Goal: Task Accomplishment & Management: Manage account settings

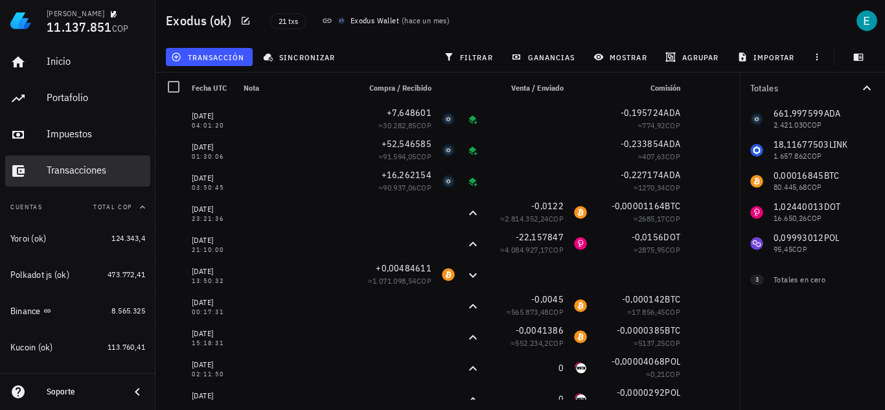
click at [95, 168] on div "Transacciones" at bounding box center [96, 170] width 98 height 12
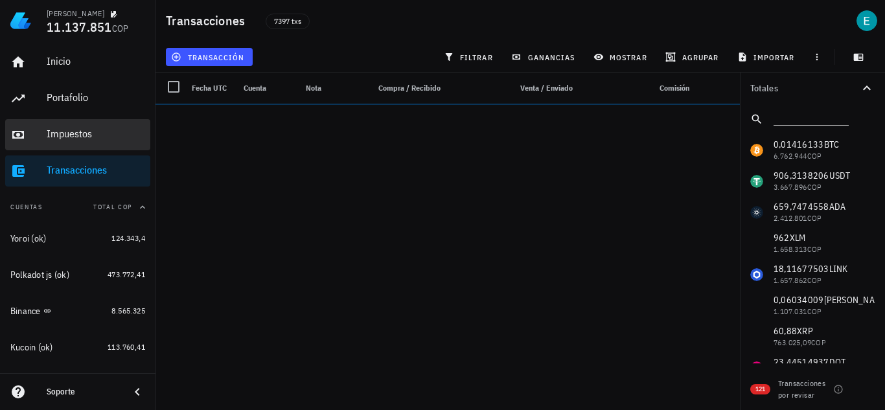
click at [84, 132] on div "Impuestos" at bounding box center [96, 134] width 98 height 12
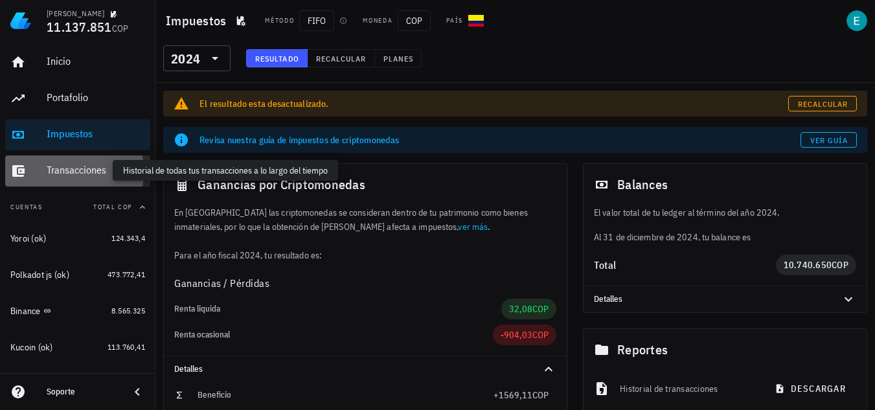
click at [78, 167] on div "Transacciones" at bounding box center [96, 170] width 98 height 12
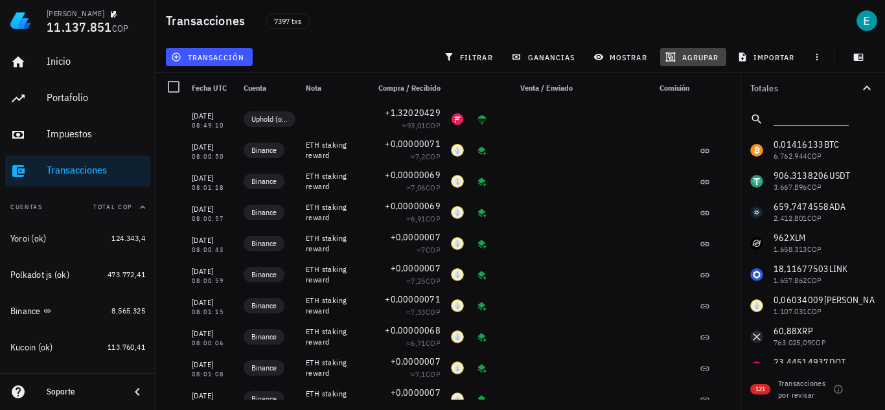
click at [677, 54] on span "agrupar" at bounding box center [693, 57] width 51 height 10
click at [682, 191] on div "Año" at bounding box center [699, 190] width 57 height 10
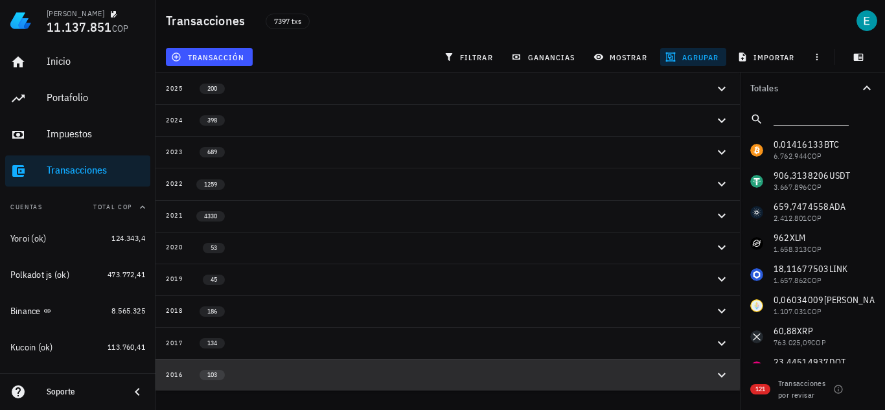
click at [717, 377] on icon "button" at bounding box center [722, 375] width 16 height 16
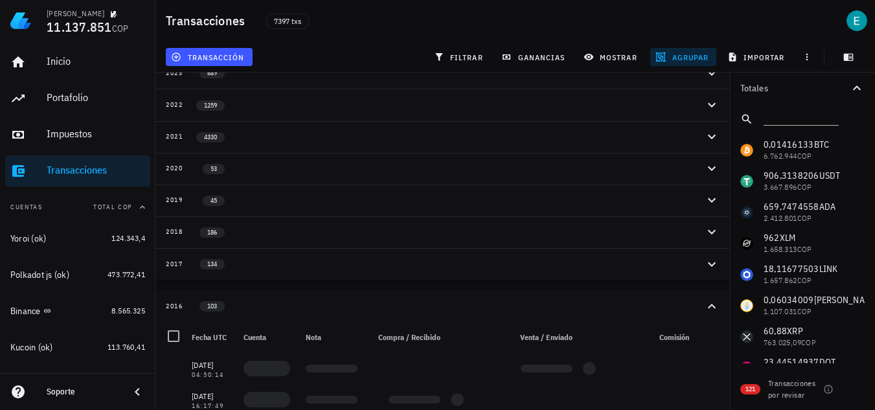
scroll to position [343, 0]
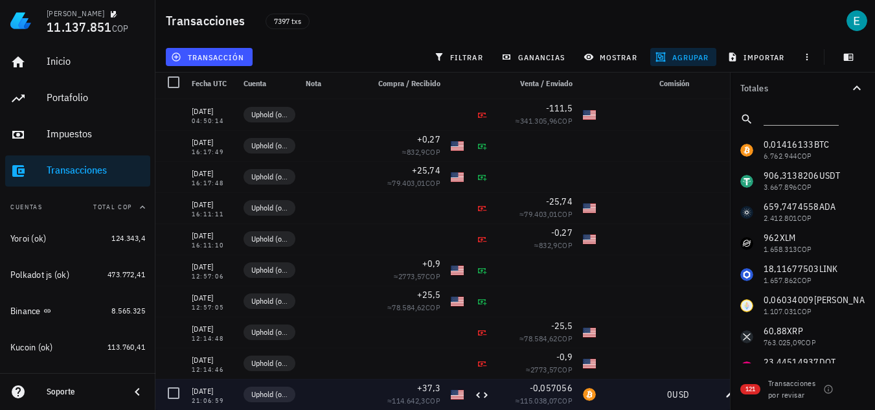
click at [621, 388] on div "0 USD" at bounding box center [647, 394] width 83 height 13
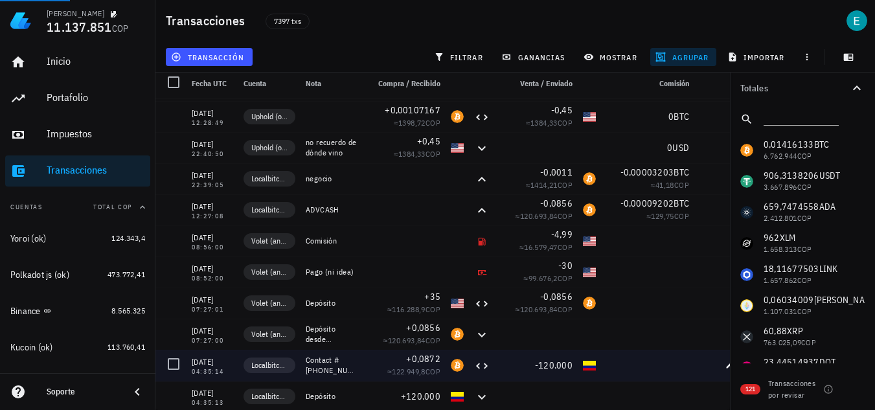
scroll to position [2892, 0]
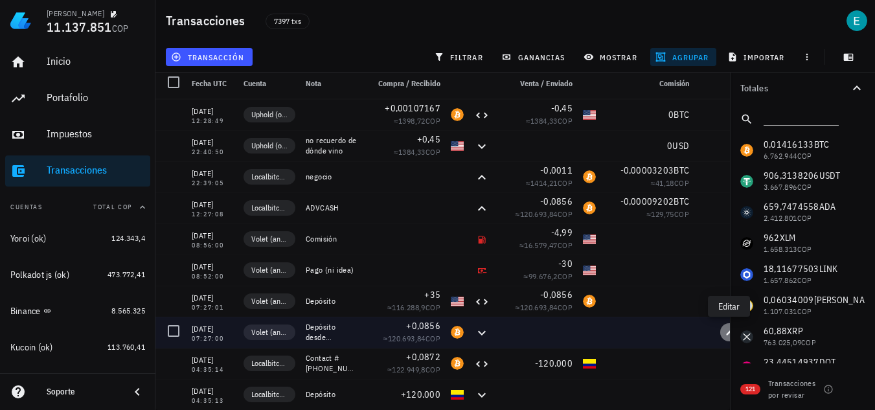
click at [722, 328] on span "button" at bounding box center [729, 332] width 18 height 8
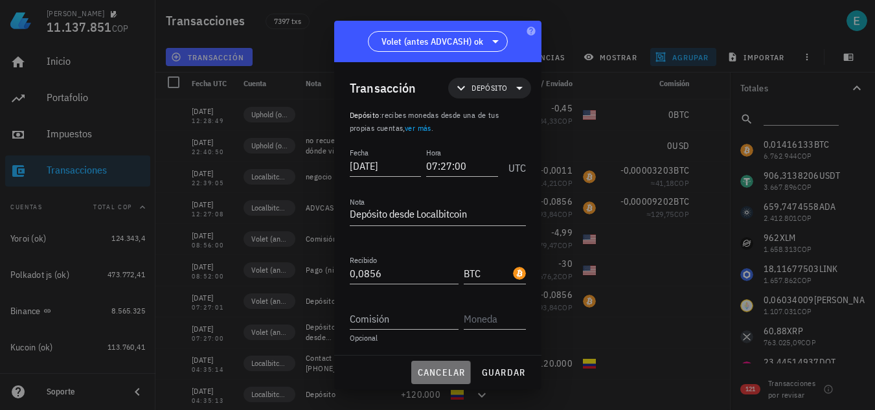
click at [452, 378] on span "cancelar" at bounding box center [441, 373] width 49 height 12
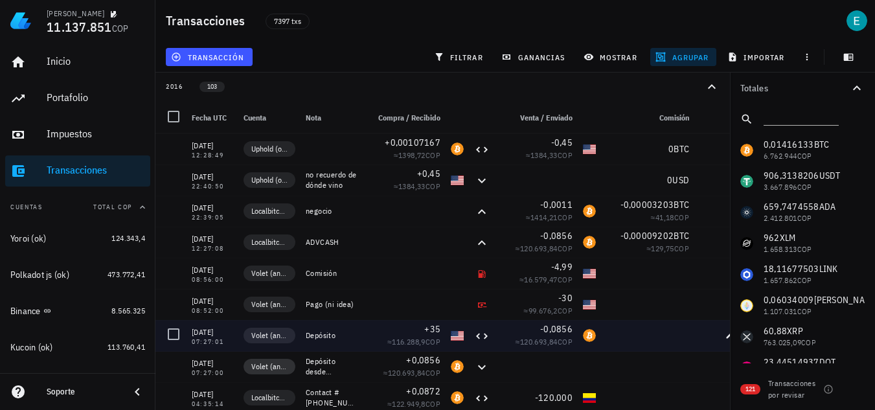
scroll to position [292, 0]
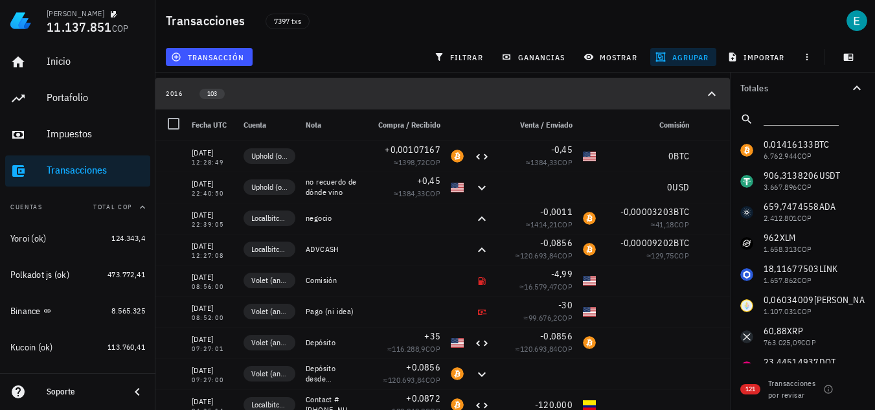
click at [711, 97] on icon "button" at bounding box center [712, 94] width 16 height 16
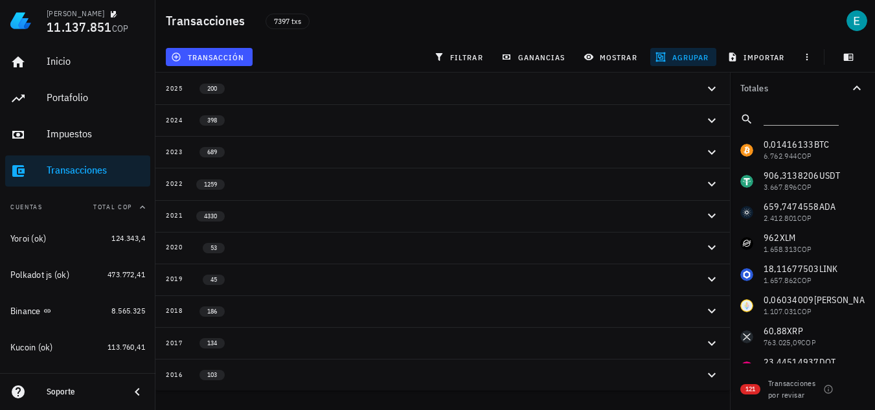
scroll to position [0, 0]
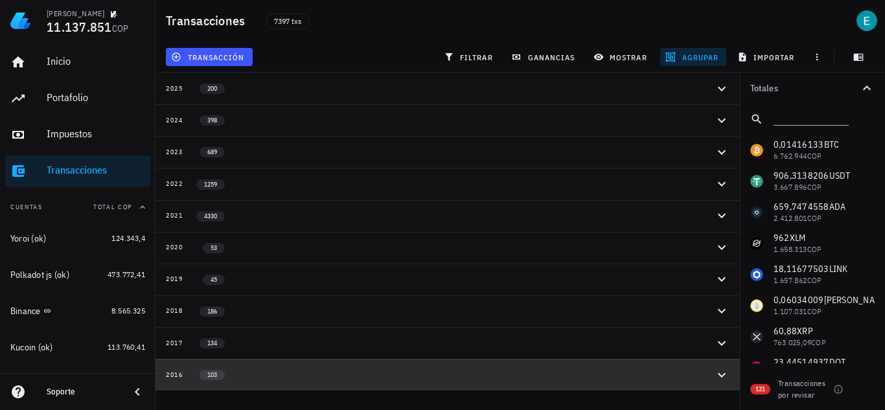
click at [717, 367] on icon "button" at bounding box center [722, 375] width 16 height 16
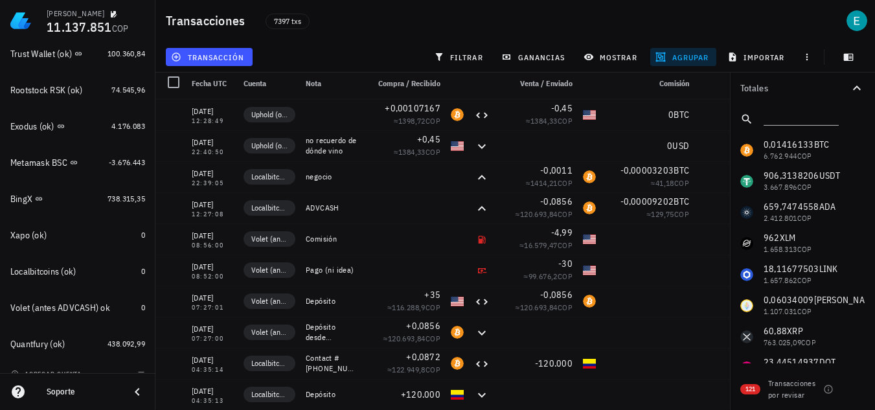
scroll to position [398, 0]
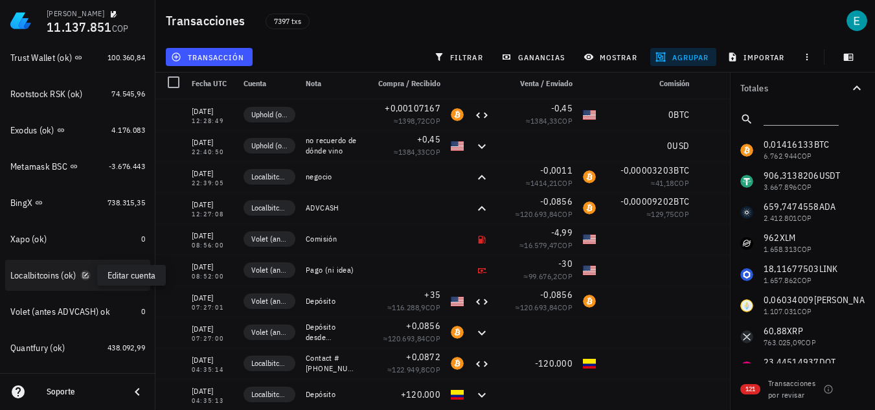
click at [84, 277] on icon "button" at bounding box center [85, 275] width 6 height 6
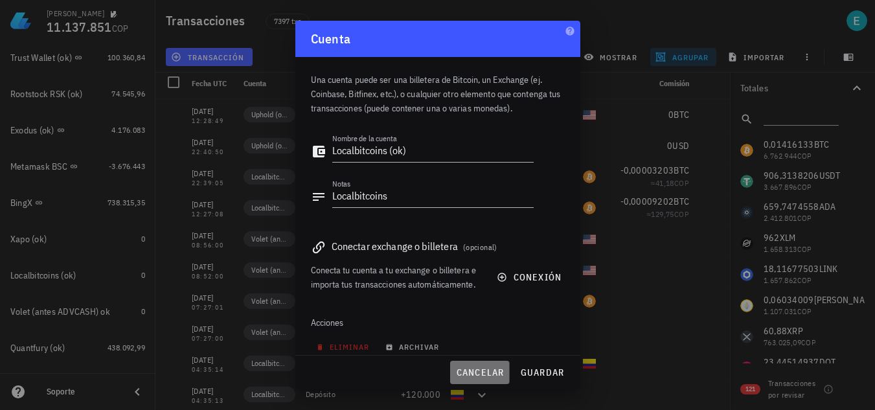
click at [481, 373] on span "cancelar" at bounding box center [479, 373] width 49 height 12
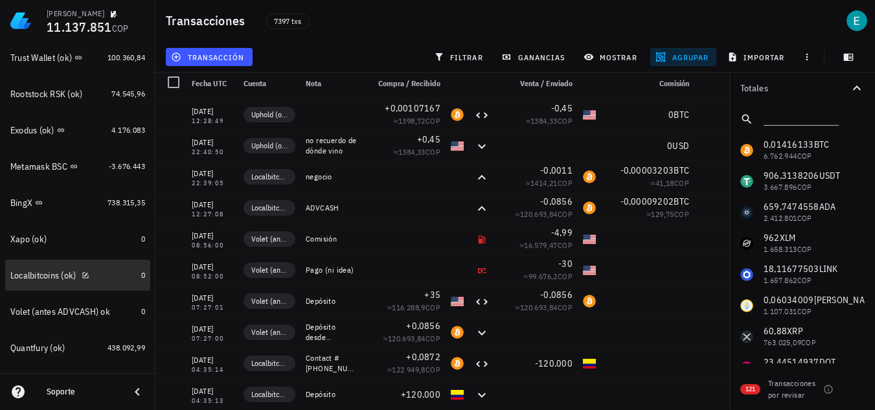
click at [51, 279] on div "Localbitcoins (ok)" at bounding box center [43, 275] width 66 height 11
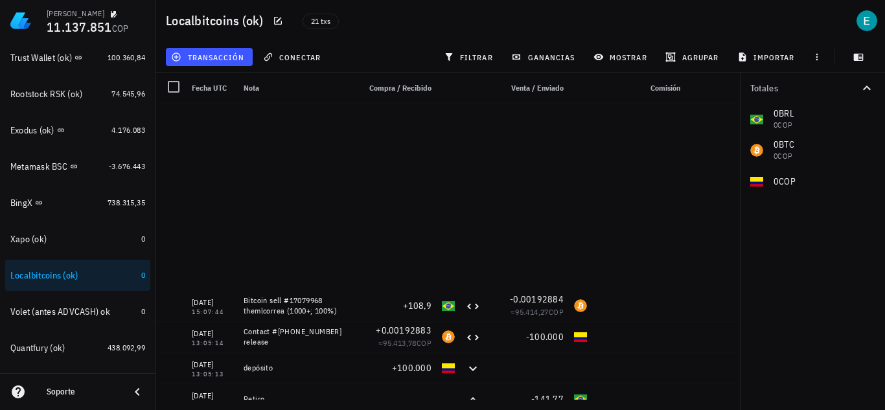
scroll to position [357, 0]
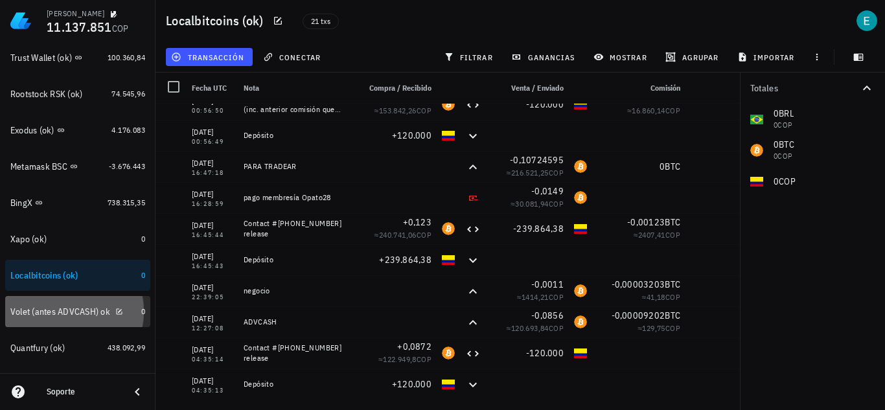
click at [75, 314] on div "Volet (antes ADVCASH) ok" at bounding box center [60, 311] width 100 height 11
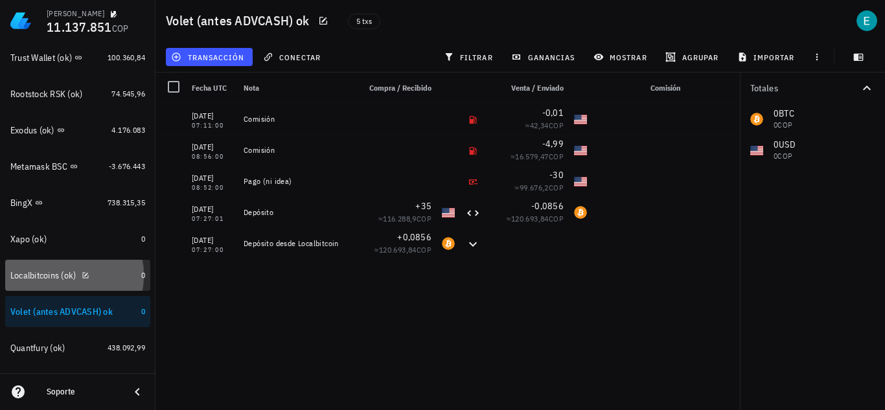
click at [113, 279] on div "Localbitcoins (ok)" at bounding box center [73, 276] width 126 height 12
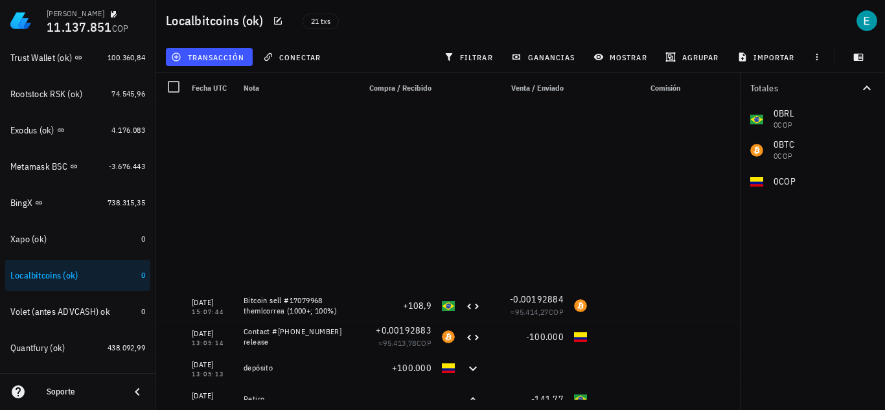
scroll to position [357, 0]
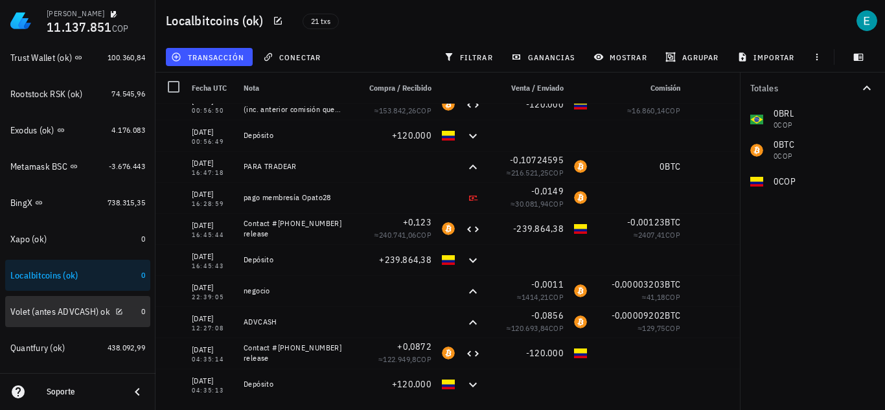
click at [82, 316] on div "Volet (antes ADVCASH) ok" at bounding box center [60, 311] width 100 height 11
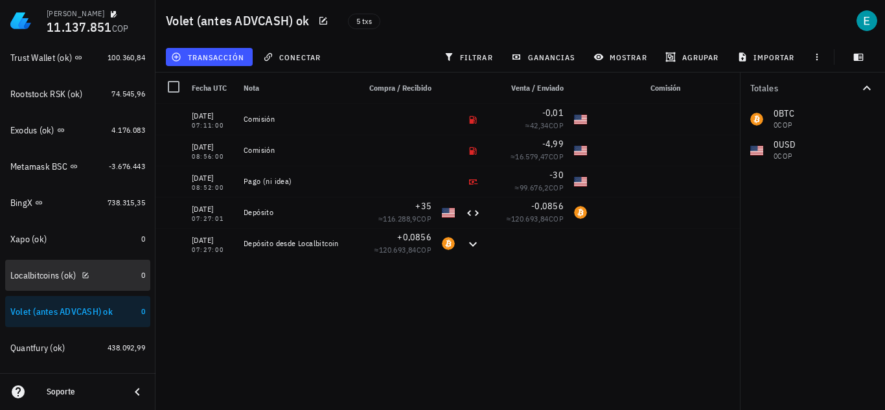
click at [86, 284] on div "Localbitcoins (ok)" at bounding box center [73, 276] width 126 height 28
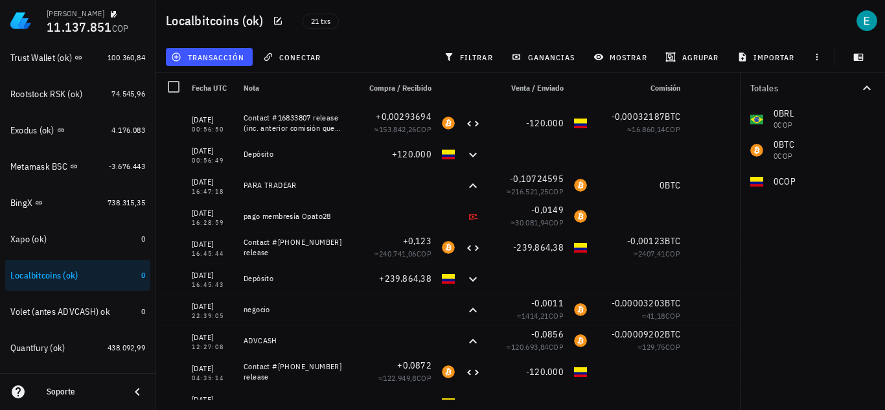
scroll to position [357, 0]
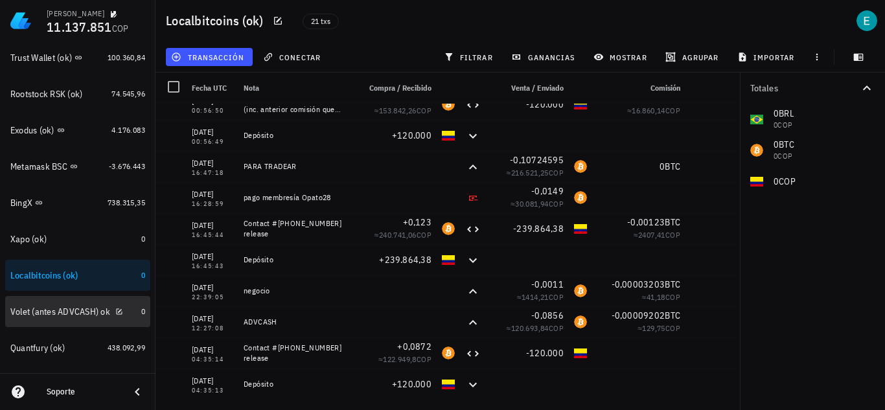
click at [82, 309] on div "Volet (antes ADVCASH) ok" at bounding box center [60, 311] width 100 height 11
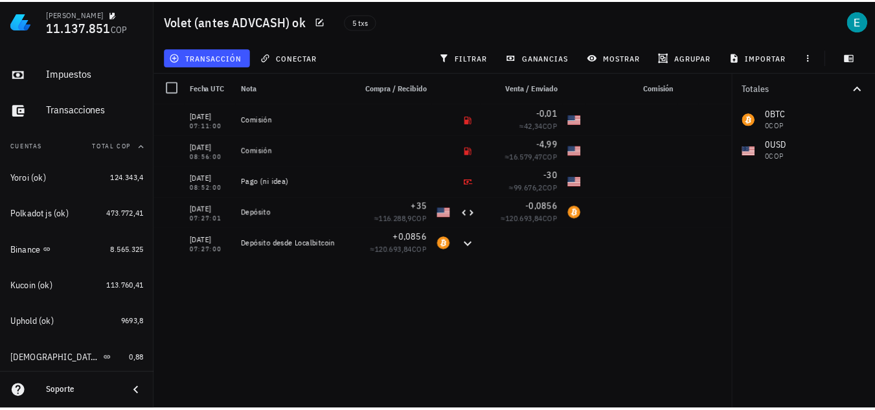
scroll to position [63, 0]
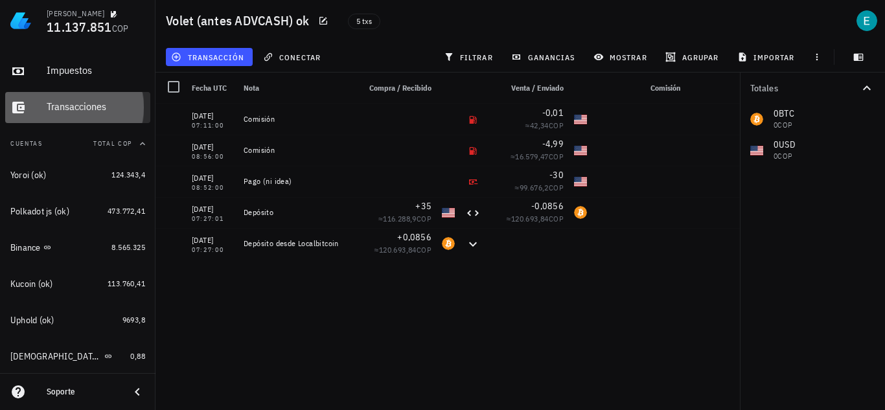
click at [94, 102] on div "Transacciones" at bounding box center [96, 106] width 98 height 12
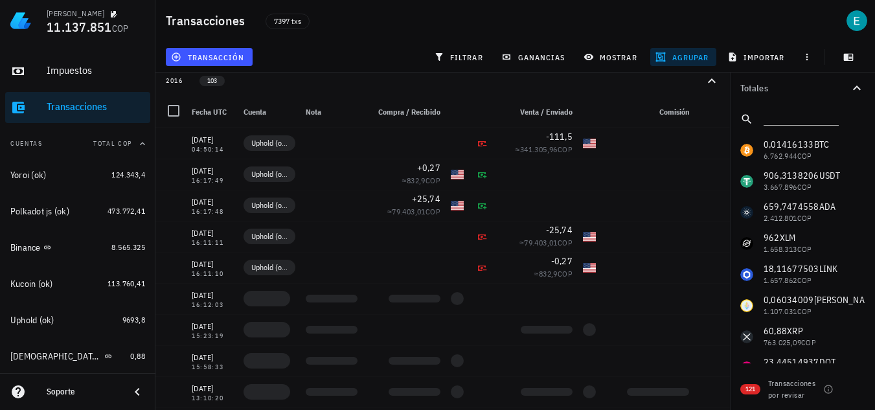
scroll to position [343, 0]
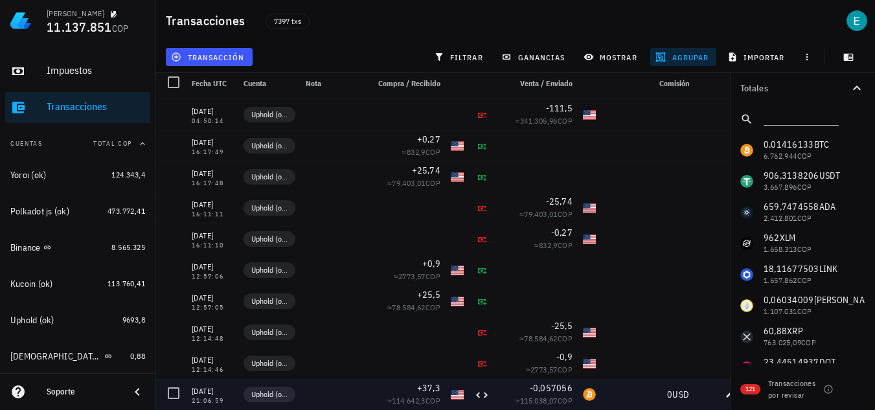
click at [636, 379] on div "0 USD" at bounding box center [647, 394] width 93 height 31
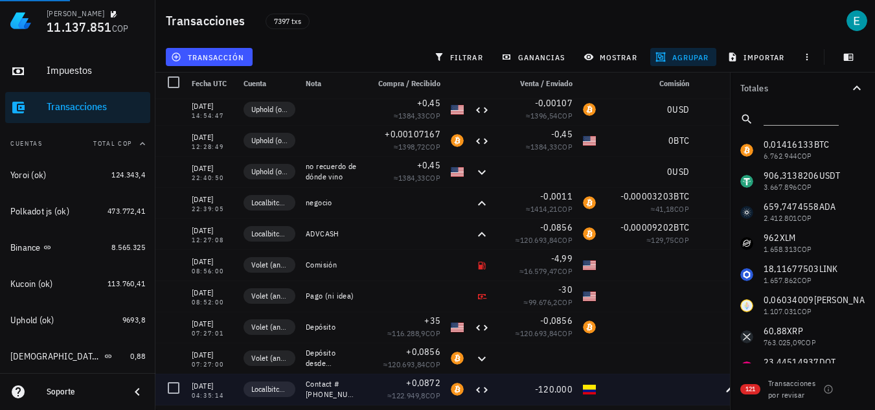
scroll to position [2892, 0]
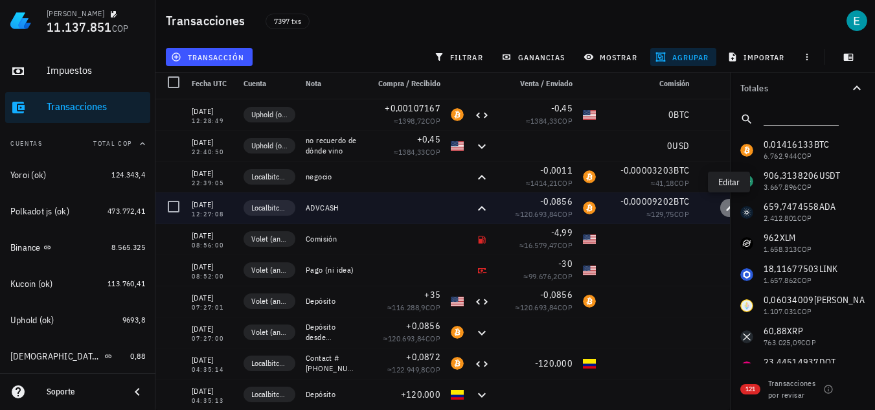
click at [721, 204] on span "button" at bounding box center [729, 208] width 18 height 8
type input "12:27:08"
type textarea "ADVCASH"
type input "0,0856"
type input "BTC"
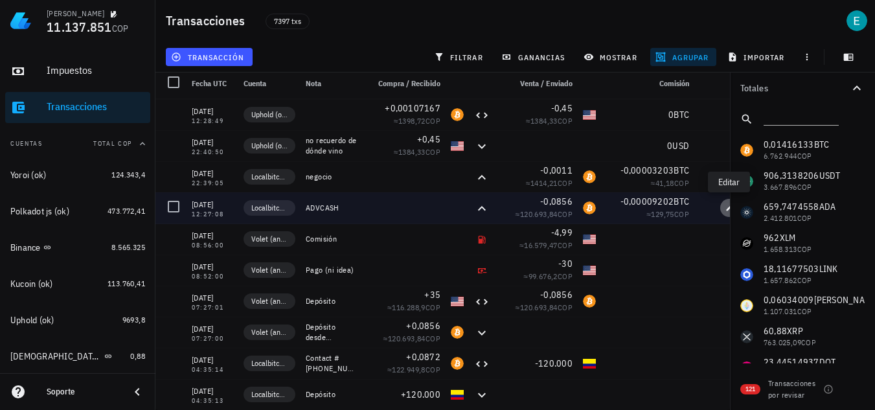
type input "0,00009202"
type input "BTC"
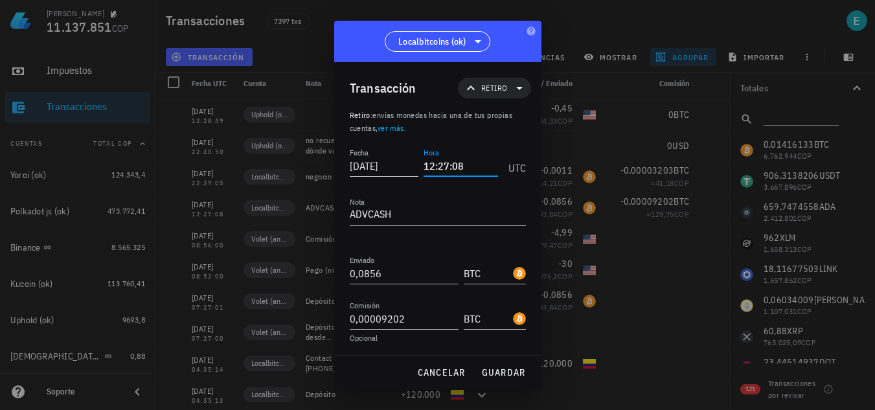
click at [465, 161] on input "12:27:08" at bounding box center [461, 165] width 74 height 21
type input "1"
click at [504, 369] on span "guardar" at bounding box center [503, 373] width 45 height 12
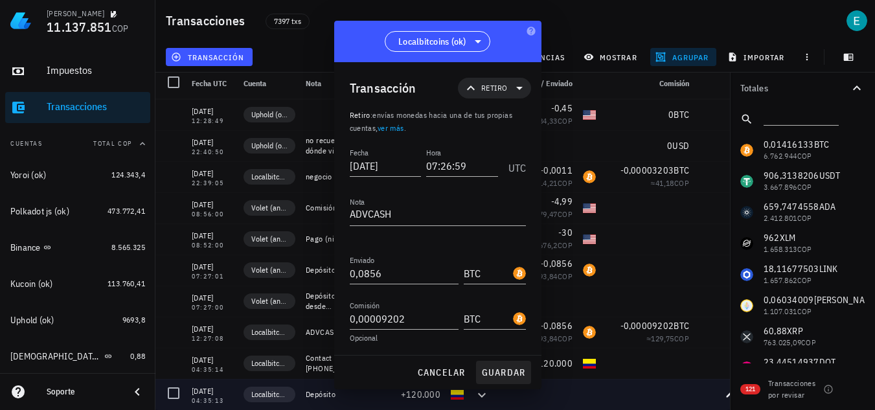
type input "12:27:08"
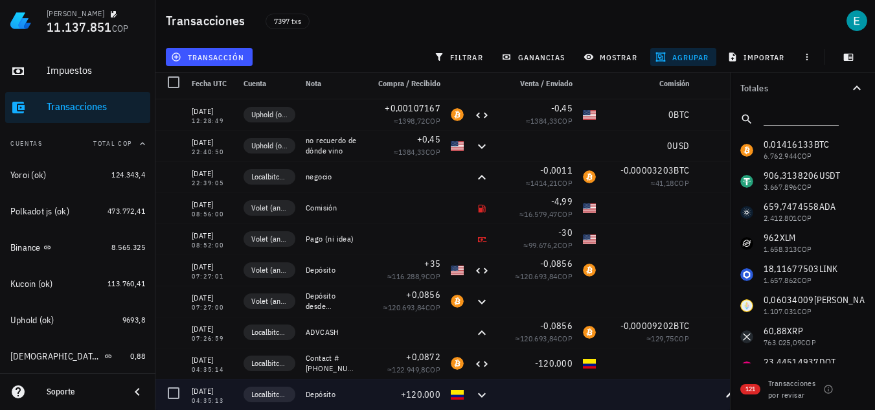
click at [528, 385] on div at bounding box center [536, 394] width 83 height 31
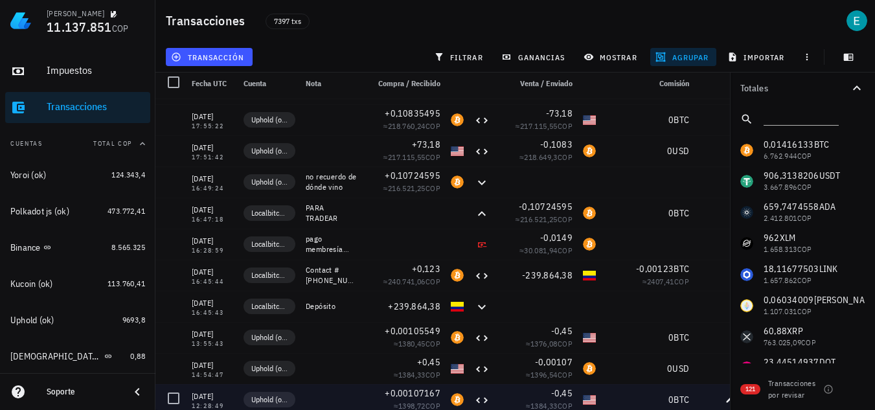
scroll to position [2581, 0]
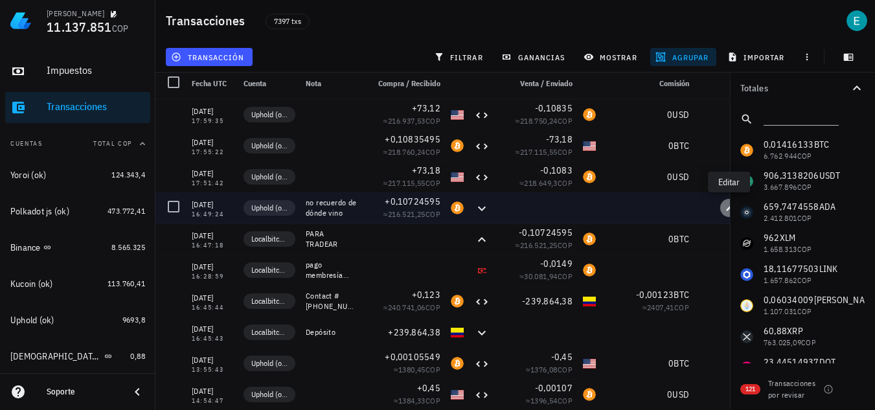
click at [722, 204] on span "button" at bounding box center [729, 208] width 18 height 8
type input "2016-07-06"
type input "16:49:24"
type textarea "no recuerdo de dónde vino"
type input "0,10724595"
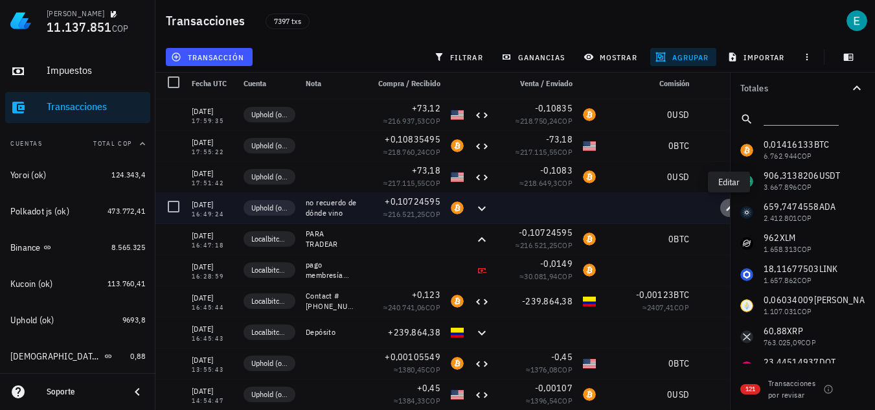
type input "BTC"
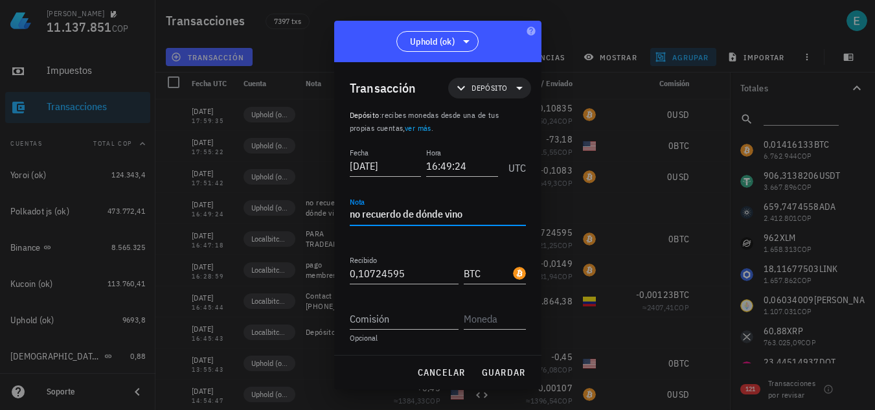
drag, startPoint x: 476, startPoint y: 218, endPoint x: 256, endPoint y: 255, distance: 223.3
click at [256, 255] on div "Ivan Patiño 11.137.851 COP Inicio Portafolio Impuestos Transacciones Cuentas To…" at bounding box center [437, 38] width 875 height 743
click at [510, 371] on span "guardar" at bounding box center [503, 373] width 45 height 12
type textarea "no recuerdo de dónde vino"
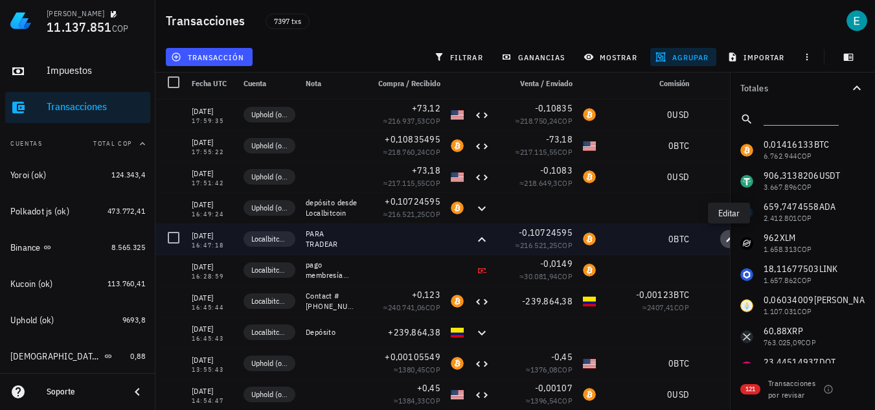
click at [723, 235] on span "button" at bounding box center [729, 239] width 18 height 8
type input "16:47:18"
type textarea "PARA TRADEAR"
type input "0,10724595"
type input "BTC"
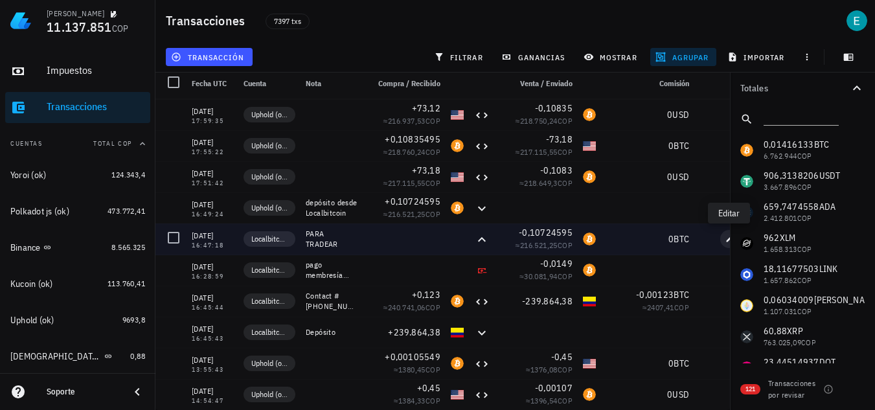
type input "0"
type input "BTC"
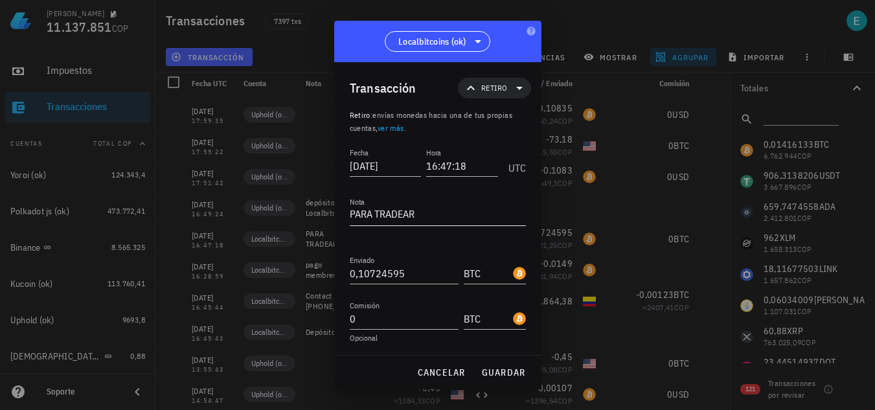
click at [438, 223] on textarea "PARA TRADEAR" at bounding box center [438, 215] width 176 height 21
click at [516, 371] on span "guardar" at bounding box center [503, 373] width 45 height 12
type textarea "PARA TRADEAR"
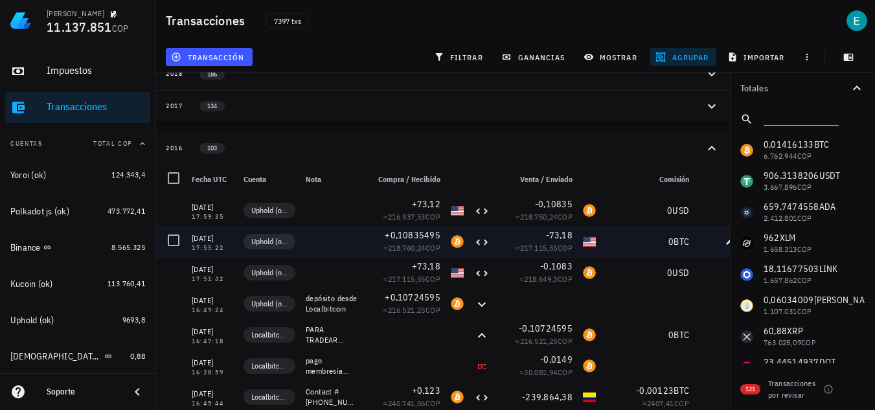
scroll to position [240, 0]
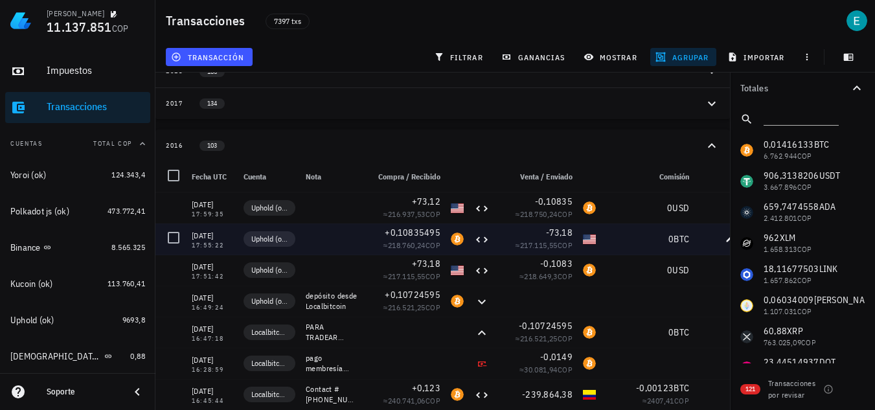
click at [590, 231] on div at bounding box center [589, 239] width 23 height 31
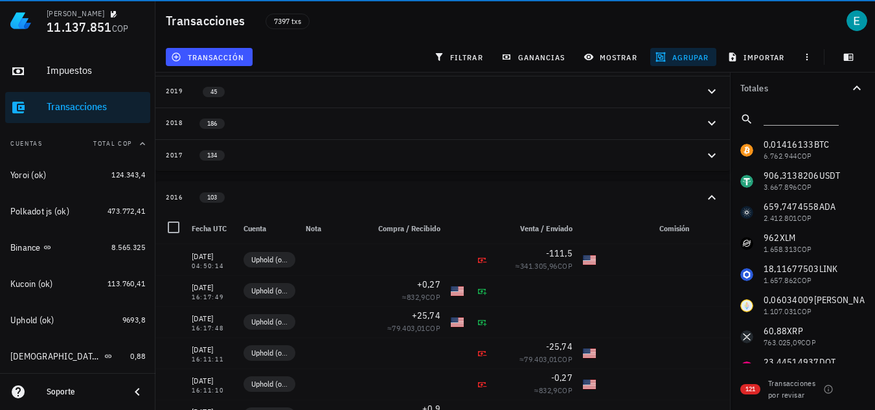
scroll to position [162, 0]
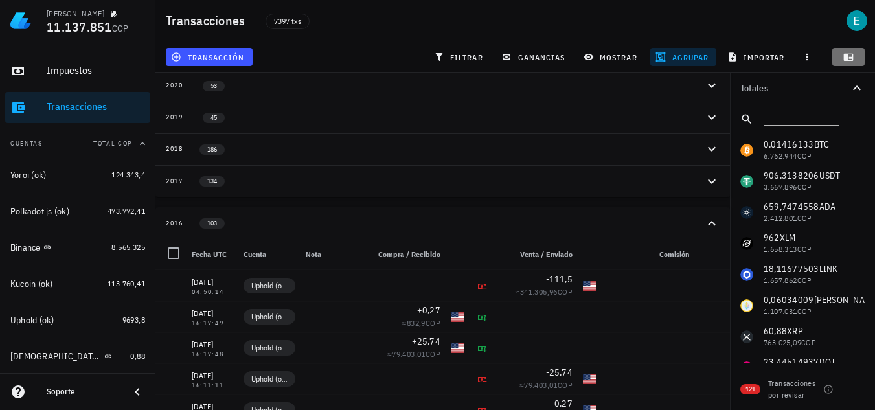
click at [856, 51] on button "button" at bounding box center [848, 57] width 32 height 18
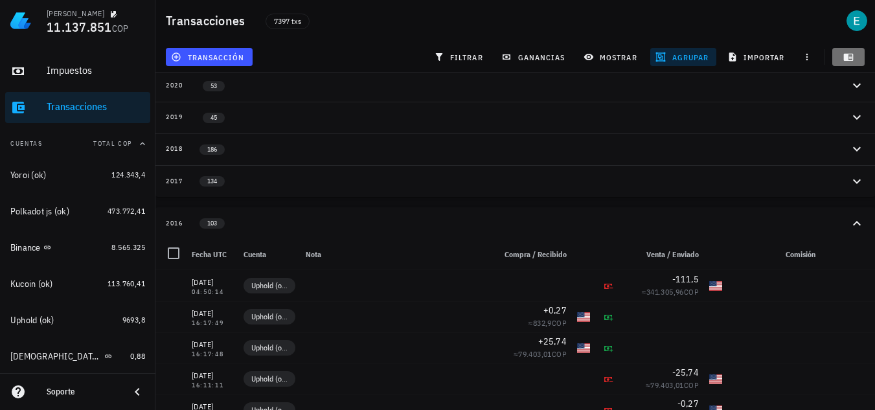
click at [856, 51] on button "button" at bounding box center [848, 57] width 32 height 18
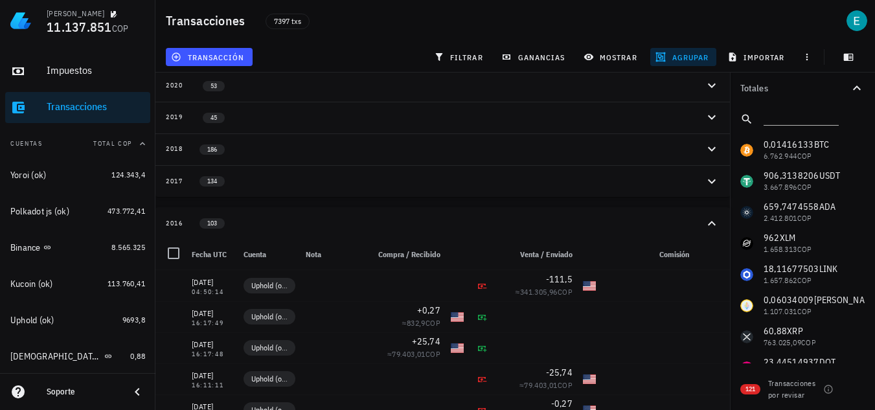
click at [710, 226] on icon "button" at bounding box center [712, 224] width 16 height 16
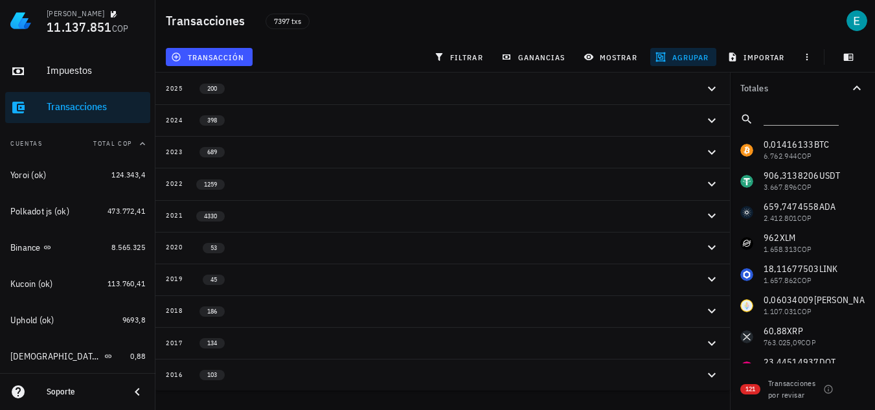
scroll to position [0, 0]
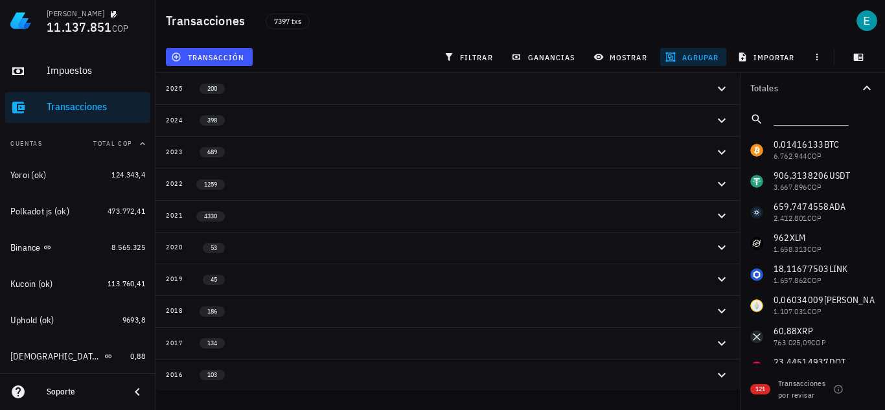
click at [720, 338] on icon "button" at bounding box center [722, 344] width 16 height 16
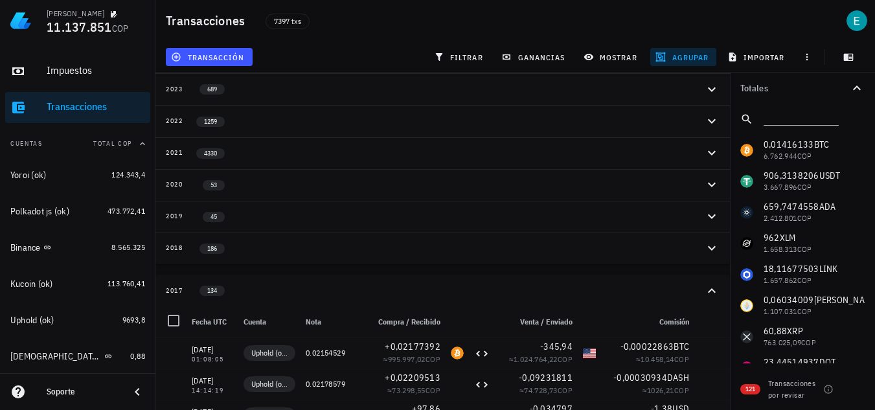
scroll to position [190, 0]
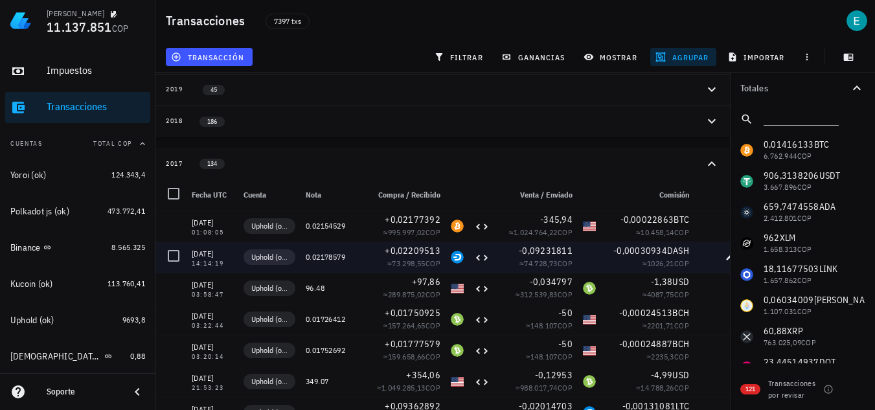
click at [703, 265] on div at bounding box center [705, 257] width 21 height 31
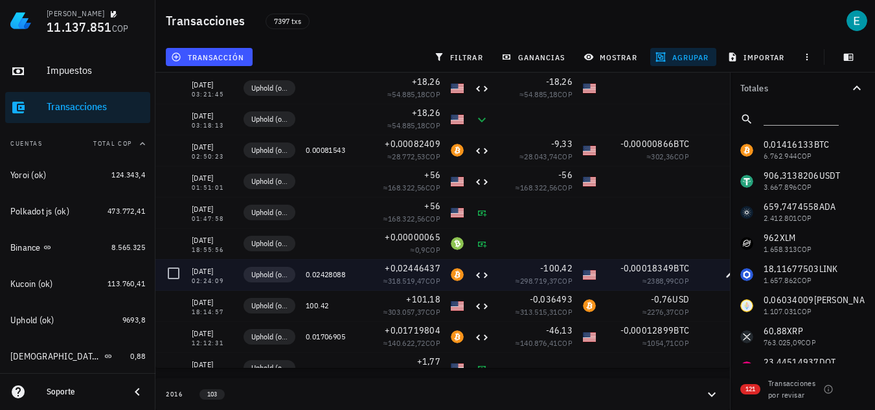
scroll to position [3441, 0]
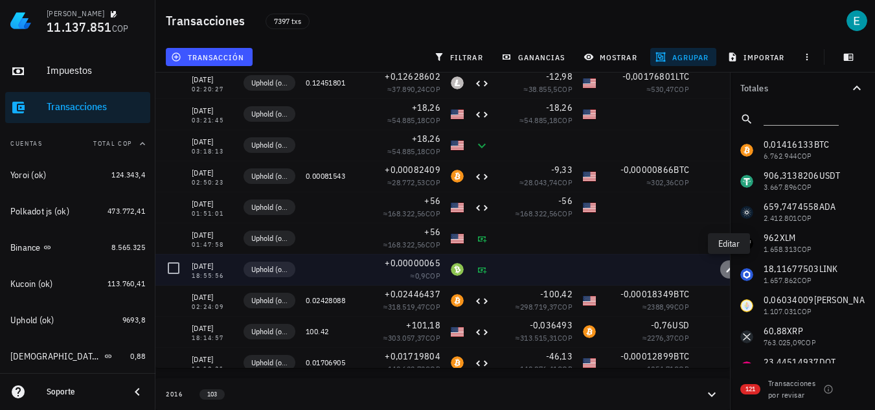
click at [726, 266] on icon "button" at bounding box center [730, 270] width 8 height 8
type input "2017-09-20"
type input "18:55:56"
type input "0,00000065"
type input "BCH"
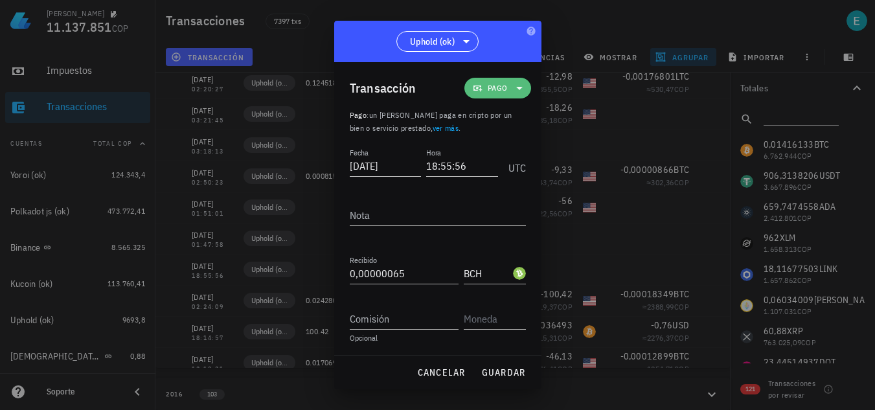
click at [495, 90] on span "Pago" at bounding box center [498, 88] width 20 height 13
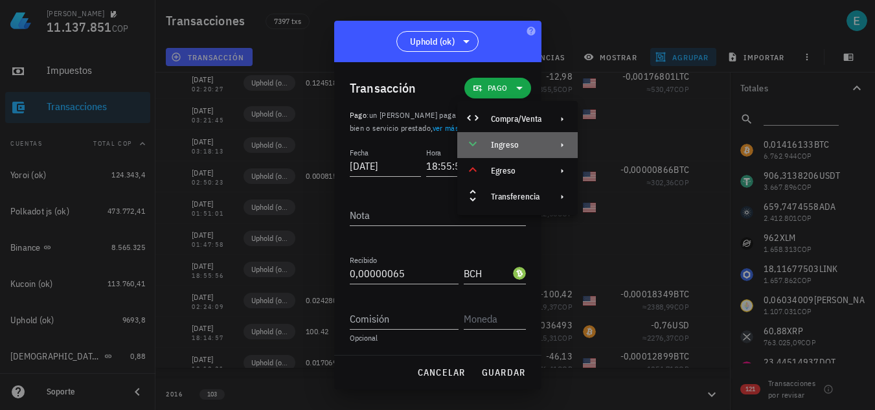
click at [520, 145] on div "Ingreso" at bounding box center [516, 145] width 51 height 10
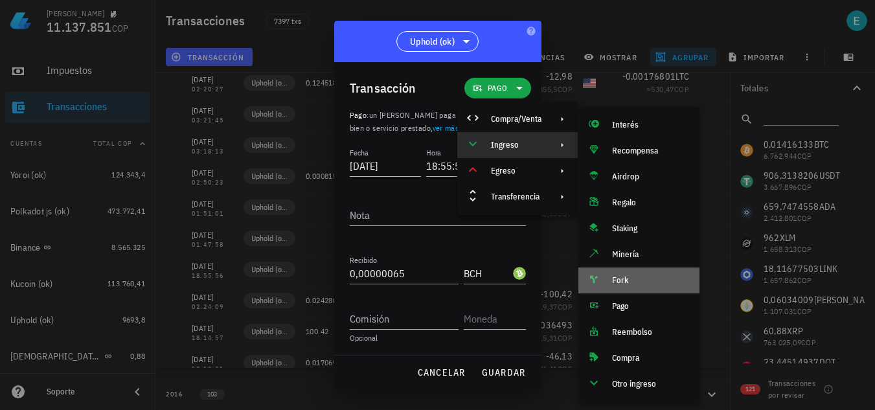
click at [615, 269] on div "Fork" at bounding box center [639, 281] width 121 height 26
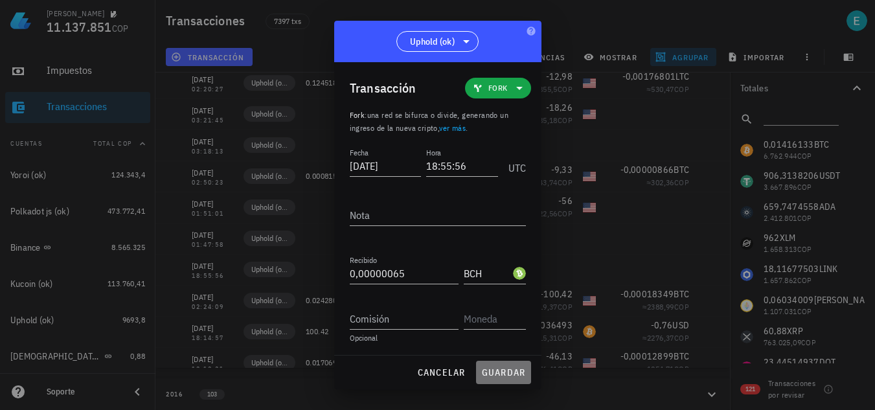
click at [496, 371] on span "guardar" at bounding box center [503, 373] width 45 height 12
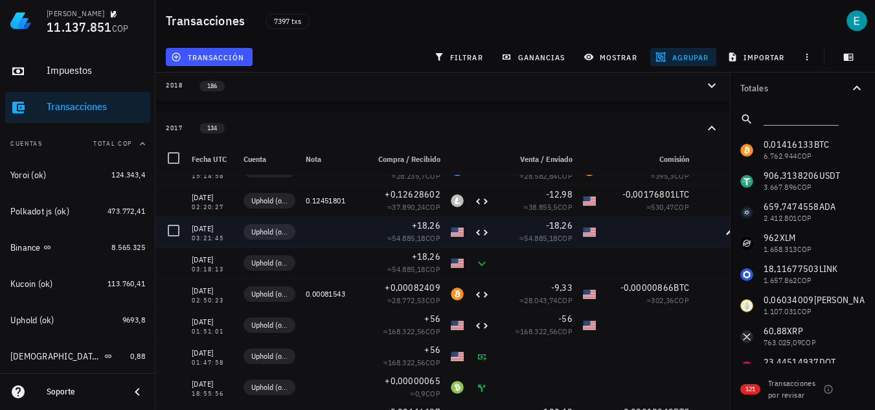
scroll to position [224, 0]
click at [615, 235] on div at bounding box center [647, 233] width 93 height 31
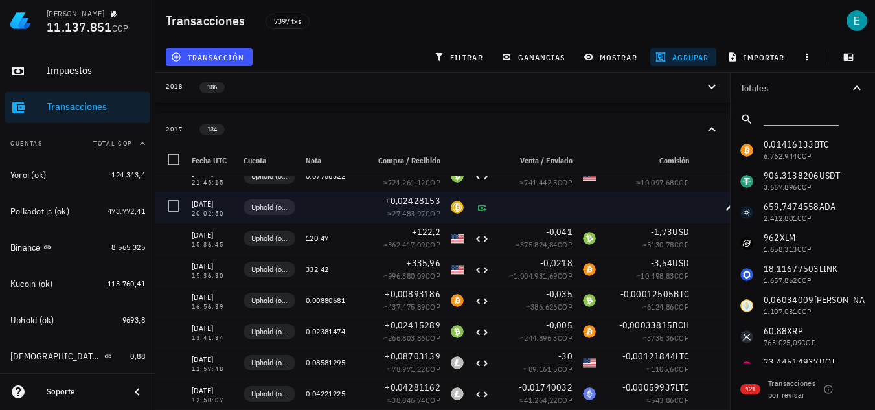
scroll to position [332, 0]
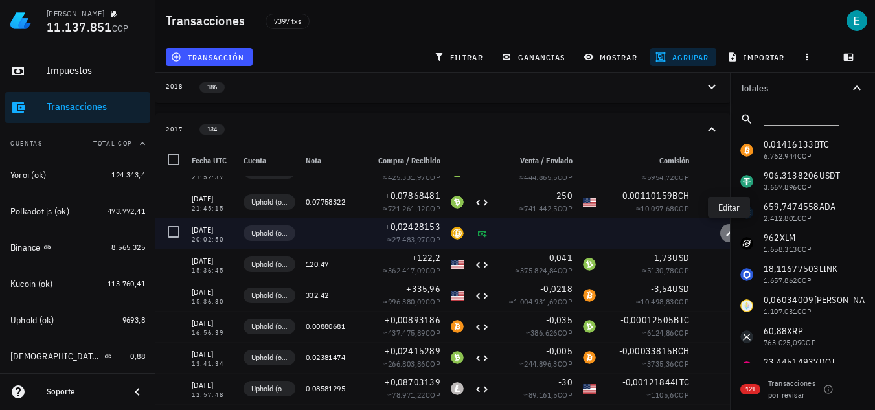
click at [726, 233] on icon "button" at bounding box center [730, 233] width 8 height 8
type input "2017-12-21"
type input "20:02:50"
type input "0,02428153"
type input "BTG"
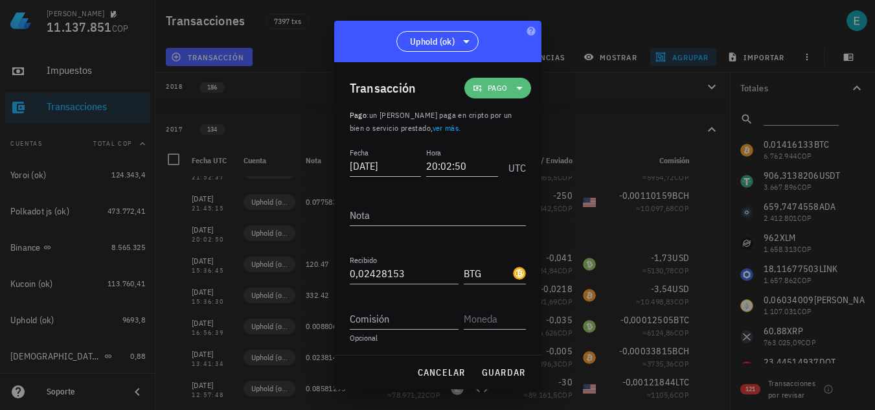
click at [512, 80] on icon at bounding box center [520, 88] width 16 height 16
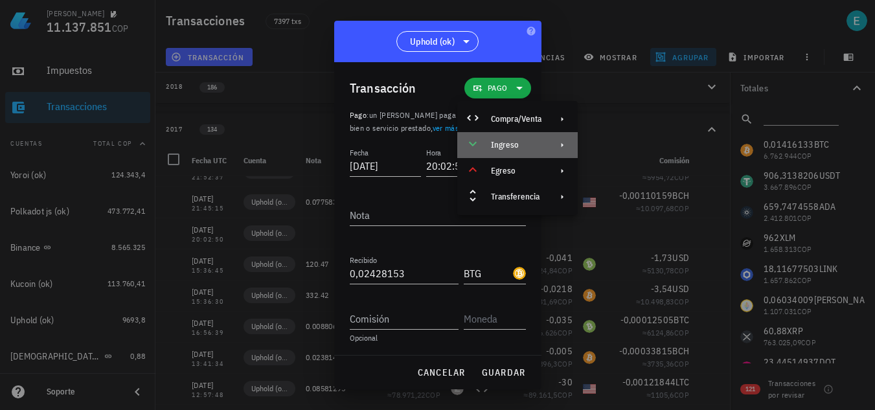
click at [535, 149] on div "Ingreso" at bounding box center [516, 145] width 51 height 10
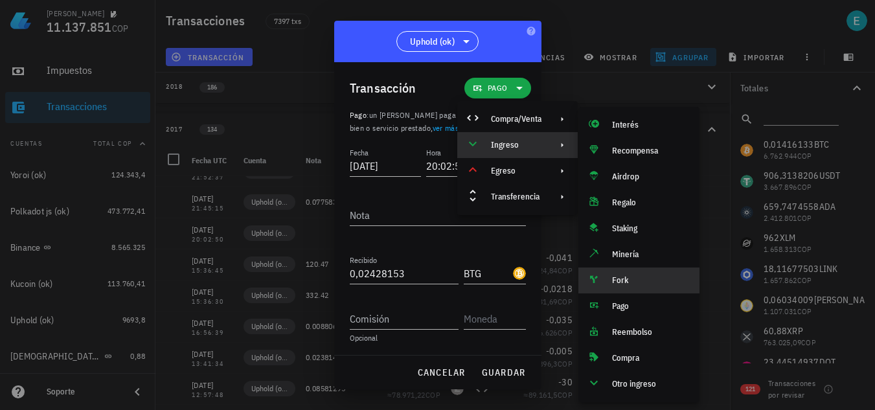
click at [619, 286] on div "Fork" at bounding box center [639, 281] width 121 height 26
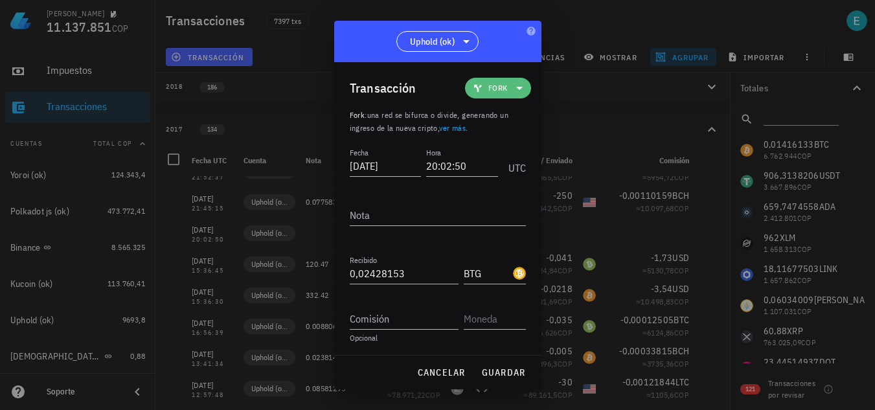
click at [512, 82] on icon at bounding box center [520, 88] width 16 height 16
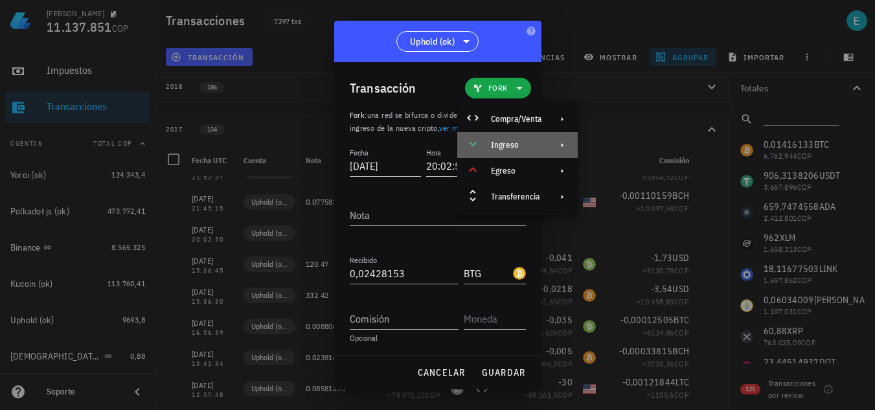
click at [516, 146] on div "Ingreso" at bounding box center [516, 145] width 51 height 10
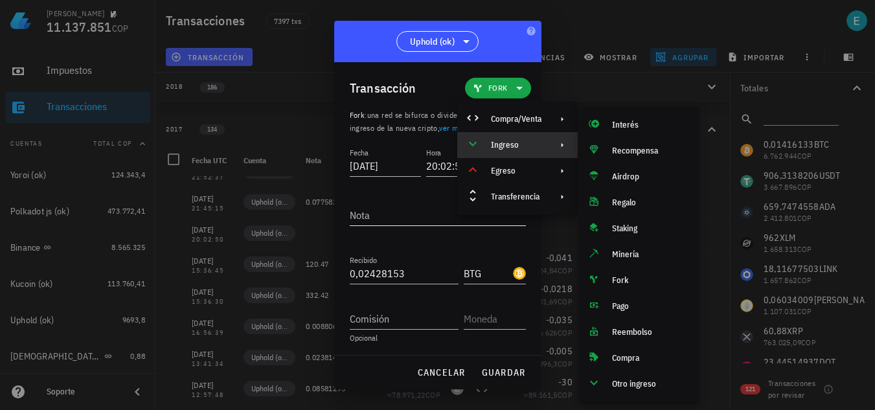
click at [422, 208] on textarea "Nota" at bounding box center [438, 215] width 176 height 21
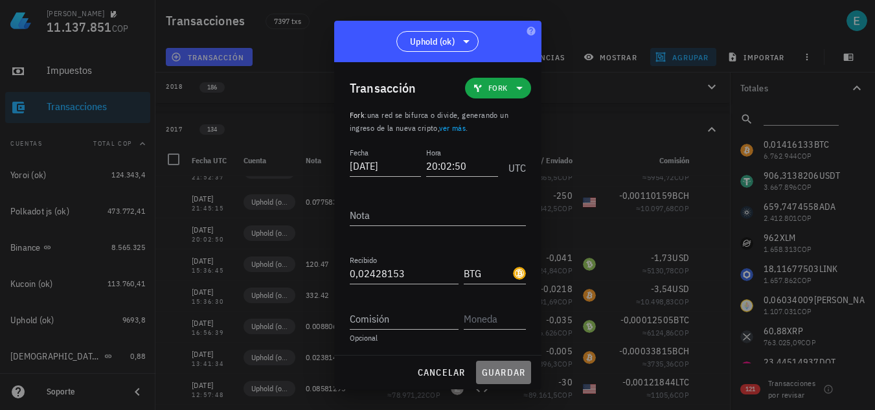
click at [499, 369] on span "guardar" at bounding box center [503, 373] width 45 height 12
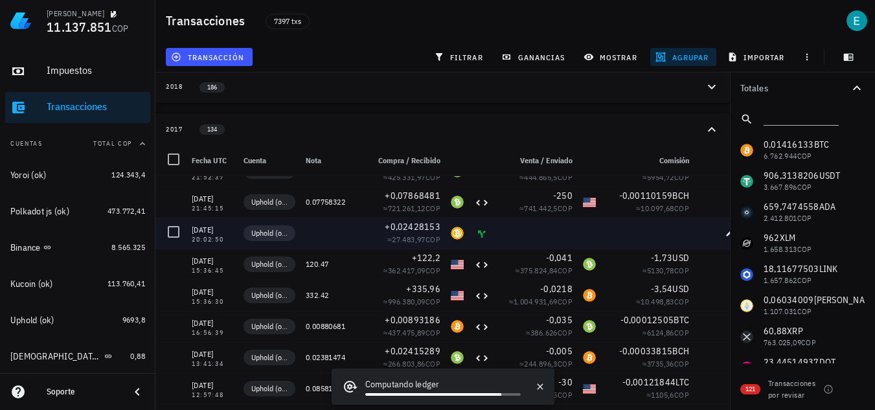
click at [692, 238] on div at bounding box center [647, 233] width 93 height 31
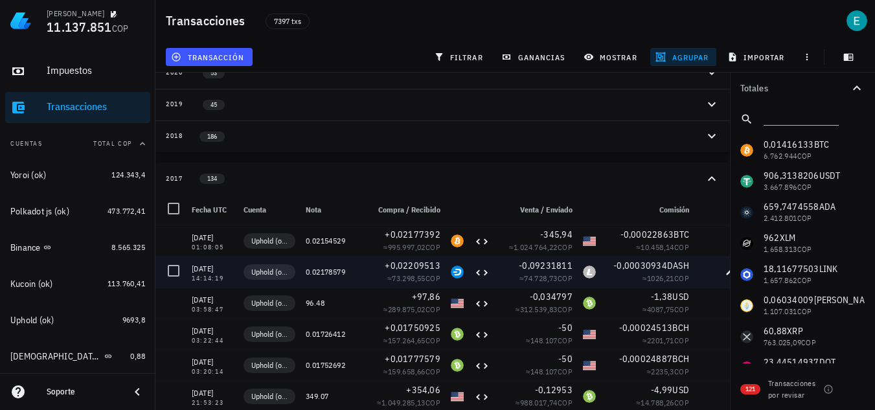
scroll to position [172, 0]
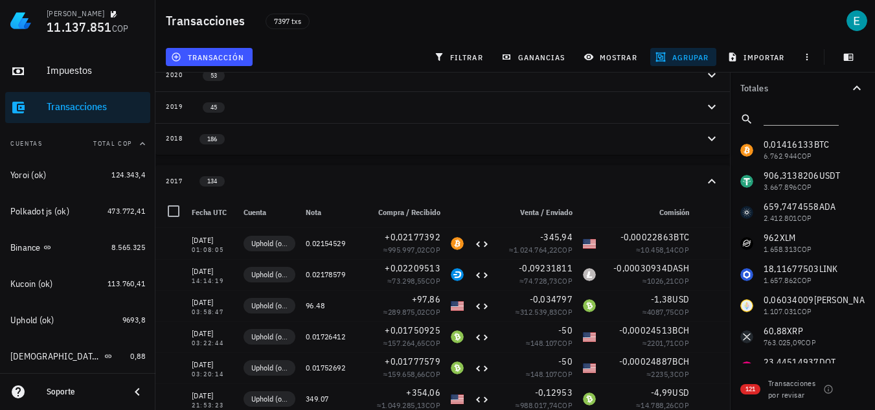
click at [706, 180] on icon "button" at bounding box center [712, 182] width 16 height 16
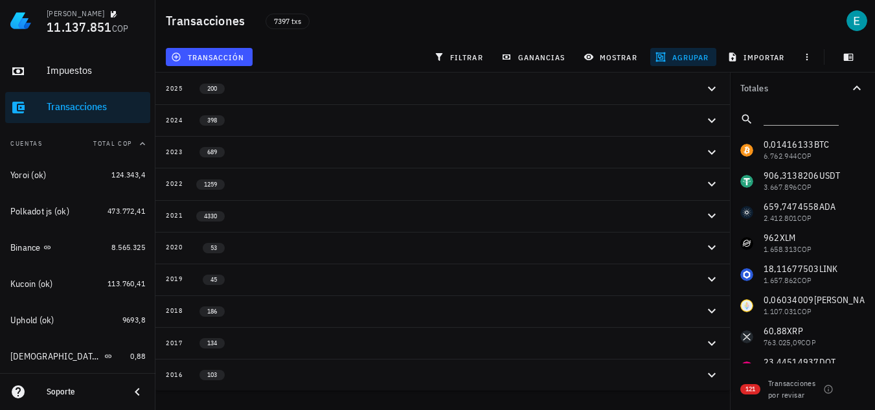
scroll to position [0, 0]
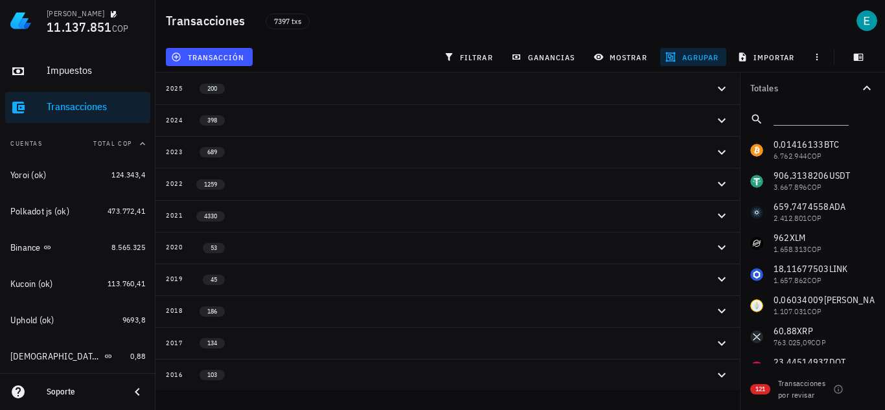
click at [721, 310] on icon "button" at bounding box center [722, 311] width 16 height 16
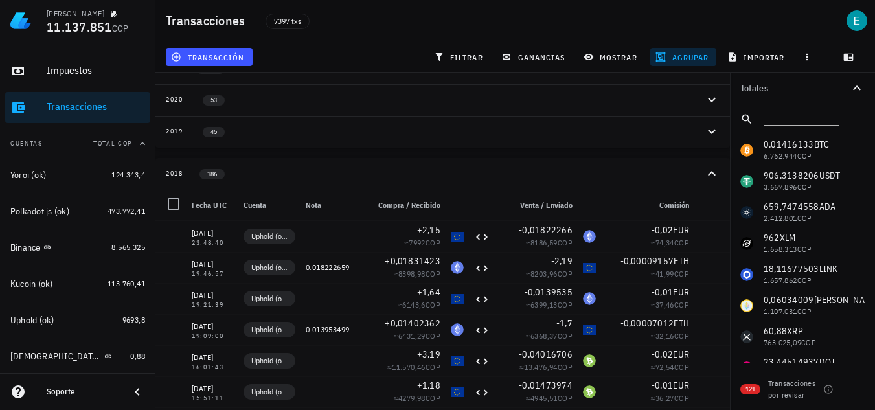
scroll to position [154, 0]
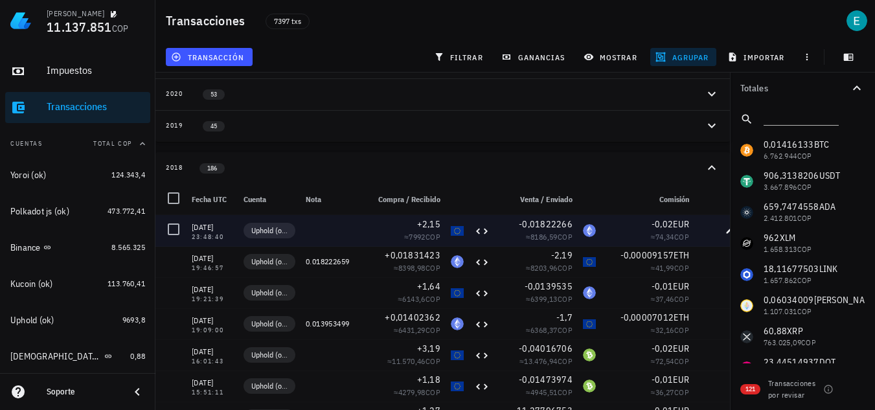
click at [614, 238] on div "≈ 74,34 COP" at bounding box center [647, 237] width 83 height 13
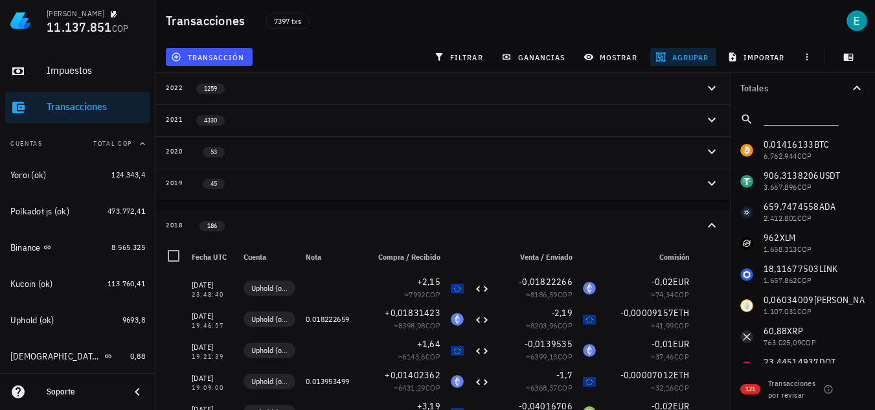
scroll to position [95, 0]
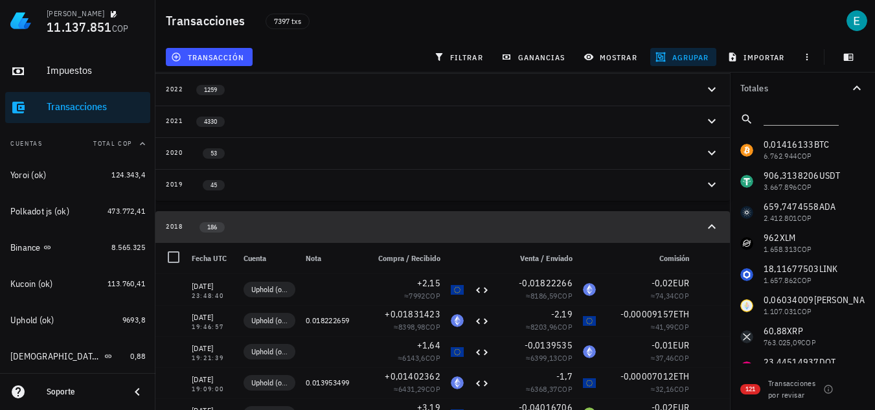
click at [717, 229] on icon "button" at bounding box center [712, 227] width 16 height 16
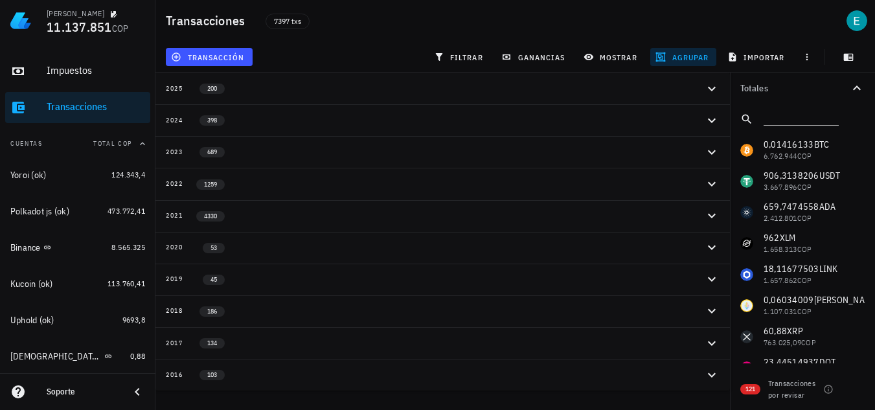
scroll to position [0, 0]
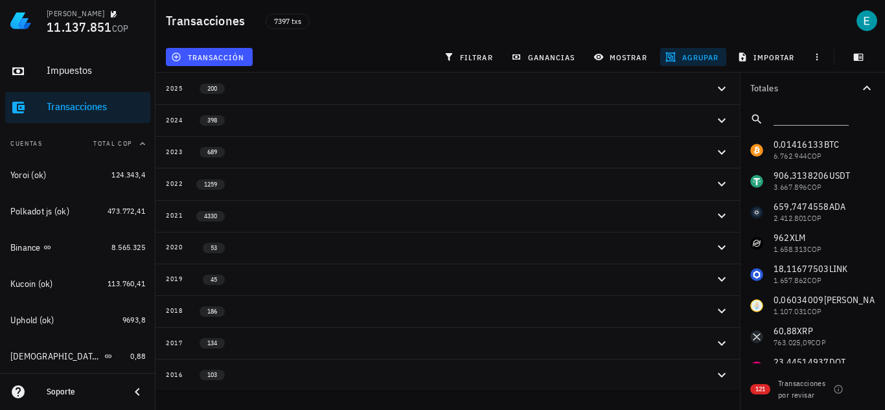
click at [719, 283] on icon "button" at bounding box center [722, 279] width 16 height 16
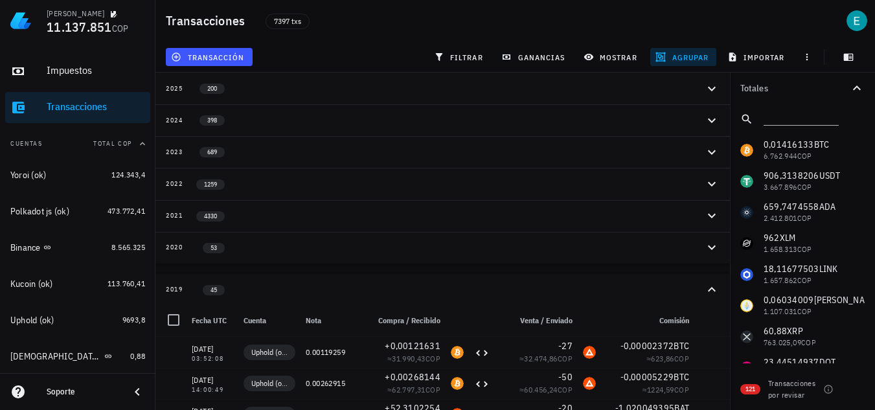
scroll to position [354, 0]
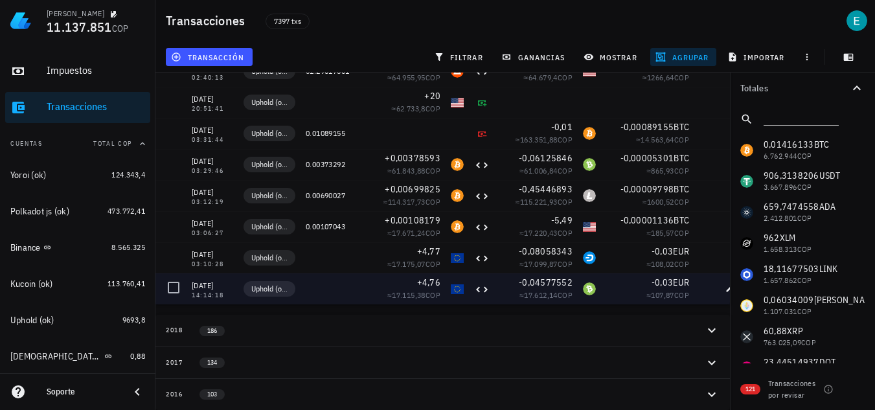
click at [359, 274] on div at bounding box center [332, 288] width 62 height 31
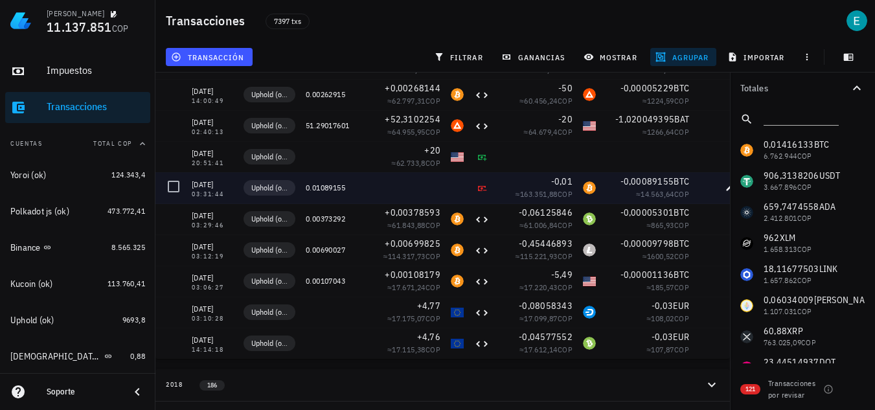
scroll to position [224, 0]
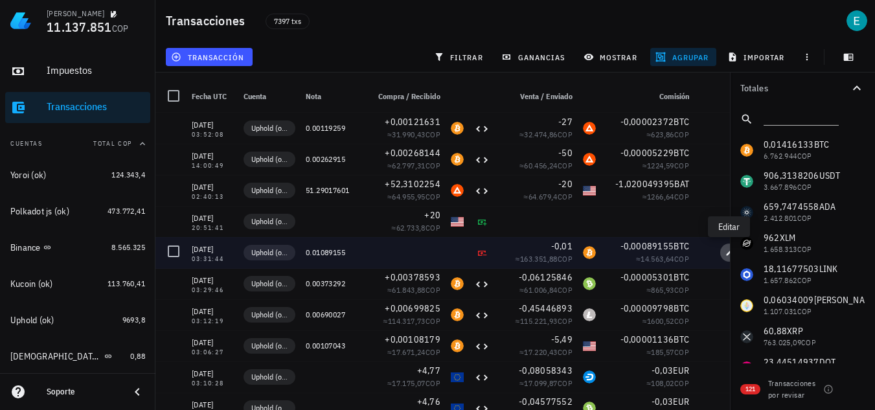
click at [726, 256] on icon "button" at bounding box center [730, 253] width 8 height 8
type input "2019-04-16"
type input "03:31:44"
type textarea "0.01089155"
type input "0,01"
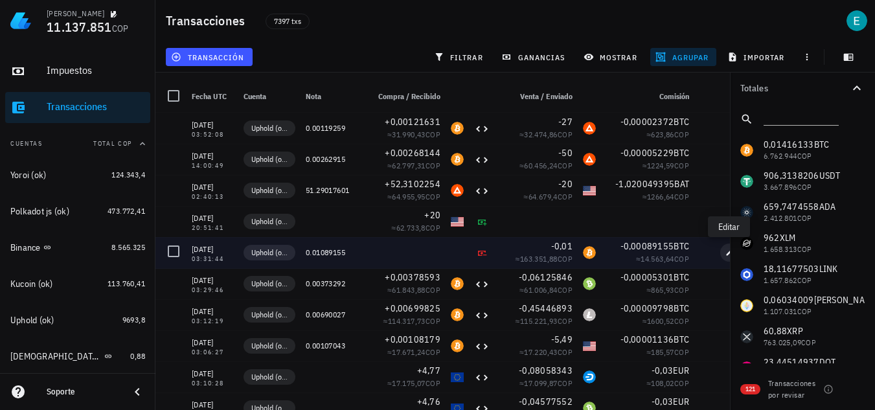
type input "BTC"
type input "0,00089155"
type input "BTC"
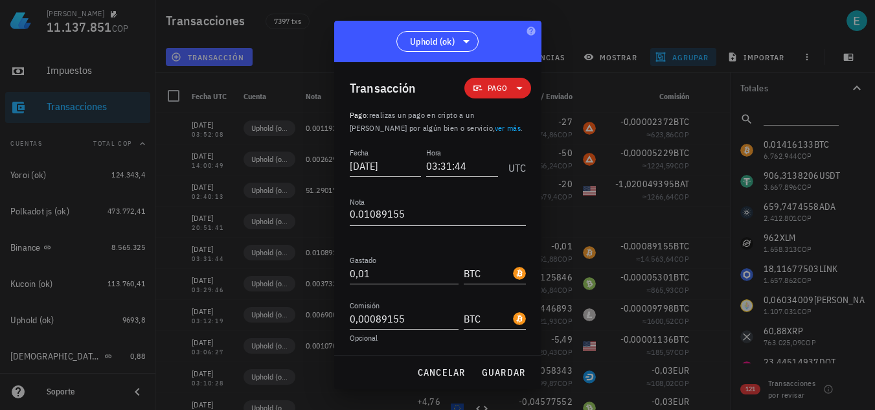
click at [449, 218] on textarea "0.01089155" at bounding box center [438, 215] width 176 height 21
click at [505, 365] on button "guardar" at bounding box center [503, 372] width 55 height 23
type textarea "0.01089155"
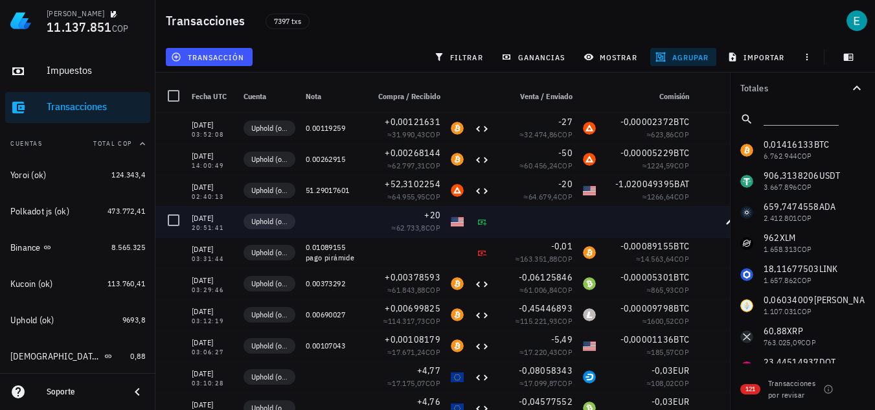
scroll to position [159, 0]
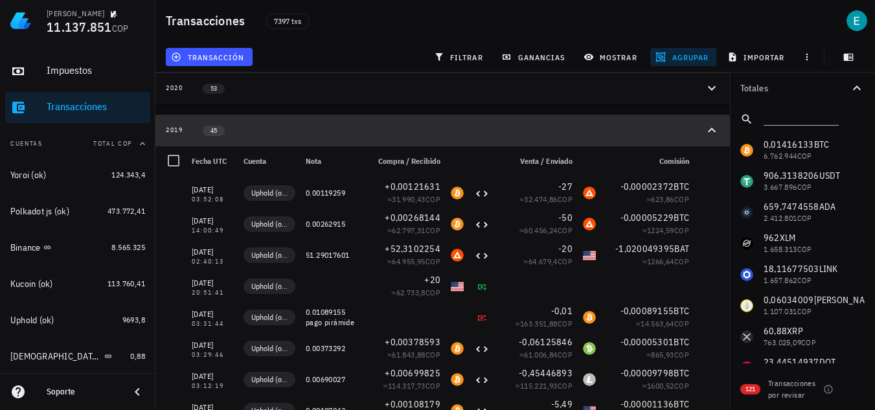
click at [709, 126] on icon "button" at bounding box center [712, 130] width 16 height 16
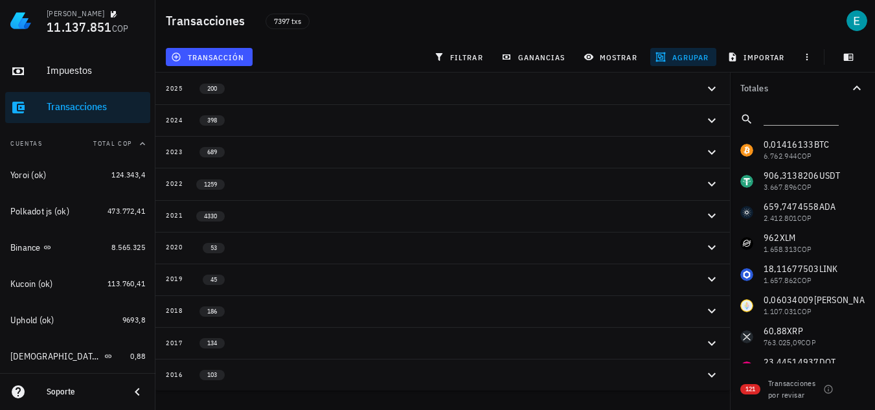
scroll to position [0, 0]
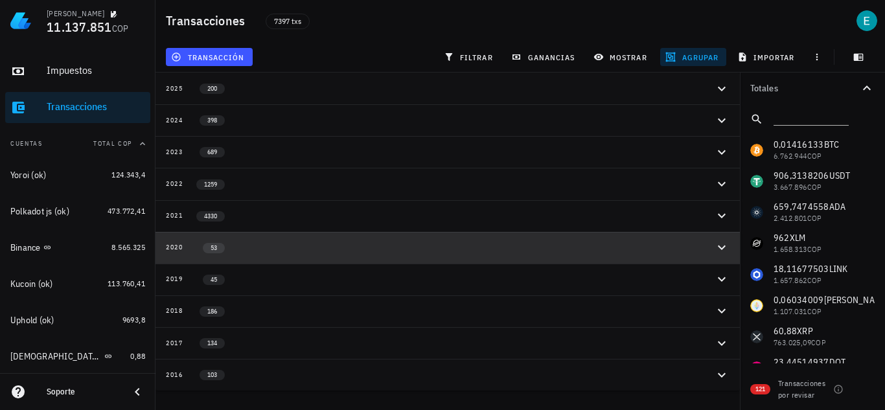
click at [722, 244] on icon "button" at bounding box center [722, 248] width 16 height 16
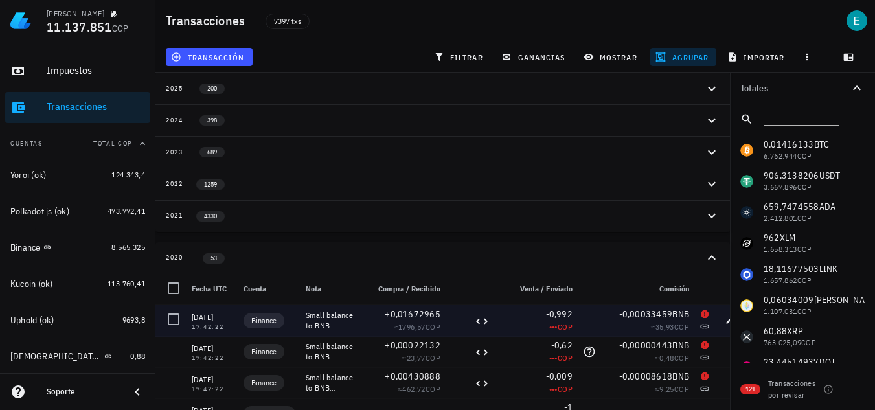
click at [479, 329] on div at bounding box center [482, 320] width 26 height 31
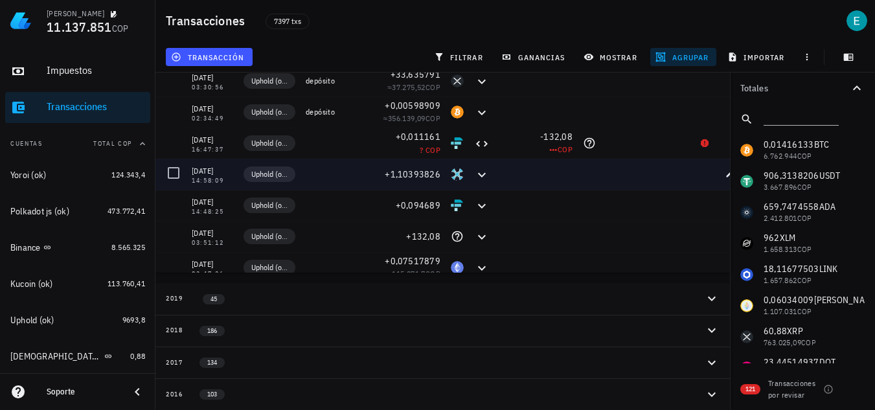
scroll to position [1143, 0]
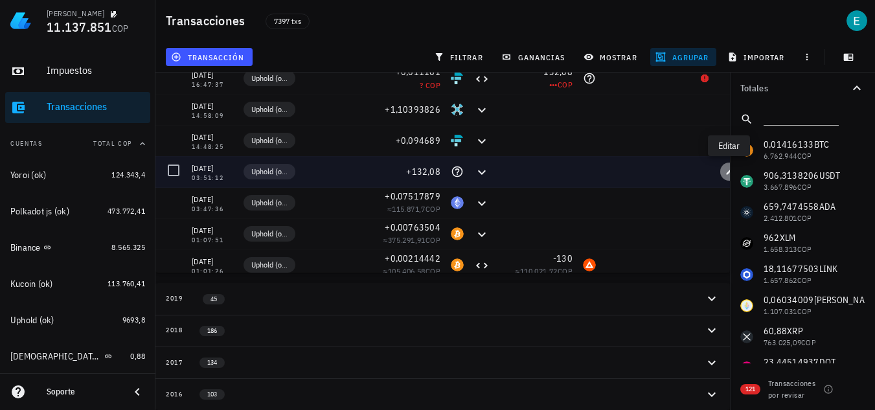
click at [724, 168] on span "button" at bounding box center [729, 172] width 18 height 8
type input "2020-10-27"
type input "03:51:12"
type input "132,08"
type input "CNY"
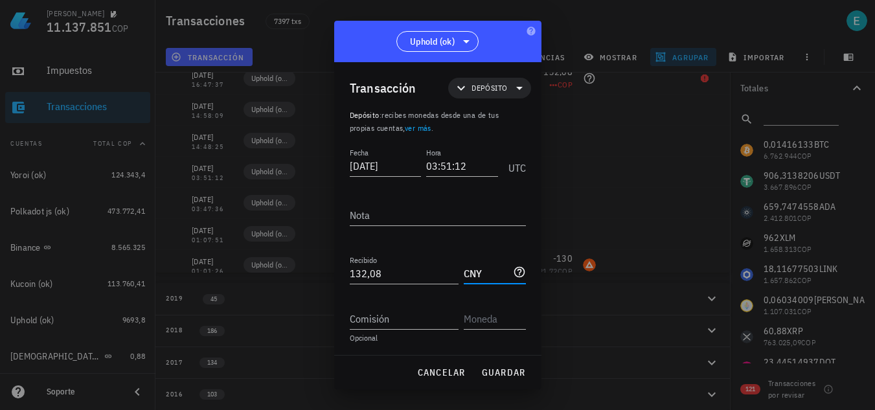
click at [501, 274] on input "CNY" at bounding box center [487, 273] width 47 height 21
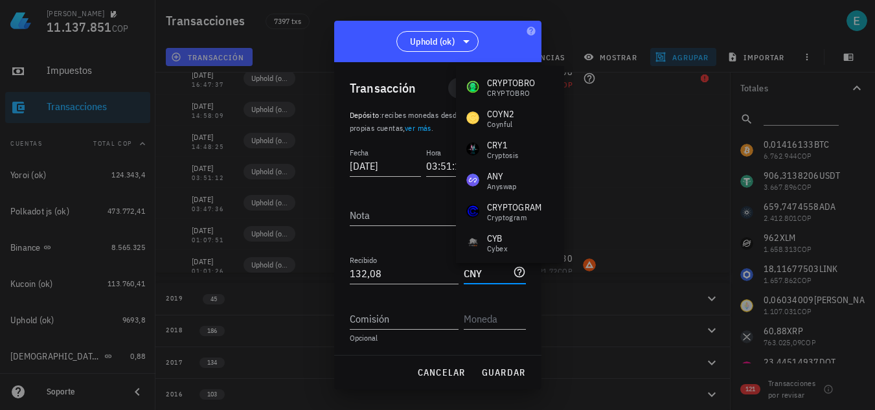
scroll to position [0, 0]
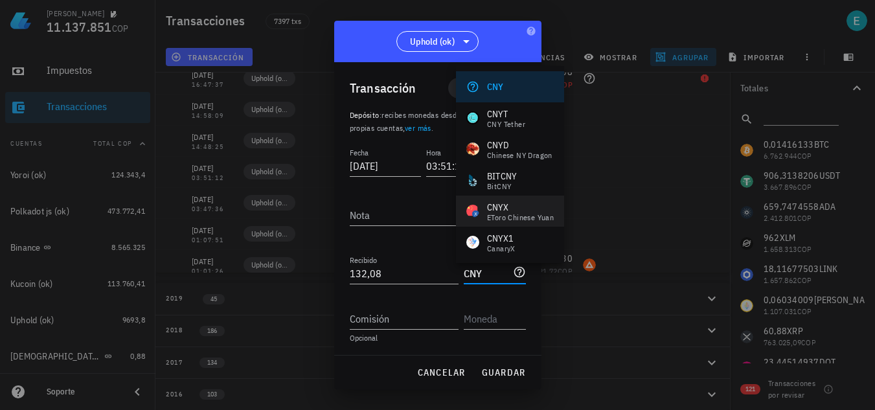
click at [517, 220] on div "eToro Chinese Yuan" at bounding box center [520, 218] width 67 height 8
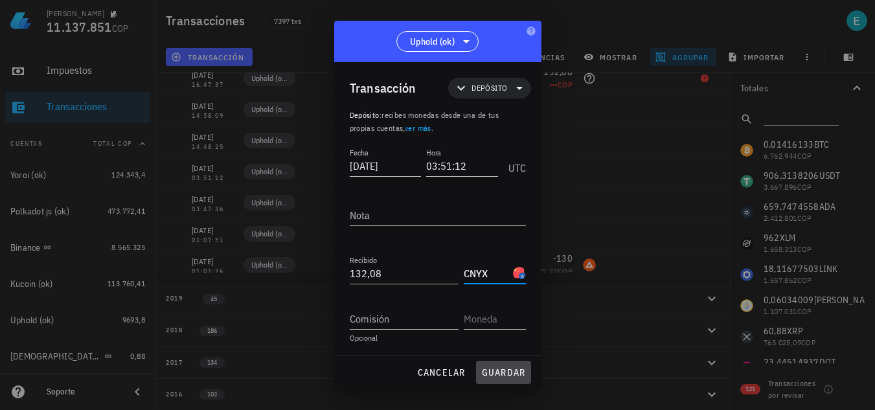
click at [512, 374] on span "guardar" at bounding box center [503, 373] width 45 height 12
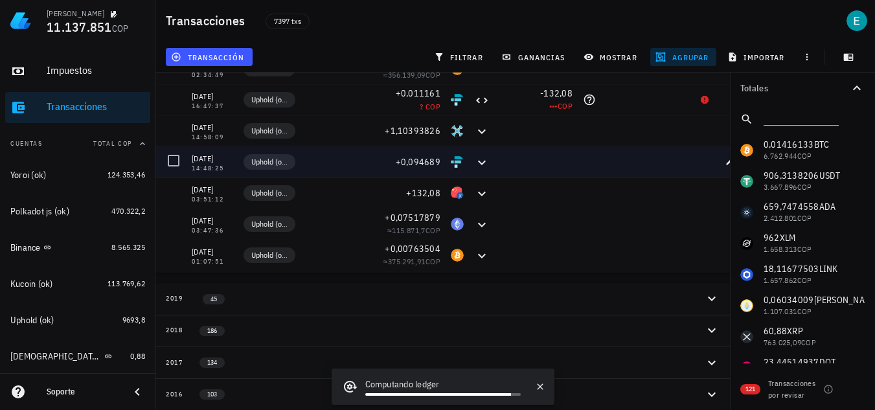
scroll to position [1143, 0]
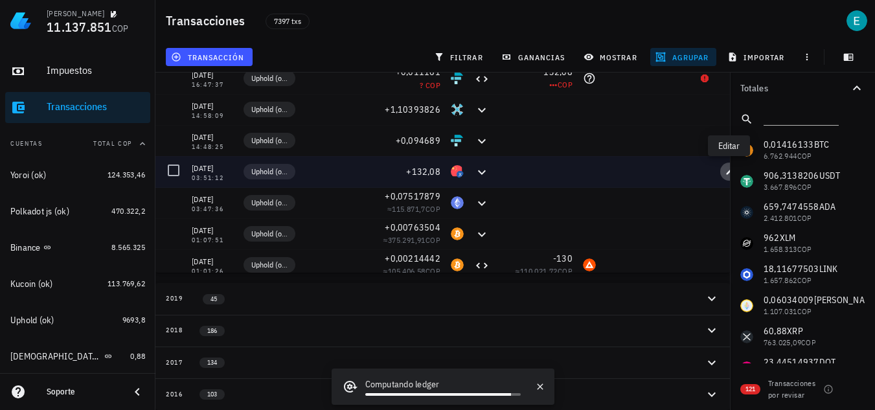
click at [724, 168] on span "button" at bounding box center [729, 172] width 18 height 8
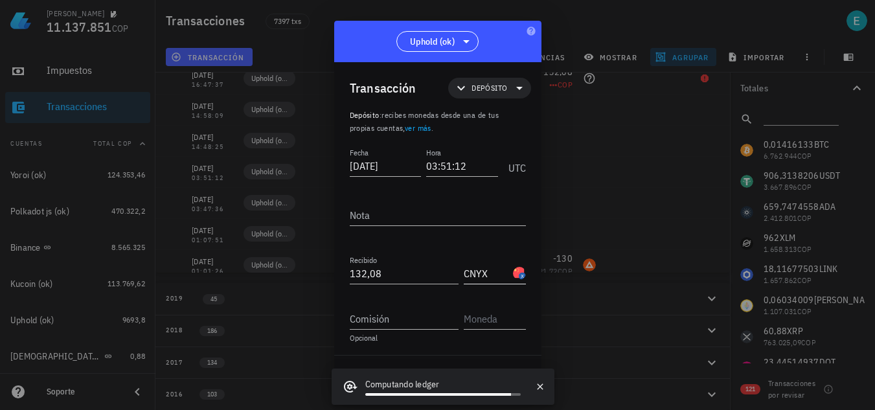
click at [487, 270] on input "CNYX" at bounding box center [487, 273] width 47 height 21
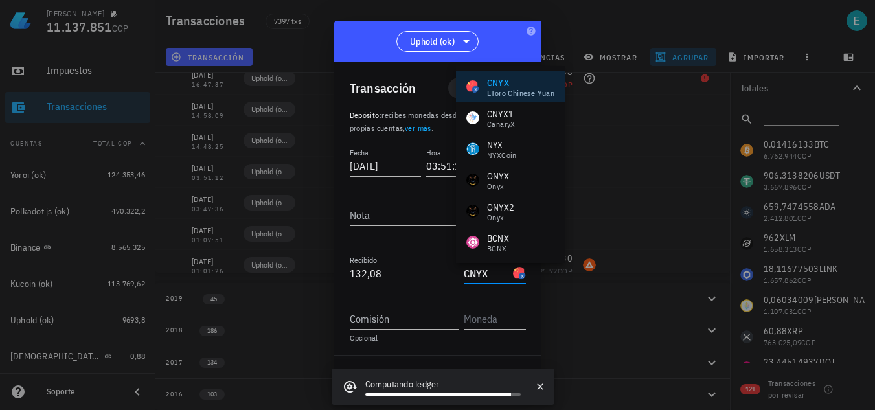
click at [490, 273] on input "CNYX" at bounding box center [487, 273] width 47 height 21
click at [435, 246] on div "Fecha 2020-10-27 Hora 03:51:12 UTC Nota Recibido 132,08 CNY Enviado Comisión Op…" at bounding box center [438, 250] width 176 height 211
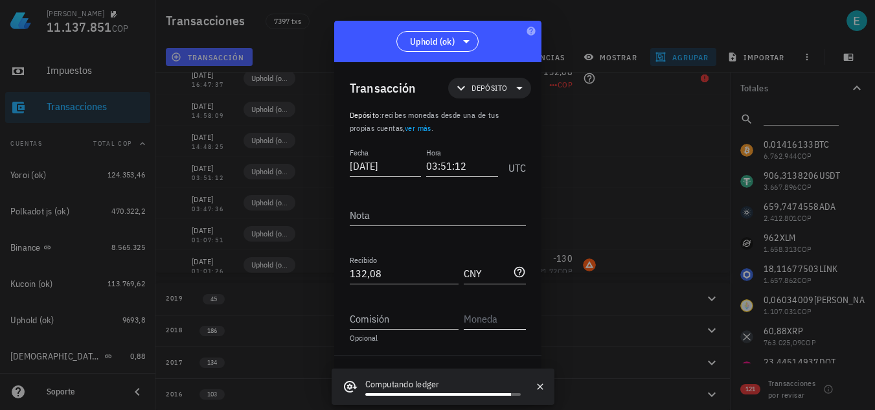
scroll to position [1, 0]
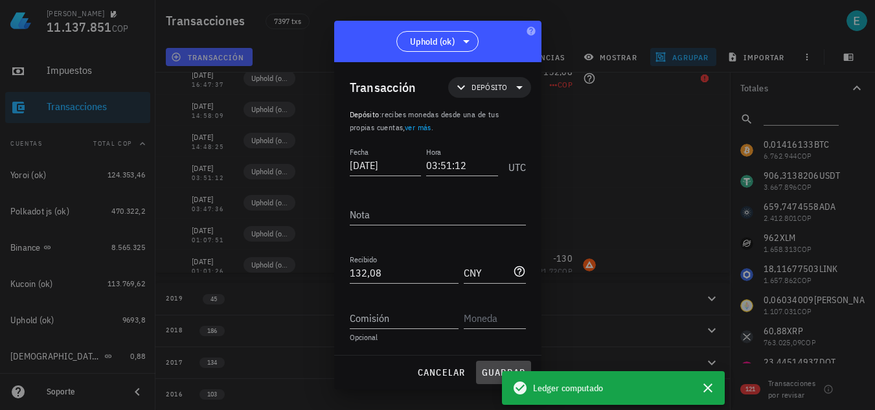
click at [489, 372] on span "guardar" at bounding box center [503, 373] width 45 height 12
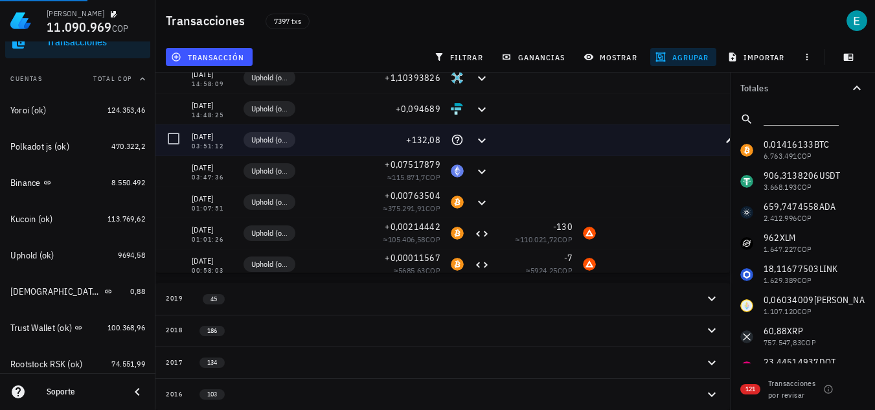
scroll to position [1143, 0]
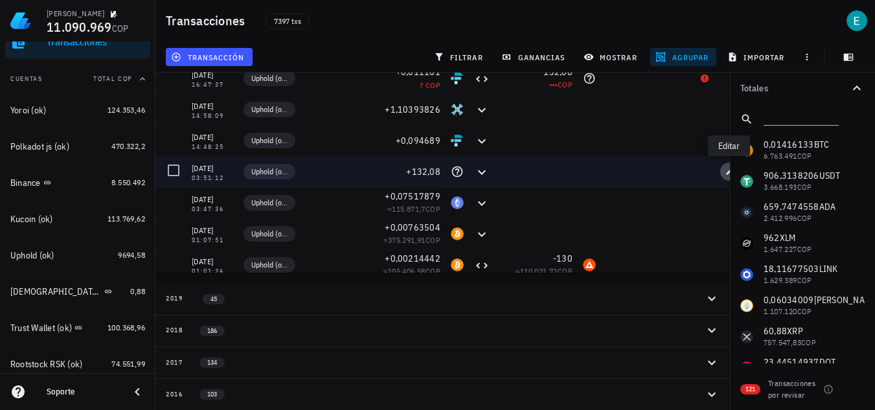
click at [726, 165] on button "button" at bounding box center [729, 172] width 18 height 18
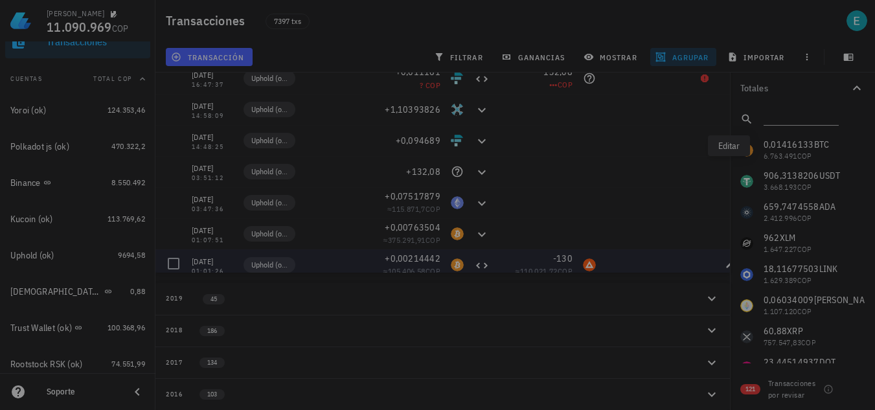
type input "CNY"
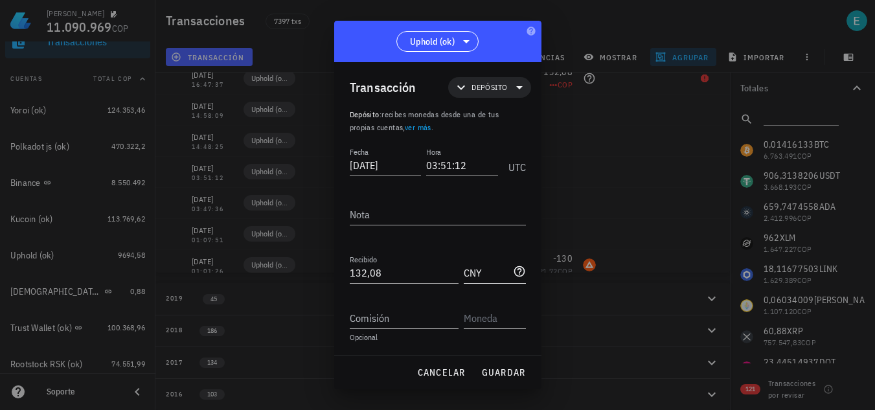
scroll to position [0, 0]
click at [461, 374] on span "cancelar" at bounding box center [441, 373] width 49 height 12
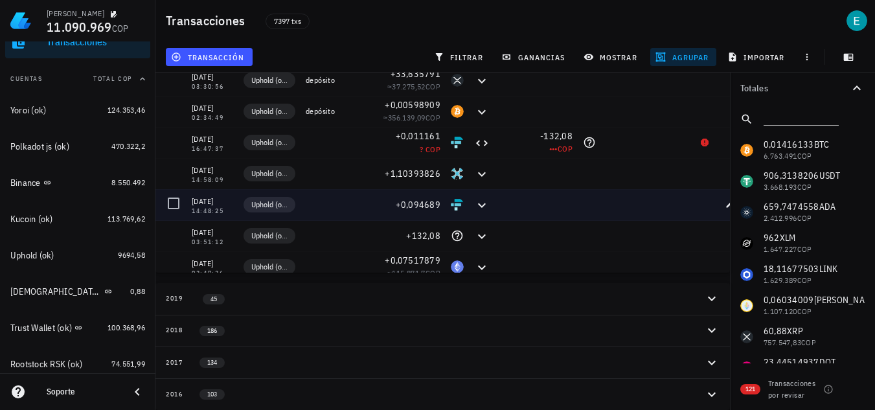
scroll to position [1078, 0]
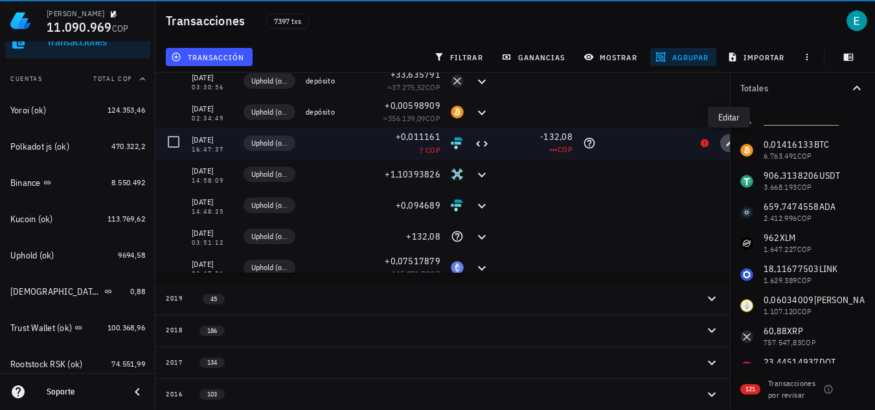
click at [724, 139] on span "button" at bounding box center [729, 143] width 18 height 8
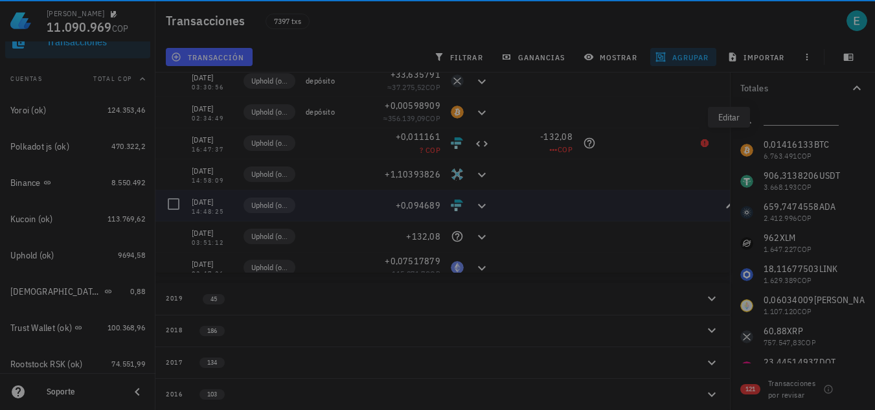
type input "2020-11-06"
type input "16:47:37"
type input "0,011161"
type input "GOOGL"
type input "132,08"
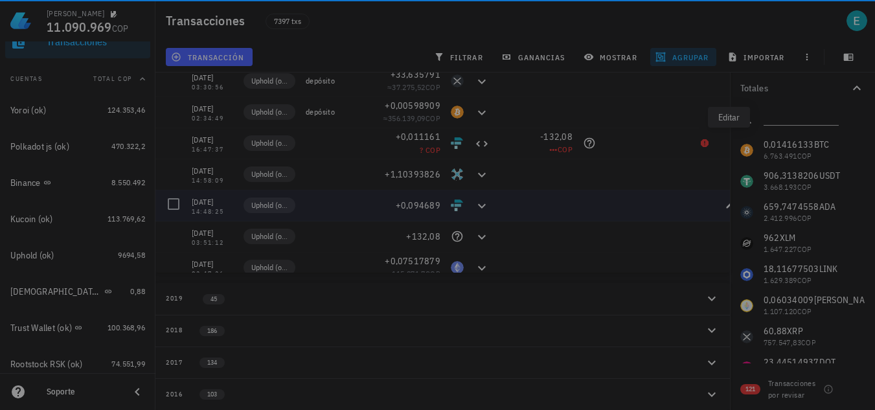
type input "CNY"
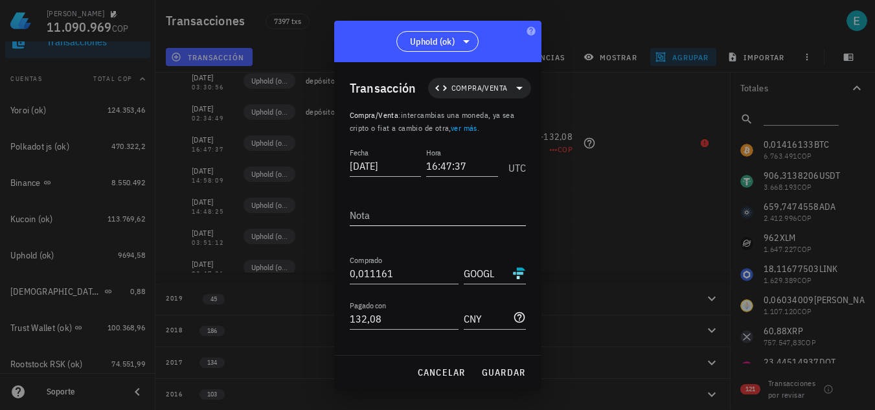
scroll to position [72, 0]
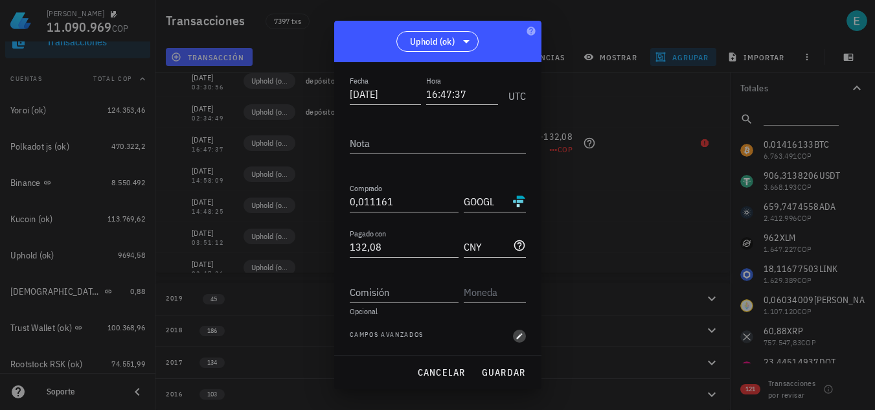
click at [513, 334] on span "button" at bounding box center [519, 336] width 13 height 8
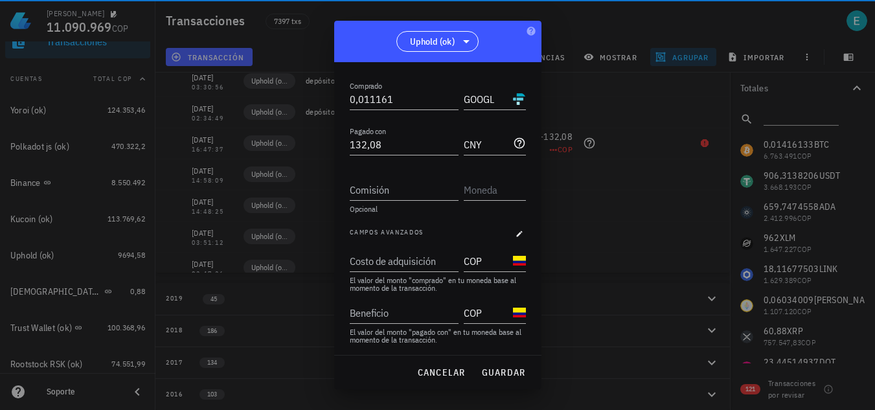
scroll to position [176, 0]
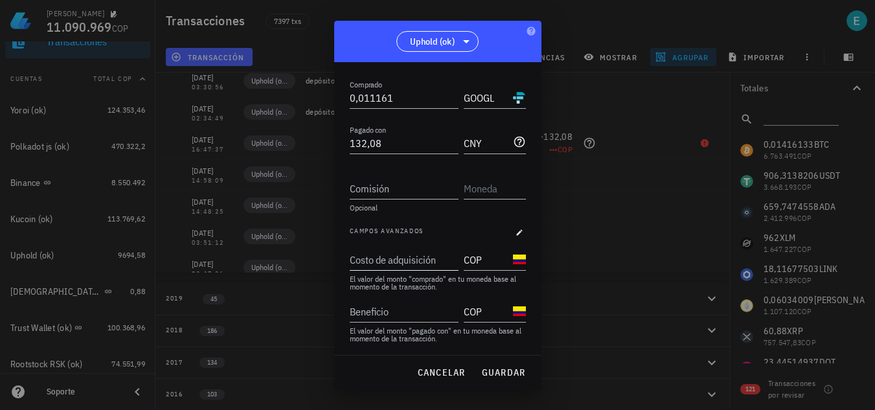
click at [406, 261] on input "Costo de adquisición" at bounding box center [403, 259] width 106 height 21
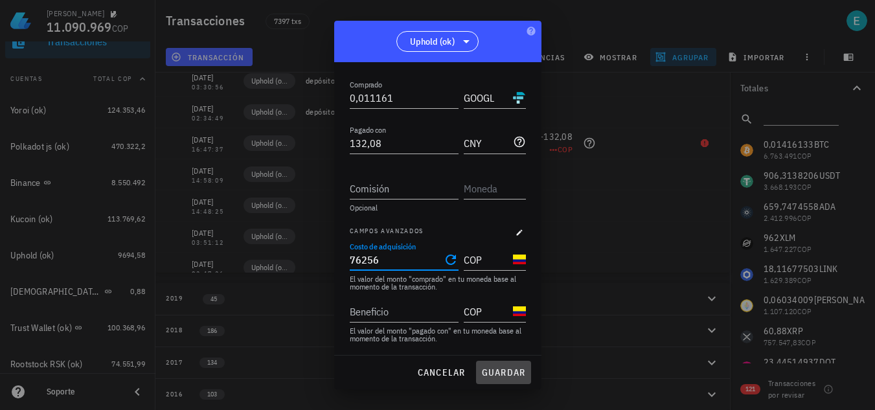
type input "76.256"
click at [504, 369] on span "guardar" at bounding box center [503, 373] width 45 height 12
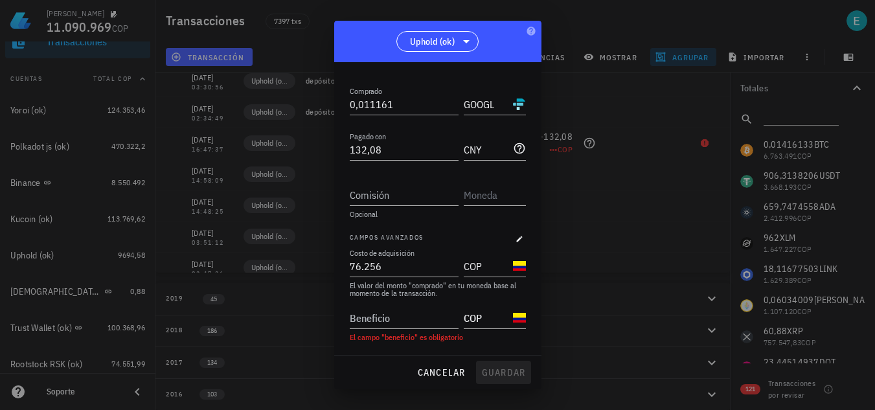
scroll to position [169, 0]
click at [376, 314] on div "Beneficio" at bounding box center [403, 318] width 106 height 21
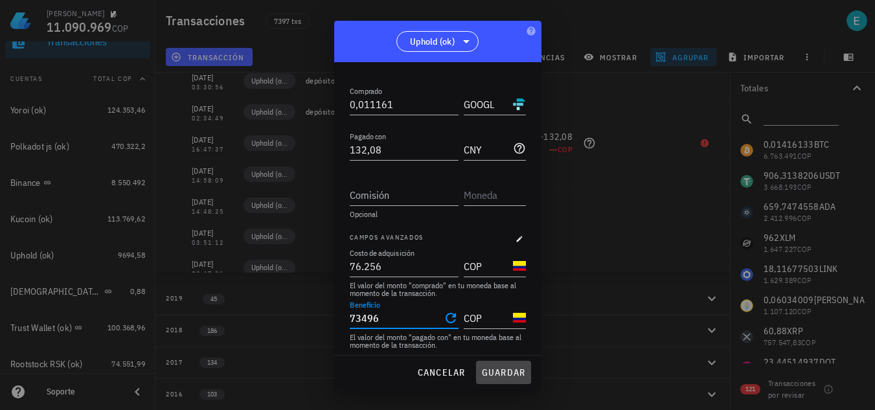
type input "73.496"
click at [492, 376] on span "guardar" at bounding box center [503, 373] width 45 height 12
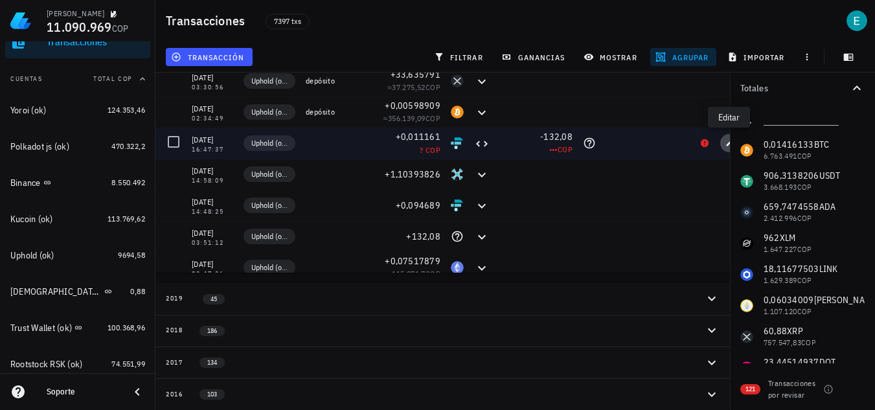
click at [726, 139] on icon "button" at bounding box center [730, 143] width 8 height 8
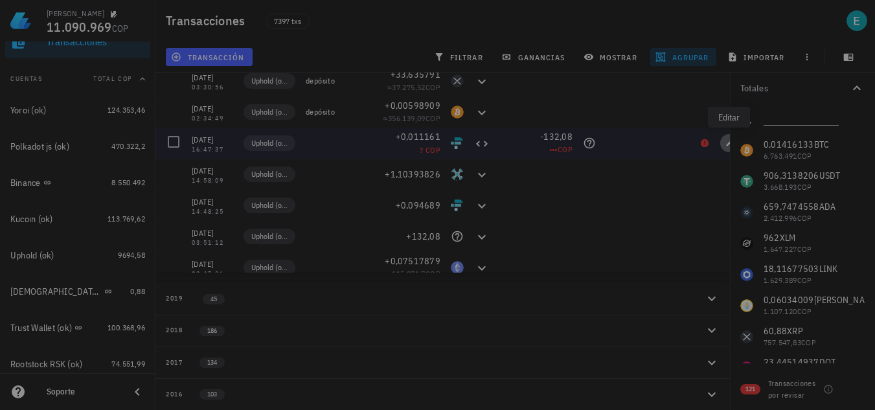
type input "76.256"
type input "73.496"
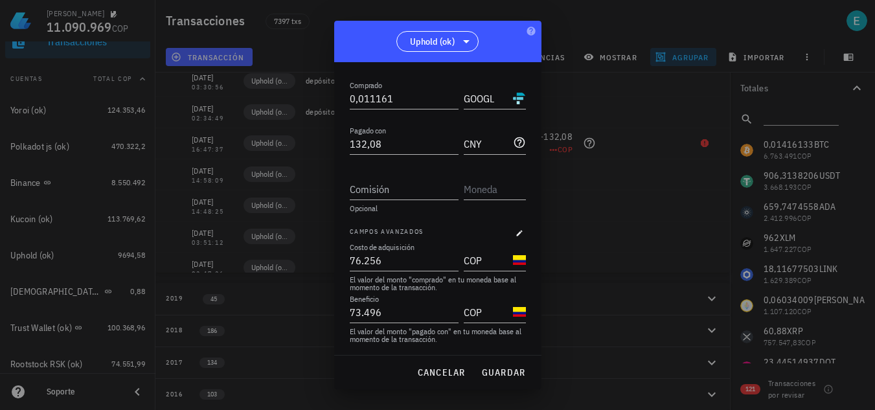
scroll to position [176, 0]
click at [443, 372] on span "cancelar" at bounding box center [441, 373] width 49 height 12
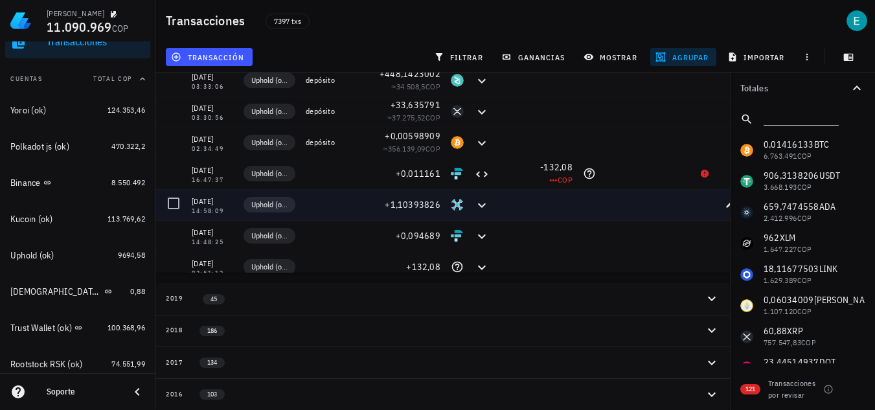
scroll to position [1078, 0]
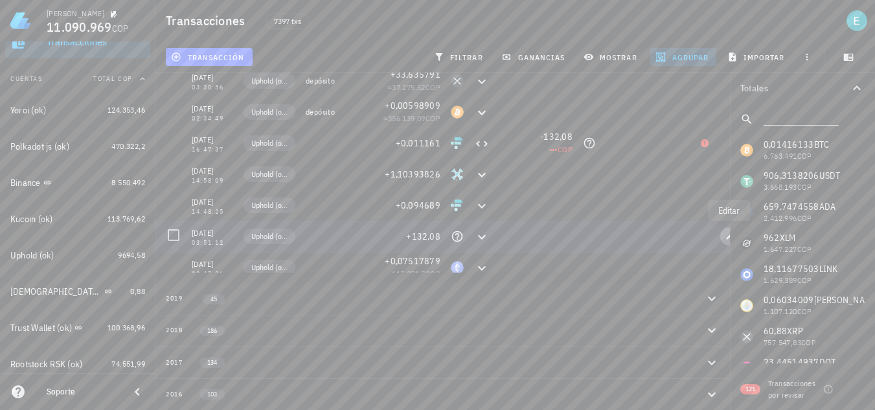
click at [724, 233] on span "button" at bounding box center [729, 237] width 18 height 8
type input "2020-10-27"
type input "03:51:12"
type input "132,08"
type input "CNY"
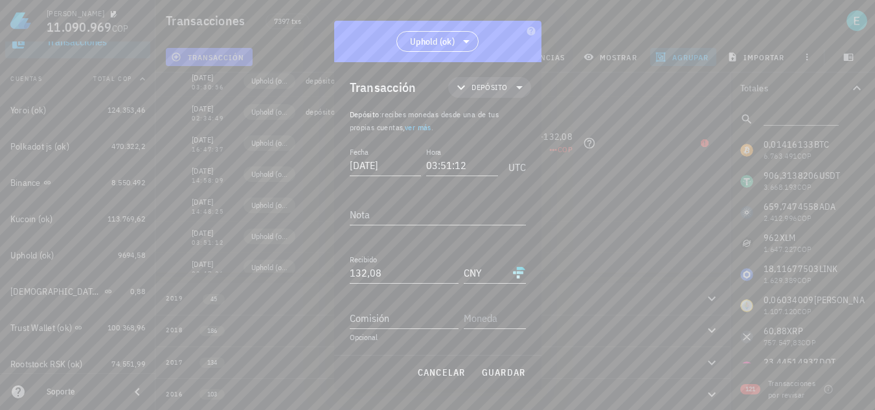
scroll to position [1, 0]
click at [445, 379] on button "cancelar" at bounding box center [440, 372] width 59 height 23
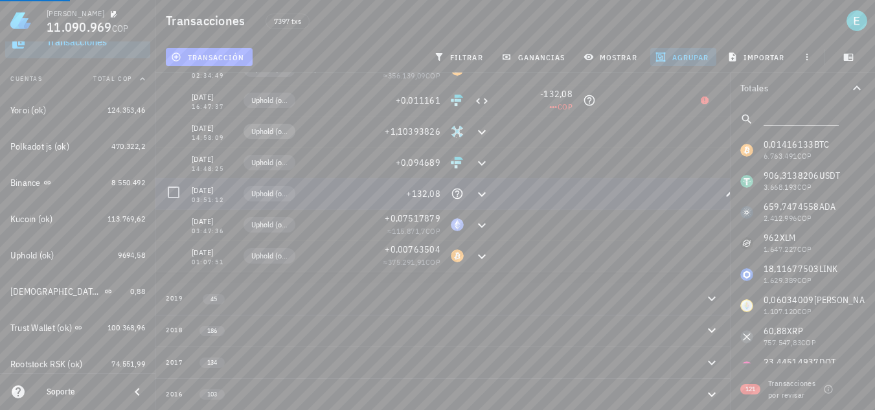
scroll to position [1143, 0]
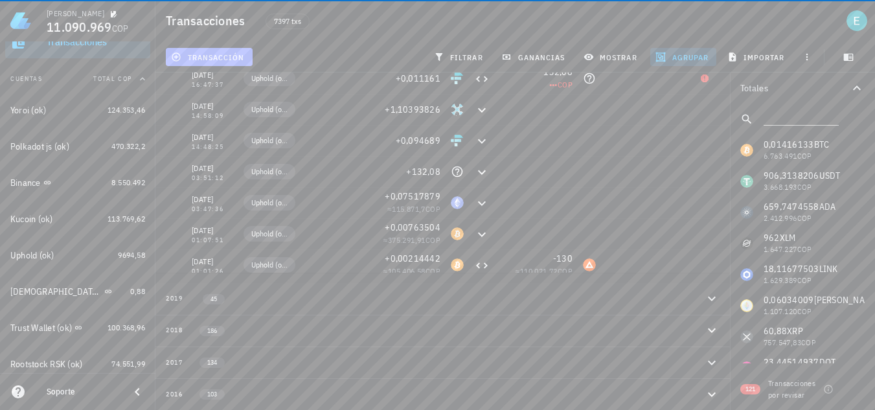
click at [230, 61] on span "transacción" at bounding box center [209, 57] width 71 height 10
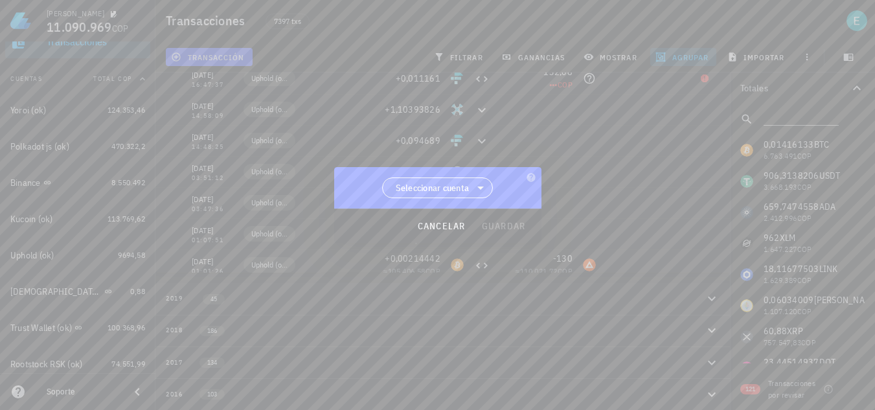
click at [482, 186] on icon at bounding box center [481, 188] width 16 height 16
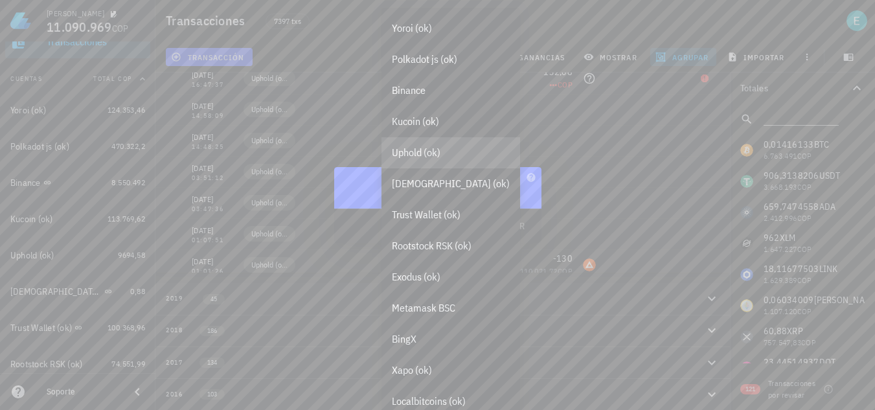
click at [444, 143] on div "Uphold (ok)" at bounding box center [451, 152] width 139 height 31
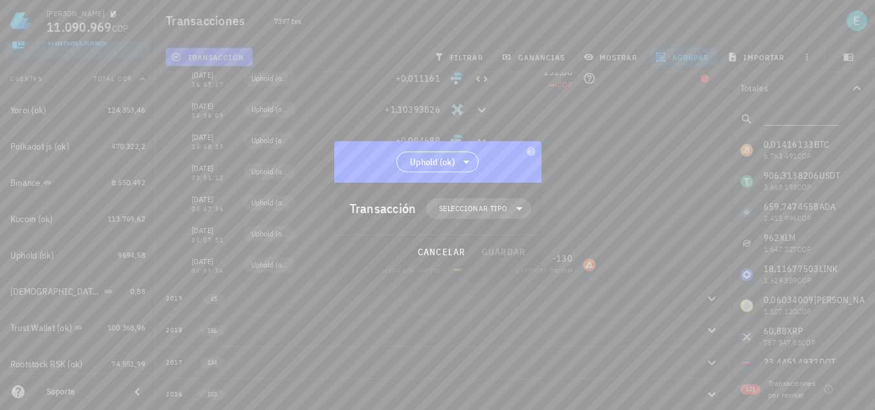
click at [493, 211] on span "Seleccionar tipo" at bounding box center [473, 208] width 68 height 13
click at [518, 238] on div "Compra/Venta" at bounding box center [487, 240] width 121 height 26
click at [516, 324] on div "Transferencia" at bounding box center [487, 317] width 121 height 26
click at [566, 316] on icon at bounding box center [564, 322] width 16 height 16
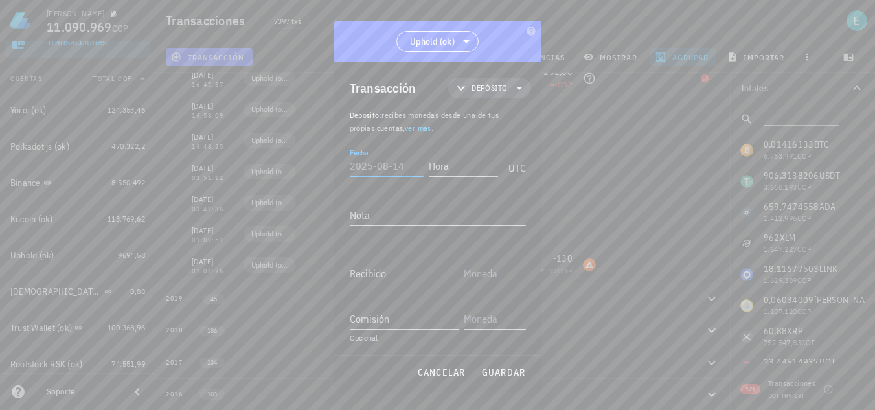
click at [385, 161] on input "Fecha" at bounding box center [387, 165] width 74 height 21
type input "2020-10-27"
type input "03:51:11"
type textarea "Compra Uphold"
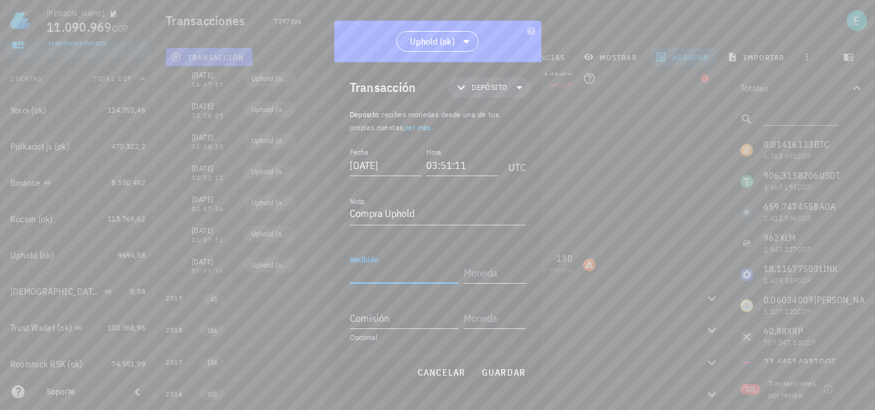
click at [395, 270] on input "Recibido" at bounding box center [404, 272] width 109 height 21
type input "20"
click at [519, 86] on div "USD" at bounding box center [524, 82] width 74 height 13
type input "USD"
click at [499, 364] on button "guardar" at bounding box center [503, 372] width 55 height 23
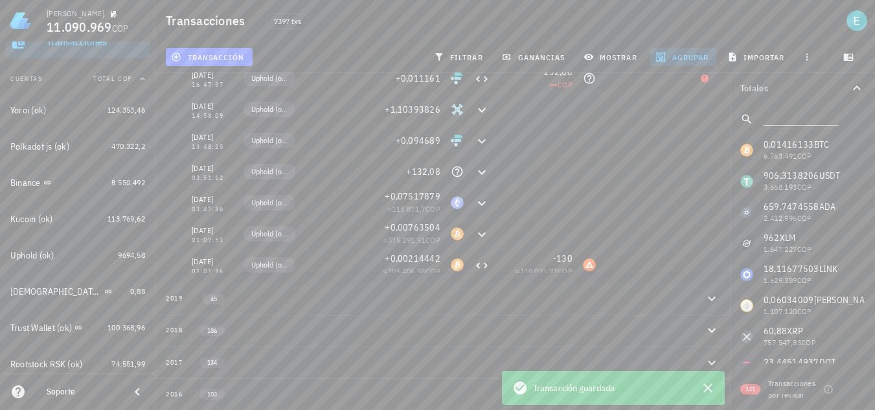
scroll to position [0, 0]
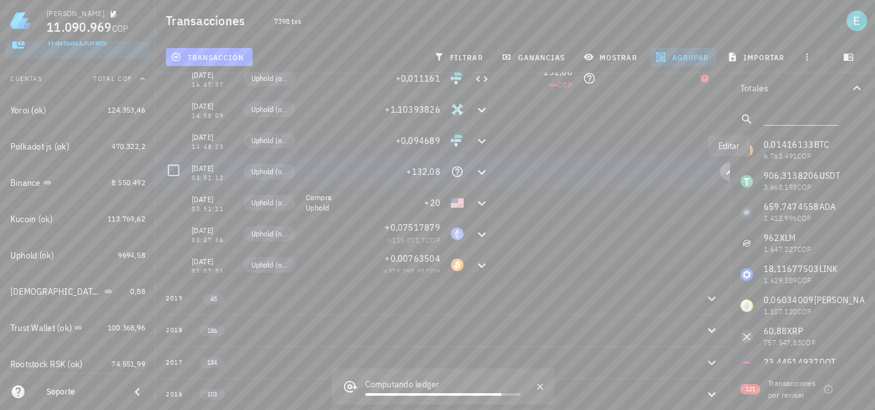
click at [725, 168] on span "button" at bounding box center [729, 172] width 18 height 8
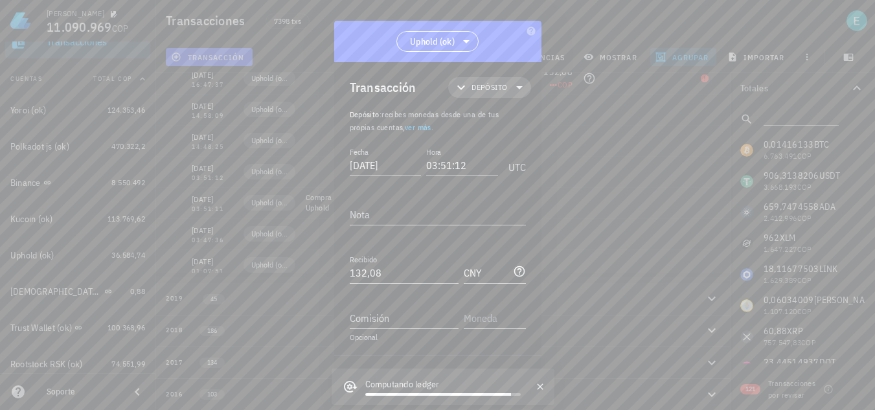
click at [494, 87] on span "Depósito" at bounding box center [490, 87] width 36 height 13
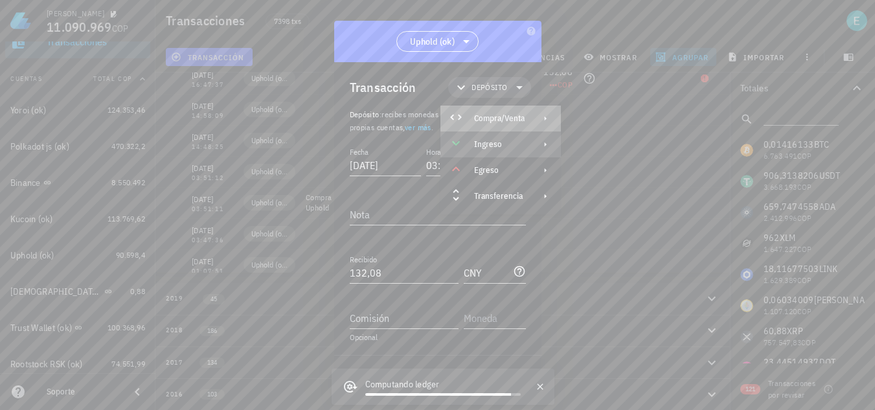
click at [520, 114] on div "Compra/Venta" at bounding box center [499, 118] width 51 height 10
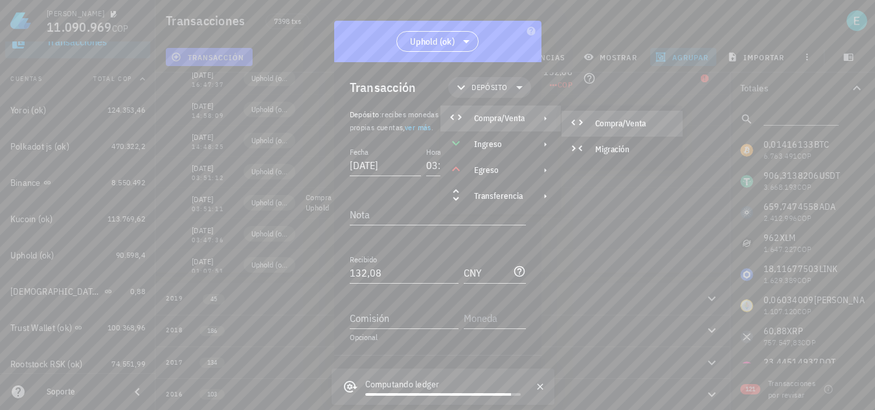
click at [621, 118] on div "Compra/Venta" at bounding box center [622, 124] width 121 height 26
click at [408, 314] on input "Pagado con" at bounding box center [404, 318] width 109 height 21
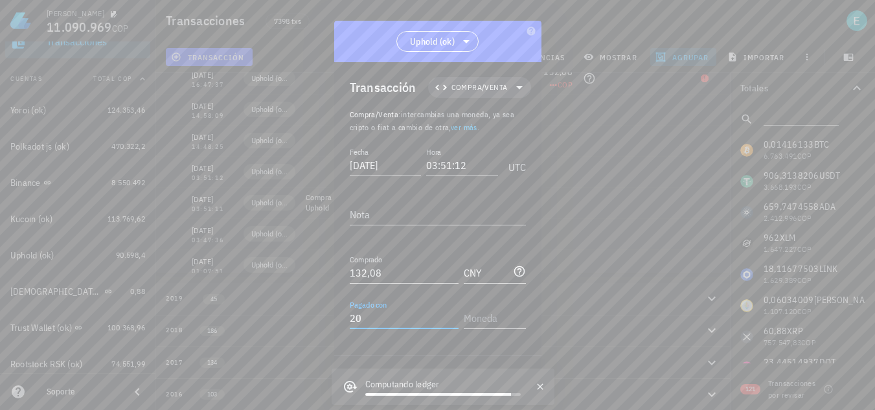
type input "20"
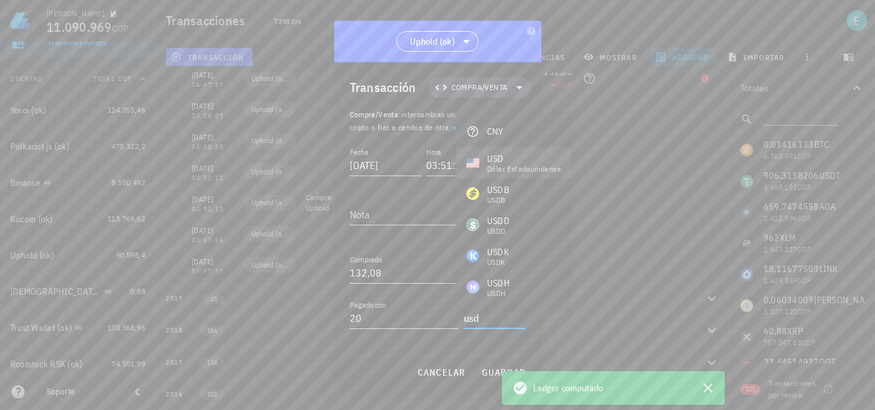
click at [507, 165] on div "dólar estadounidense" at bounding box center [524, 169] width 74 height 8
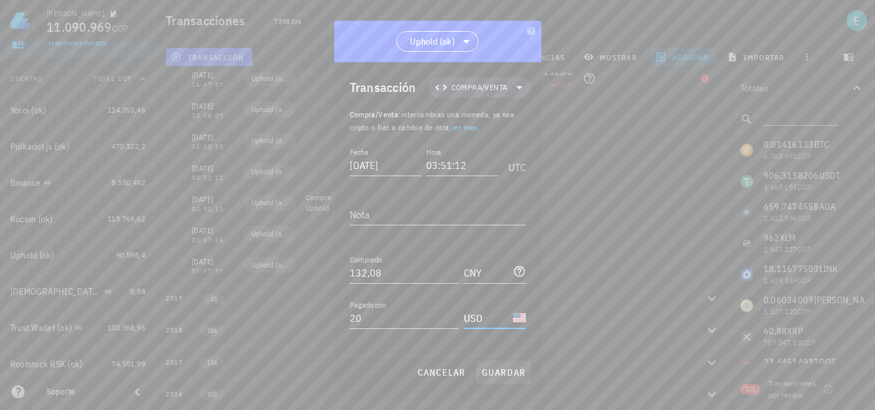
type input "USD"
drag, startPoint x: 501, startPoint y: 366, endPoint x: 672, endPoint y: 190, distance: 245.1
click at [501, 365] on button "guardar" at bounding box center [503, 372] width 55 height 23
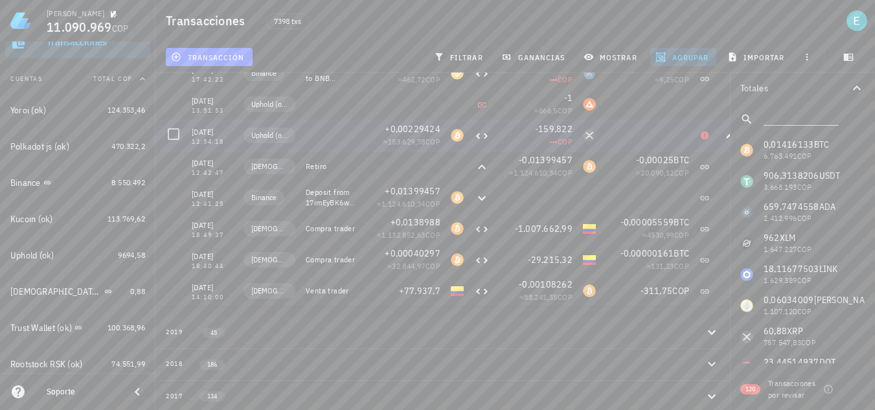
scroll to position [289, 0]
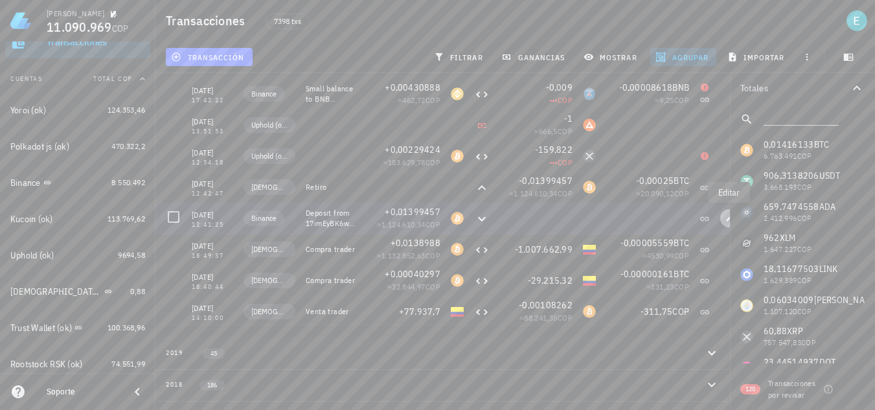
click at [728, 219] on icon "button" at bounding box center [730, 218] width 8 height 8
type input "2020-12-20"
type input "12:41:25"
type textarea "Deposit from 17imEyBK6wGm4UUv36y6b9G6qoYLQJFL9Y"
type input "0,01399457"
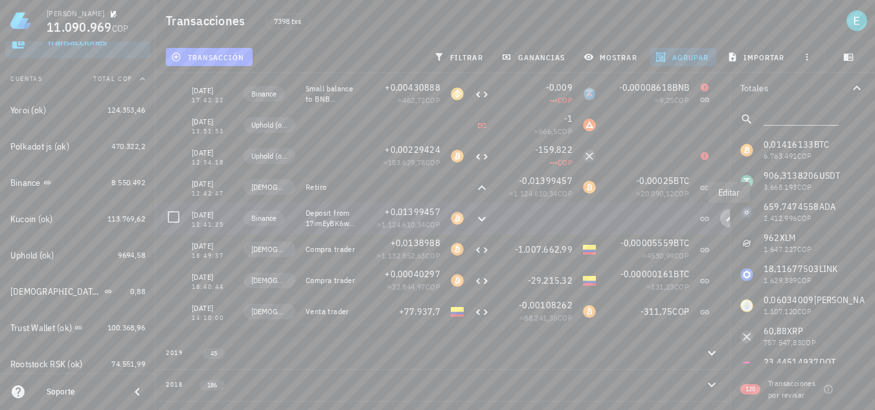
type input "BTC"
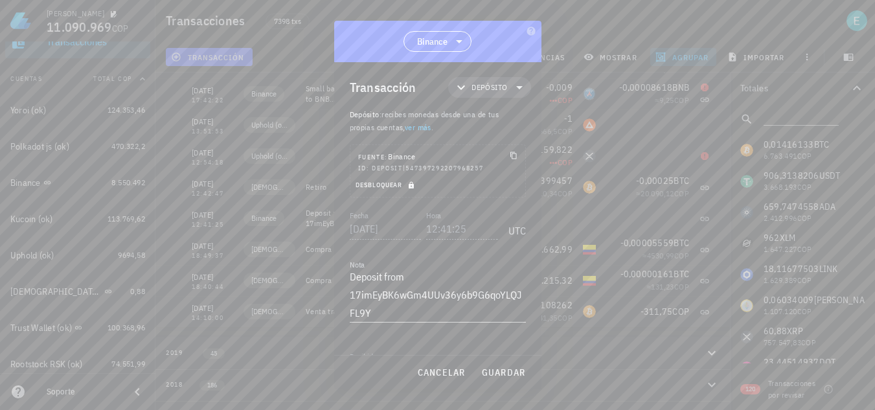
click at [411, 182] on icon "button" at bounding box center [412, 185] width 8 height 8
click at [442, 229] on input "12:41:25" at bounding box center [461, 228] width 74 height 21
click at [466, 235] on input "12:42:25" at bounding box center [461, 228] width 74 height 21
type input "12:42:48"
click at [408, 311] on textarea "Deposit from 17imEyBK6wGm4UUv36y6b9G6qoYLQJFL9Y" at bounding box center [438, 295] width 176 height 54
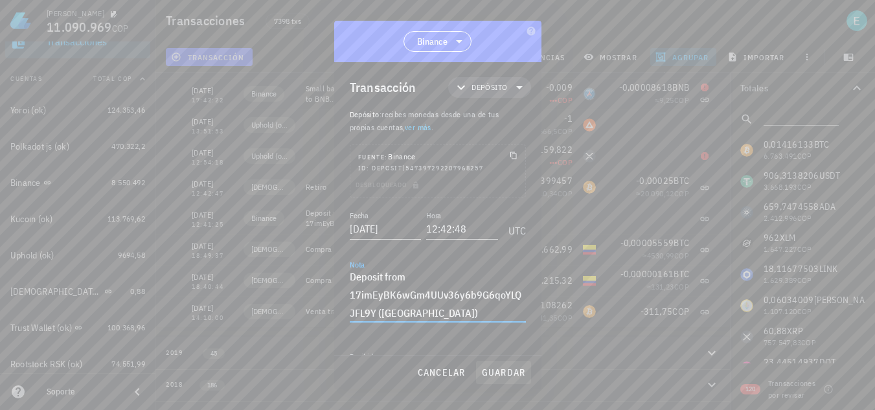
type textarea "Deposit from 17imEyBK6wGm4UUv36y6b9G6qoYLQJFL9Y (Buda)"
click at [483, 363] on button "guardar" at bounding box center [503, 372] width 55 height 23
type input "12:41:25"
type textarea "Deposit from 17imEyBK6wGm4UUv36y6b9G6qoYLQJFL9Y"
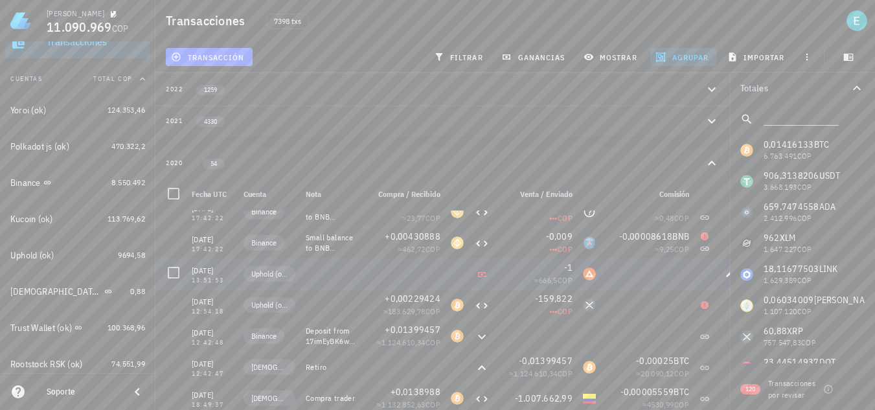
scroll to position [65, 0]
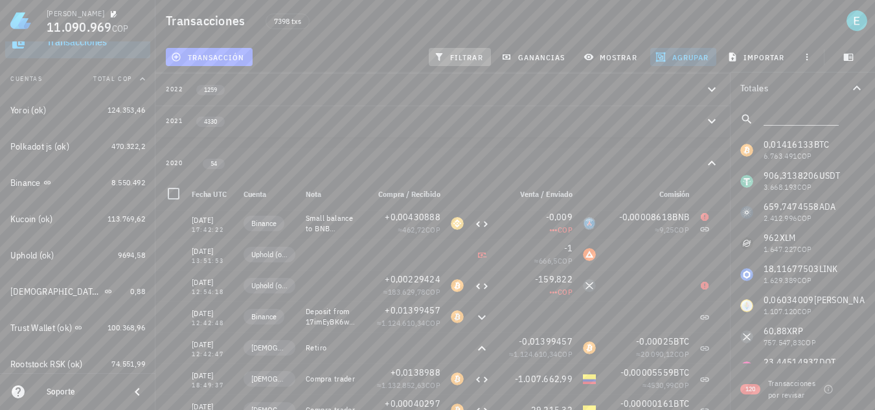
click at [457, 60] on span "filtrar" at bounding box center [460, 57] width 47 height 10
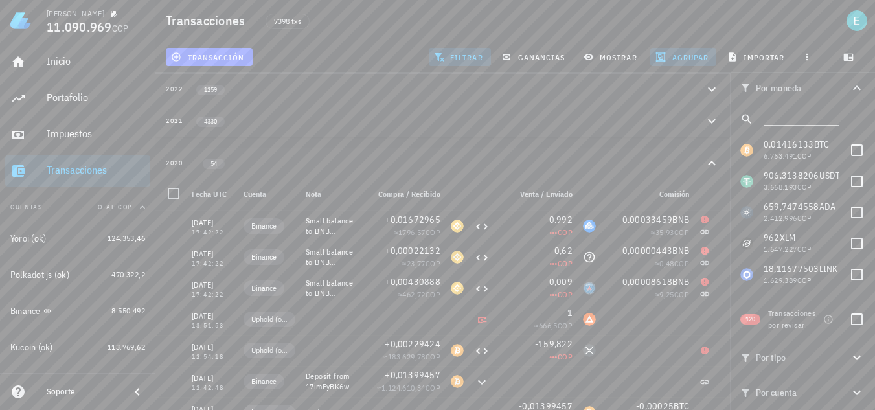
scroll to position [65, 0]
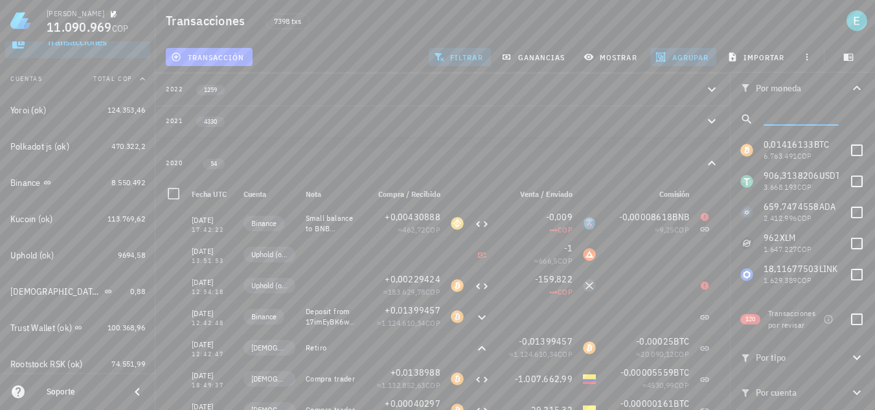
click at [799, 121] on input "text" at bounding box center [800, 116] width 73 height 17
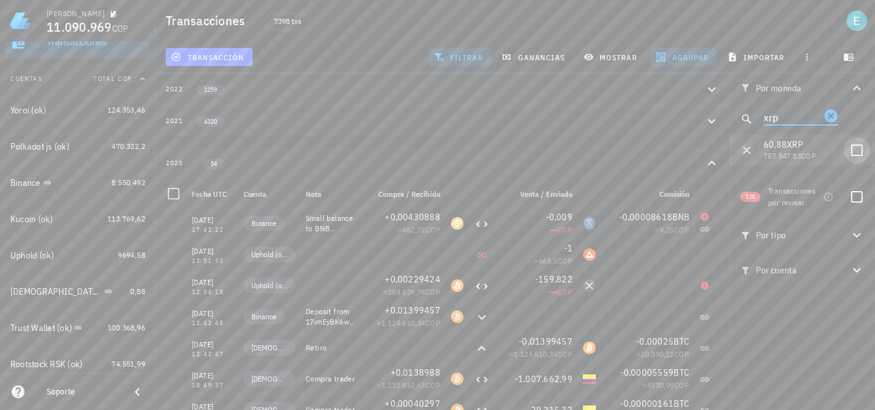
type input "xrp"
click at [853, 154] on div at bounding box center [857, 150] width 22 height 22
checkbox input "true"
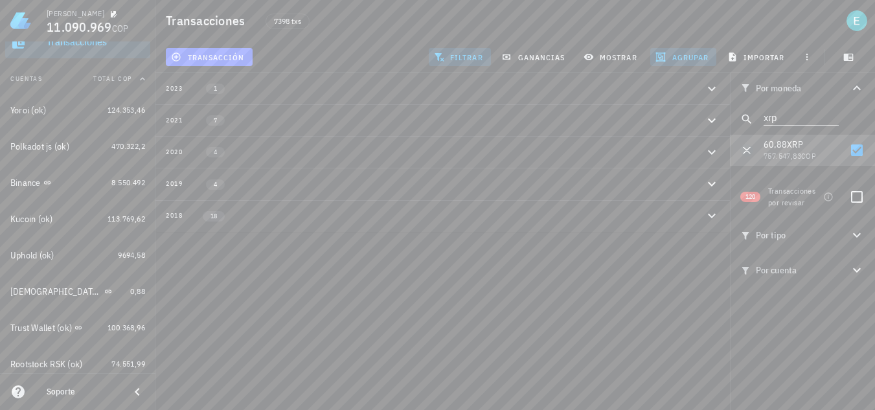
scroll to position [0, 0]
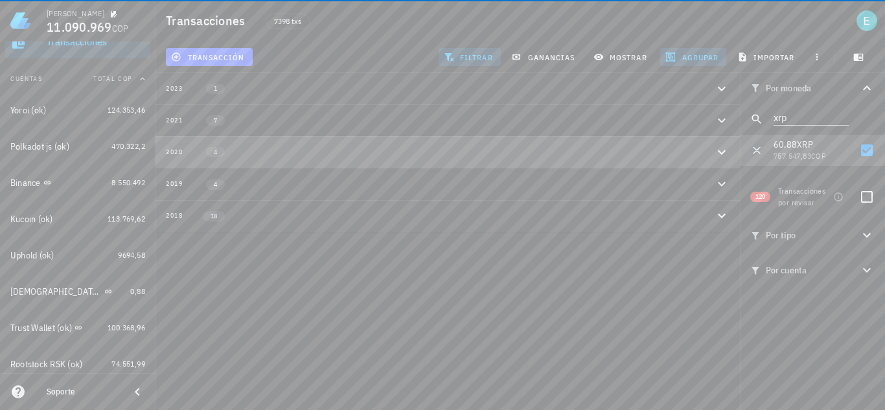
click at [723, 146] on icon "button" at bounding box center [722, 152] width 16 height 16
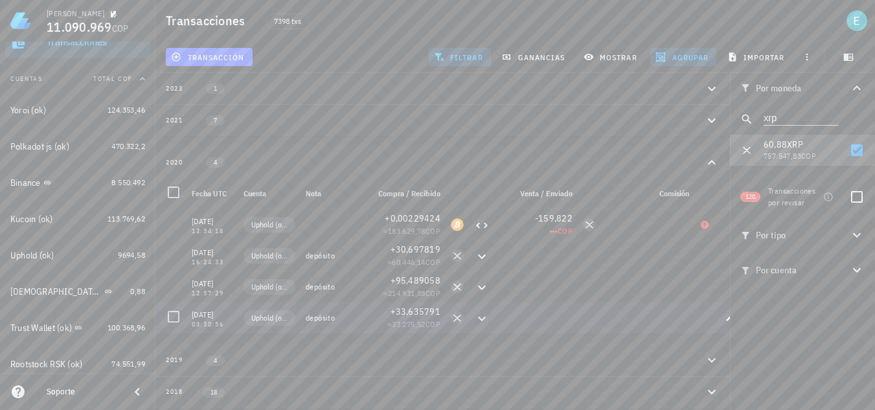
scroll to position [8, 0]
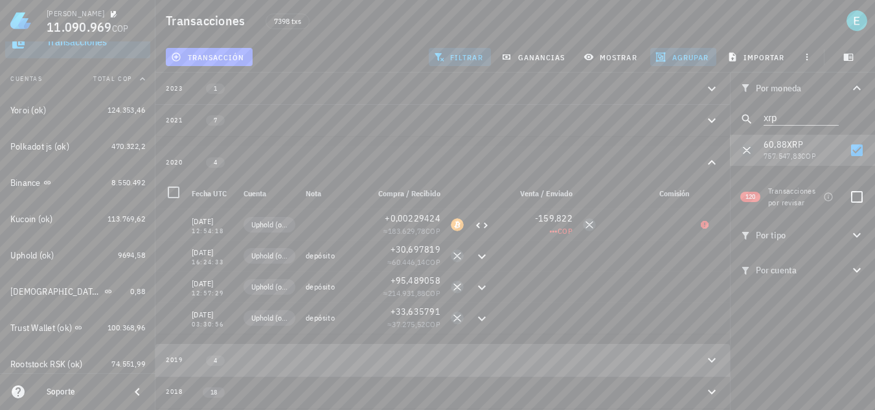
click at [679, 365] on div "2019 4" at bounding box center [435, 359] width 538 height 11
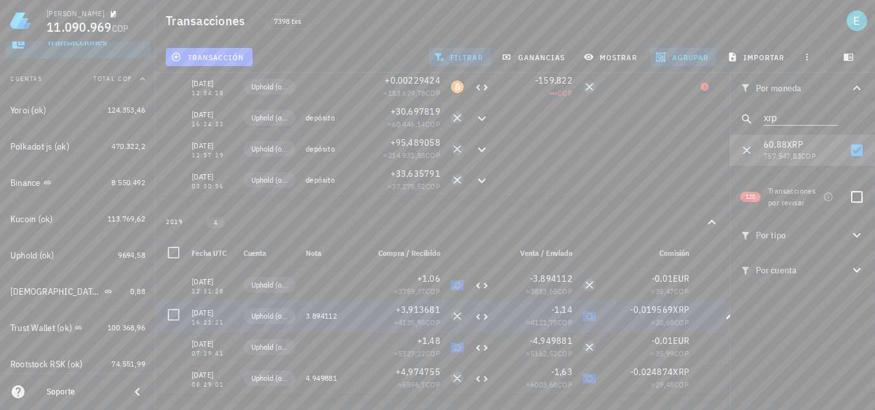
scroll to position [185, 0]
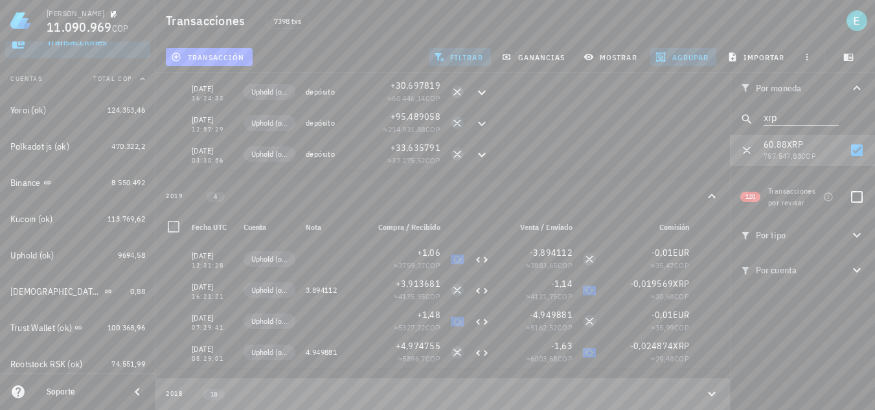
click at [710, 390] on icon "button" at bounding box center [712, 394] width 16 height 16
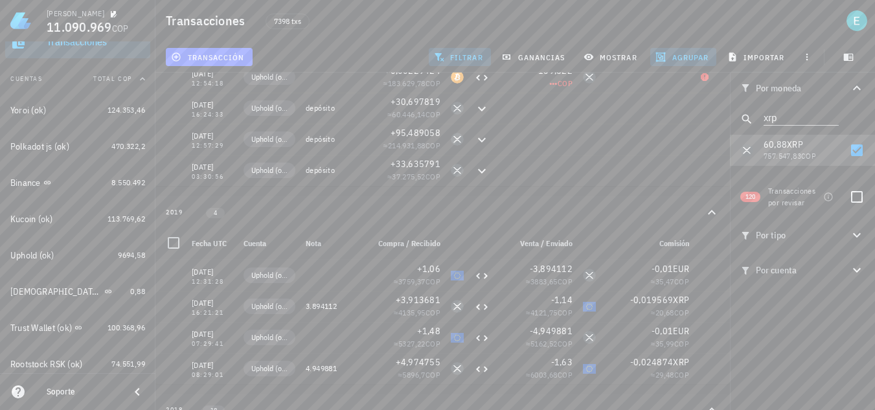
scroll to position [84, 0]
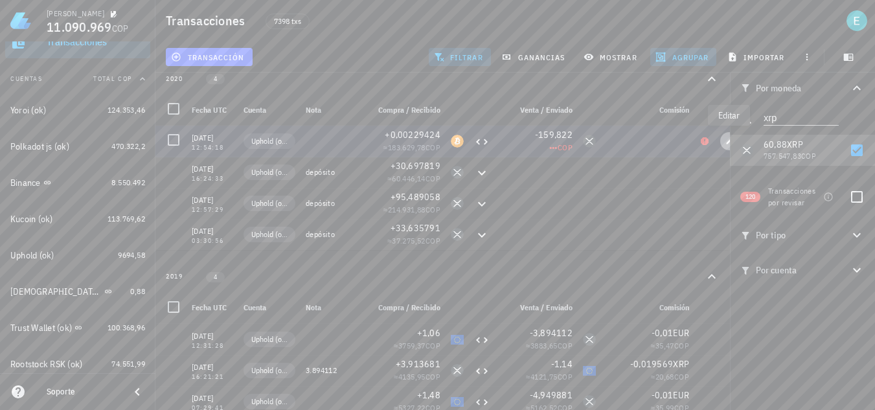
drag, startPoint x: 729, startPoint y: 146, endPoint x: 709, endPoint y: 172, distance: 32.3
click at [729, 146] on button "button" at bounding box center [729, 141] width 18 height 18
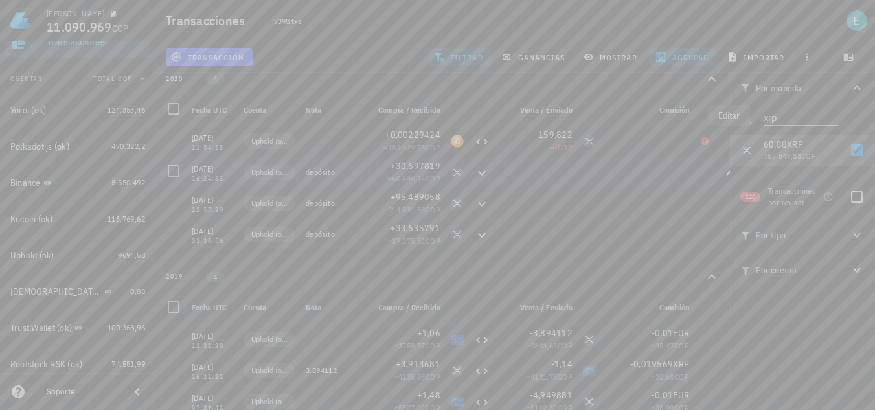
type input "2020-12-23"
type input "12:54:18"
type input "0,00229424"
type input "159,822"
type input "XRP"
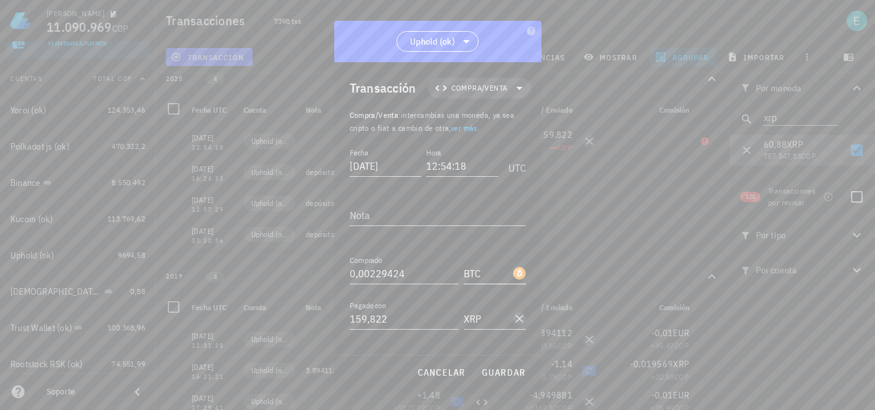
scroll to position [72, 0]
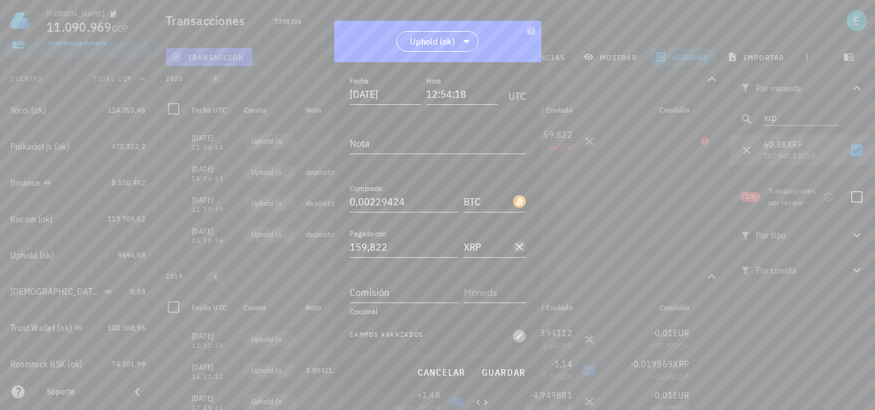
click at [516, 336] on icon "button" at bounding box center [519, 336] width 6 height 6
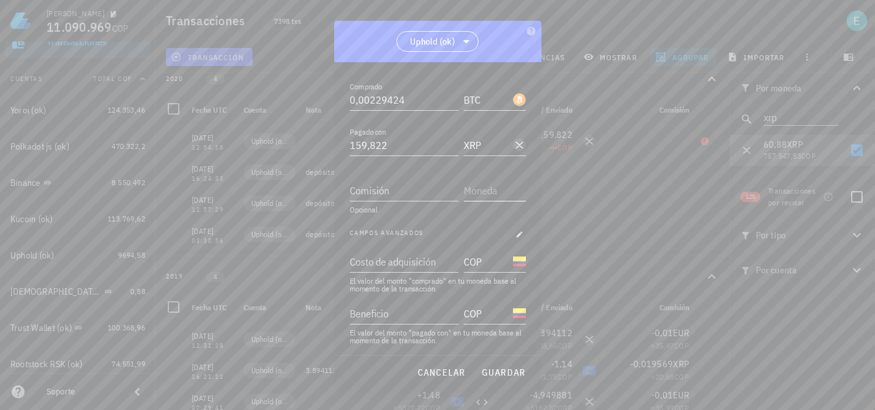
scroll to position [176, 0]
click at [401, 262] on div "Costo de adquisición" at bounding box center [403, 259] width 106 height 21
click at [392, 259] on div "Costo de adquisición" at bounding box center [403, 259] width 106 height 21
type input "312.654"
click at [492, 370] on span "guardar" at bounding box center [503, 373] width 45 height 12
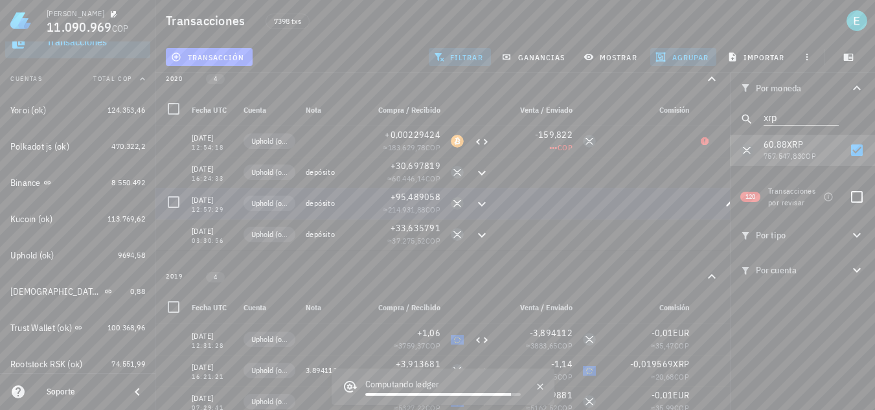
scroll to position [19, 0]
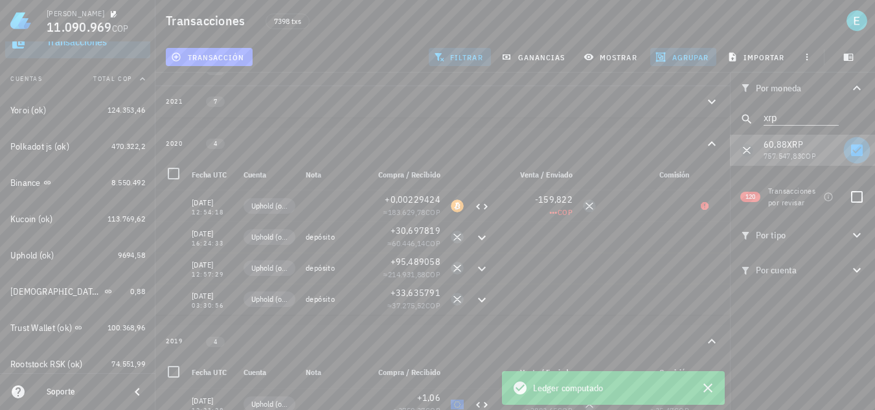
click at [861, 150] on div at bounding box center [857, 150] width 22 height 22
checkbox input "false"
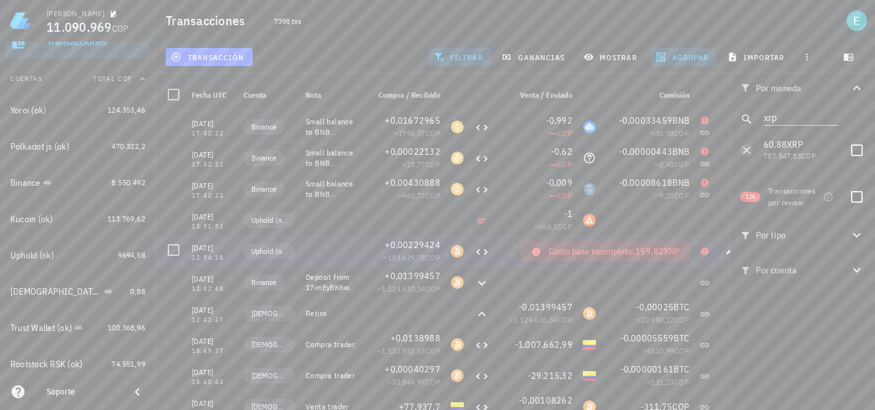
scroll to position [165, 0]
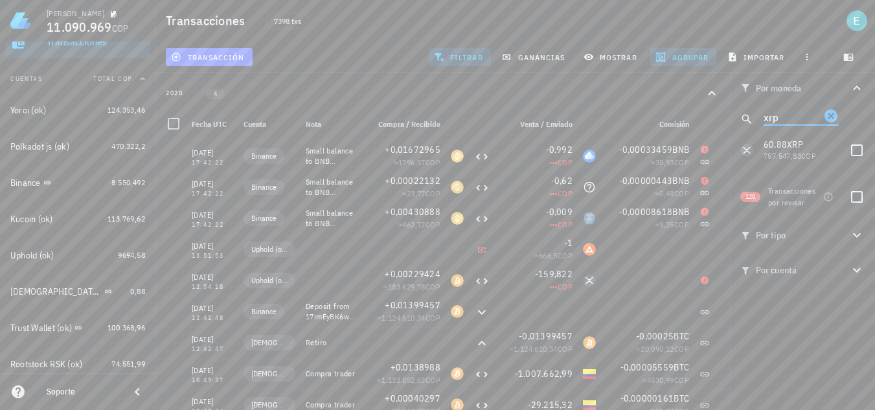
drag, startPoint x: 784, startPoint y: 124, endPoint x: 757, endPoint y: 124, distance: 26.6
click at [757, 124] on div "xrp" at bounding box center [802, 119] width 145 height 31
drag, startPoint x: 782, startPoint y: 119, endPoint x: 748, endPoint y: 115, distance: 34.6
click at [748, 115] on div "xrp" at bounding box center [802, 119] width 145 height 31
type input "psg"
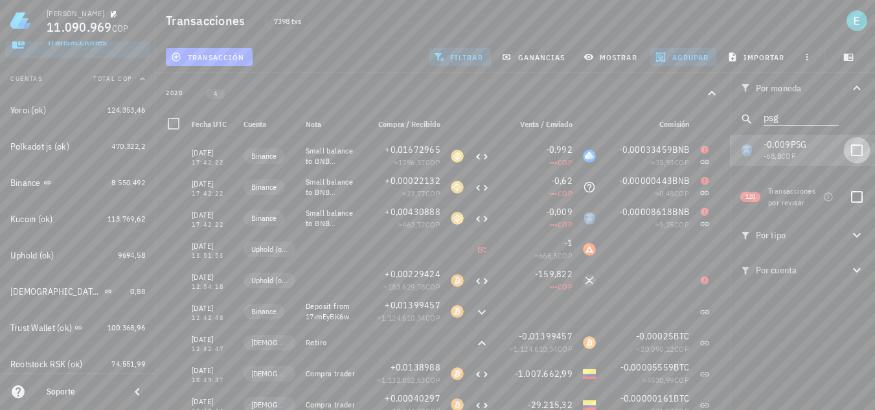
click at [865, 146] on div at bounding box center [857, 150] width 22 height 22
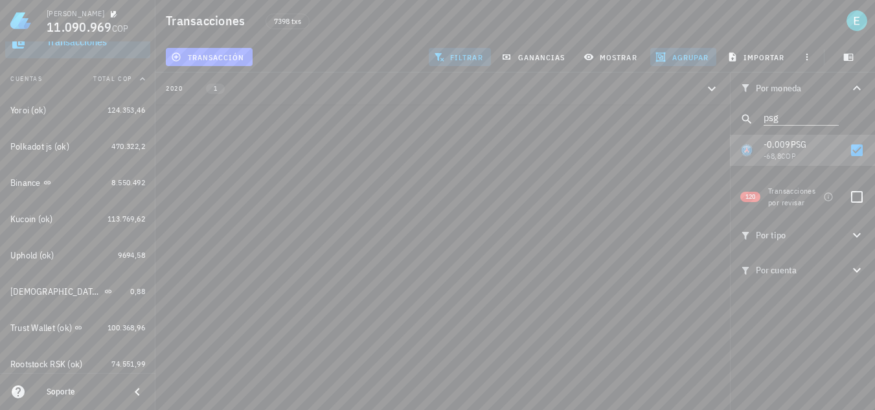
scroll to position [0, 0]
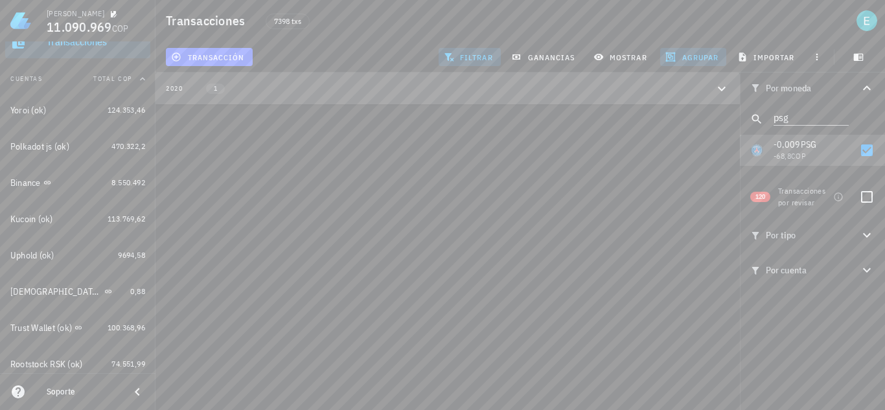
click at [431, 95] on button "2020 1" at bounding box center [447, 89] width 584 height 32
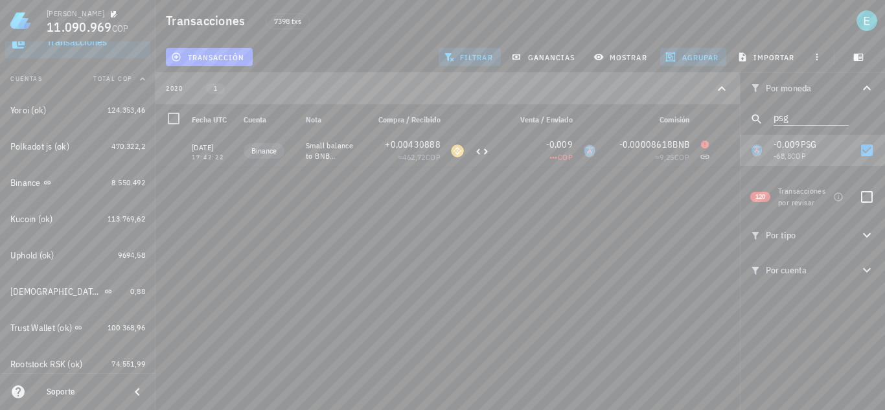
click at [431, 95] on button "2020 1" at bounding box center [447, 89] width 584 height 32
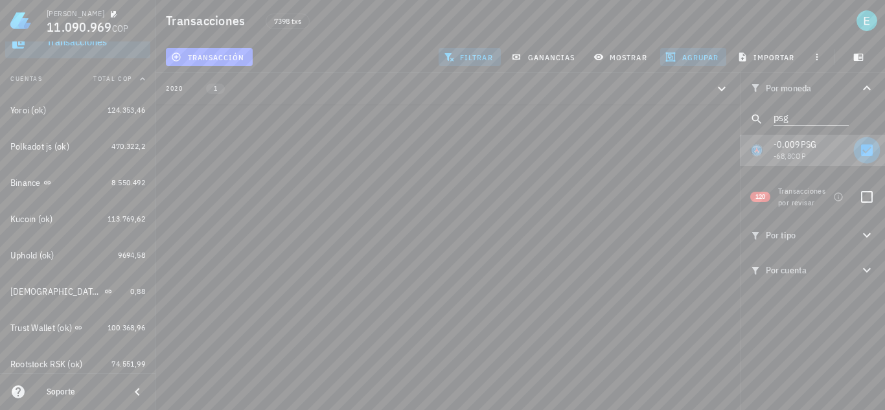
click at [869, 152] on div at bounding box center [867, 150] width 22 height 22
checkbox input "false"
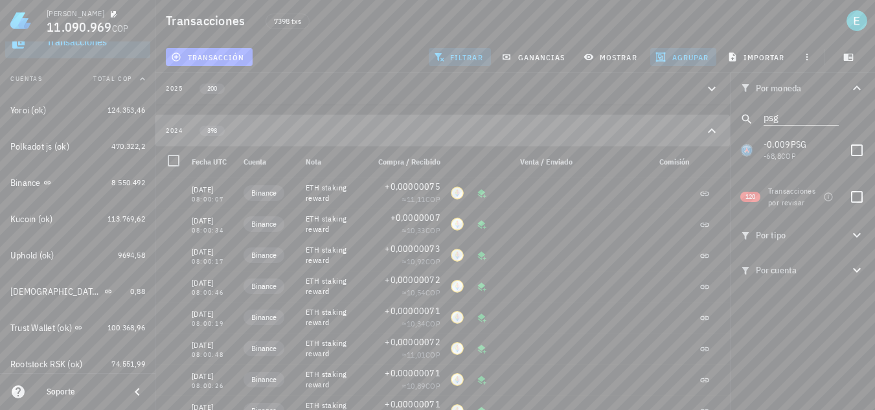
click at [717, 133] on icon "button" at bounding box center [712, 131] width 16 height 16
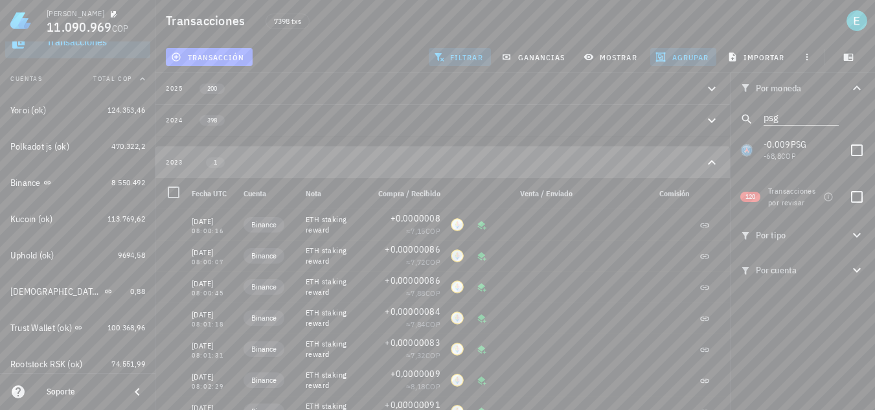
click at [716, 162] on icon "button" at bounding box center [712, 163] width 16 height 16
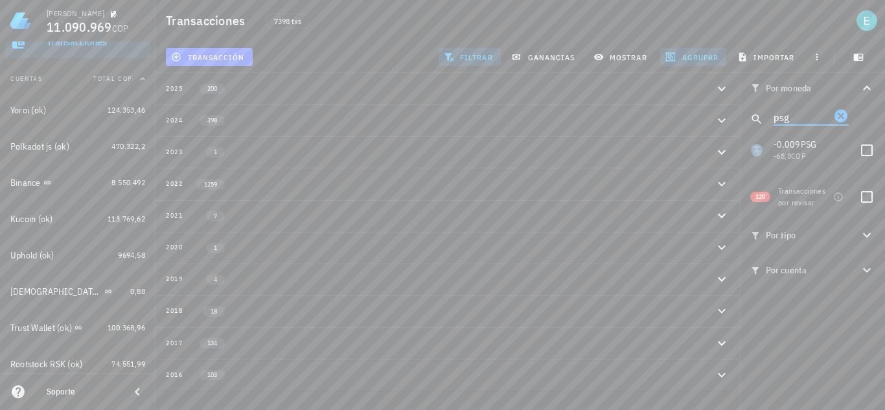
drag, startPoint x: 809, startPoint y: 121, endPoint x: 761, endPoint y: 124, distance: 48.1
click at [761, 124] on div "psg" at bounding box center [812, 119] width 145 height 31
click at [840, 113] on icon "Clear" at bounding box center [840, 115] width 13 height 13
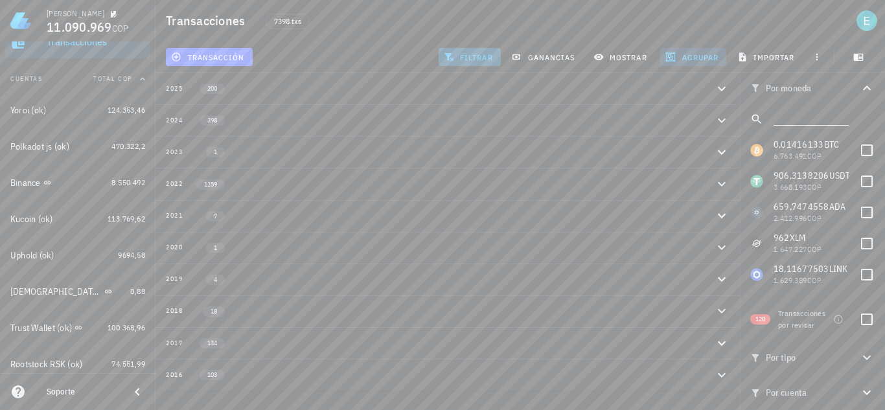
click at [467, 63] on button "filtrar" at bounding box center [470, 57] width 62 height 18
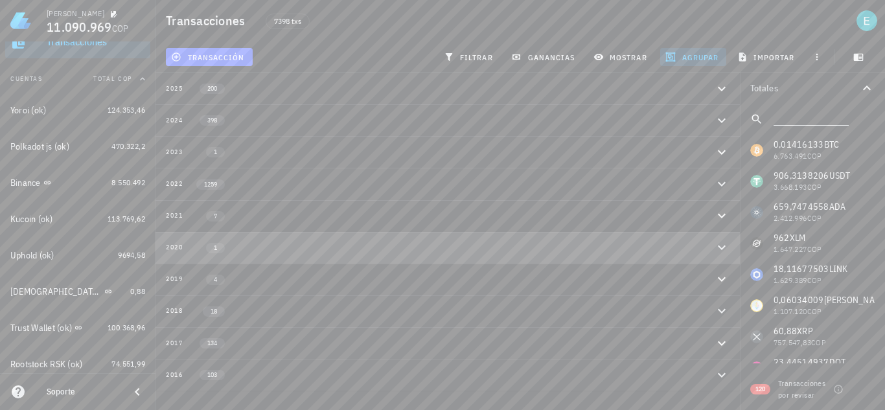
click at [723, 246] on icon "button" at bounding box center [722, 248] width 16 height 16
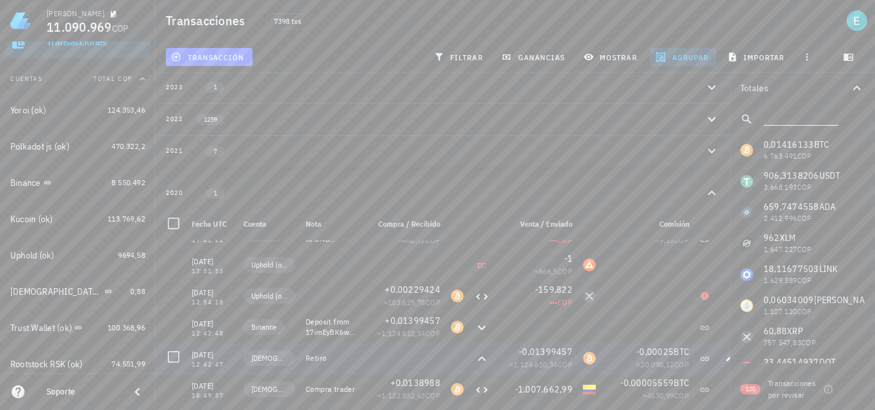
scroll to position [65, 0]
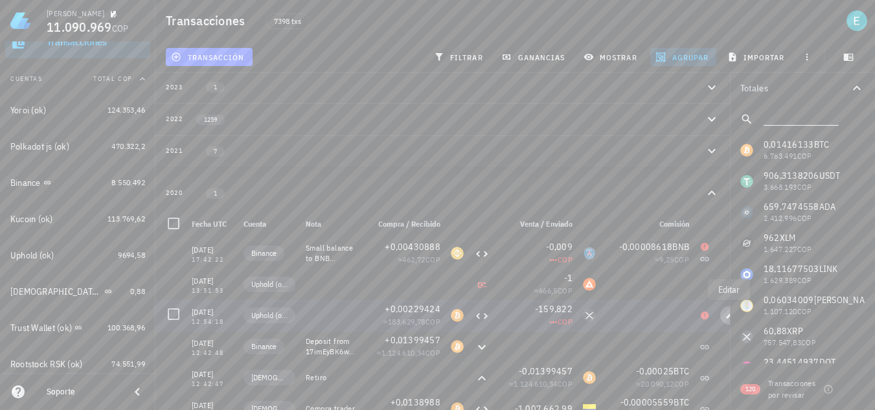
click at [728, 313] on icon "button" at bounding box center [730, 316] width 8 height 8
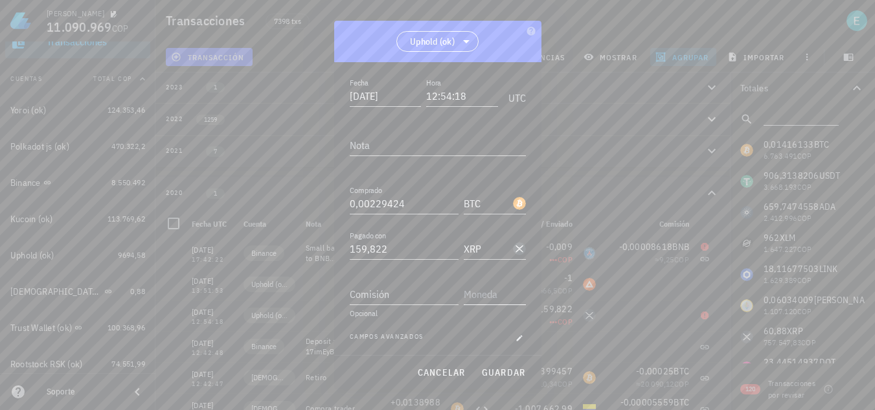
scroll to position [72, 0]
click at [517, 334] on span "button" at bounding box center [519, 336] width 13 height 8
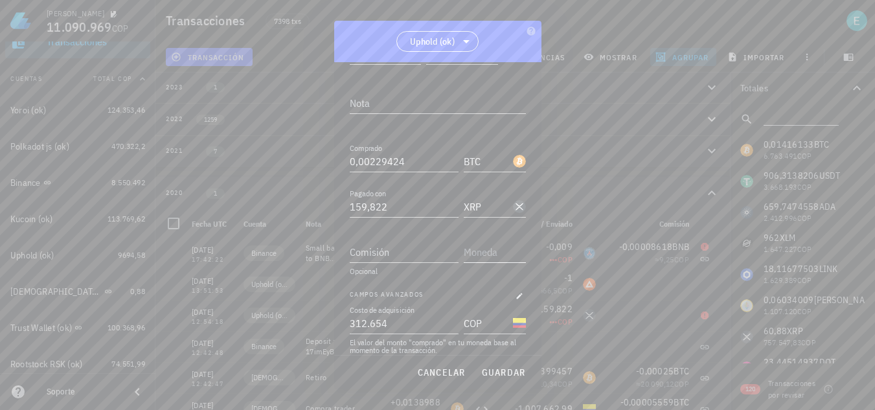
scroll to position [176, 0]
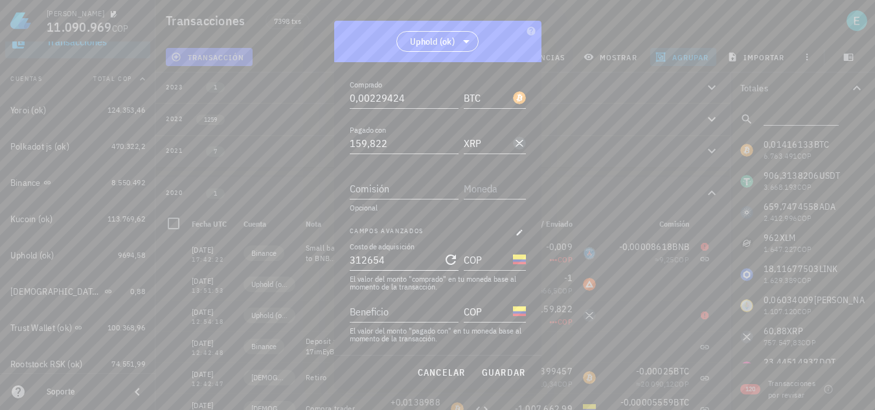
click at [369, 257] on input "312654" at bounding box center [395, 259] width 91 height 21
type input "312.654"
click at [433, 313] on input "Beneficio" at bounding box center [403, 311] width 106 height 21
click at [461, 366] on button "cancelar" at bounding box center [440, 372] width 59 height 23
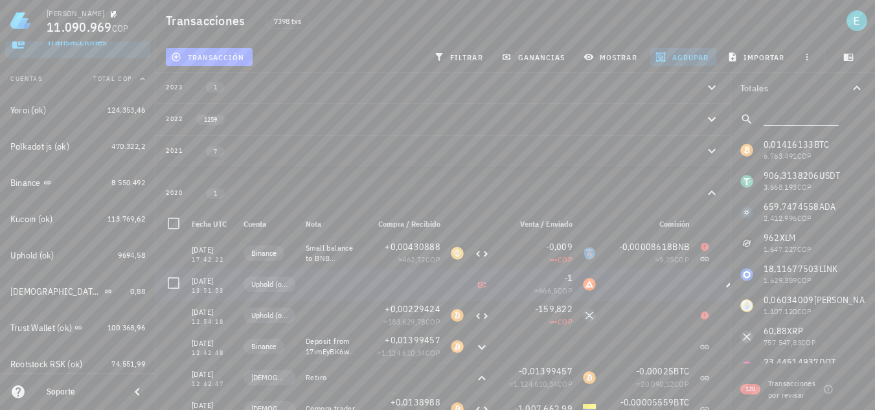
scroll to position [0, 0]
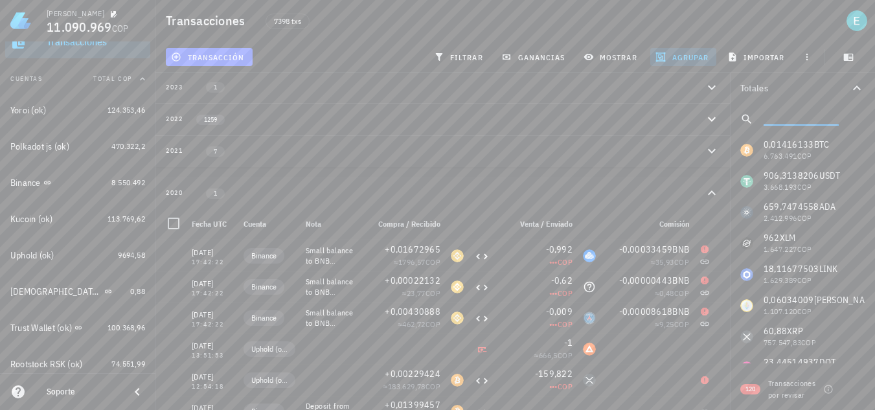
click at [778, 120] on input "text" at bounding box center [800, 116] width 73 height 17
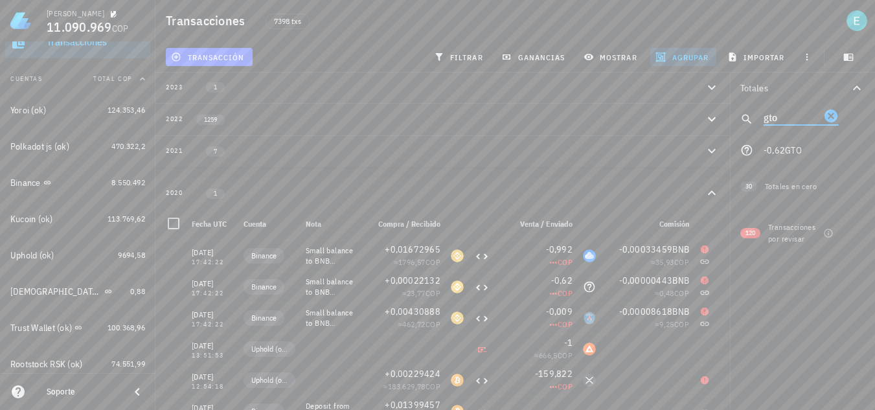
drag, startPoint x: 737, startPoint y: 111, endPoint x: 728, endPoint y: 110, distance: 9.1
click at [728, 110] on div "Transacciones 7398 txs transacción filtrar ganancias mostrar agrupar importar T…" at bounding box center [437, 311] width 875 height 753
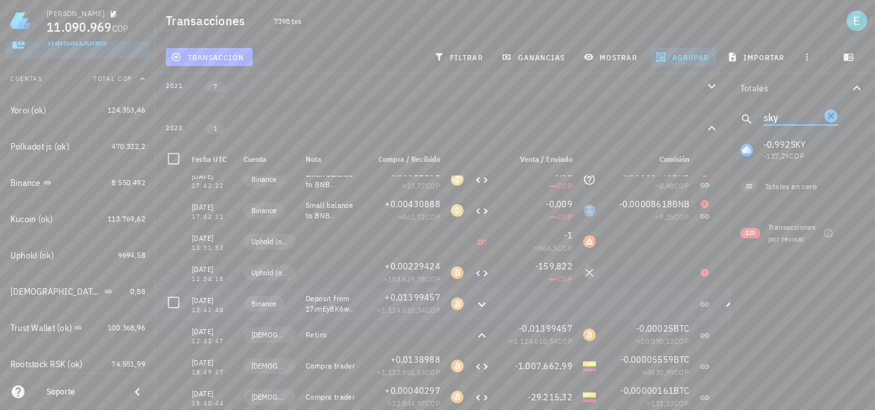
scroll to position [65, 0]
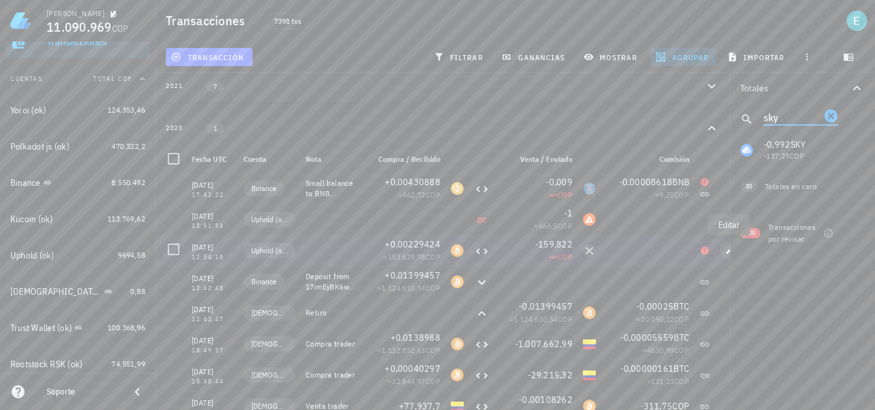
type input "sky"
click at [726, 252] on icon "button" at bounding box center [730, 251] width 8 height 8
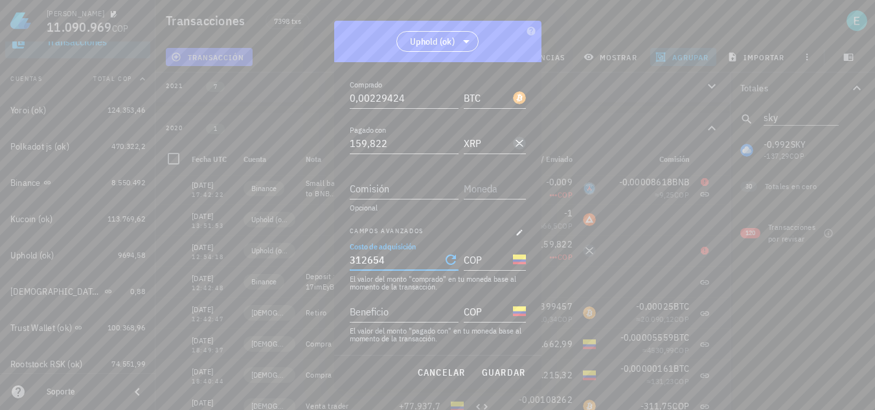
drag, startPoint x: 396, startPoint y: 263, endPoint x: 264, endPoint y: 275, distance: 132.7
click at [235, 253] on div "Ivan Patiño 11.090.969 COP Inicio Portafolio Impuestos Transacciones Cuentas To…" at bounding box center [437, 246] width 875 height 753
type input "312.654"
click at [390, 312] on input "Beneficio" at bounding box center [403, 311] width 106 height 21
paste input "312654"
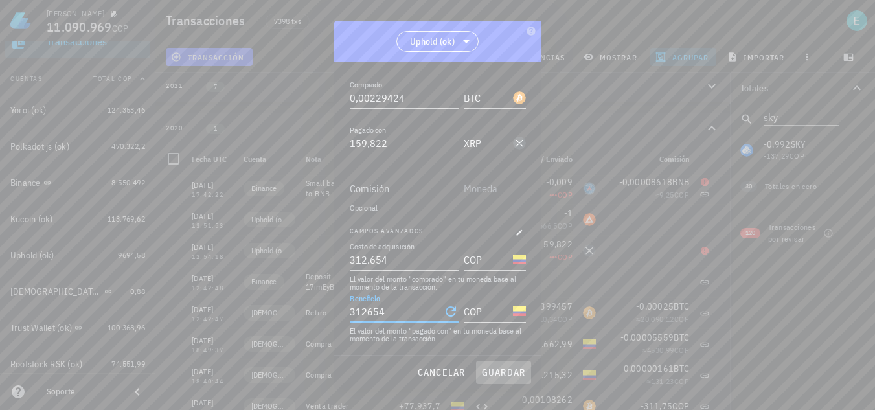
type input "312.654"
click at [490, 366] on button "guardar" at bounding box center [503, 372] width 55 height 23
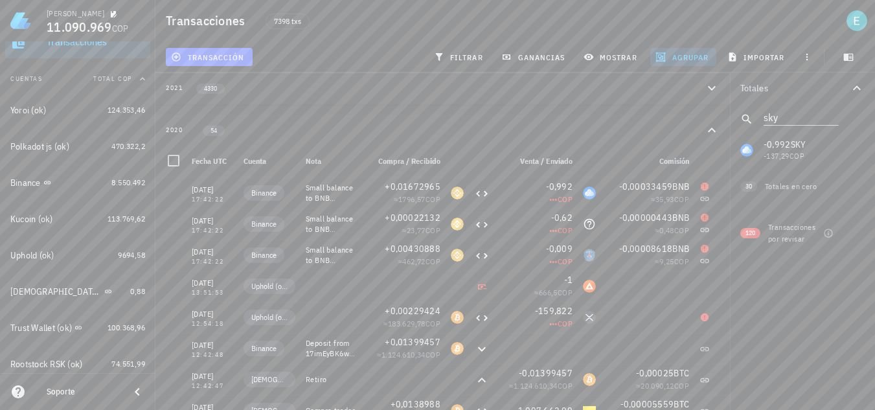
scroll to position [130, 0]
click at [718, 127] on icon "button" at bounding box center [712, 129] width 16 height 16
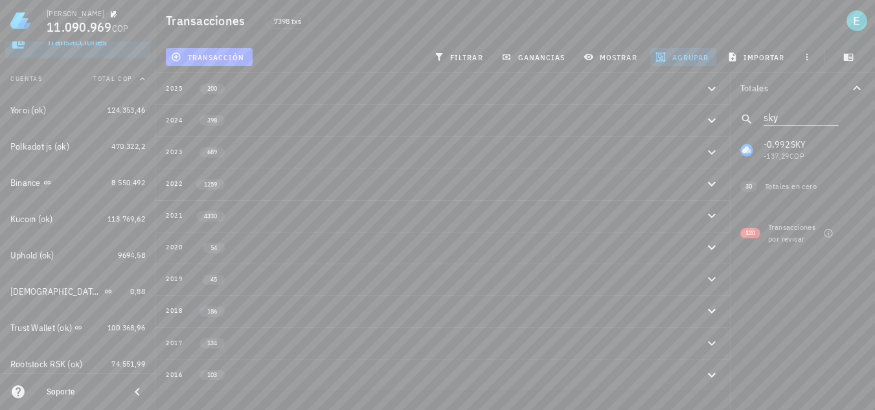
scroll to position [0, 0]
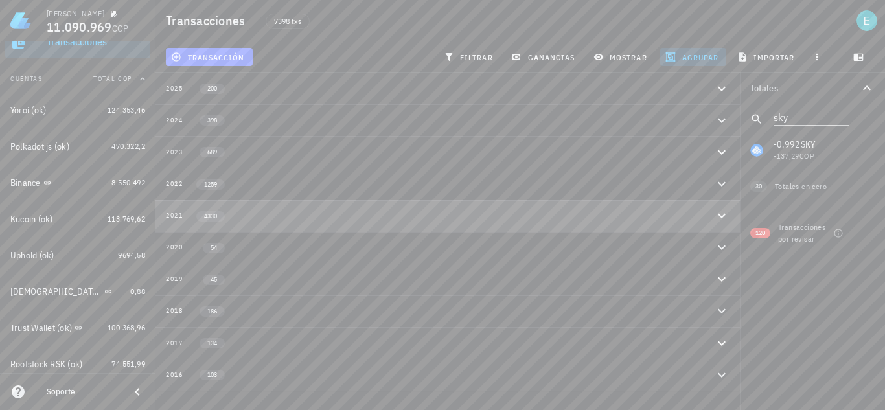
click at [721, 217] on icon "button" at bounding box center [722, 216] width 8 height 5
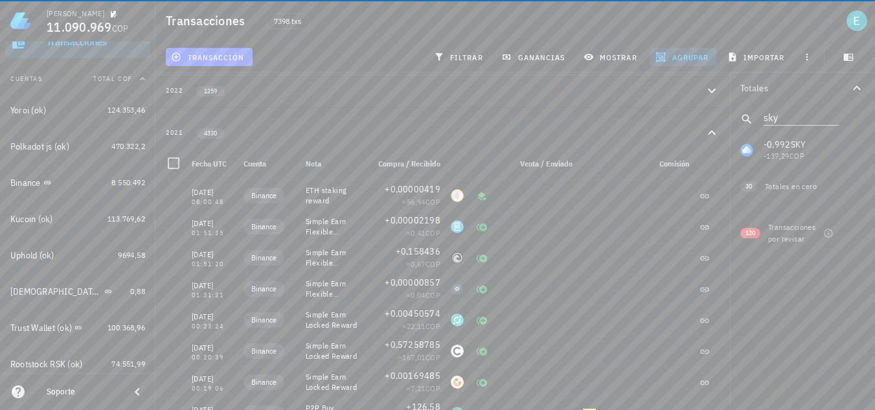
scroll to position [65, 0]
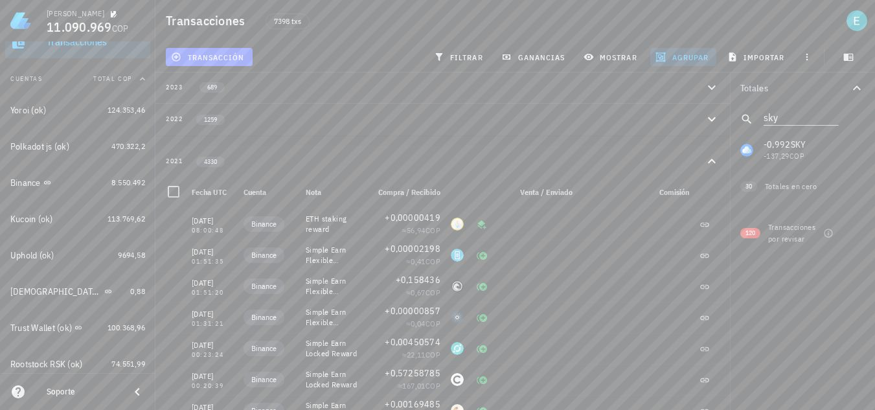
click at [713, 159] on icon "button" at bounding box center [712, 161] width 8 height 5
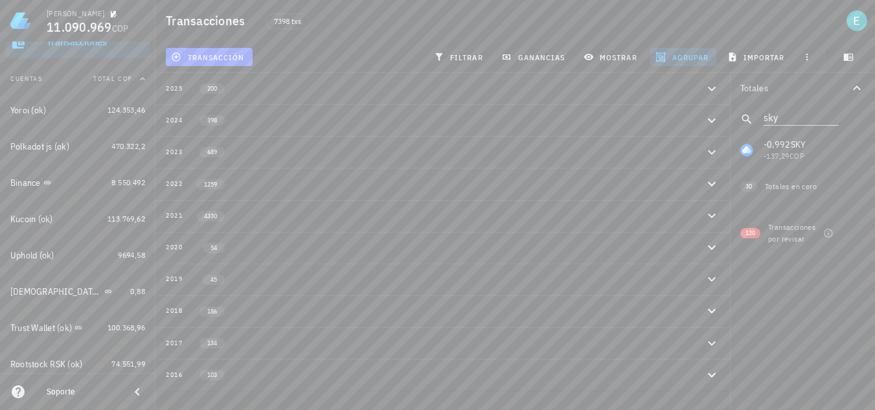
scroll to position [0, 0]
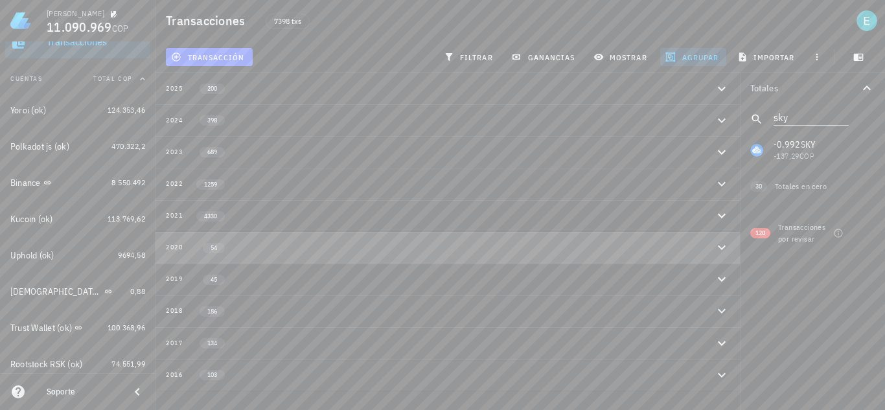
click at [714, 250] on icon "button" at bounding box center [722, 248] width 16 height 16
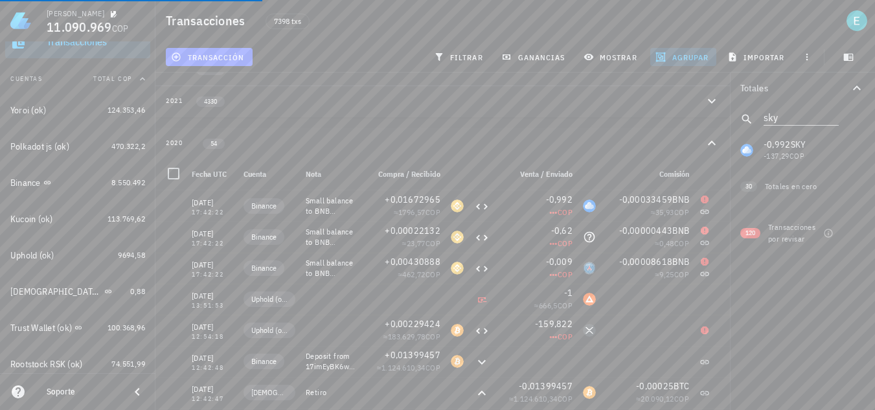
scroll to position [130, 0]
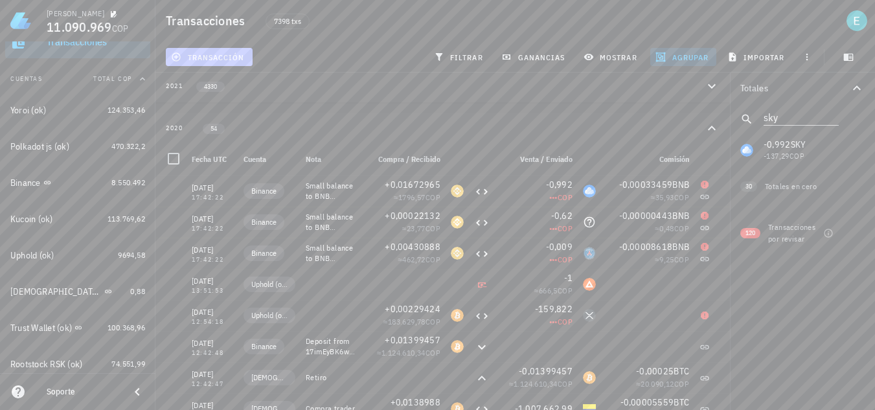
click at [238, 59] on span "transacción" at bounding box center [209, 57] width 71 height 10
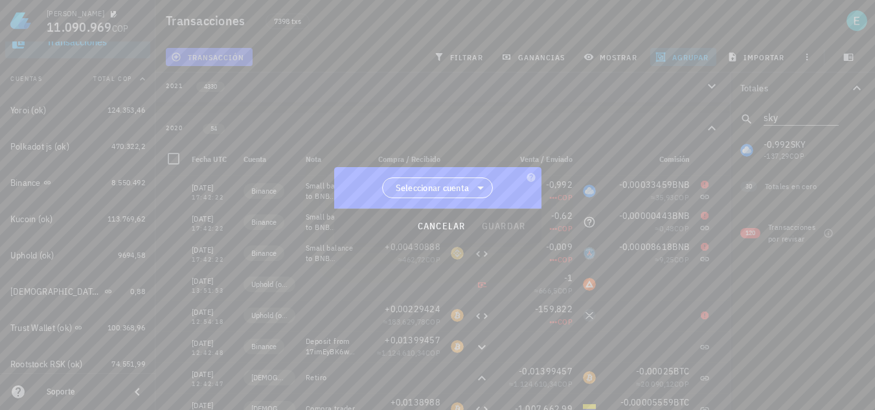
click at [468, 185] on span "Seleccionar cuenta" at bounding box center [433, 187] width 74 height 13
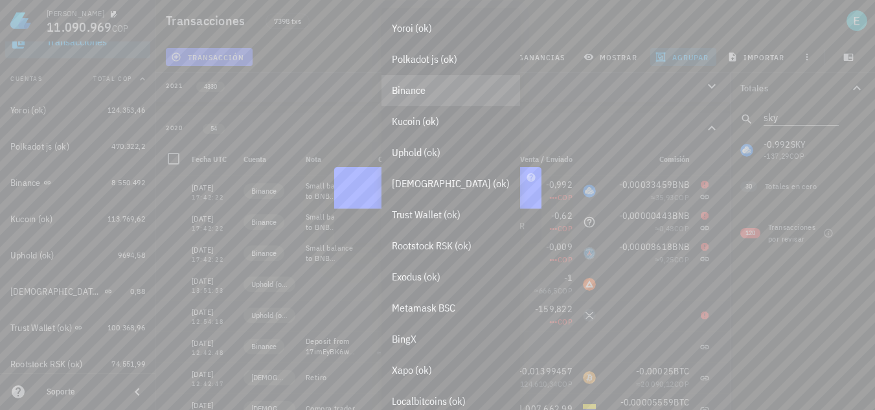
click at [436, 88] on div "Binance" at bounding box center [451, 90] width 118 height 12
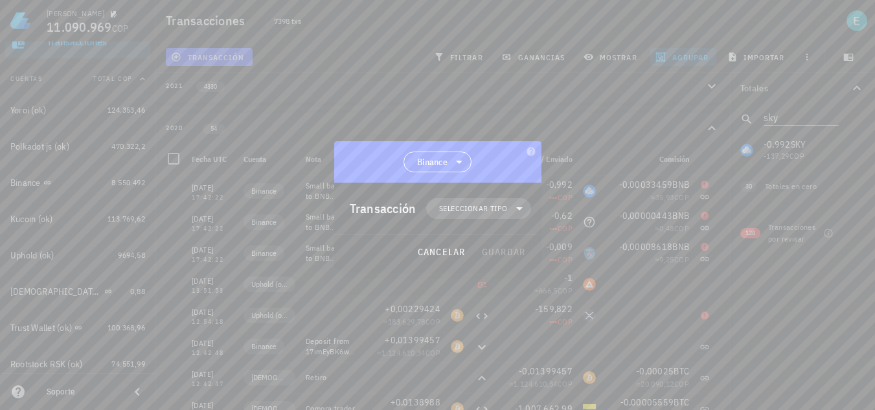
click at [472, 207] on span "Seleccionar tipo" at bounding box center [473, 208] width 68 height 13
click at [501, 314] on div "Transferencia" at bounding box center [486, 317] width 51 height 10
click at [601, 325] on div "Depósito" at bounding box center [620, 322] width 77 height 10
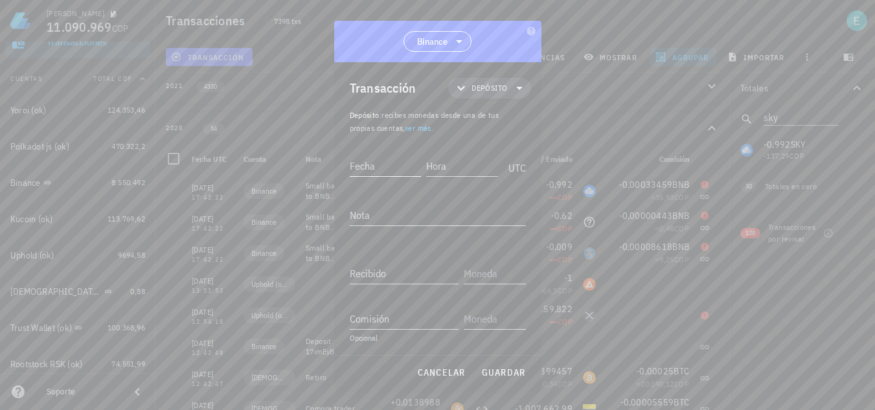
click at [389, 165] on input "Fecha" at bounding box center [386, 165] width 72 height 21
type input "2020-12-23"
type input "17:42:21"
type textarea "Ajuste"
type input "0,009"
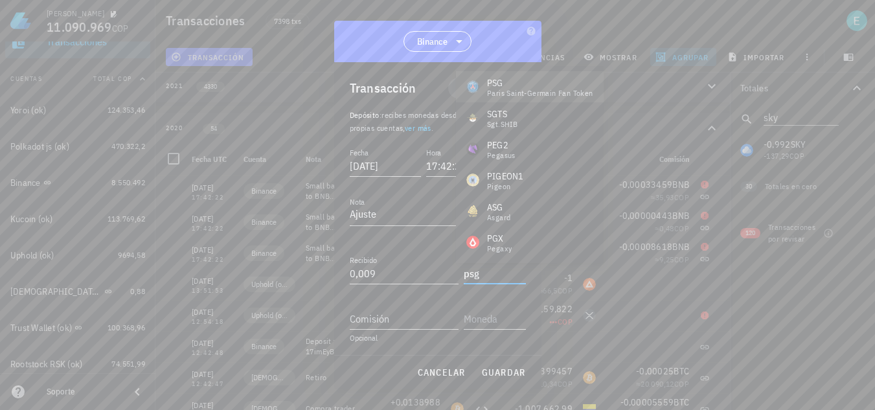
click at [504, 91] on div "Paris Saint-Germain Fan Token" at bounding box center [540, 93] width 106 height 8
type input "PSG"
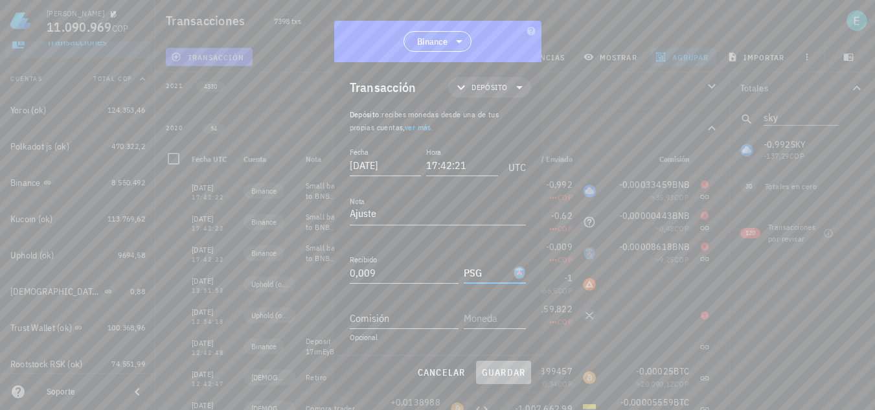
click at [516, 373] on span "guardar" at bounding box center [503, 373] width 45 height 12
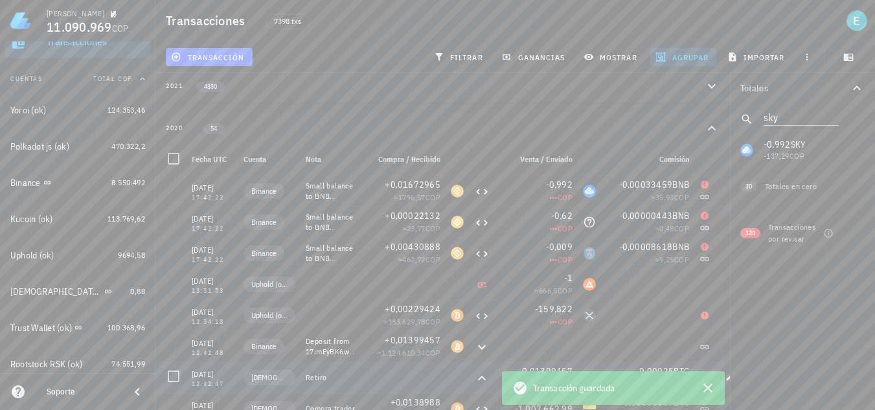
scroll to position [0, 0]
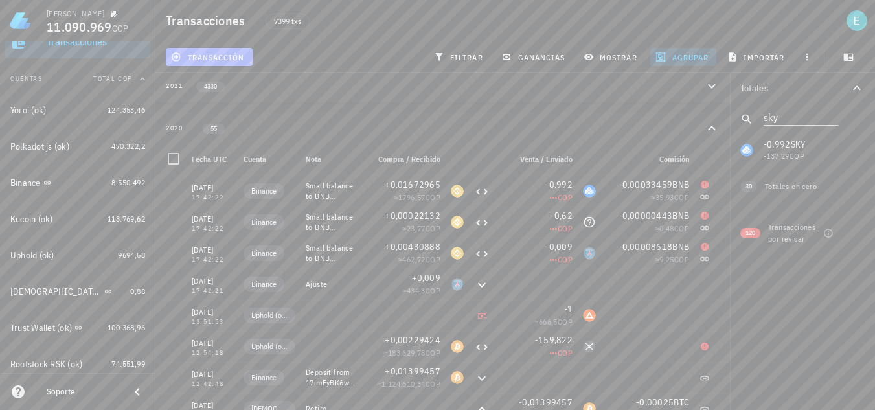
click at [238, 54] on span "transacción" at bounding box center [209, 57] width 71 height 10
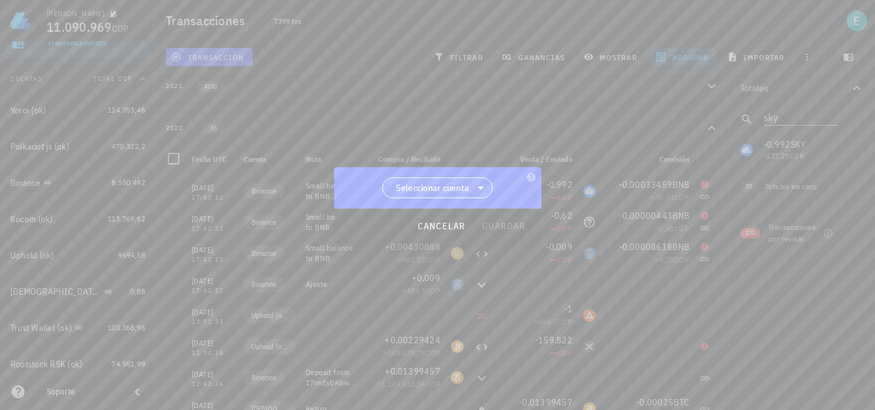
click at [452, 183] on span "Seleccionar cuenta" at bounding box center [433, 187] width 74 height 13
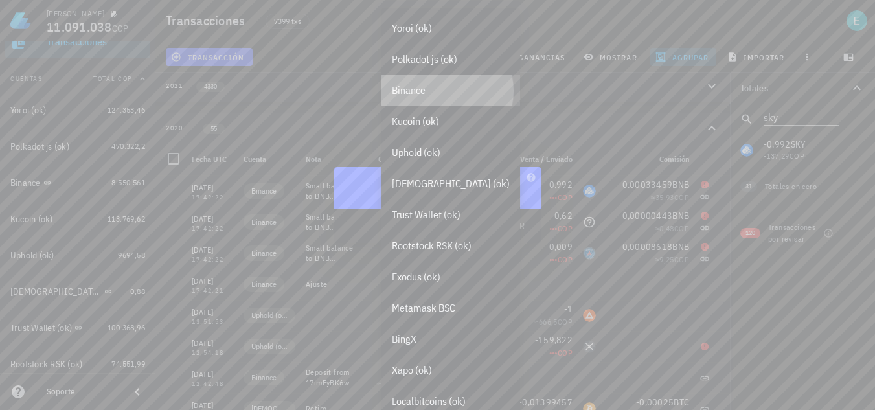
click at [436, 89] on div "Binance" at bounding box center [451, 90] width 118 height 12
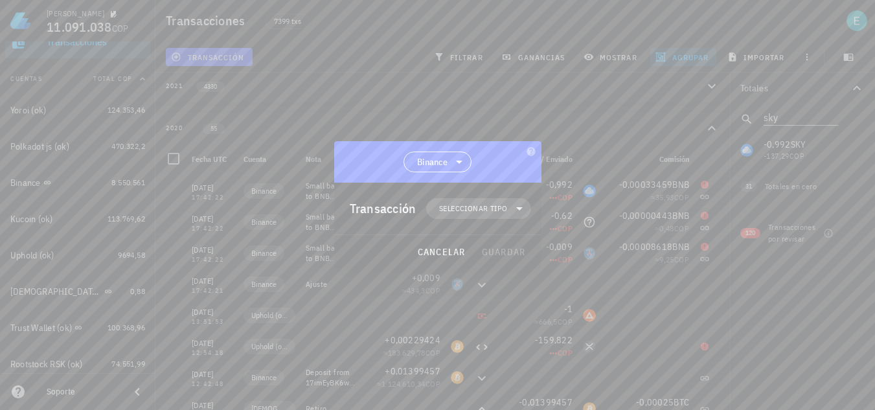
click at [459, 205] on span "Seleccionar tipo" at bounding box center [473, 208] width 68 height 13
click at [514, 311] on div "Transferencia" at bounding box center [487, 317] width 121 height 26
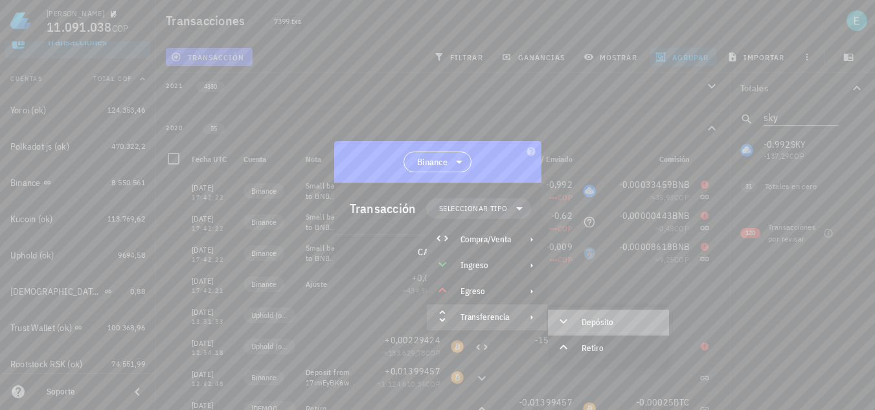
click at [575, 314] on div "Depósito" at bounding box center [608, 323] width 121 height 26
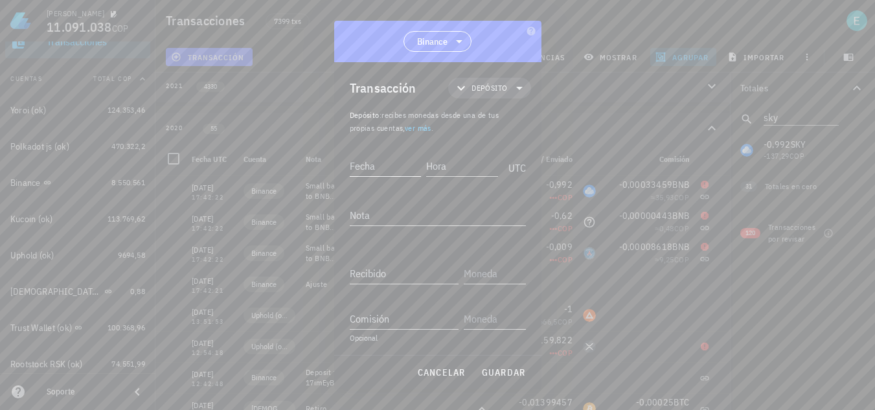
click at [392, 165] on input "Fecha" at bounding box center [386, 165] width 72 height 21
type input "2020-12-23"
type input "17:42:21"
type textarea "Ajuste"
type input "0,62"
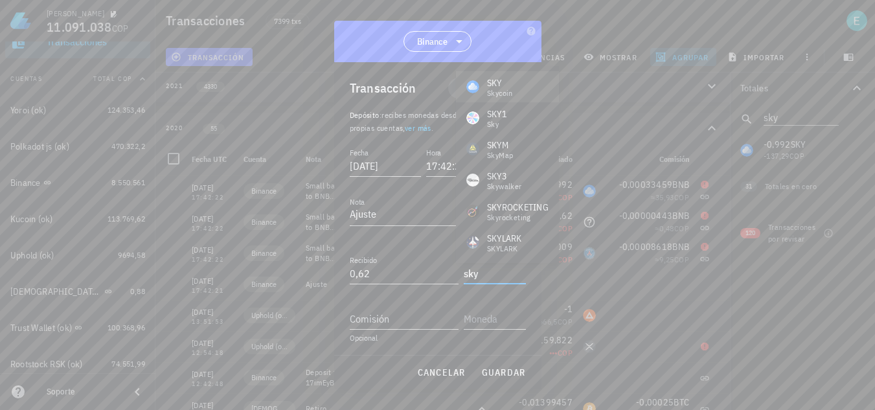
click at [513, 88] on div "SKY" at bounding box center [500, 82] width 26 height 13
type input "SKY"
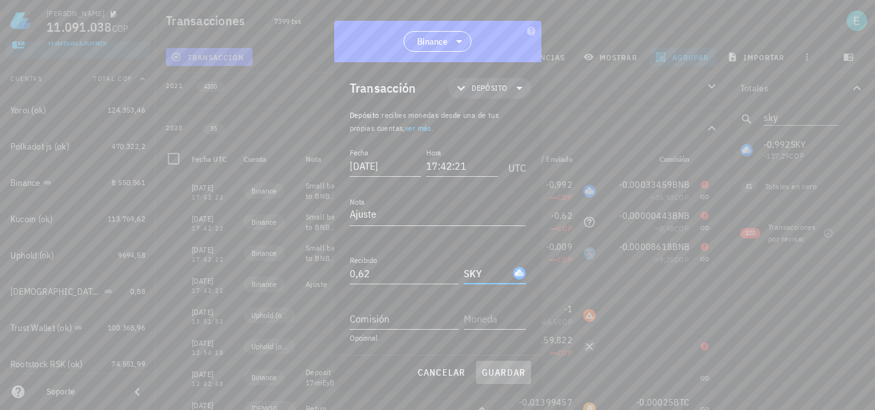
click at [509, 371] on span "guardar" at bounding box center [503, 373] width 45 height 12
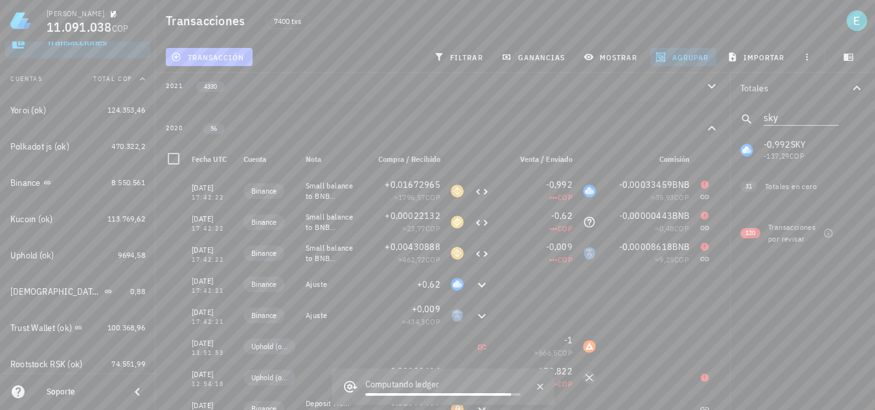
click at [211, 62] on button "transacción" at bounding box center [209, 57] width 87 height 18
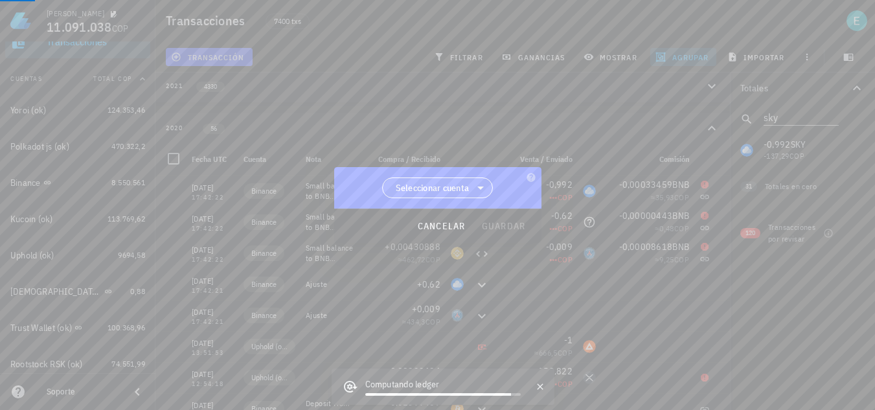
click at [483, 187] on icon at bounding box center [480, 188] width 6 height 3
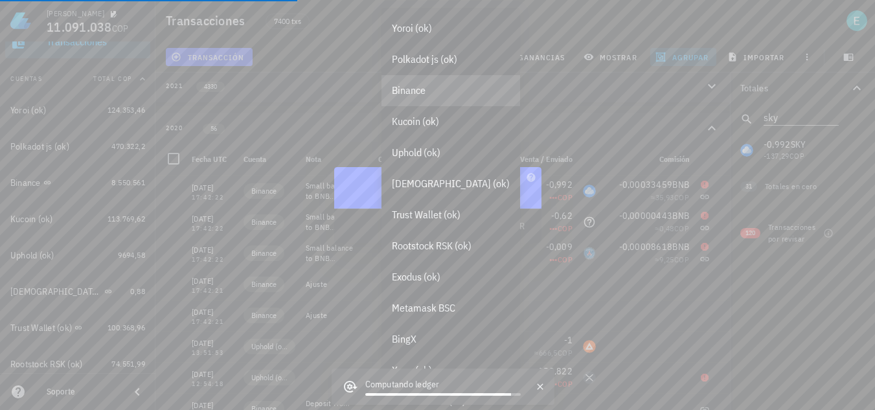
click at [430, 86] on div "Binance" at bounding box center [451, 90] width 118 height 12
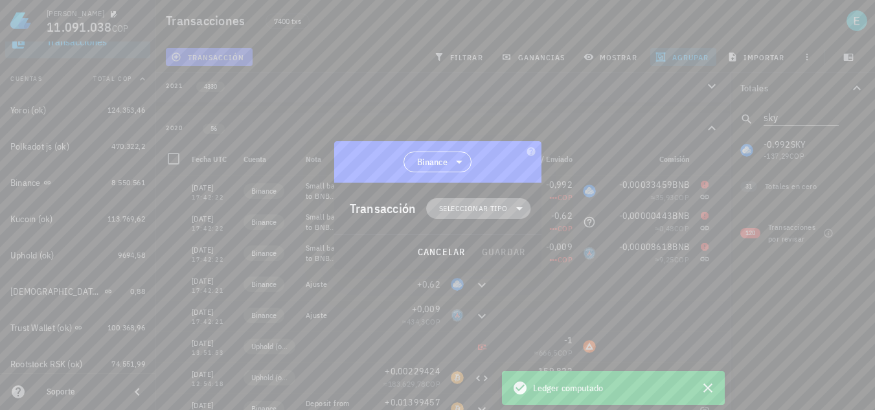
click at [484, 208] on span "Seleccionar tipo" at bounding box center [473, 208] width 68 height 13
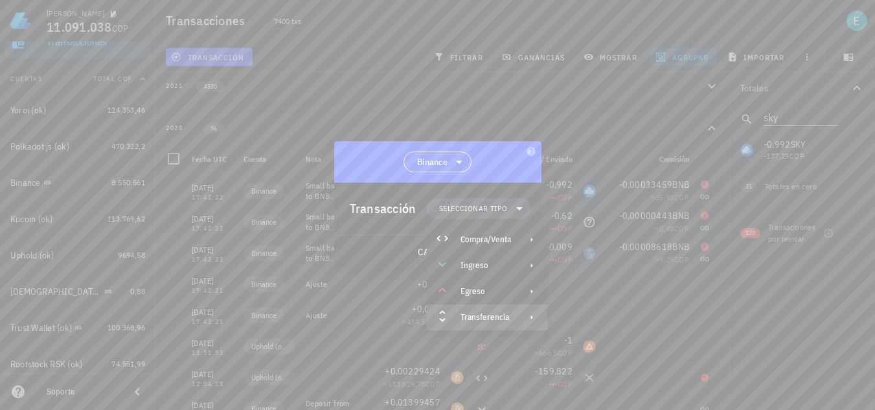
click at [503, 321] on div "Transferencia" at bounding box center [486, 317] width 51 height 10
click at [566, 321] on icon at bounding box center [564, 321] width 8 height 5
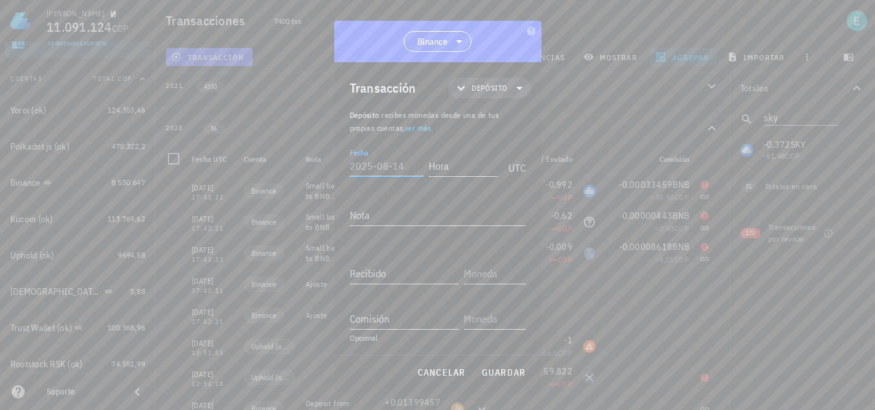
click at [385, 162] on input "Fecha" at bounding box center [387, 165] width 74 height 21
type input "2020-12-23"
type input "17:42:21"
click at [406, 211] on textarea "Ajustr" at bounding box center [438, 215] width 176 height 21
type textarea "Ajuste"
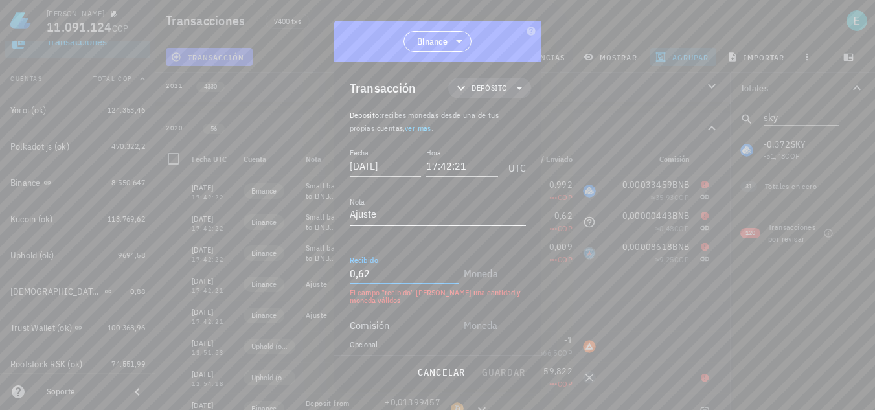
type input "0,62"
type input "GTO"
click at [505, 371] on span "guardar" at bounding box center [503, 373] width 45 height 12
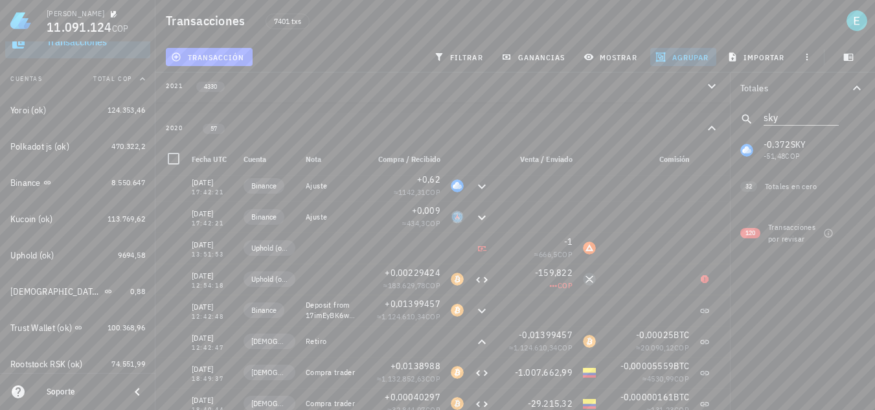
scroll to position [0, 0]
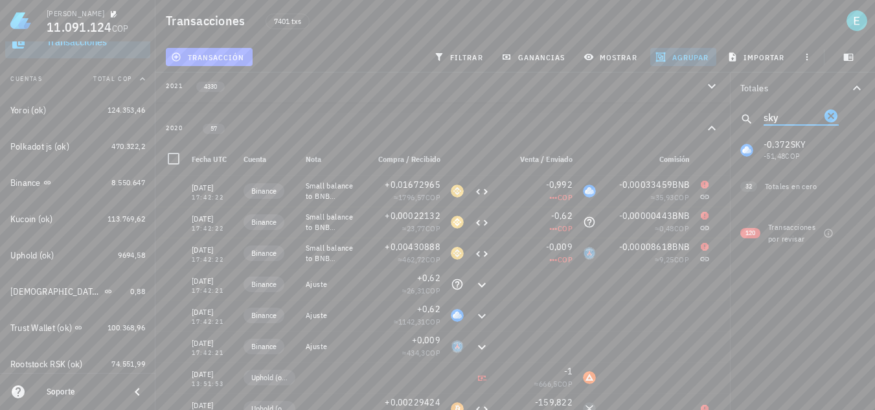
drag, startPoint x: 792, startPoint y: 117, endPoint x: 746, endPoint y: 113, distance: 46.1
click at [746, 113] on div "sky" at bounding box center [802, 119] width 145 height 31
drag, startPoint x: 790, startPoint y: 117, endPoint x: 724, endPoint y: 105, distance: 67.9
click at [724, 105] on div "Transacciones 7401 txs transacción filtrar ganancias mostrar agrupar importar T…" at bounding box center [437, 246] width 875 height 753
drag, startPoint x: 790, startPoint y: 119, endPoint x: 748, endPoint y: 111, distance: 43.5
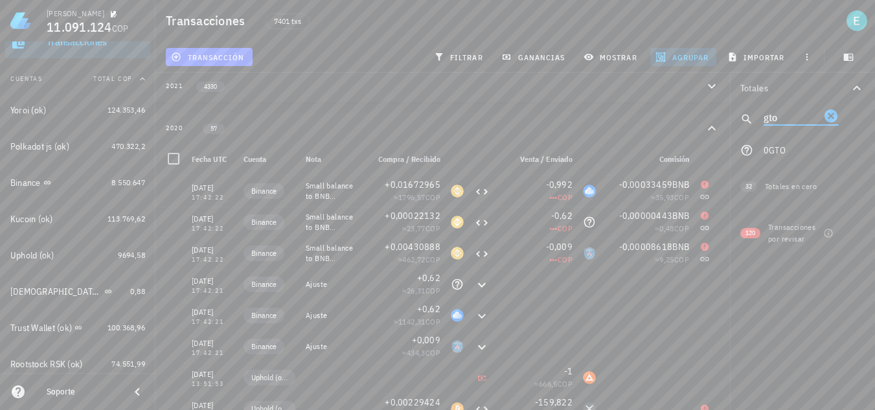
click at [748, 111] on div "gto" at bounding box center [802, 119] width 145 height 31
drag, startPoint x: 468, startPoint y: 55, endPoint x: 713, endPoint y: 87, distance: 246.9
click at [468, 54] on span "filtrar" at bounding box center [460, 57] width 47 height 10
drag, startPoint x: 794, startPoint y: 122, endPoint x: 750, endPoint y: 113, distance: 44.9
click at [750, 113] on div "psg" at bounding box center [802, 119] width 145 height 31
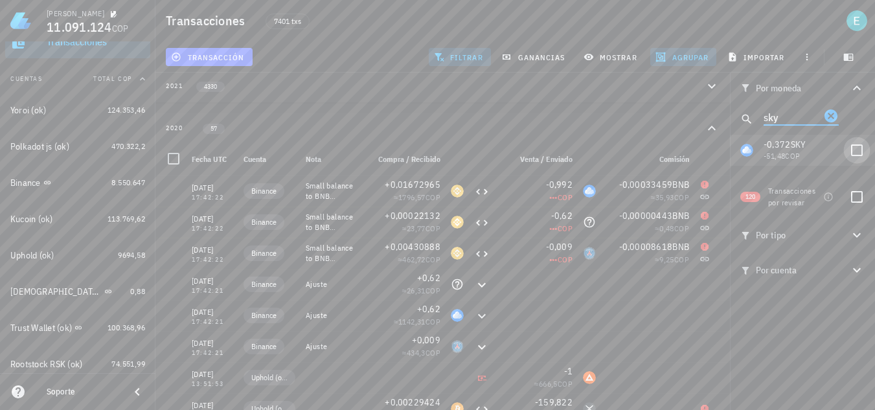
type input "sky"
click at [852, 152] on div at bounding box center [857, 150] width 22 height 22
checkbox input "true"
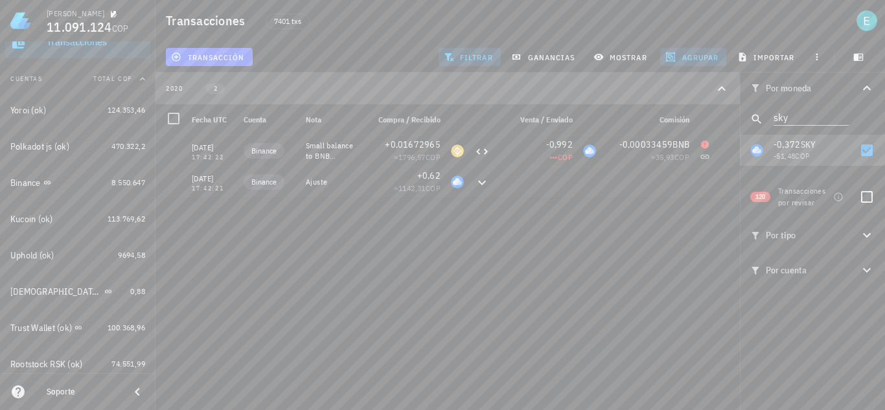
click at [244, 88] on div "2020 2" at bounding box center [440, 88] width 548 height 11
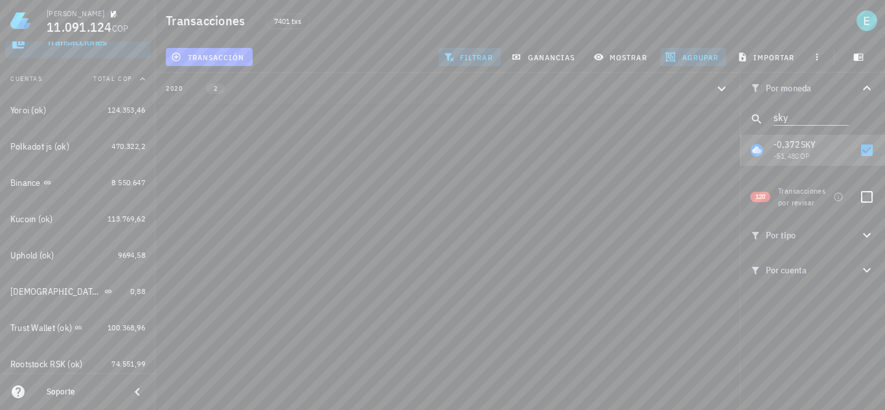
click at [290, 92] on div "2020 2" at bounding box center [440, 88] width 548 height 11
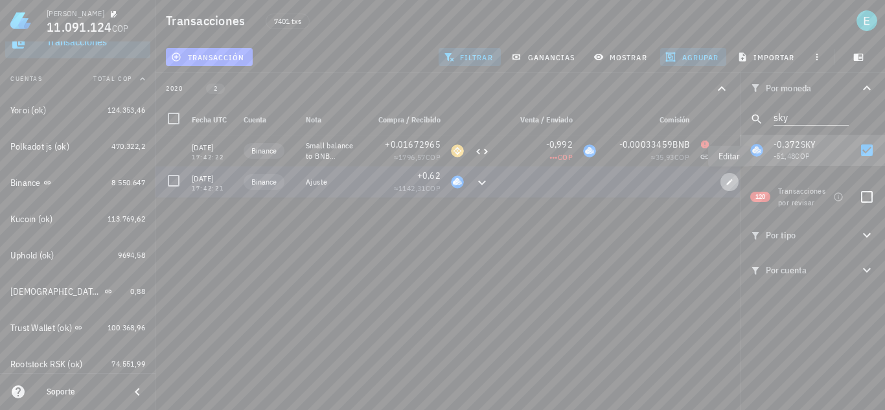
click at [728, 184] on icon "button" at bounding box center [730, 182] width 6 height 6
type input "17:42:21"
type textarea "Ajuste"
type input "0,62"
type input "SKY"
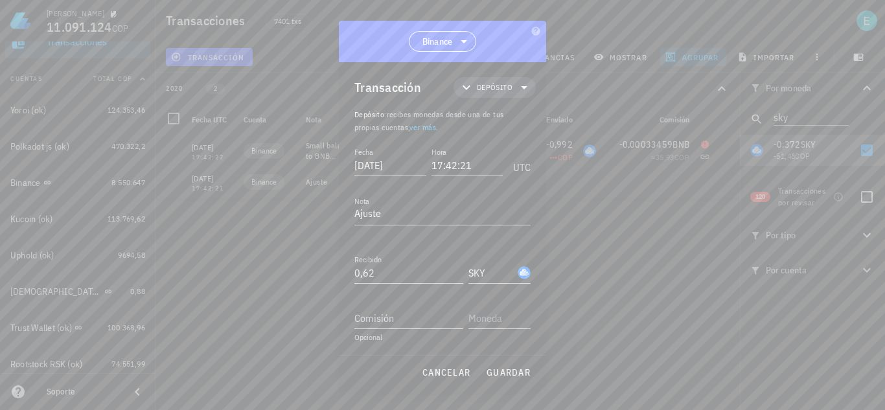
scroll to position [1, 0]
drag, startPoint x: 378, startPoint y: 269, endPoint x: 364, endPoint y: 269, distance: 14.3
click at [364, 269] on input "0,62" at bounding box center [408, 272] width 109 height 21
click at [523, 369] on span "guardar" at bounding box center [508, 373] width 45 height 12
type input "0,62"
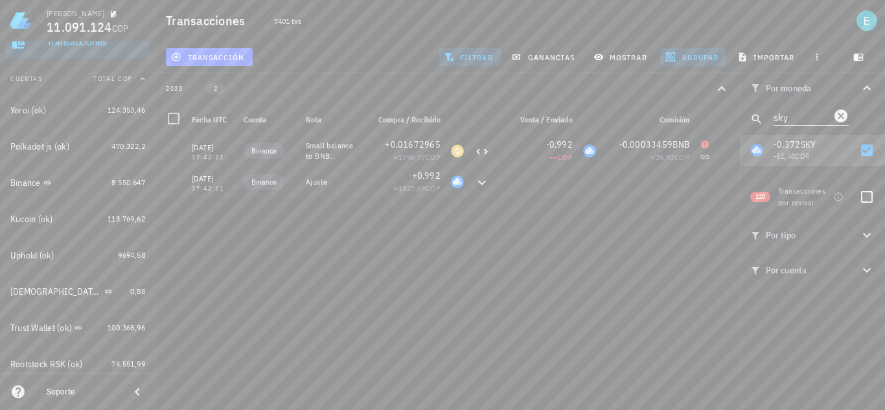
click at [810, 119] on input "sky" at bounding box center [802, 116] width 57 height 17
type input "sky"
click at [845, 114] on icon "Clear" at bounding box center [840, 115] width 13 height 13
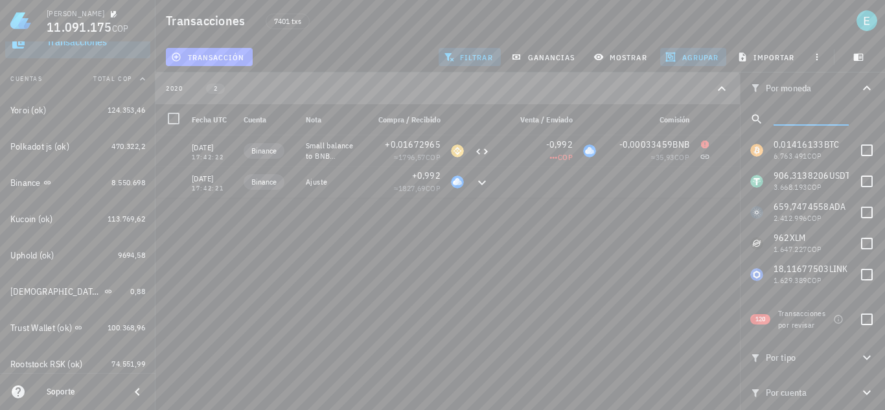
click at [257, 97] on button "2020 2" at bounding box center [447, 89] width 584 height 32
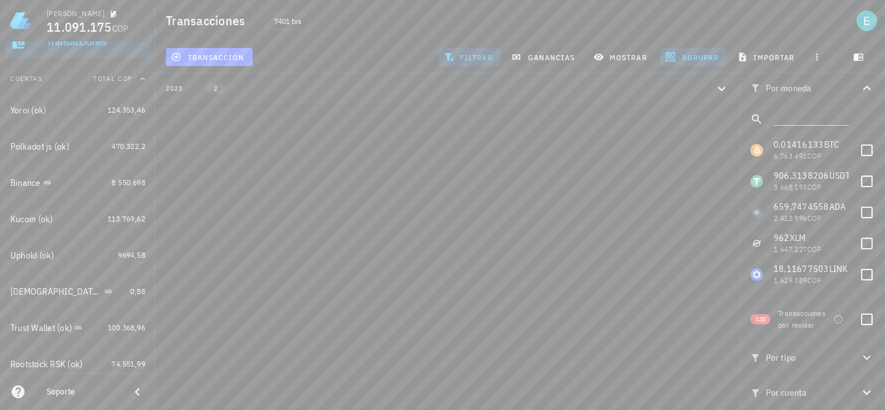
click at [258, 97] on button "2020 2" at bounding box center [447, 89] width 584 height 32
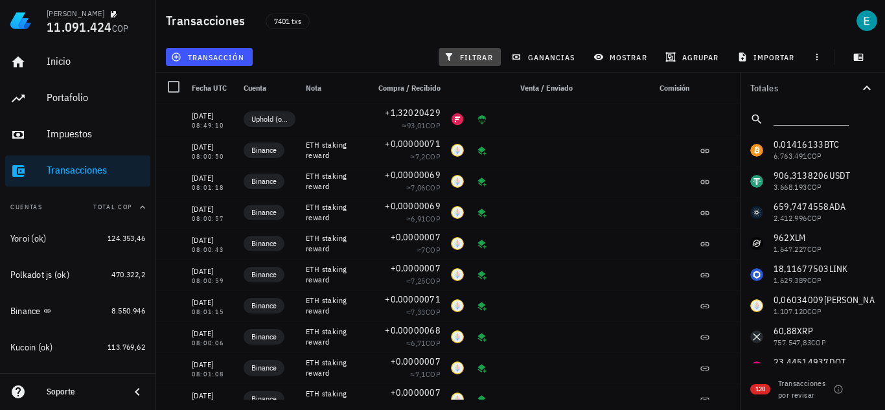
click at [482, 51] on button "filtrar" at bounding box center [470, 57] width 62 height 18
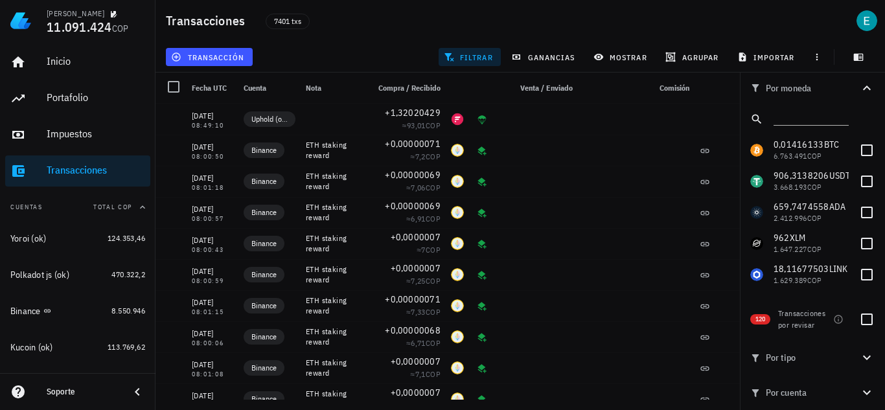
click at [482, 51] on button "filtrar" at bounding box center [470, 57] width 62 height 18
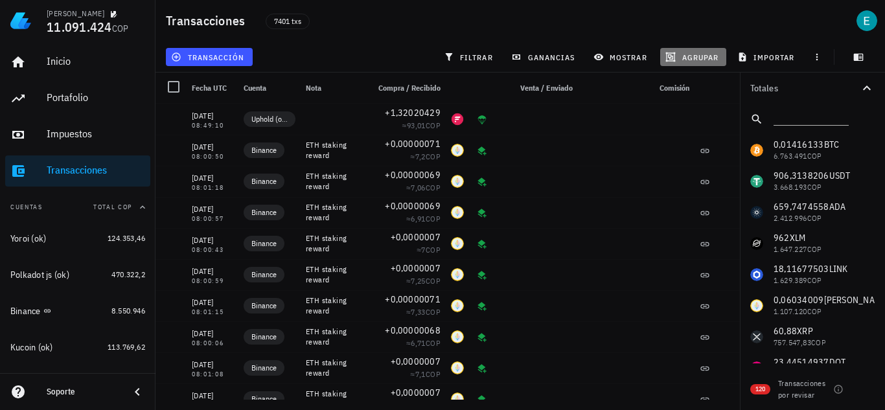
click at [698, 52] on button "agrupar" at bounding box center [693, 57] width 66 height 18
click at [692, 194] on div "Año" at bounding box center [699, 190] width 57 height 10
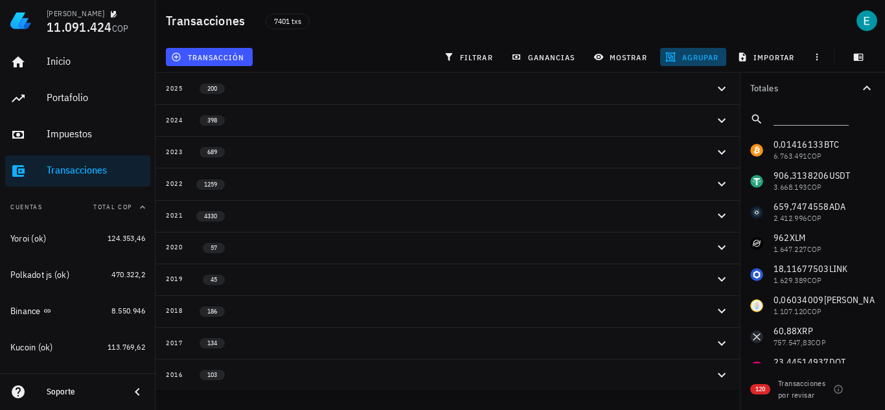
click at [702, 63] on button "agrupar" at bounding box center [693, 57] width 66 height 18
click at [676, 143] on div "Mes" at bounding box center [699, 138] width 57 height 10
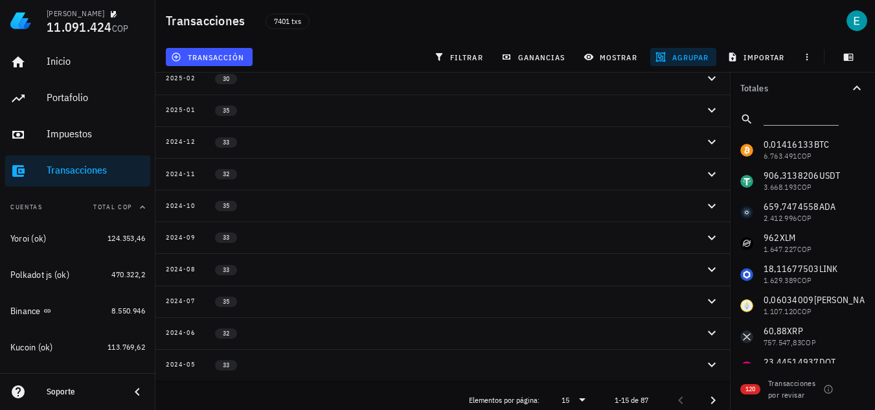
scroll to position [179, 0]
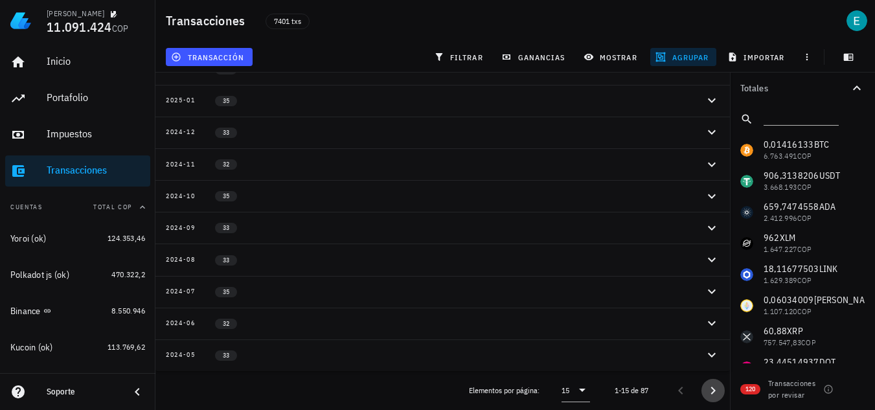
click at [707, 392] on icon "Página siguiente" at bounding box center [714, 391] width 16 height 16
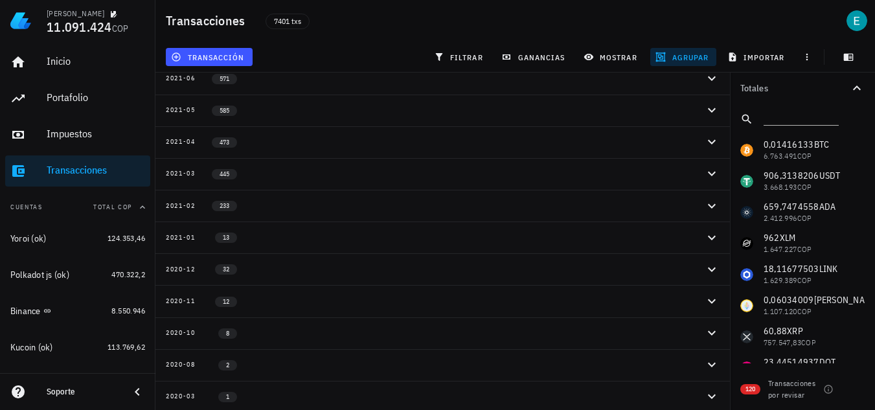
scroll to position [114, 0]
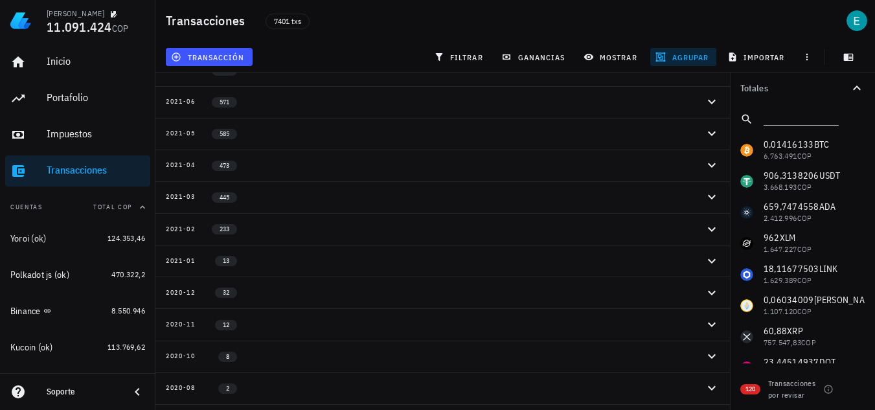
click at [339, 288] on div "2020-12 32" at bounding box center [435, 292] width 538 height 11
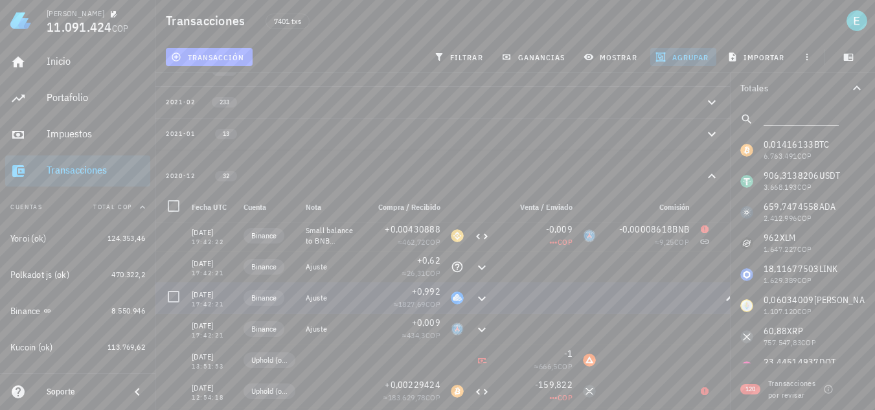
scroll to position [0, 0]
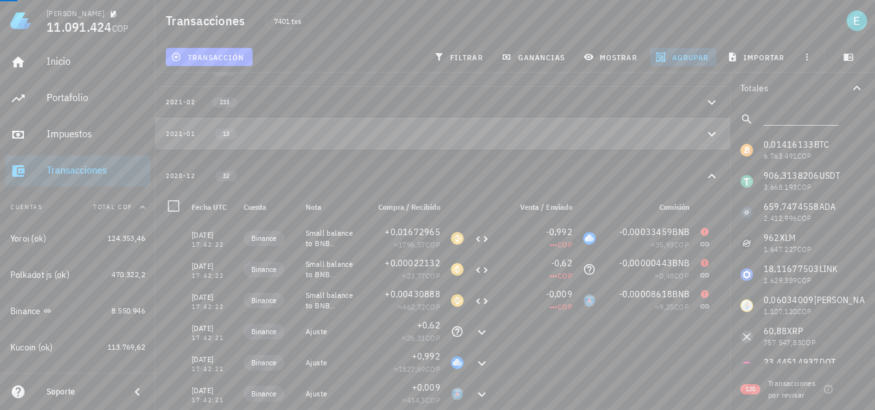
click at [566, 134] on div "2021-01 13" at bounding box center [435, 133] width 538 height 11
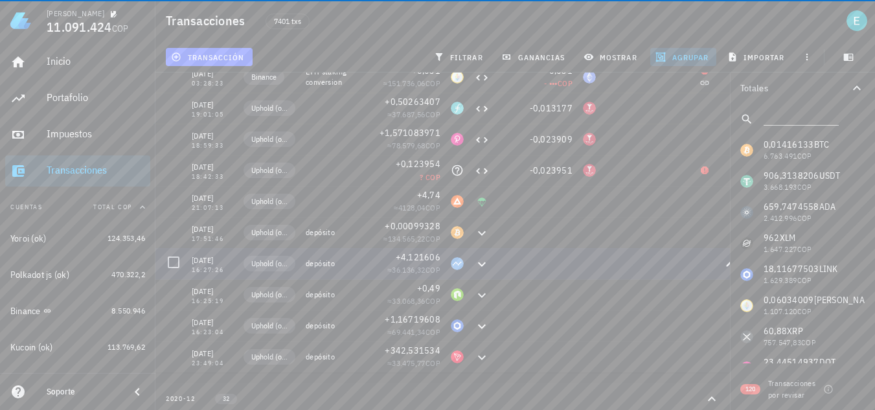
scroll to position [306, 0]
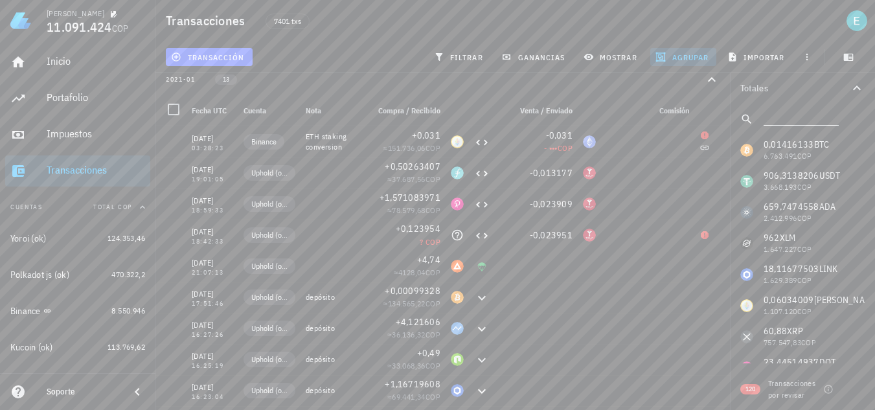
click at [780, 115] on input "text" at bounding box center [800, 116] width 73 height 17
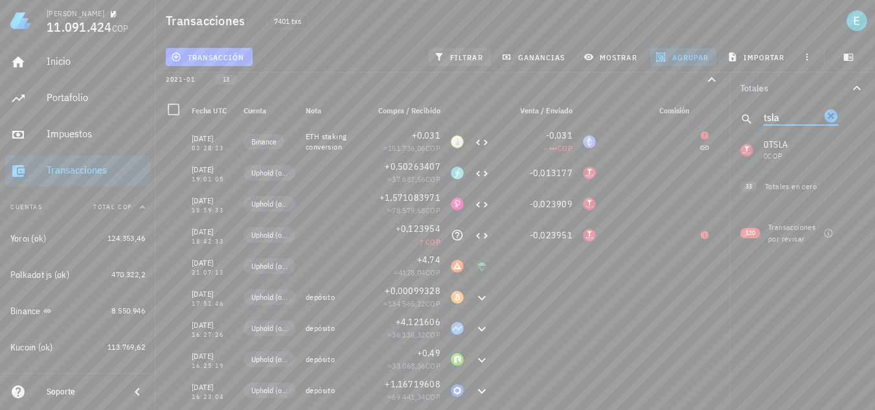
type input "tsla"
click at [459, 63] on button "filtrar" at bounding box center [460, 57] width 62 height 18
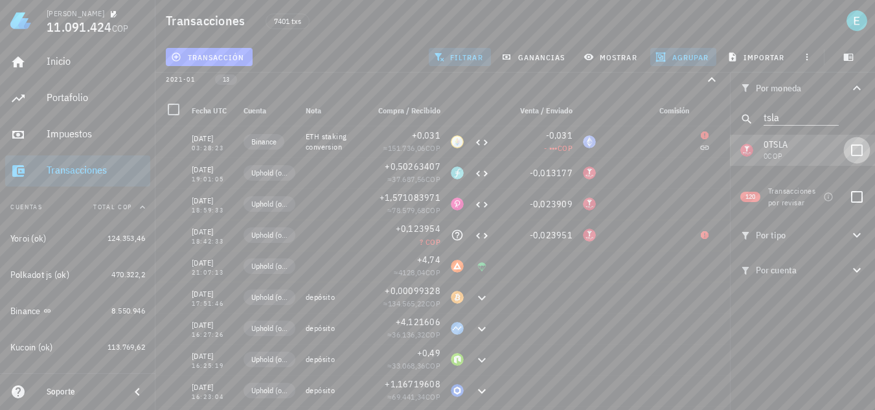
click at [853, 145] on div at bounding box center [857, 150] width 22 height 22
checkbox input "true"
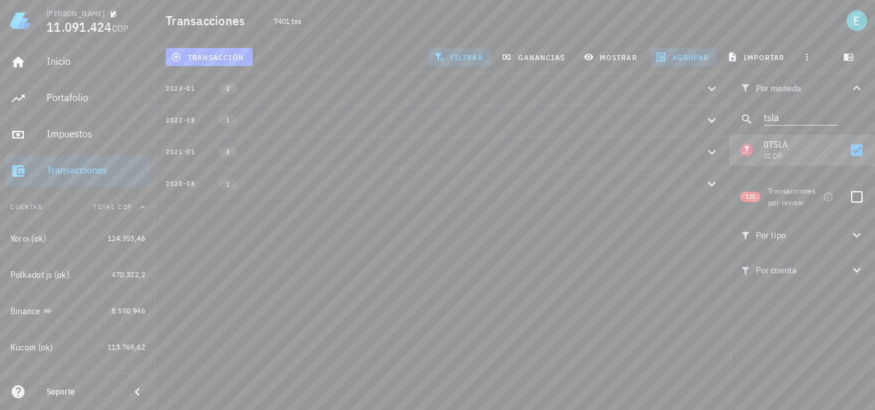
scroll to position [0, 0]
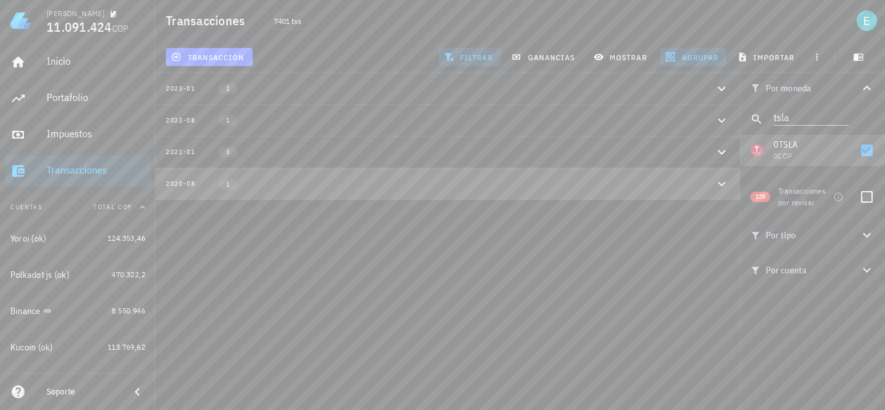
click at [395, 178] on div "2020-08 1" at bounding box center [440, 183] width 548 height 11
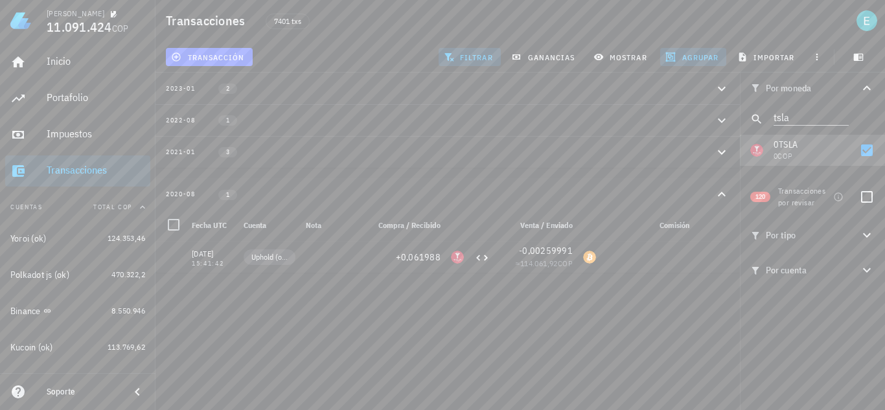
click at [475, 146] on button "2021-01 3" at bounding box center [447, 152] width 584 height 32
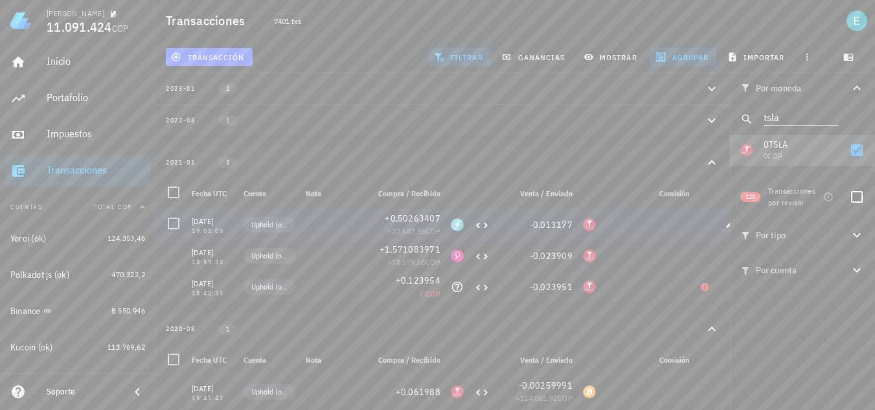
scroll to position [18, 0]
click at [729, 388] on icon "button" at bounding box center [730, 392] width 8 height 8
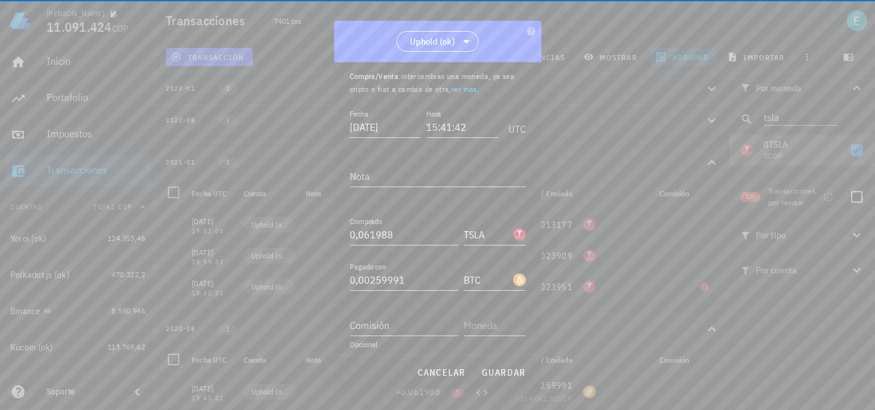
scroll to position [72, 0]
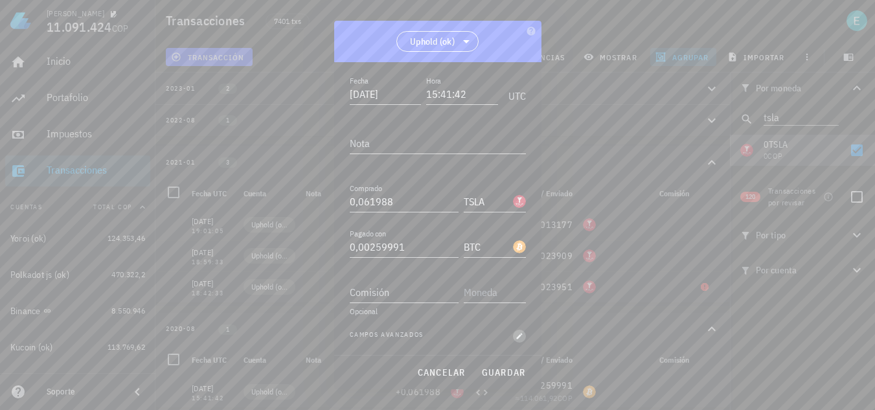
click at [516, 339] on icon "button" at bounding box center [520, 336] width 8 height 8
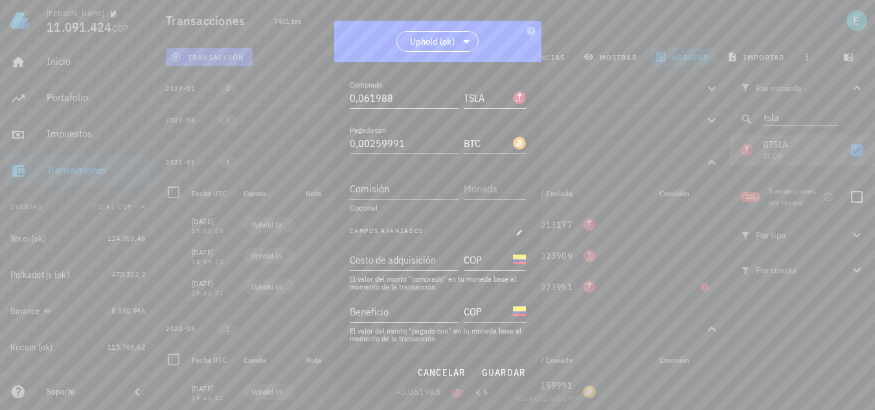
click at [411, 307] on input "Beneficio" at bounding box center [403, 311] width 106 height 21
drag, startPoint x: 398, startPoint y: 311, endPoint x: 313, endPoint y: 305, distance: 85.7
click at [316, 303] on div "Ivan Patiño 11.091.424 COP Inicio Portafolio Impuestos Transacciones Cuentas To…" at bounding box center [437, 205] width 875 height 410
type input "114.062"
click at [504, 363] on button "guardar" at bounding box center [503, 372] width 55 height 23
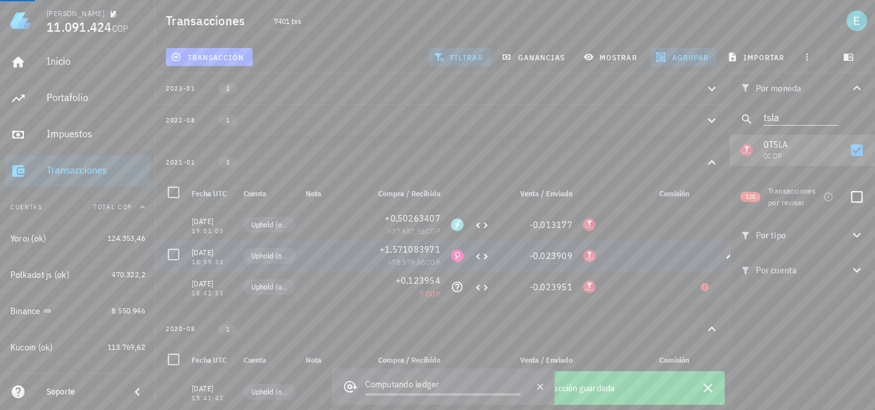
scroll to position [0, 0]
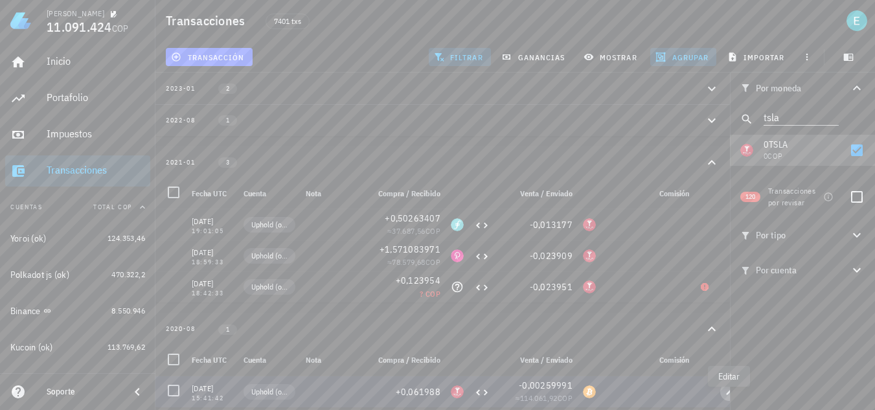
click at [726, 388] on icon "button" at bounding box center [730, 392] width 8 height 8
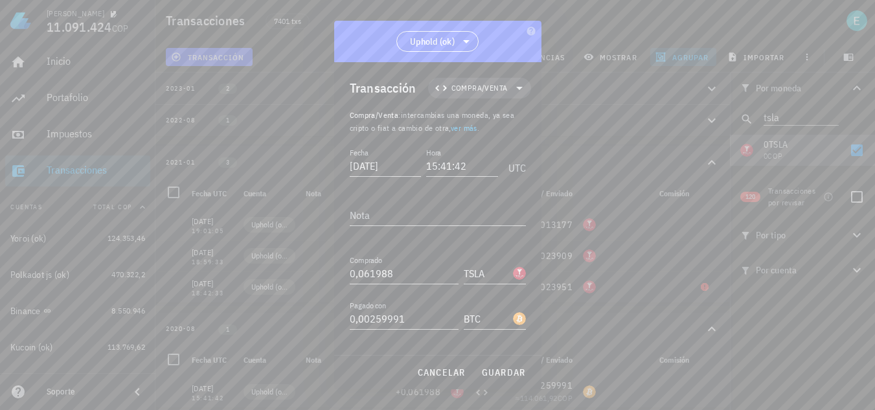
click at [516, 404] on span "button" at bounding box center [519, 408] width 13 height 8
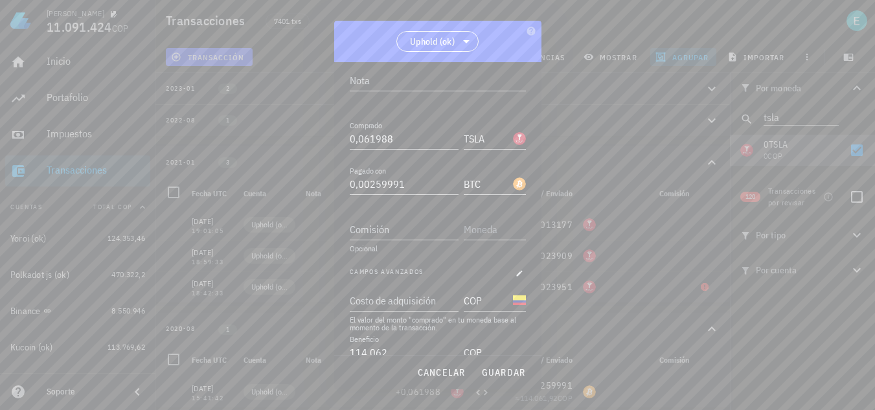
scroll to position [176, 0]
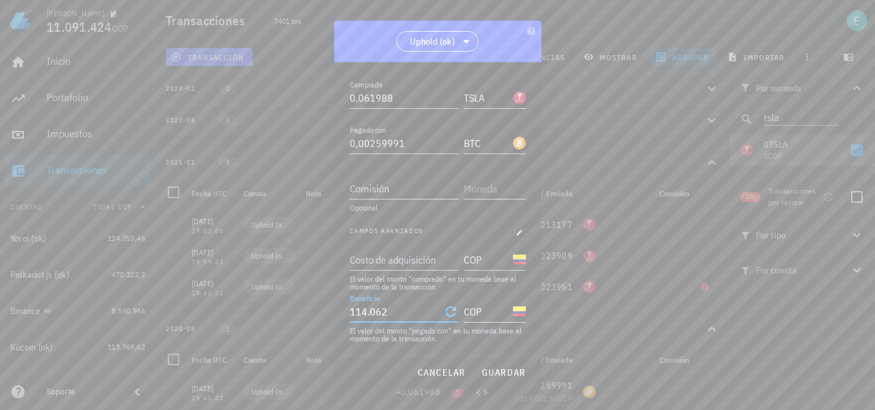
type input "114062"
click at [316, 314] on div "Ivan Patiño 11.091.424 COP Inicio Portafolio Impuestos Transacciones Cuentas To…" at bounding box center [437, 205] width 875 height 410
click at [397, 261] on div "Costo de adquisición" at bounding box center [403, 259] width 106 height 21
paste input "114062"
click at [520, 369] on span "guardar" at bounding box center [503, 373] width 45 height 12
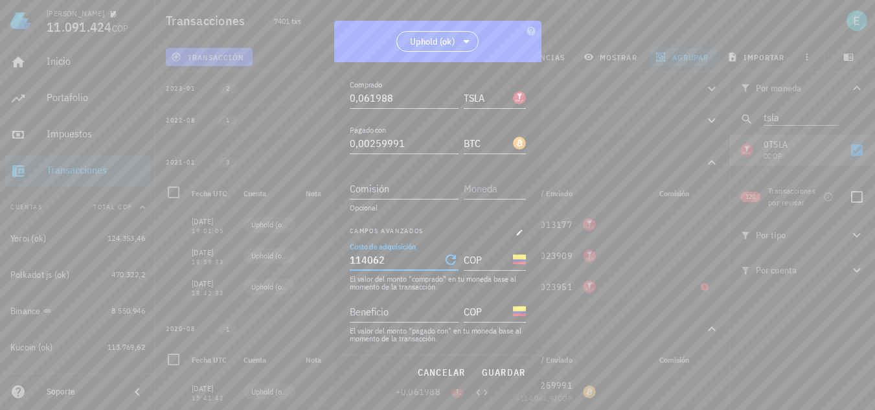
type input "114.062"
click at [385, 274] on div "+0,123954" at bounding box center [404, 280] width 73 height 13
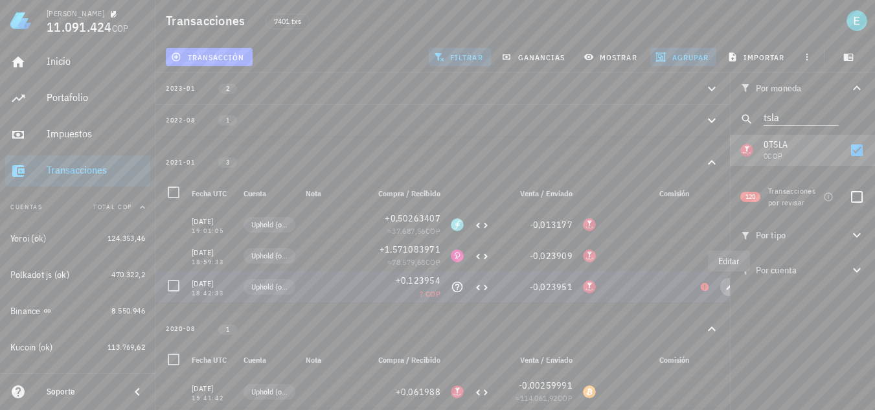
drag, startPoint x: 724, startPoint y: 270, endPoint x: 691, endPoint y: 296, distance: 42.4
click at [724, 283] on span "button" at bounding box center [729, 287] width 18 height 8
type input "2021-01-14"
type input "18:42:33"
type input "0,123954"
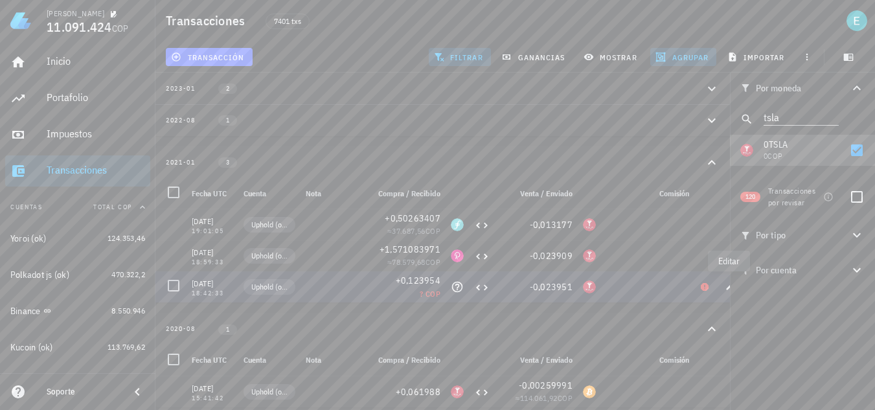
type input "JNJ"
type input "0,023951"
type input "TSLA"
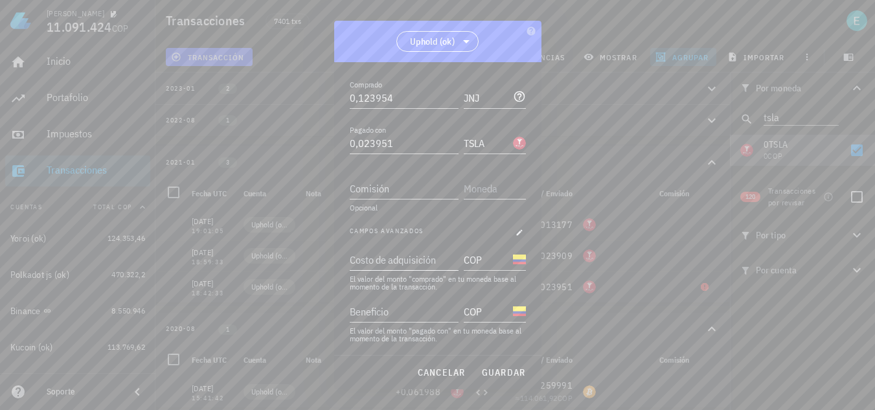
click at [412, 261] on div "Costo de adquisición" at bounding box center [403, 259] width 106 height 21
click at [505, 374] on span "guardar" at bounding box center [503, 373] width 45 height 12
drag, startPoint x: 388, startPoint y: 270, endPoint x: 319, endPoint y: 268, distance: 68.7
click at [319, 266] on div "Ivan Patiño 11.091.424 COP Inicio Portafolio Impuestos Transacciones Cuentas To…" at bounding box center [437, 205] width 875 height 410
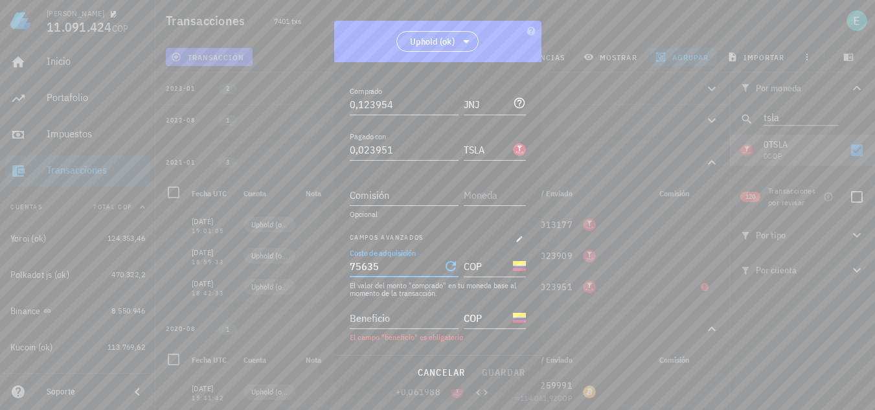
drag, startPoint x: 341, startPoint y: 266, endPoint x: 330, endPoint y: 266, distance: 11.0
click at [332, 266] on div "Ivan Patiño 11.091.424 COP Inicio Portafolio Impuestos Transacciones Cuentas To…" at bounding box center [437, 205] width 875 height 410
click at [387, 320] on div "Beneficio" at bounding box center [403, 318] width 106 height 21
type input "75.635"
paste input "75635"
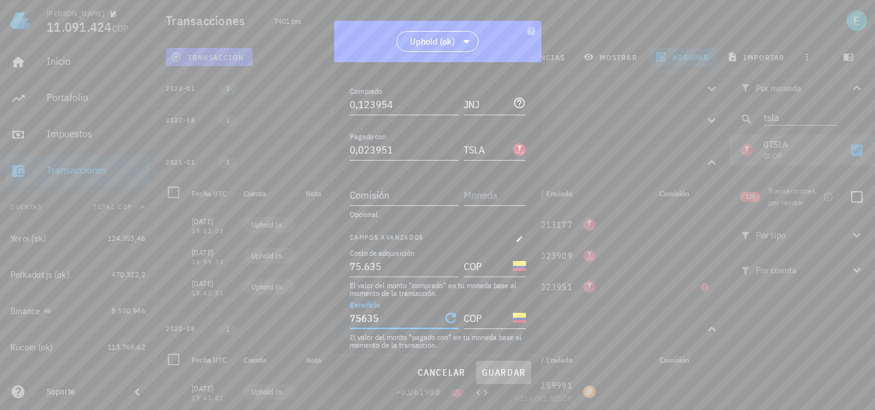
click at [501, 373] on span "guardar" at bounding box center [503, 373] width 45 height 12
type input "75.635"
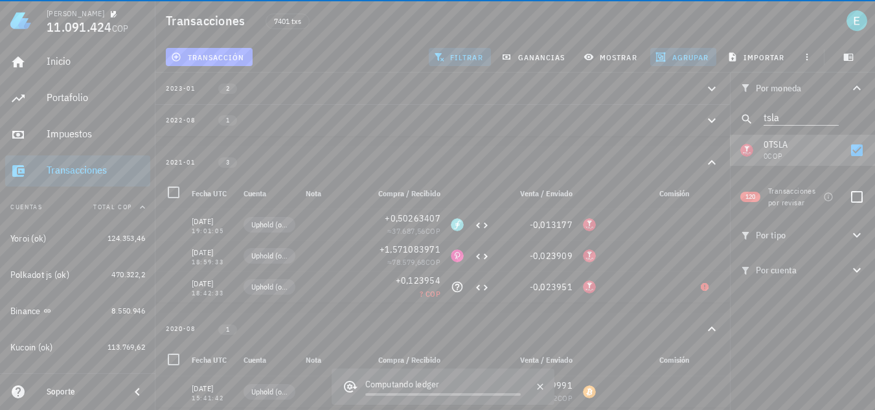
scroll to position [0, 0]
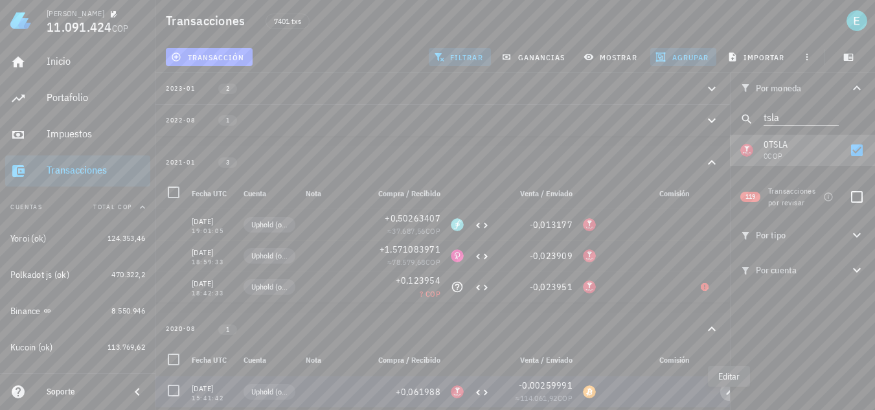
click at [727, 388] on icon "button" at bounding box center [730, 392] width 8 height 8
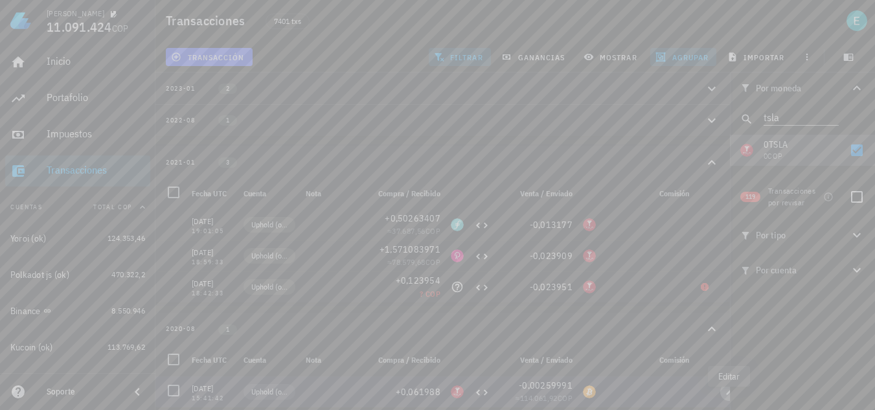
type input "2020-08-31"
type input "15:41:42"
type input "0,061988"
type input "TSLA"
type input "0,00259991"
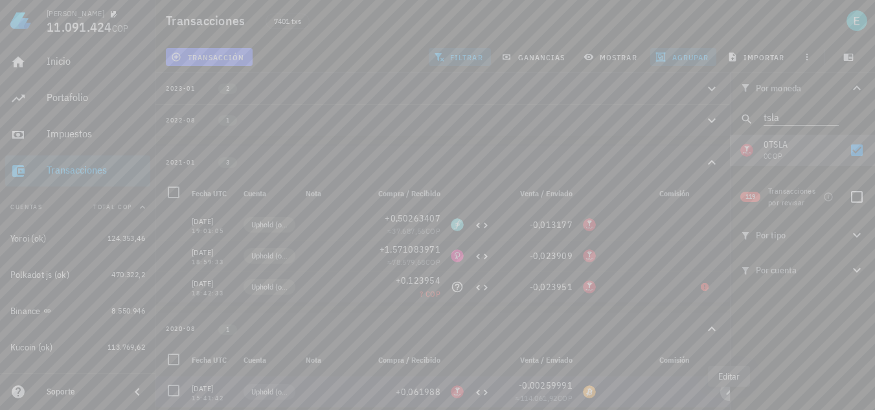
type input "BTC"
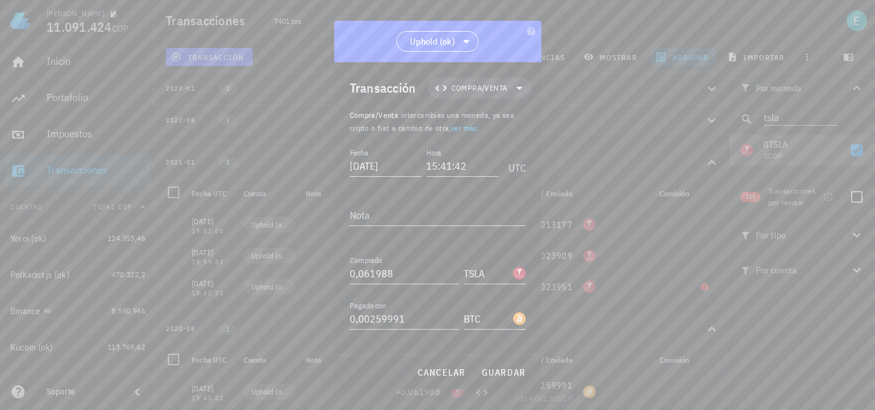
drag, startPoint x: 347, startPoint y: 266, endPoint x: 291, endPoint y: 266, distance: 55.7
click at [291, 266] on div "Ivan Patiño 11.091.424 COP Inicio Portafolio Impuestos Transacciones Cuentas To…" at bounding box center [437, 205] width 875 height 410
type input "114.062"
paste input "114062"
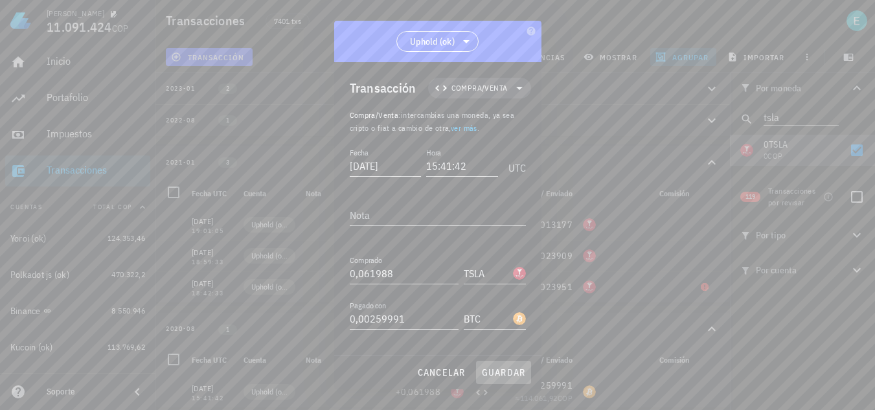
type input "114.062"
click at [499, 373] on span "guardar" at bounding box center [503, 373] width 45 height 12
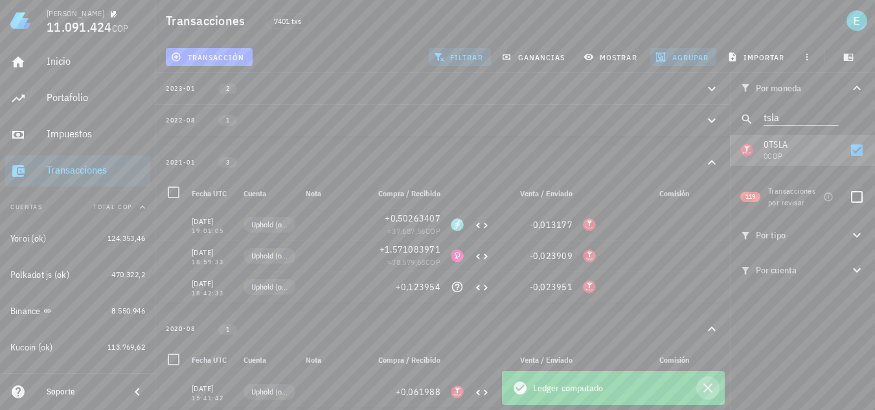
click at [711, 389] on icon "button" at bounding box center [708, 388] width 16 height 16
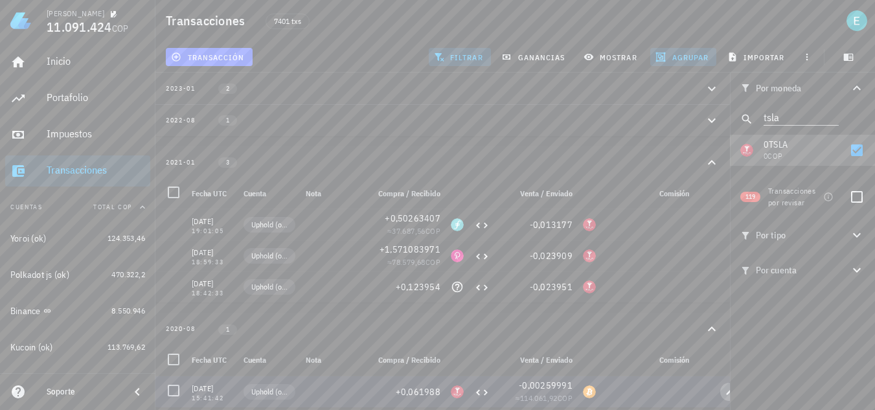
click at [728, 388] on icon "button" at bounding box center [730, 392] width 8 height 8
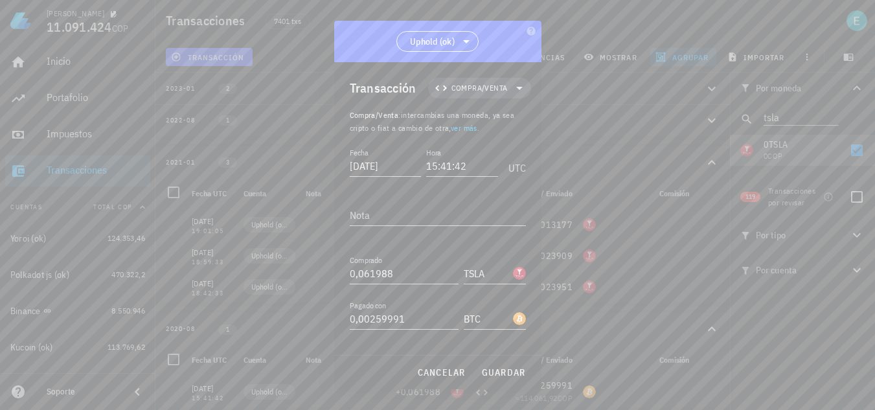
type input "114062"
drag, startPoint x: 393, startPoint y: 321, endPoint x: 301, endPoint y: 320, distance: 92.6
click at [303, 320] on div "Ivan Patiño 11.091.424 COP Inicio Portafolio Impuestos Transacciones Cuentas To…" at bounding box center [437, 205] width 875 height 410
click at [500, 363] on button "guardar" at bounding box center [503, 372] width 55 height 23
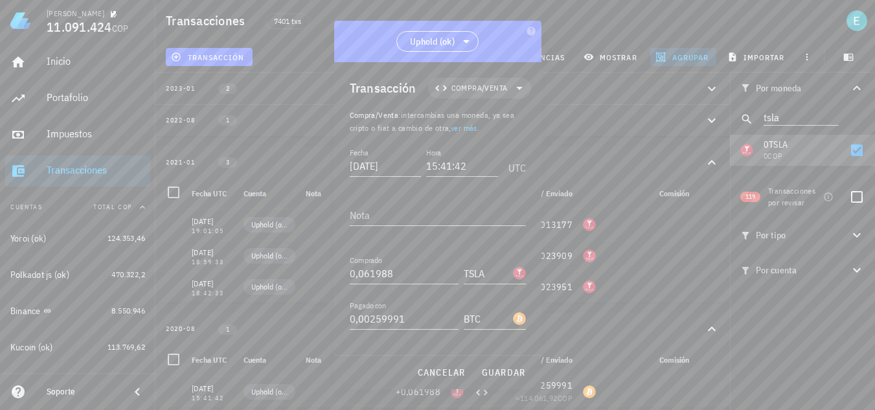
type input "114.062"
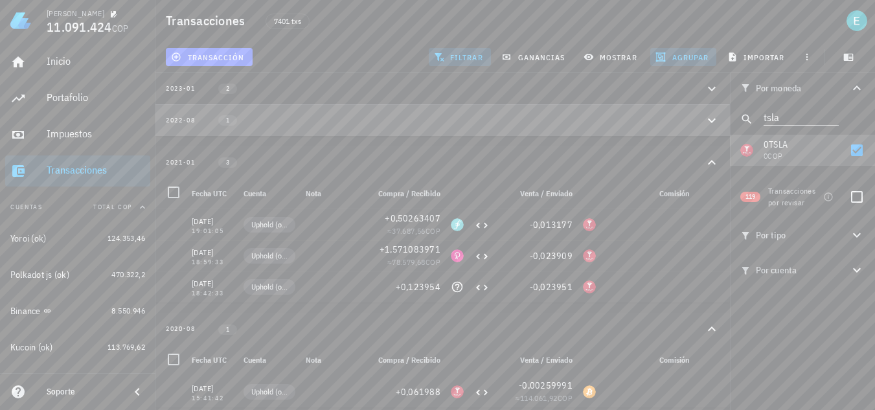
click at [711, 122] on icon "button" at bounding box center [712, 121] width 16 height 16
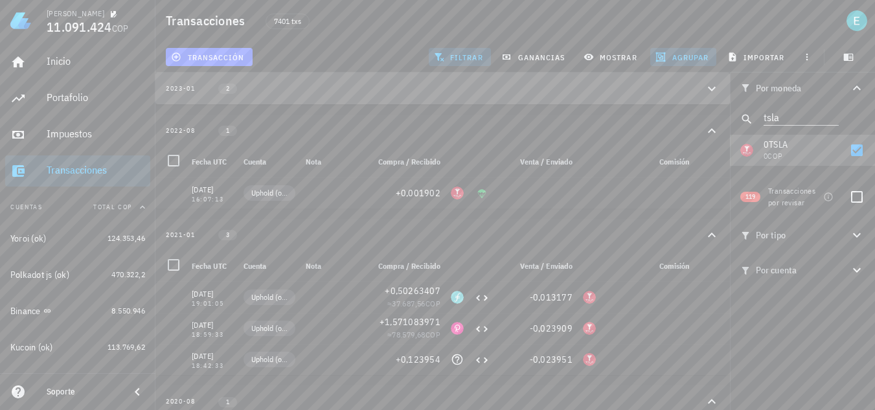
click at [711, 90] on icon "button" at bounding box center [712, 88] width 8 height 5
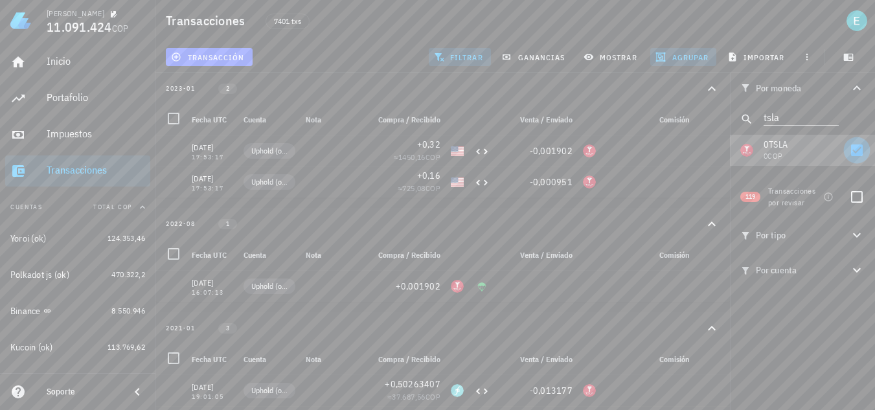
click at [857, 154] on div at bounding box center [857, 150] width 22 height 22
checkbox input "false"
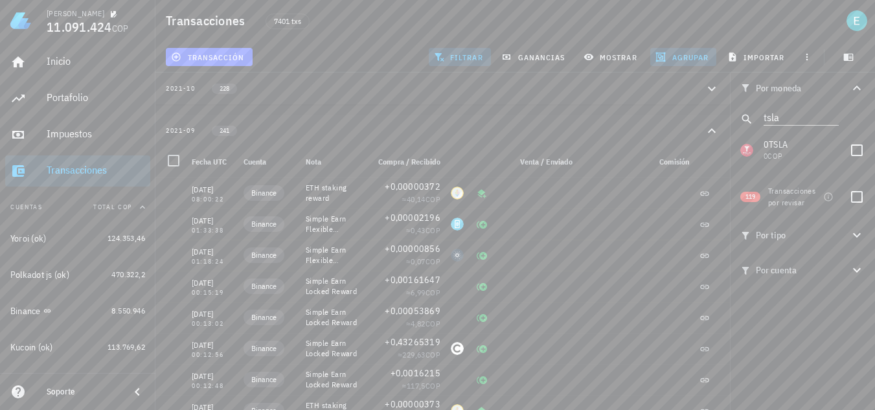
click at [507, 138] on button "2021-09 241" at bounding box center [442, 131] width 575 height 32
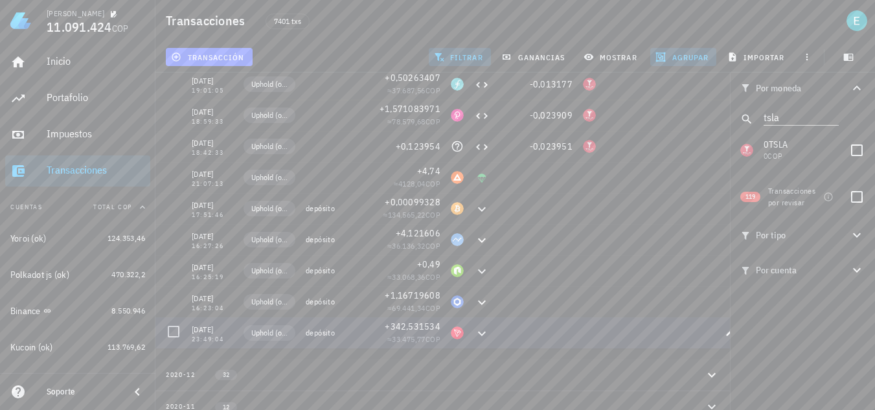
scroll to position [1296, 0]
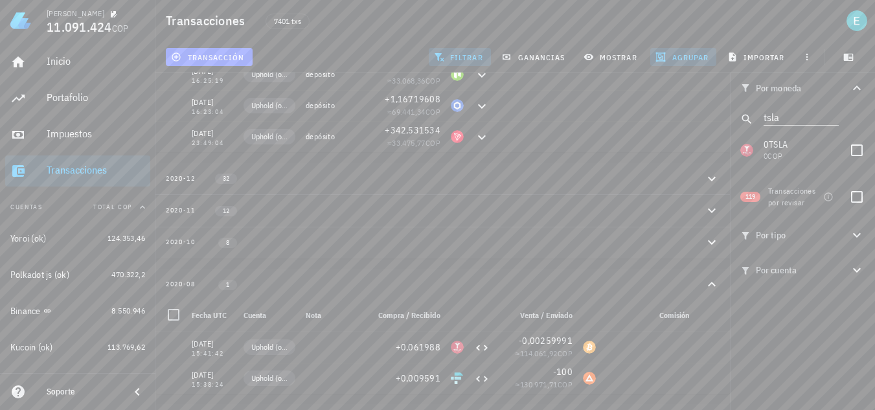
click at [586, 290] on div "2020-08 1" at bounding box center [435, 284] width 538 height 11
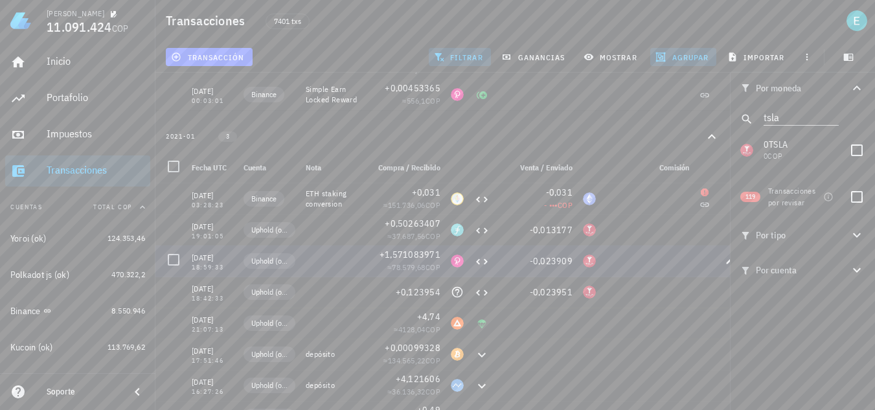
scroll to position [889, 0]
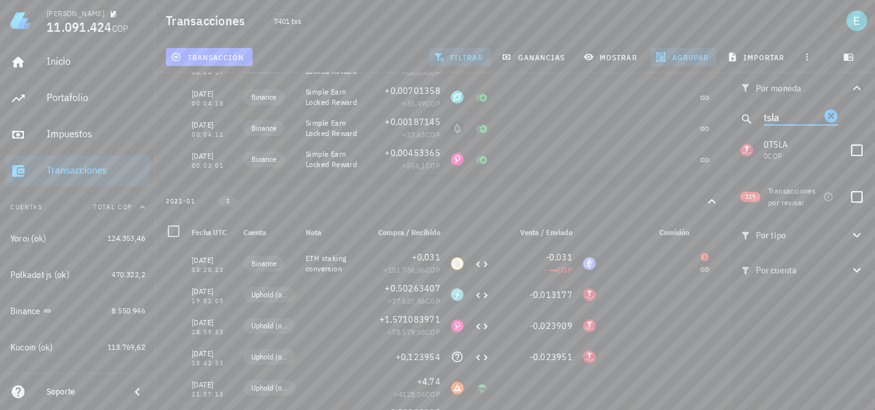
drag, startPoint x: 788, startPoint y: 119, endPoint x: 729, endPoint y: 120, distance: 59.0
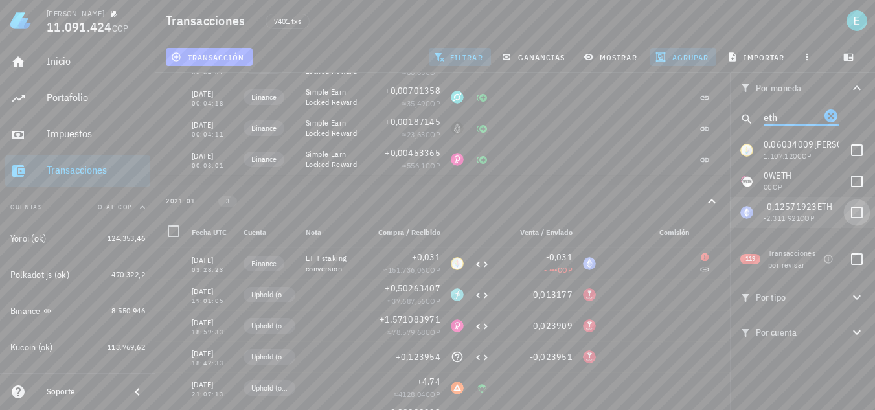
type input "eth"
click at [857, 209] on div at bounding box center [857, 212] width 22 height 22
checkbox input "true"
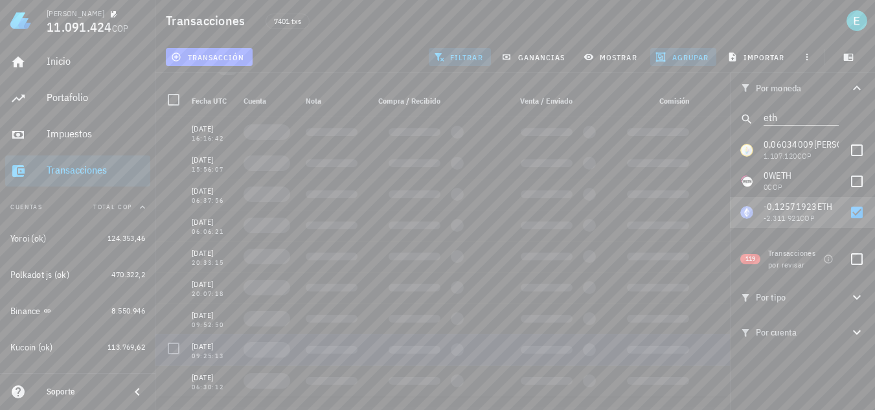
scroll to position [783, 0]
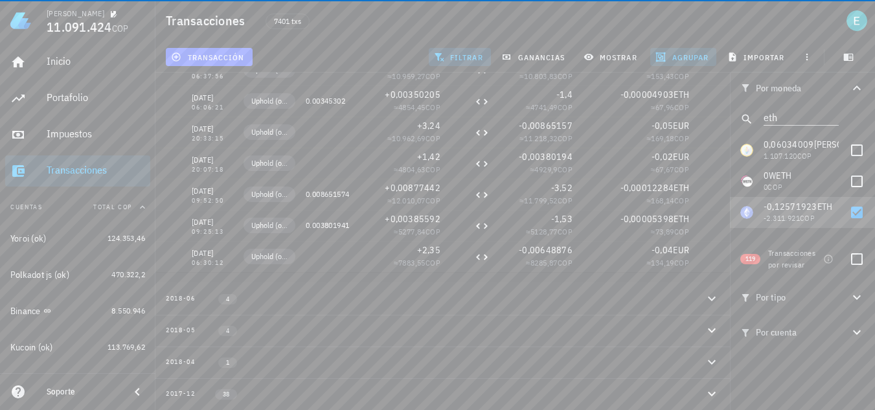
click at [667, 54] on span "agrupar" at bounding box center [683, 57] width 51 height 10
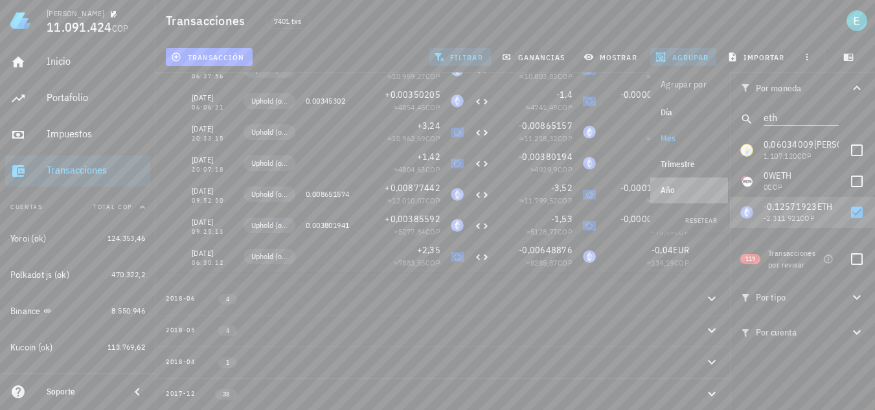
click at [691, 188] on div "Año" at bounding box center [689, 190] width 57 height 10
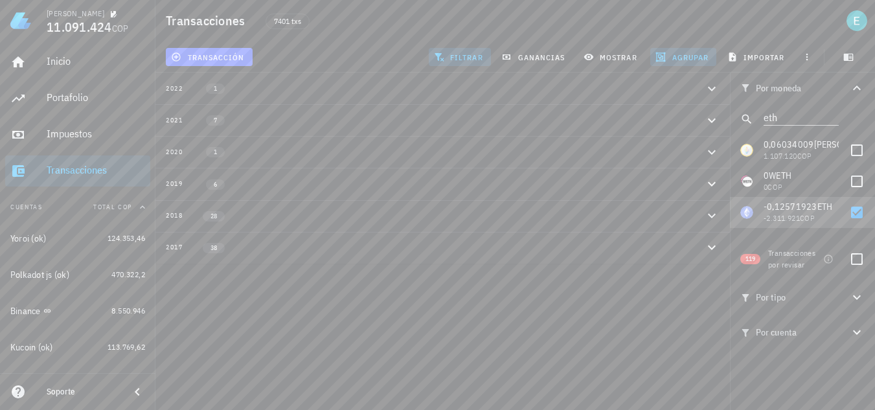
scroll to position [0, 0]
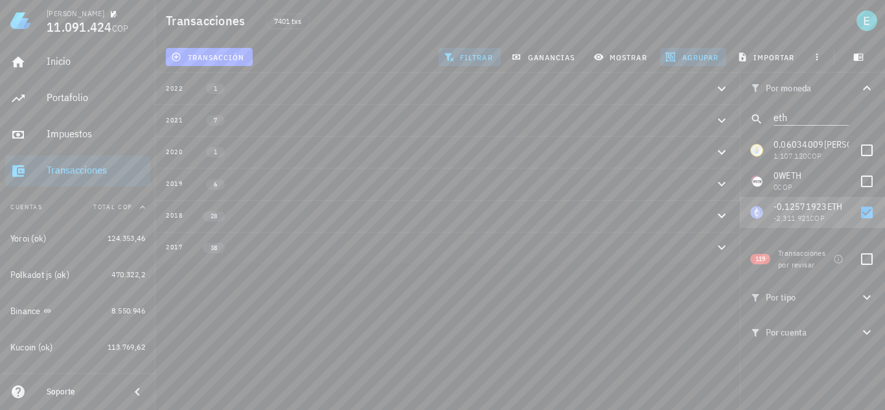
click at [437, 249] on div "2017 38" at bounding box center [440, 247] width 548 height 11
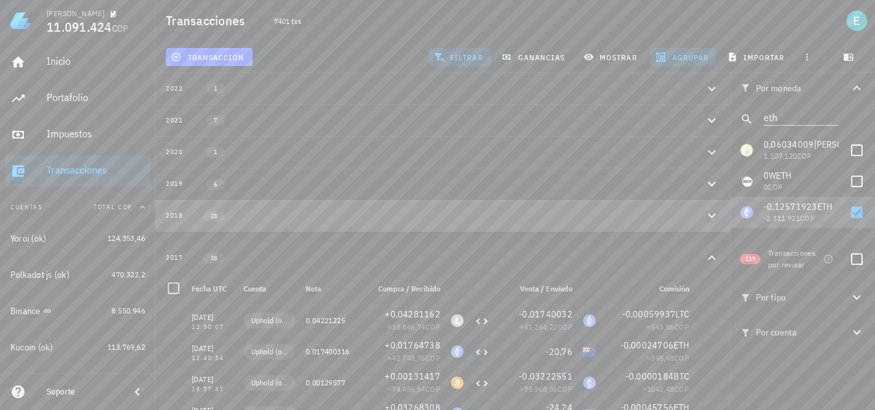
click at [393, 223] on button "2018 28" at bounding box center [442, 216] width 575 height 32
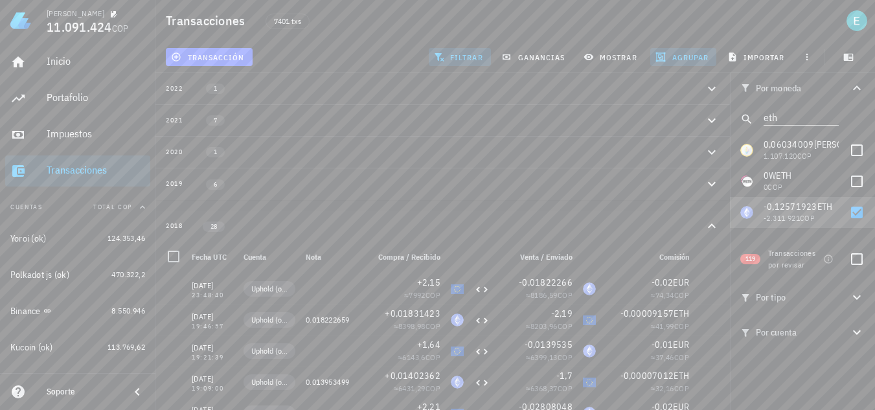
click at [411, 226] on div "2018 28" at bounding box center [435, 226] width 538 height 11
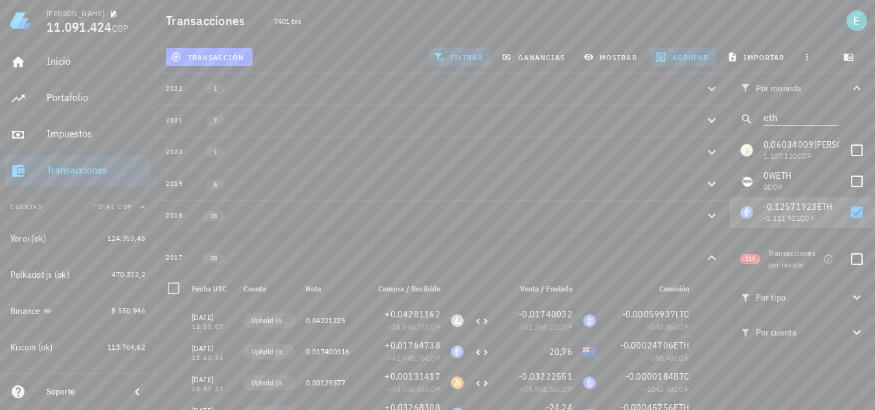
click at [422, 185] on div "2019 6" at bounding box center [435, 183] width 538 height 11
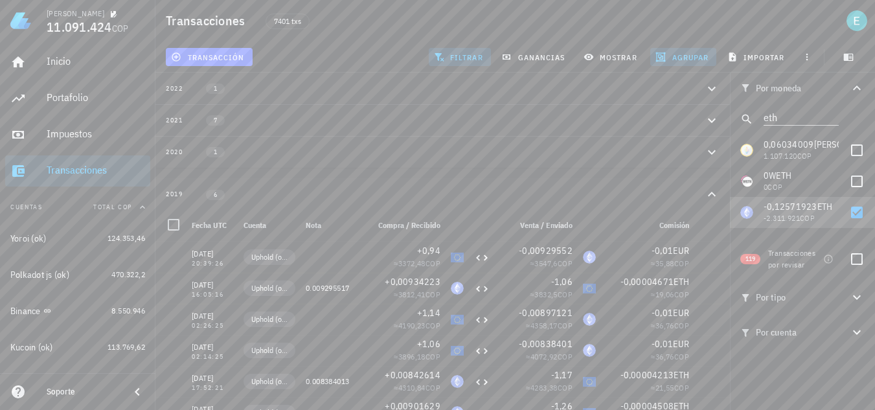
click at [429, 157] on div "2020 1" at bounding box center [435, 151] width 538 height 11
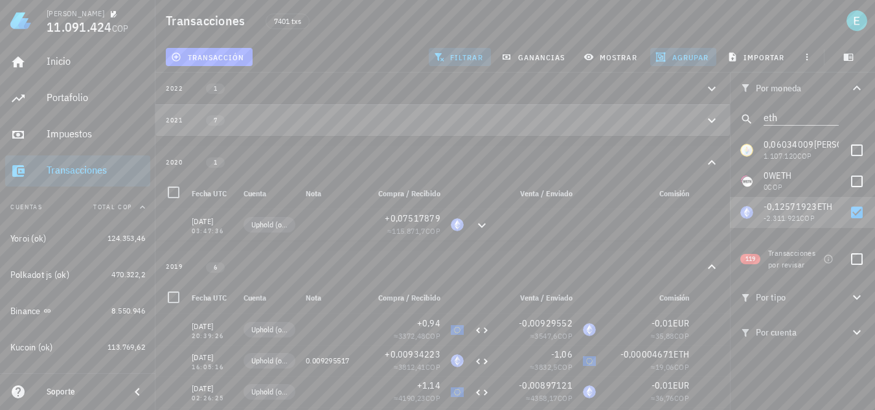
click at [457, 128] on button "2021 7" at bounding box center [442, 120] width 575 height 32
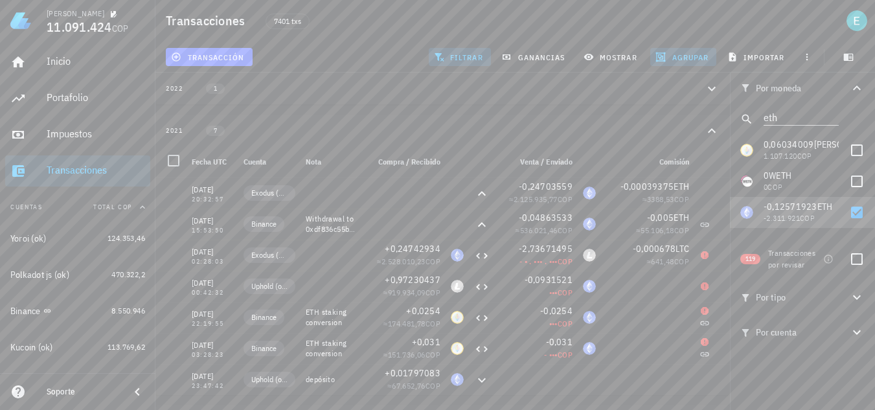
click at [711, 89] on icon "button" at bounding box center [712, 88] width 8 height 5
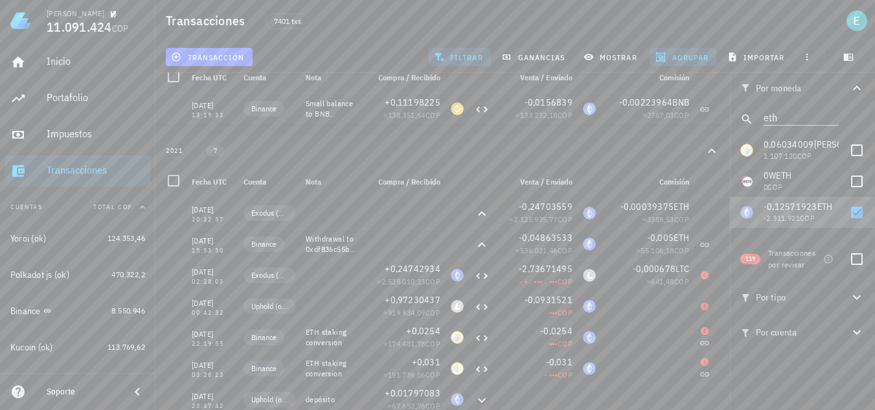
scroll to position [65, 0]
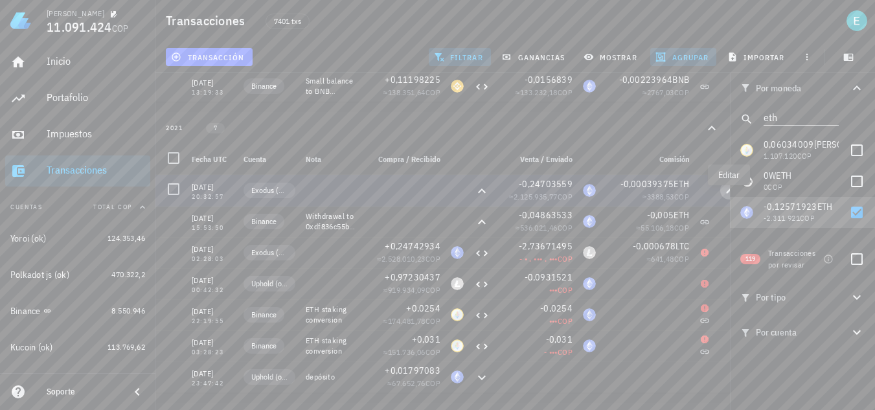
click at [725, 194] on span "button" at bounding box center [729, 191] width 18 height 8
type input "2021-06-12"
type input "20:32:57"
type input "0,24703559"
type input "ETH"
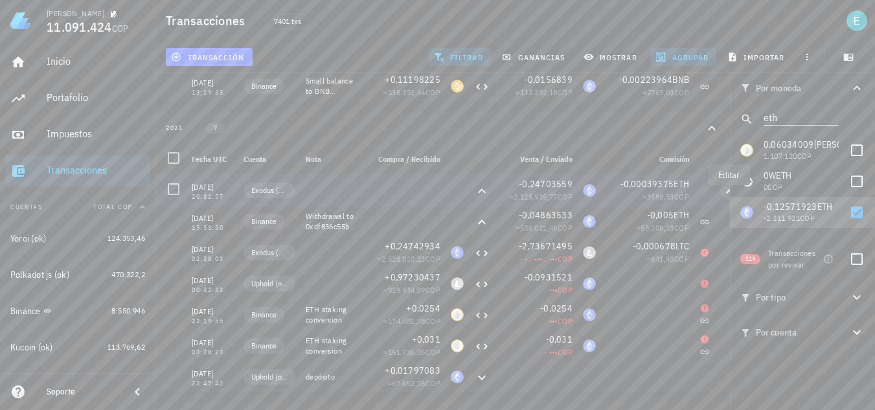
type input "0,00039375"
type input "ETH"
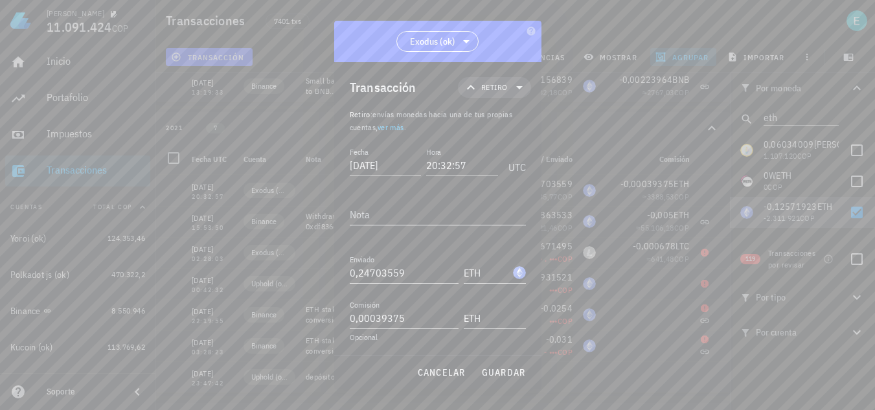
scroll to position [1, 0]
click at [422, 224] on div "Nota" at bounding box center [438, 214] width 176 height 21
type textarea "creo que es envío a Metamask"
click at [525, 371] on span "guardar" at bounding box center [503, 373] width 45 height 12
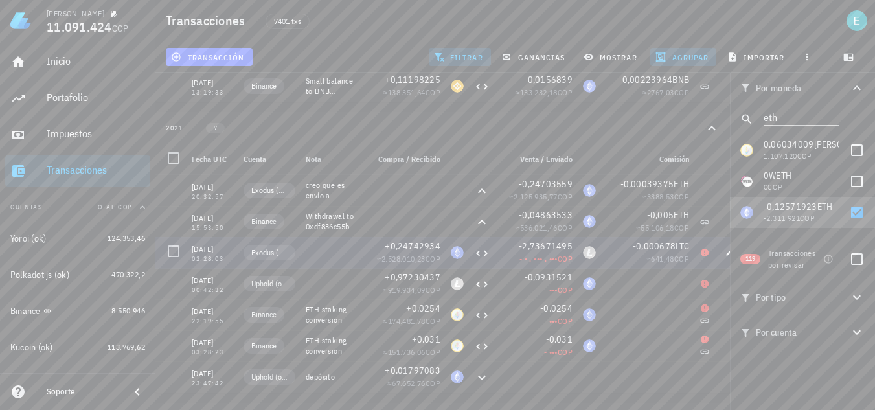
scroll to position [130, 0]
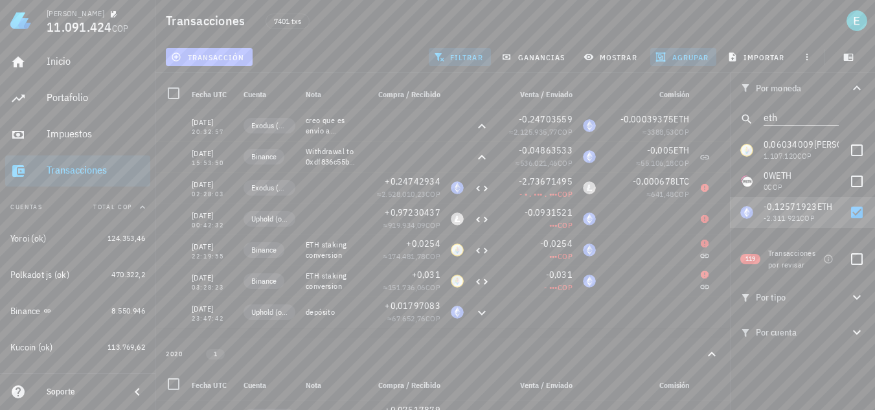
click at [233, 56] on span "transacción" at bounding box center [209, 57] width 71 height 10
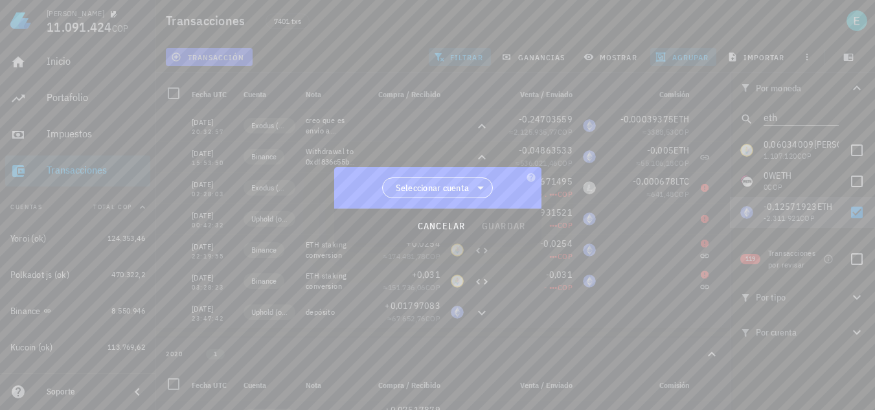
click at [441, 187] on span "Seleccionar cuenta" at bounding box center [433, 187] width 74 height 13
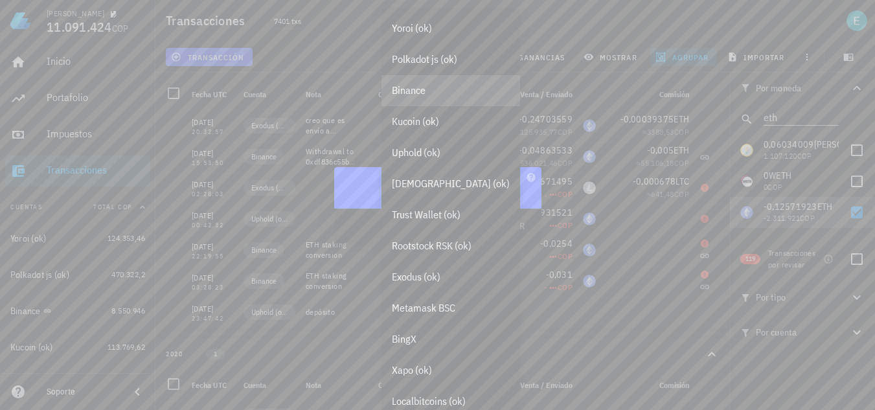
click at [446, 97] on div "Binance" at bounding box center [451, 90] width 139 height 31
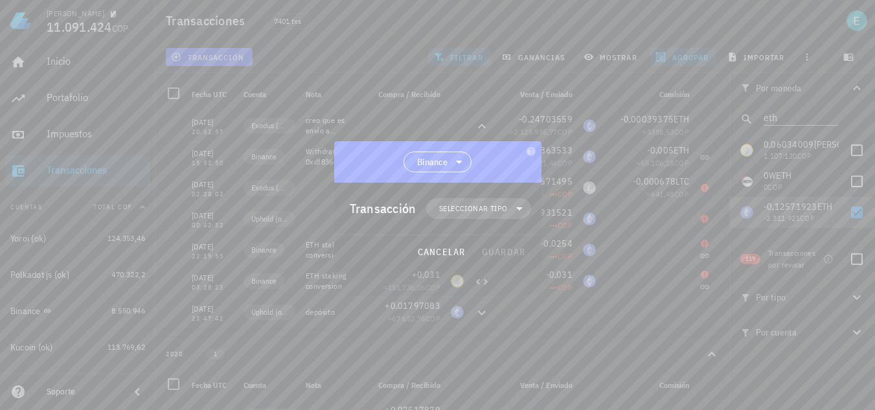
click at [485, 210] on span "Seleccionar tipo" at bounding box center [473, 208] width 68 height 13
click at [514, 306] on div "Transferencia" at bounding box center [487, 317] width 121 height 26
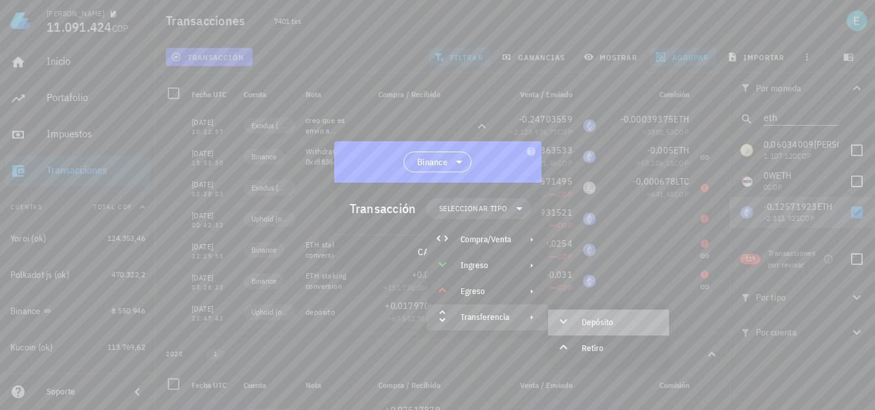
click at [570, 325] on icon at bounding box center [564, 322] width 16 height 16
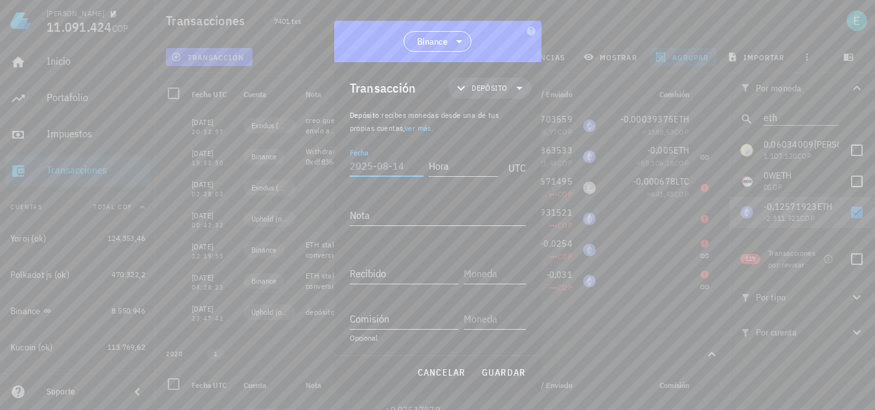
click at [394, 168] on input "Fecha" at bounding box center [387, 165] width 74 height 21
type input "2021-01-30"
type input "03:28:22"
type textarea "Ajuste"
type input "0,0564"
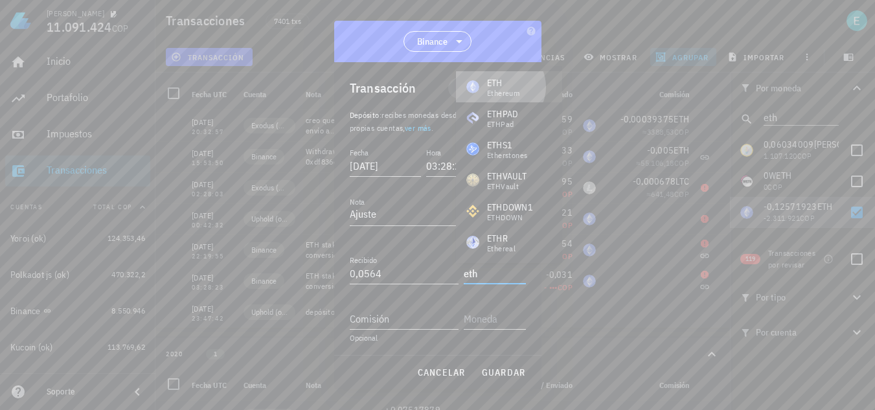
click at [490, 85] on div "ETH" at bounding box center [503, 82] width 32 height 13
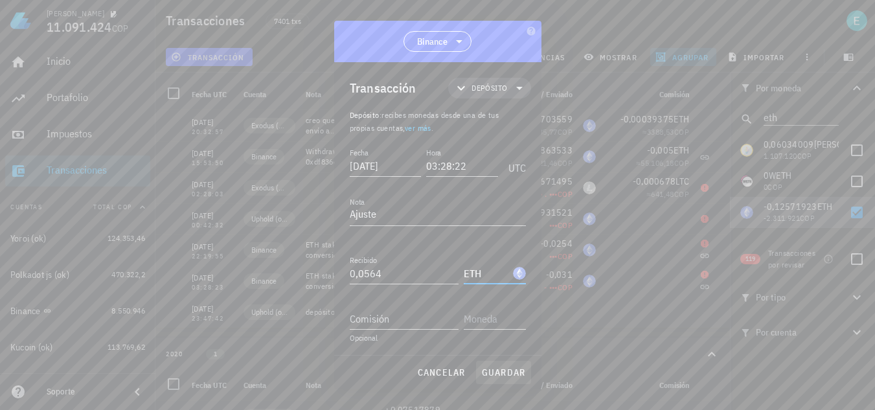
type input "ETH"
click at [510, 367] on span "guardar" at bounding box center [503, 373] width 45 height 12
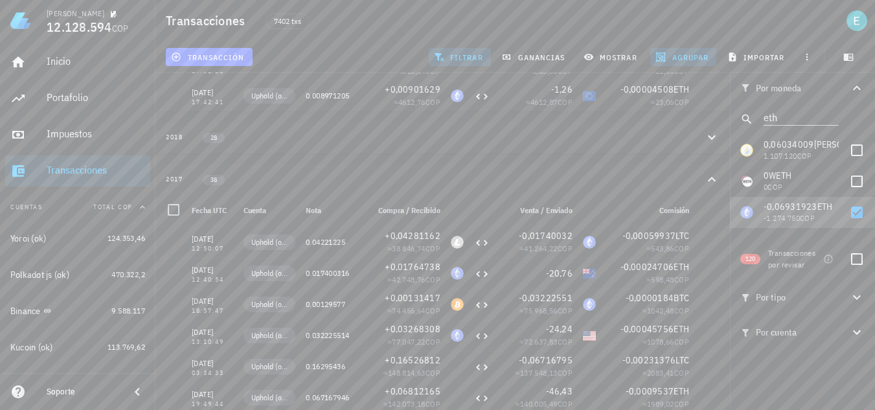
scroll to position [777, 0]
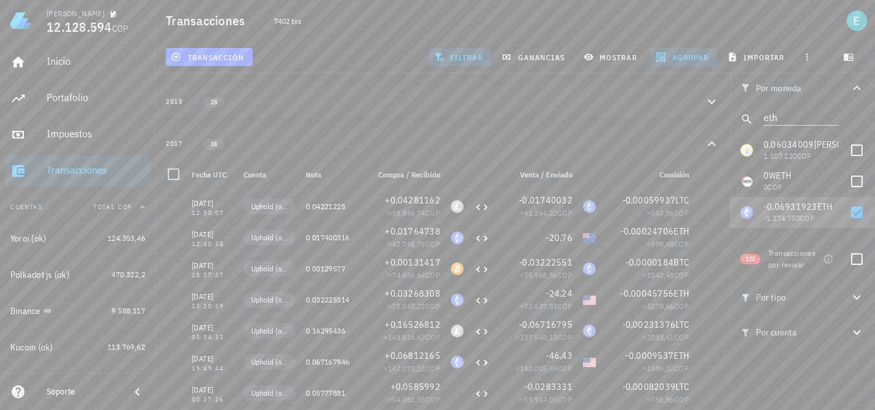
click at [614, 118] on button "2018 28" at bounding box center [442, 102] width 575 height 32
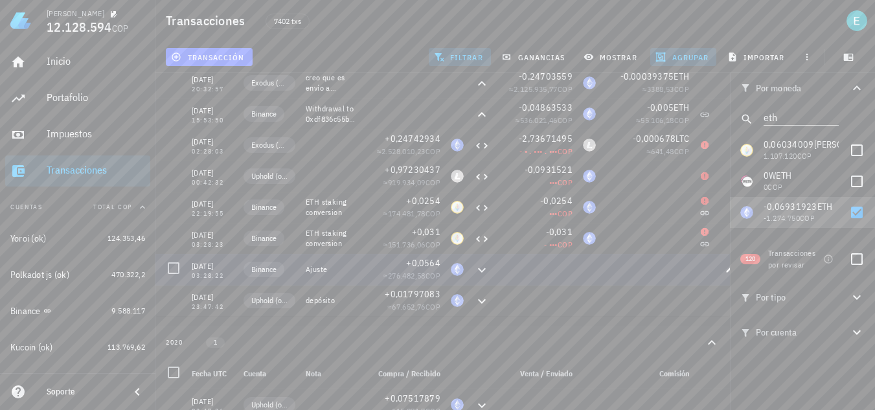
scroll to position [108, 0]
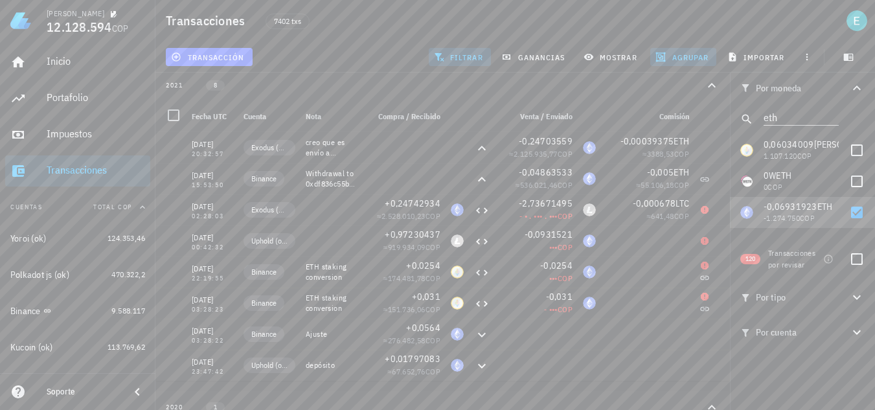
click at [822, 328] on span "Por cuenta" at bounding box center [794, 332] width 109 height 14
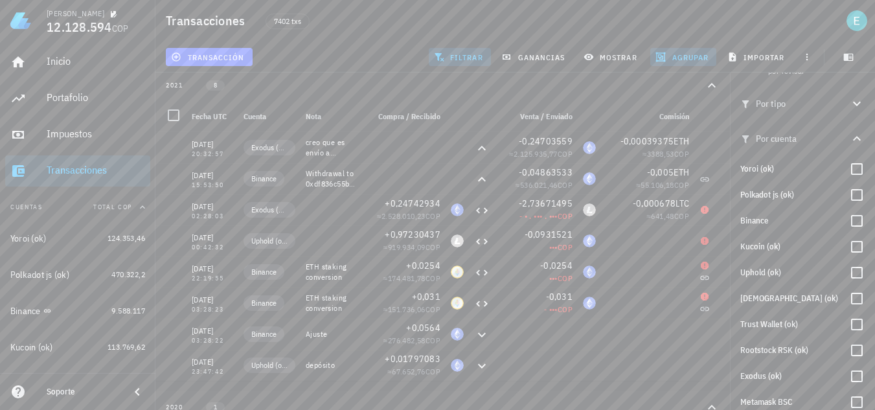
scroll to position [194, 0]
click at [850, 277] on div at bounding box center [857, 272] width 22 height 22
checkbox input "true"
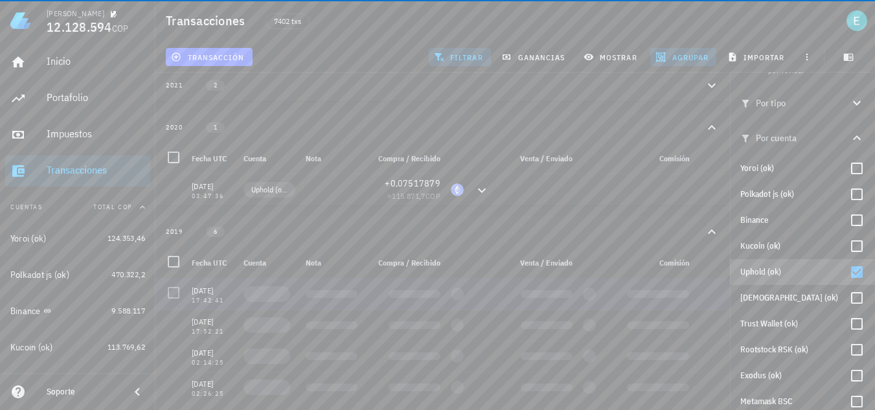
scroll to position [0, 0]
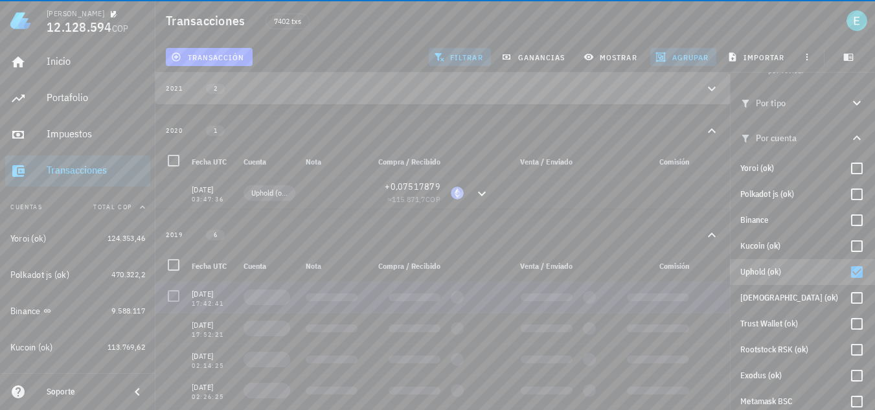
click at [709, 91] on icon "button" at bounding box center [712, 89] width 16 height 16
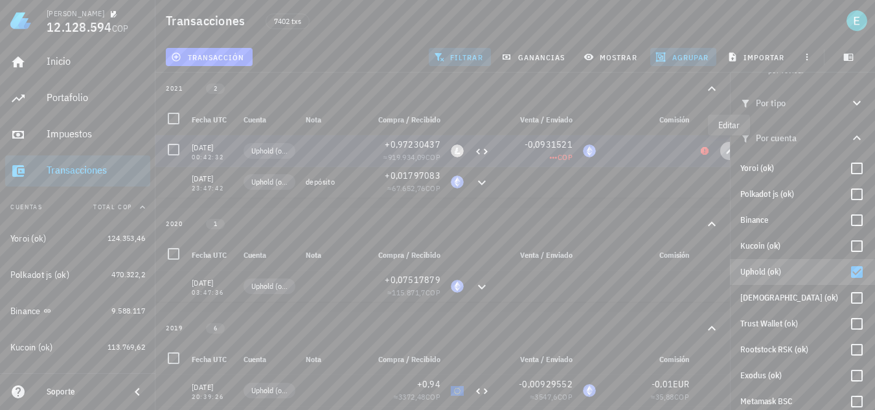
drag, startPoint x: 727, startPoint y: 152, endPoint x: 671, endPoint y: 227, distance: 94.5
click at [727, 152] on icon "button" at bounding box center [730, 151] width 8 height 8
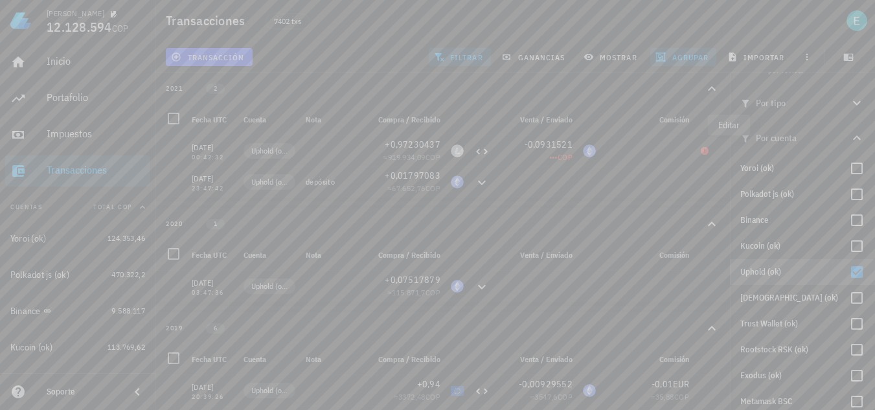
type input "[DATE]"
type input "00:42:32"
type input "0,97230437"
type input "LTC"
type input "0,093152097"
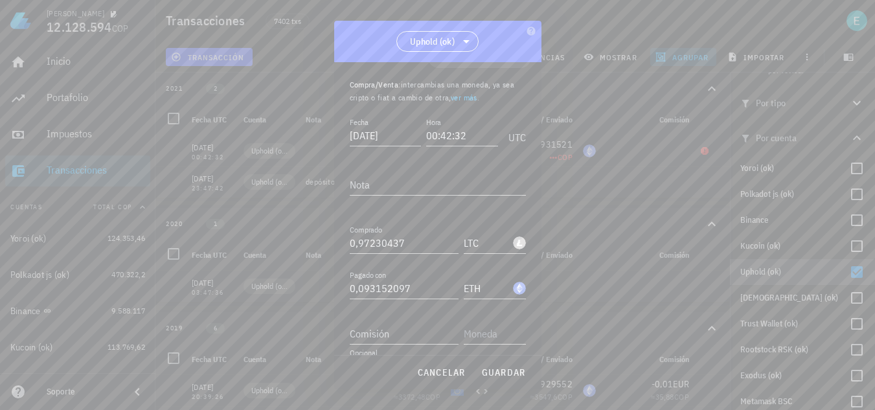
scroll to position [72, 0]
click at [516, 332] on icon "button" at bounding box center [520, 336] width 8 height 8
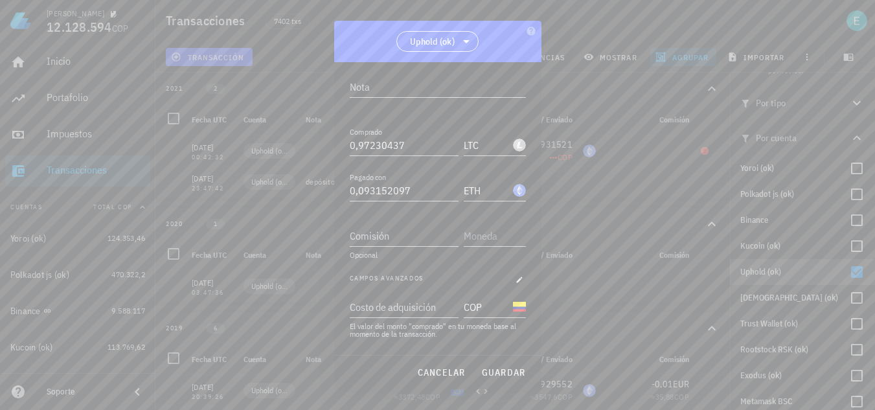
scroll to position [176, 0]
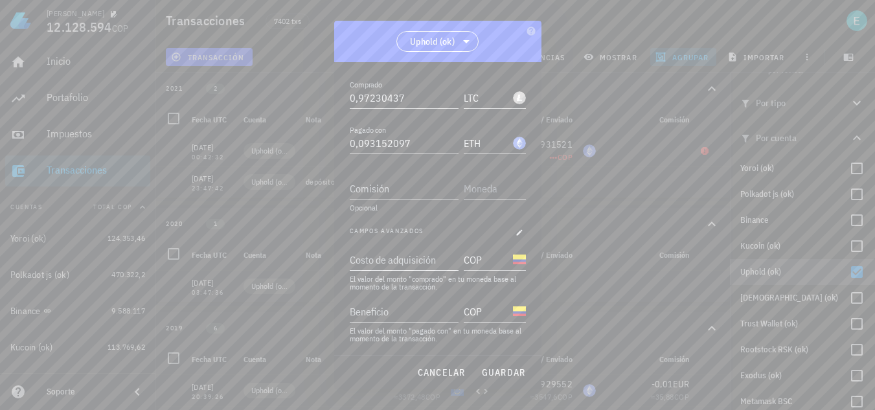
click at [393, 260] on div "Costo de adquisición" at bounding box center [403, 259] width 106 height 21
type input "183.524"
click at [497, 375] on span "guardar" at bounding box center [503, 373] width 45 height 12
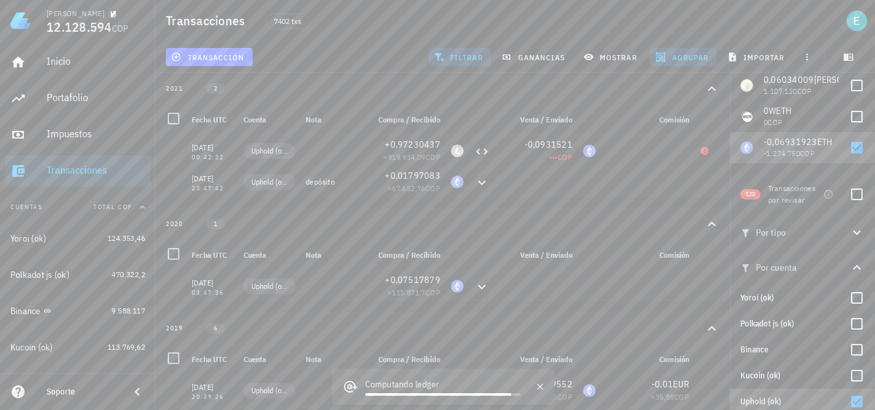
scroll to position [130, 0]
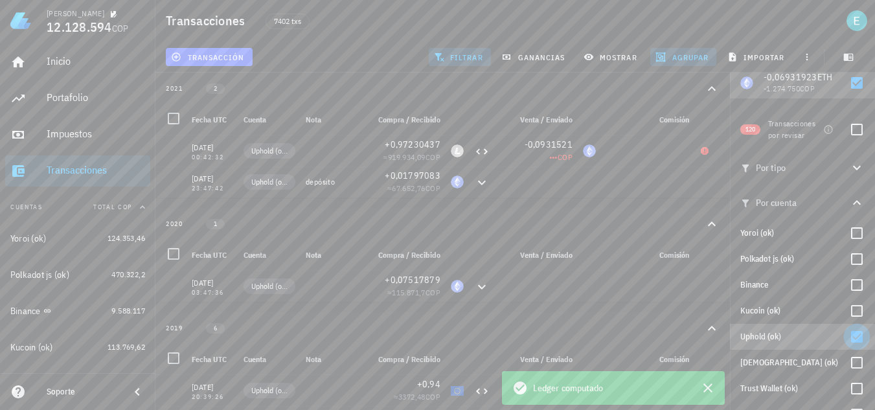
click at [846, 334] on div at bounding box center [857, 337] width 22 height 22
checkbox input "false"
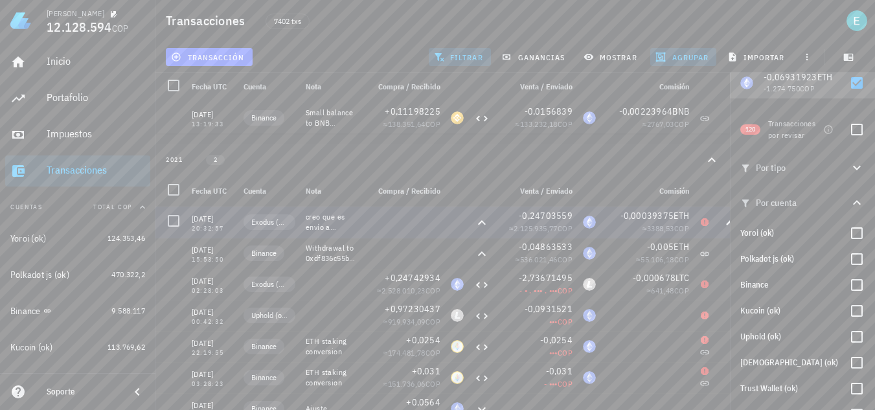
scroll to position [65, 0]
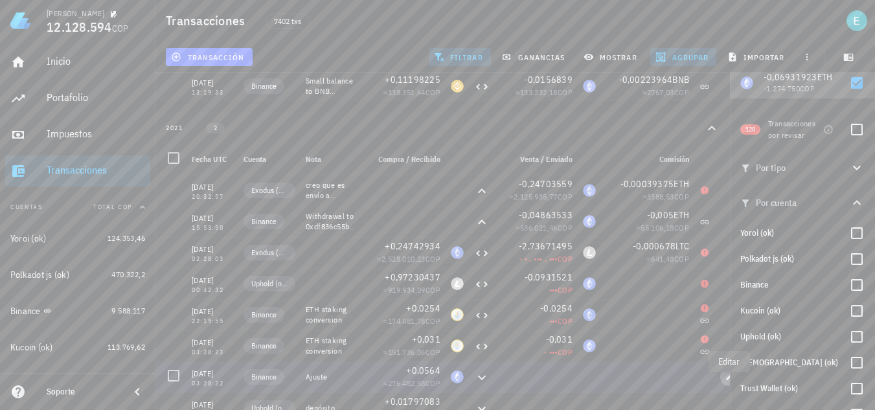
click at [729, 380] on icon "button" at bounding box center [730, 377] width 6 height 6
type input "2021-01-30"
type input "03:28:22"
type textarea "Ajuste"
type input "0,0564"
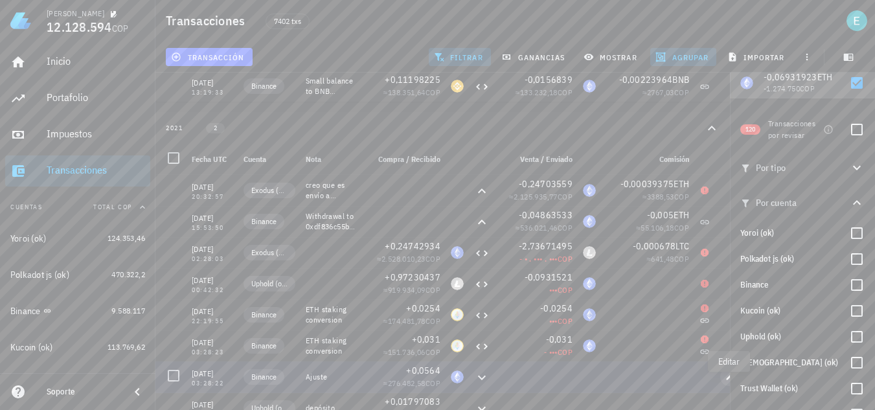
type input "ETH"
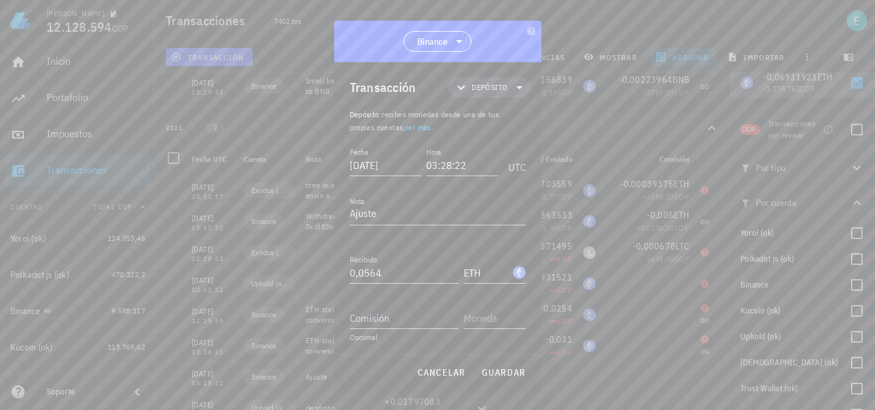
scroll to position [1, 0]
drag, startPoint x: 417, startPoint y: 273, endPoint x: 359, endPoint y: 277, distance: 58.4
click at [359, 277] on input "0,0564" at bounding box center [404, 272] width 109 height 21
click at [488, 368] on span "guardar" at bounding box center [503, 373] width 45 height 12
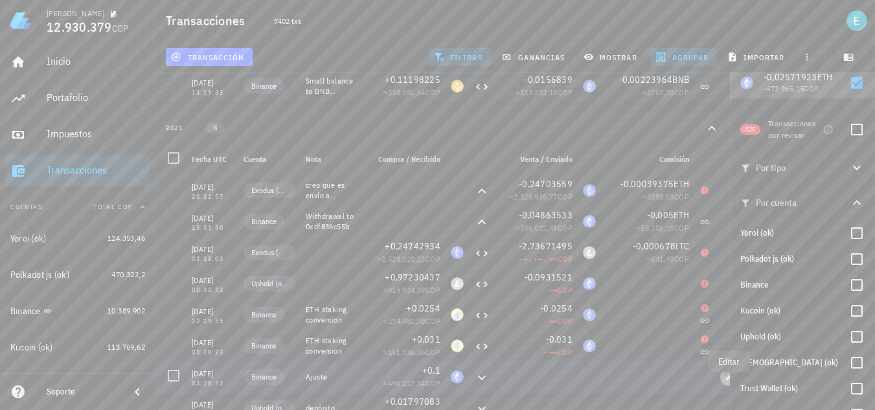
click at [729, 381] on icon "button" at bounding box center [730, 377] width 8 height 8
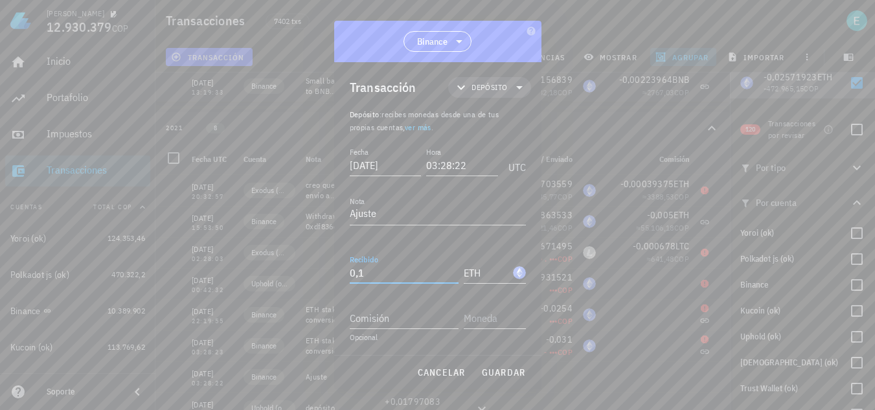
click at [411, 270] on input "0,1" at bounding box center [404, 272] width 109 height 21
click at [508, 374] on span "guardar" at bounding box center [503, 373] width 45 height 12
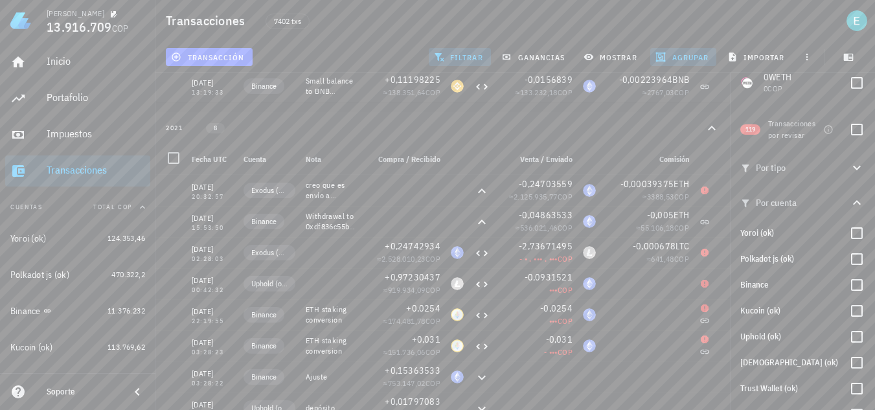
scroll to position [0, 0]
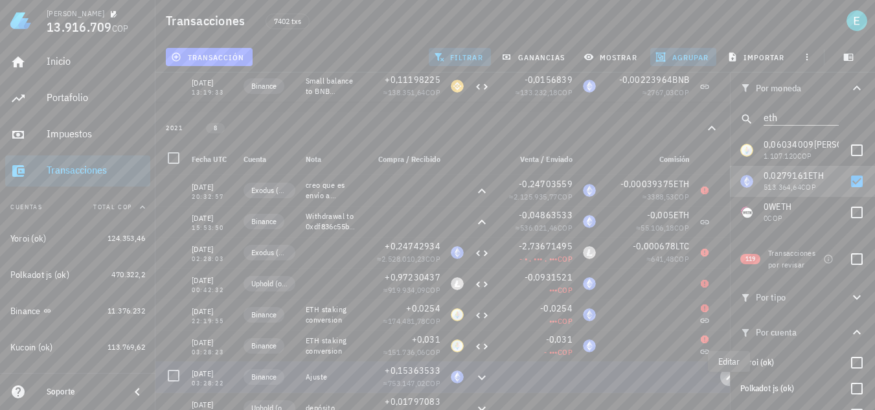
click at [722, 382] on button "button" at bounding box center [729, 377] width 18 height 18
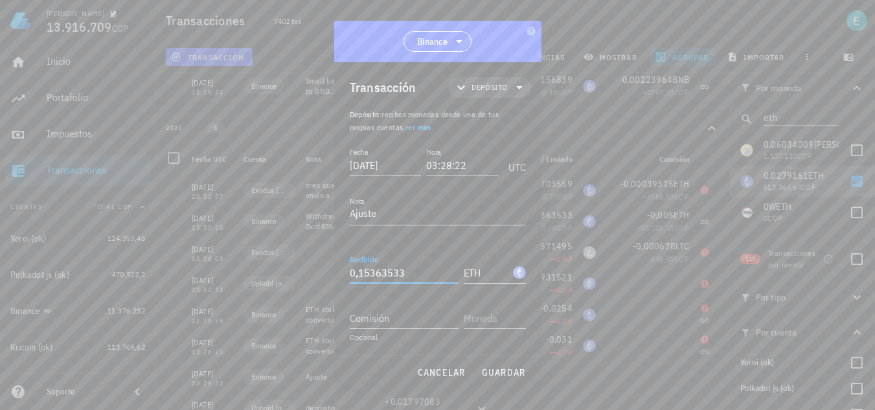
click at [371, 271] on input "0,15363533" at bounding box center [404, 272] width 109 height 21
click at [516, 373] on span "guardar" at bounding box center [503, 373] width 45 height 12
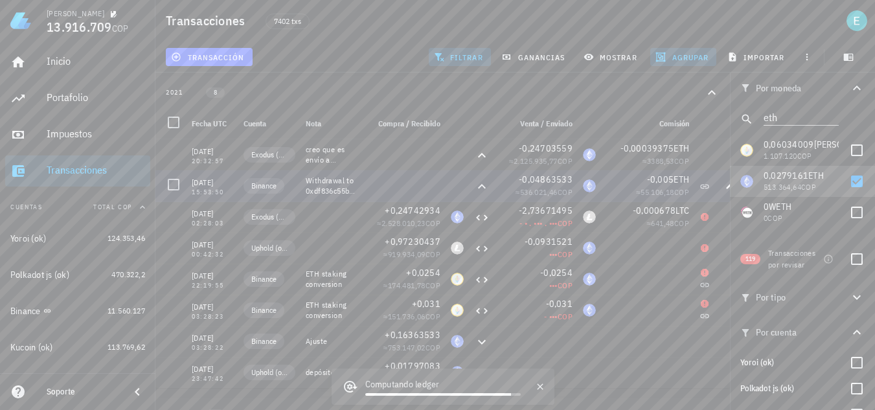
scroll to position [130, 0]
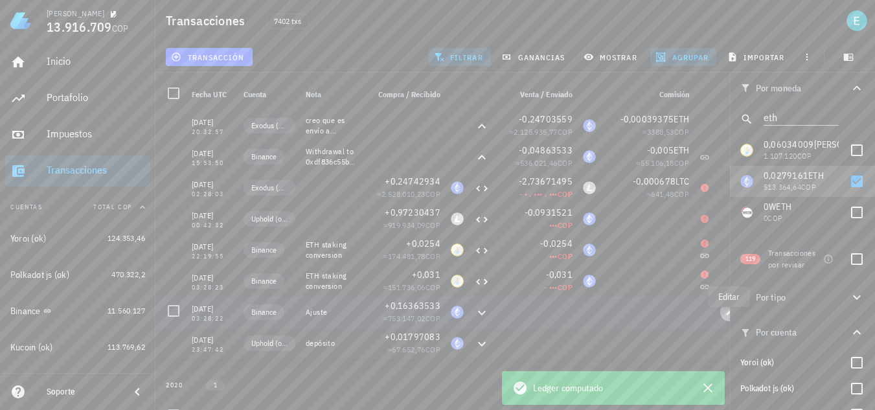
click at [724, 316] on span "button" at bounding box center [729, 312] width 18 height 8
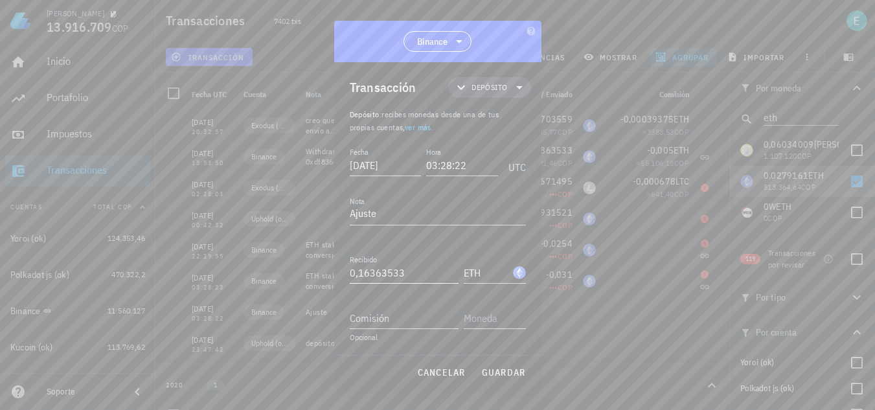
click at [370, 271] on input "0,16363533" at bounding box center [404, 272] width 109 height 21
click at [367, 275] on input "0,16363533" at bounding box center [404, 272] width 109 height 21
click at [496, 369] on span "guardar" at bounding box center [503, 373] width 45 height 12
type input "0,16363533"
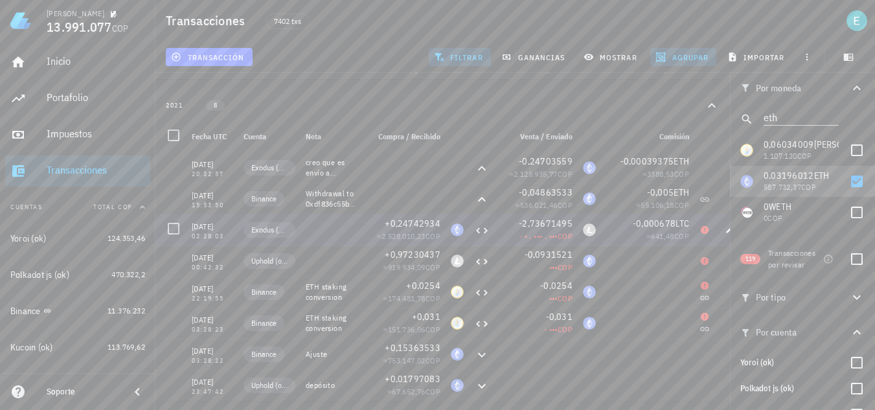
scroll to position [65, 0]
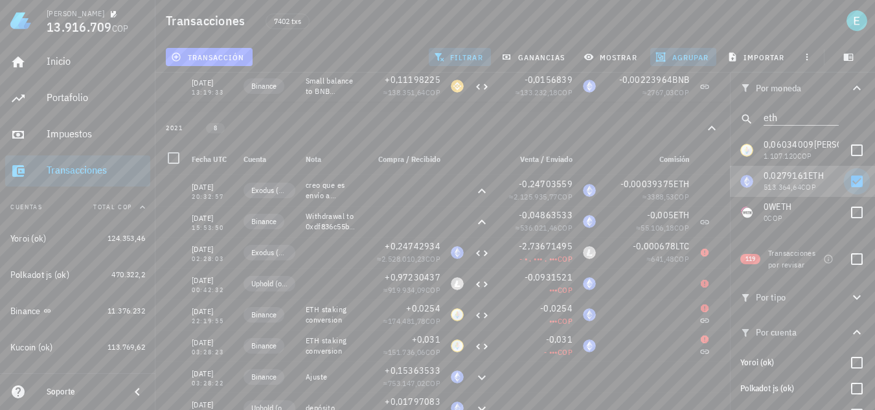
click at [851, 180] on div at bounding box center [857, 181] width 22 height 22
checkbox input "false"
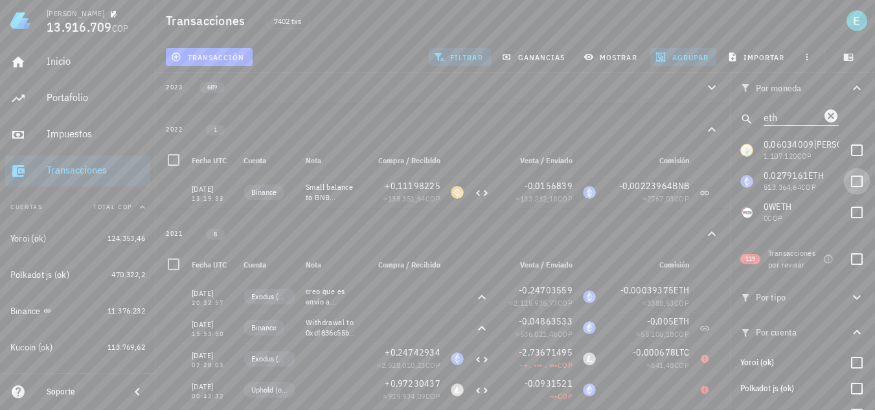
scroll to position [160, 0]
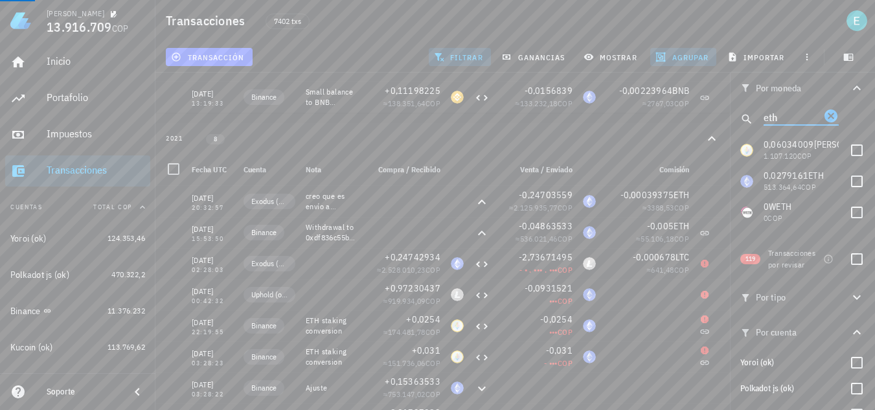
drag, startPoint x: 783, startPoint y: 117, endPoint x: 746, endPoint y: 117, distance: 37.6
click at [746, 117] on div "eth" at bounding box center [802, 119] width 145 height 31
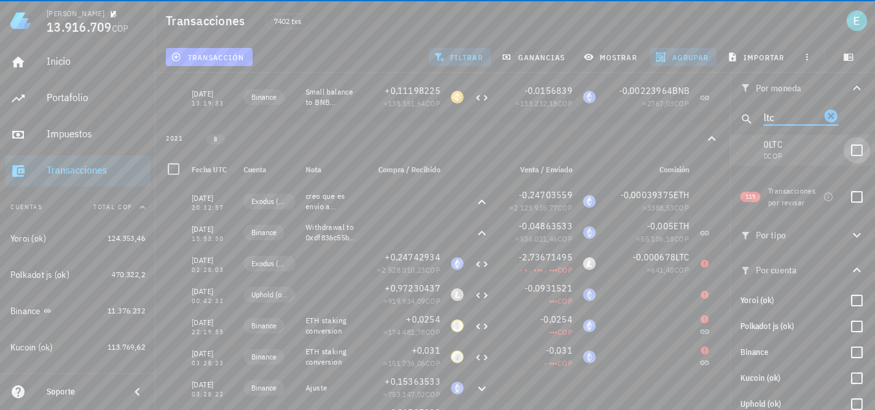
type input "ltc"
click at [847, 152] on div at bounding box center [857, 150] width 22 height 22
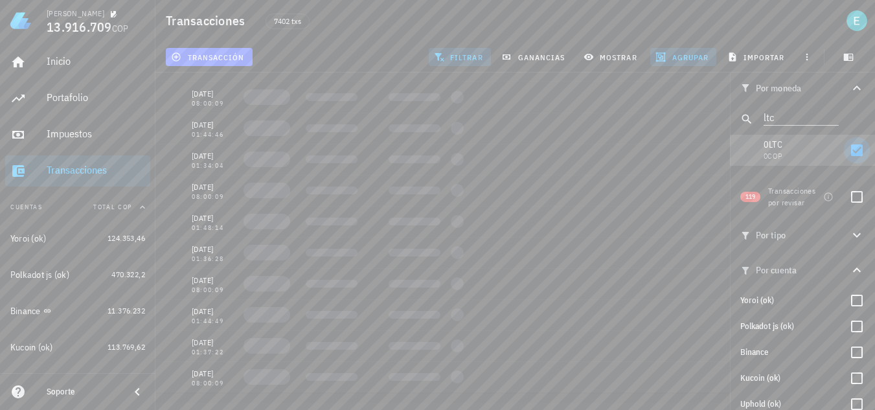
checkbox input "true"
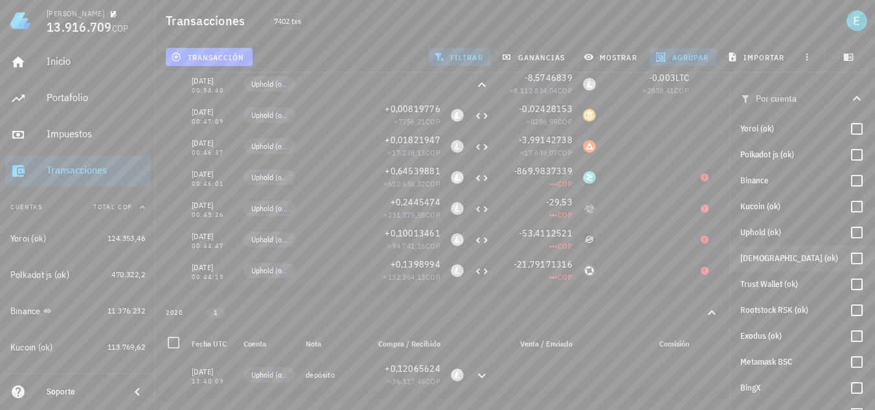
scroll to position [194, 0]
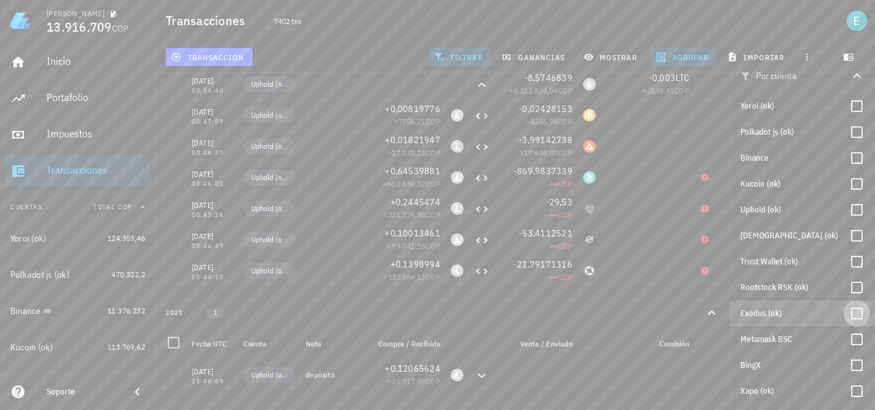
click at [847, 311] on div at bounding box center [857, 314] width 22 height 22
checkbox input "true"
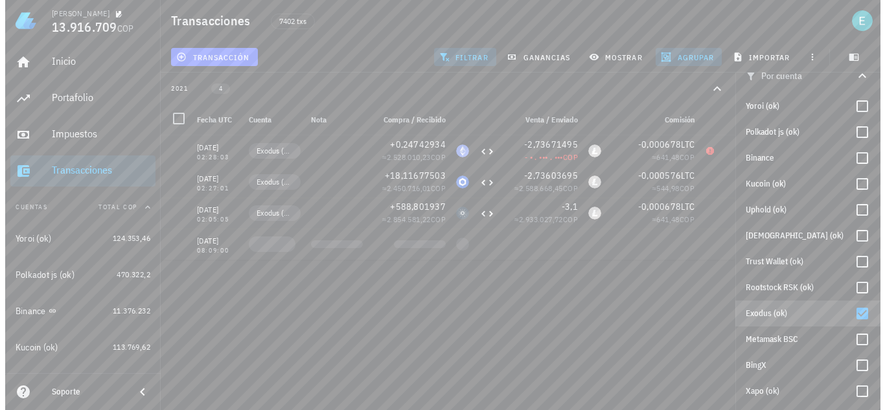
scroll to position [0, 0]
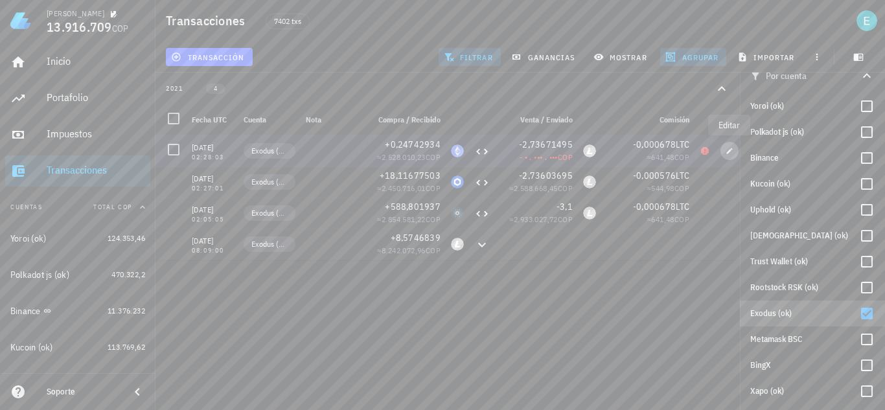
drag, startPoint x: 731, startPoint y: 153, endPoint x: 606, endPoint y: 233, distance: 148.6
click at [731, 153] on icon "button" at bounding box center [730, 151] width 8 height 8
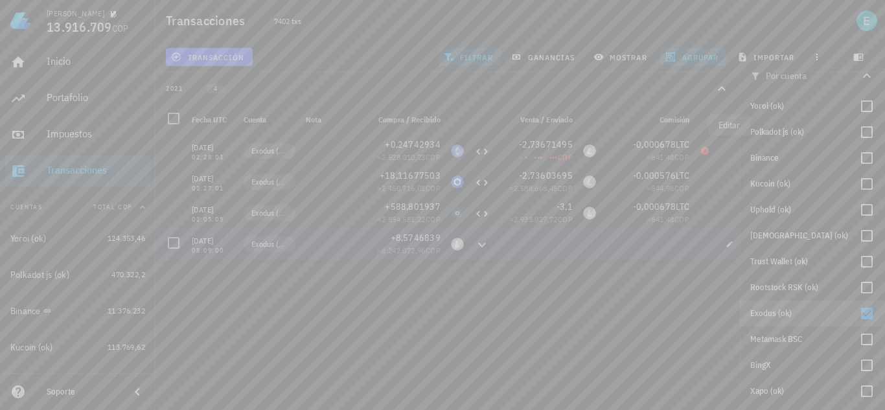
type input "[DATE]"
type input "02:28:03"
type input "0,24742934"
type input "2,73671495"
type input "LTC"
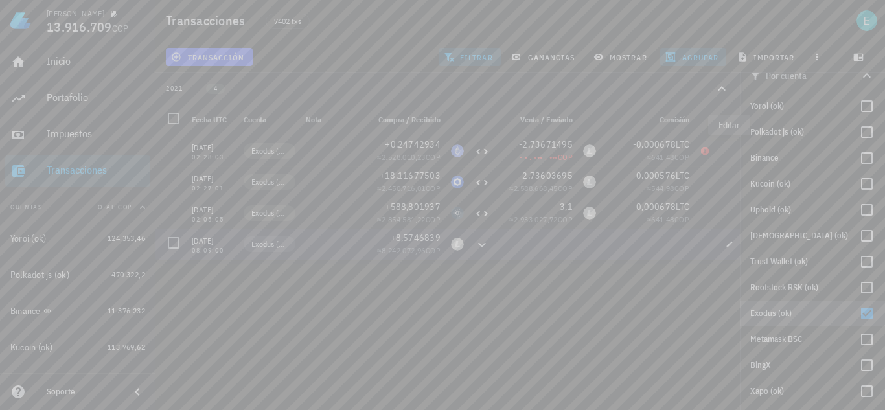
type input "0,000678"
type input "LTC"
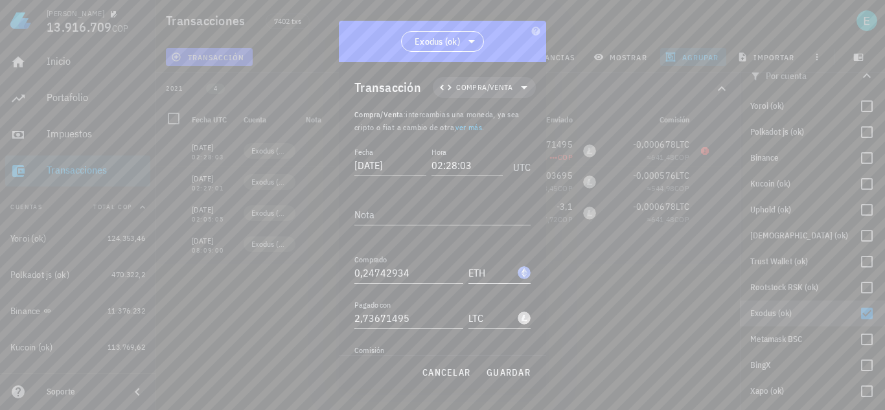
scroll to position [72, 0]
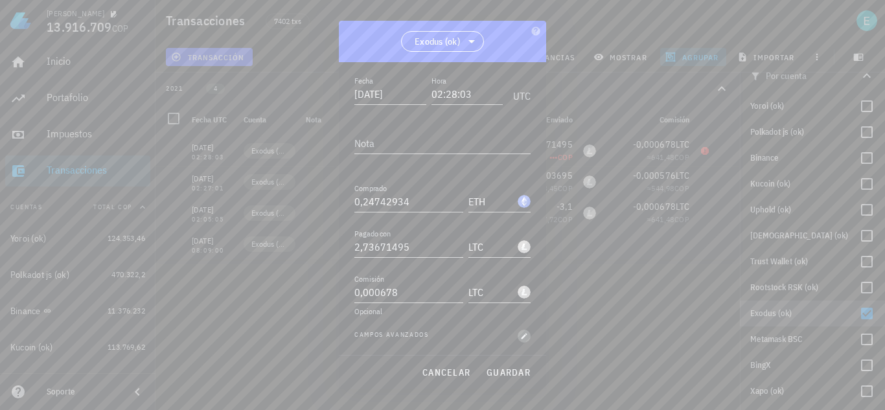
click at [522, 336] on icon "button" at bounding box center [525, 336] width 6 height 6
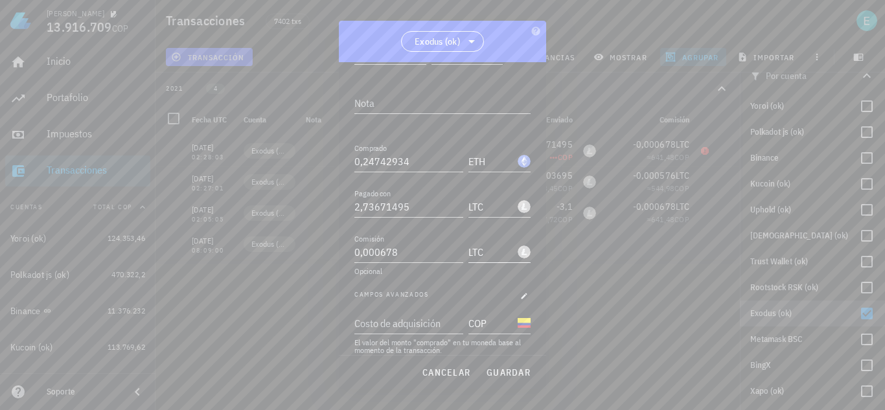
scroll to position [176, 0]
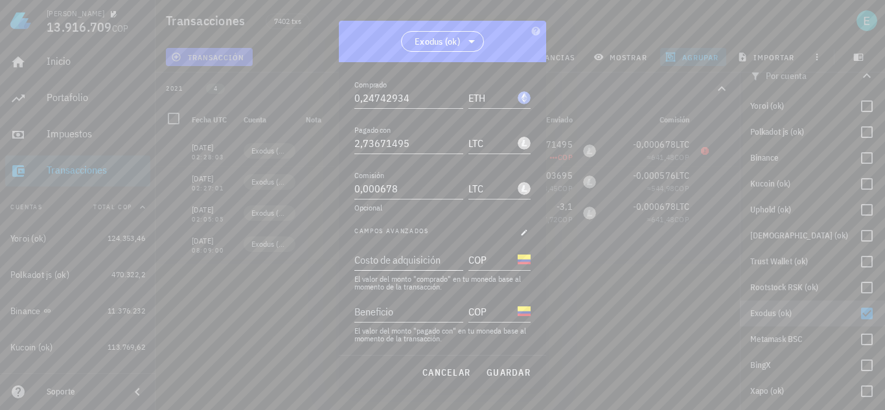
click at [419, 255] on div "Costo de adquisición" at bounding box center [407, 259] width 106 height 21
type input "2.630.558"
click at [497, 372] on span "guardar" at bounding box center [508, 373] width 45 height 12
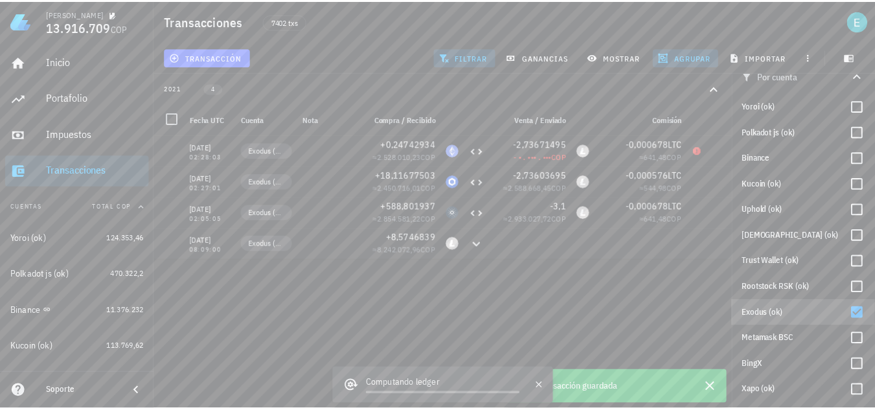
scroll to position [72, 0]
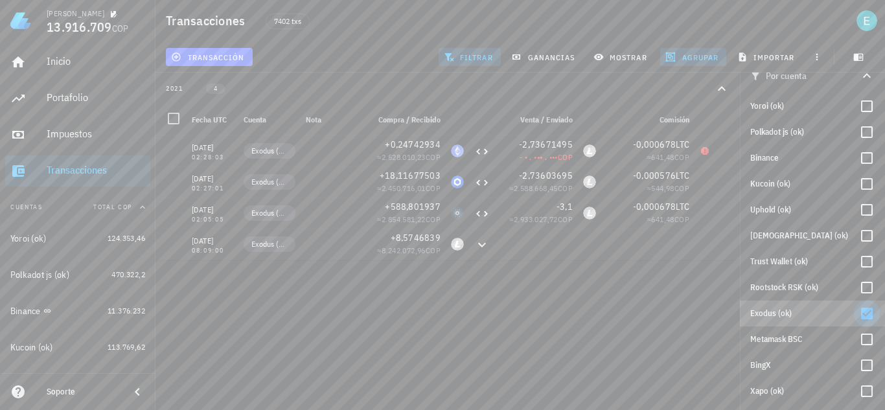
click at [857, 314] on div at bounding box center [867, 314] width 22 height 22
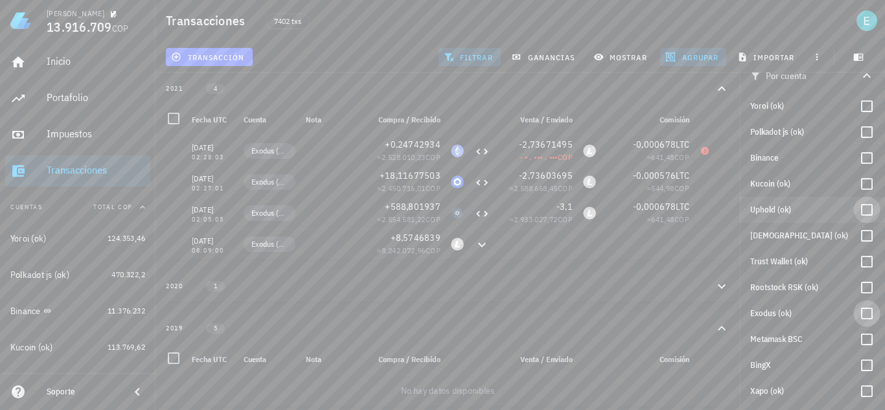
checkbox input "false"
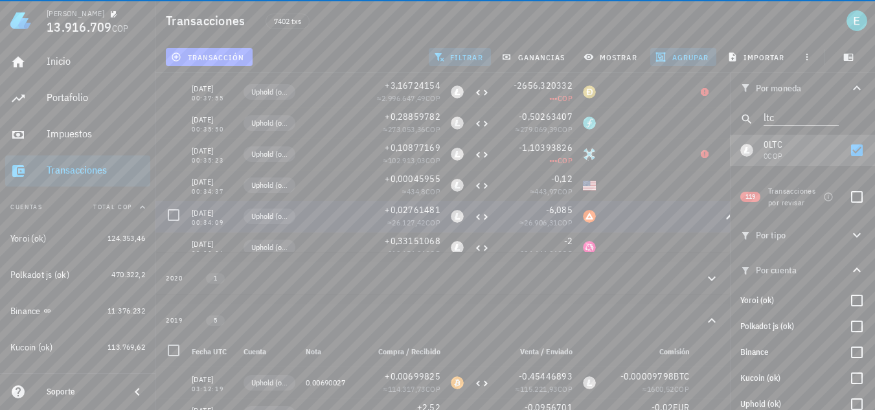
scroll to position [371, 0]
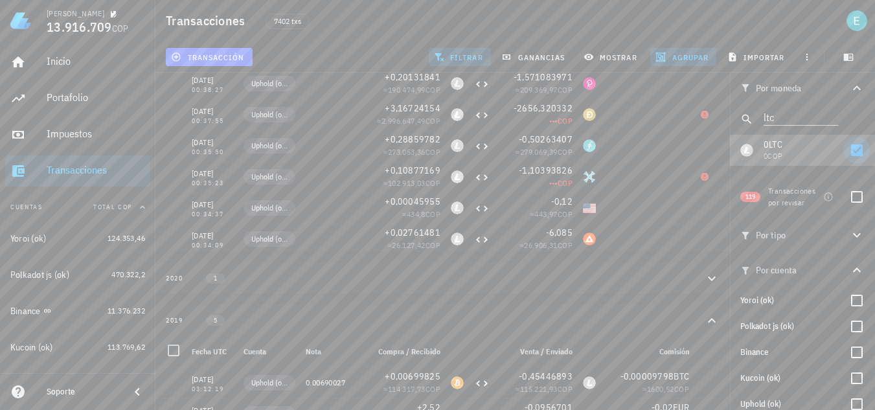
click at [849, 152] on div at bounding box center [857, 150] width 22 height 22
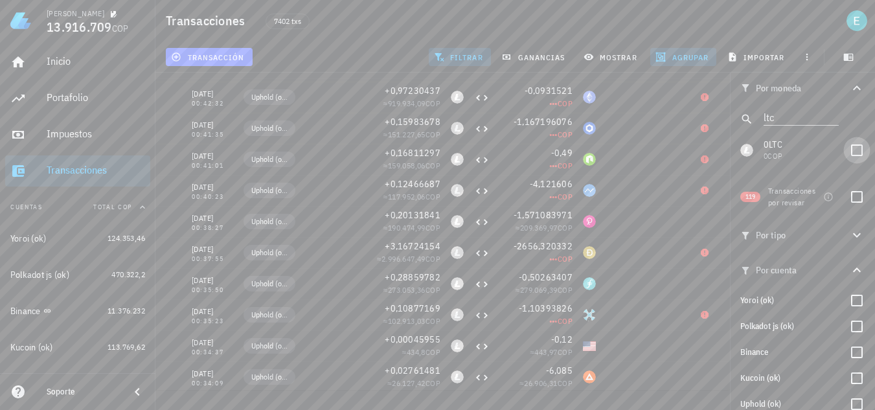
checkbox input "false"
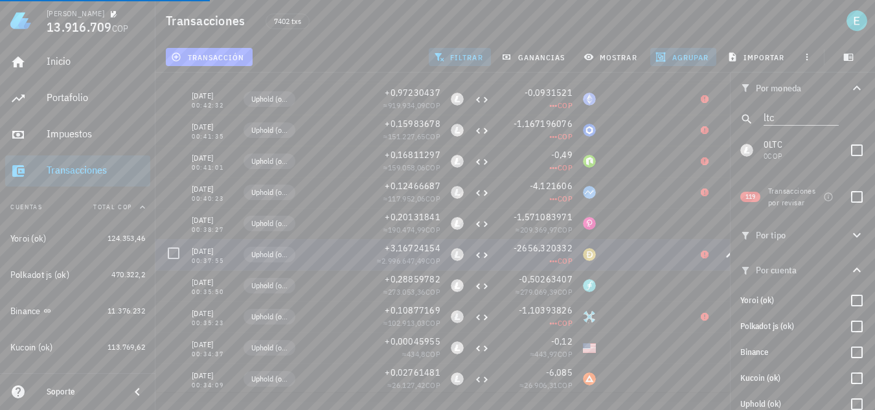
scroll to position [63, 0]
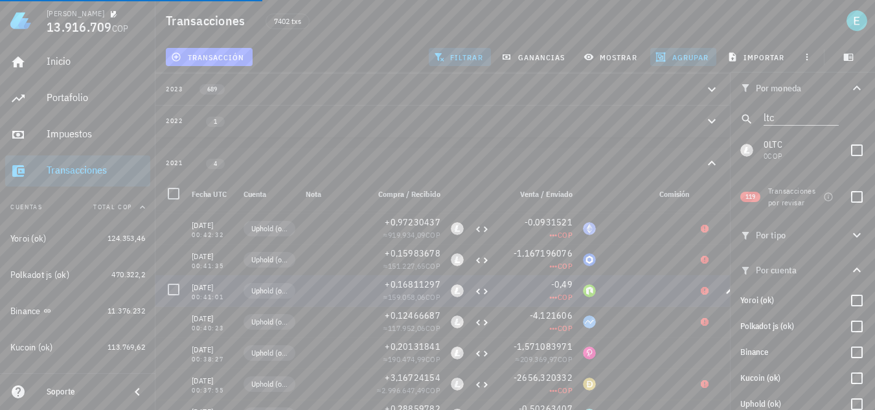
click at [674, 58] on span "agrupar" at bounding box center [683, 57] width 51 height 10
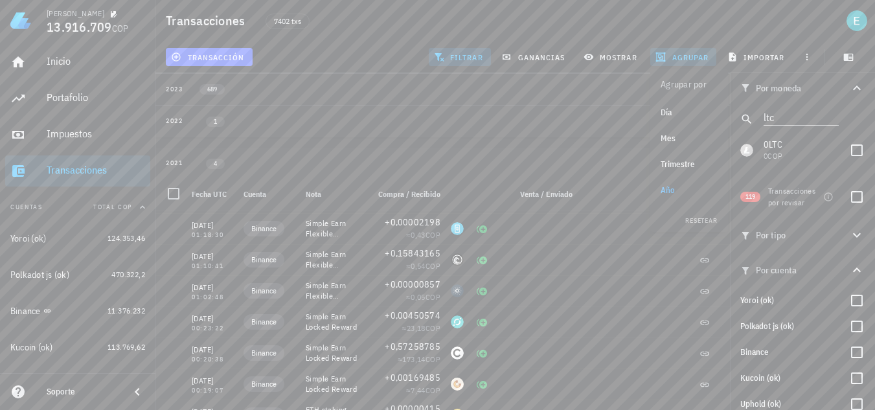
click at [681, 61] on button "agrupar" at bounding box center [683, 57] width 66 height 18
click at [681, 61] on span "agrupar" at bounding box center [683, 57] width 51 height 10
click at [682, 139] on div "Mes" at bounding box center [689, 138] width 57 height 10
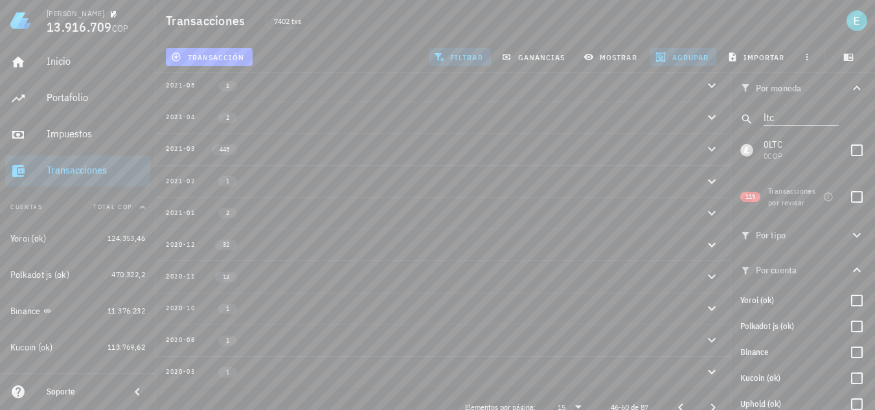
scroll to position [179, 0]
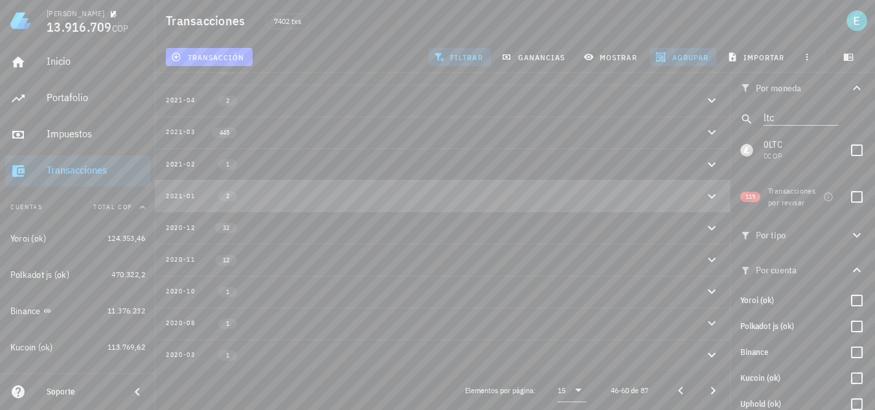
click at [324, 192] on div "2021-01 2" at bounding box center [435, 195] width 538 height 11
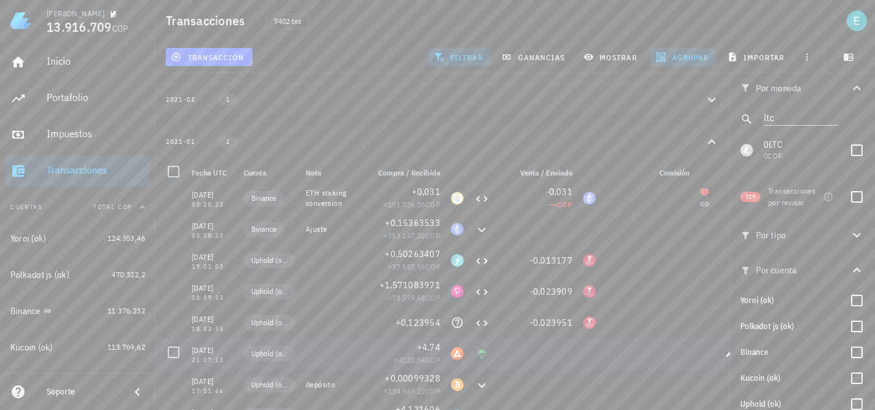
scroll to position [0, 0]
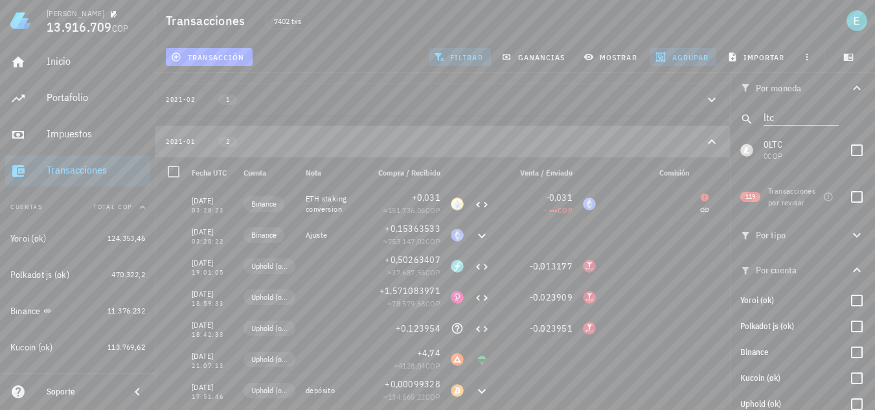
click at [711, 144] on icon "button" at bounding box center [712, 142] width 16 height 16
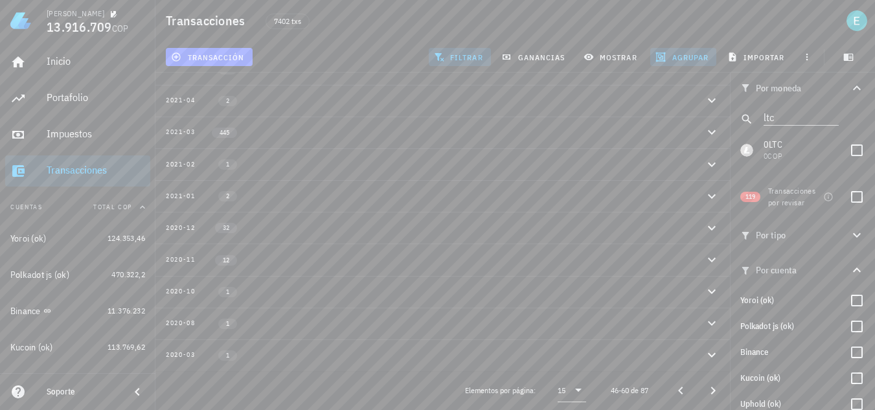
scroll to position [179, 0]
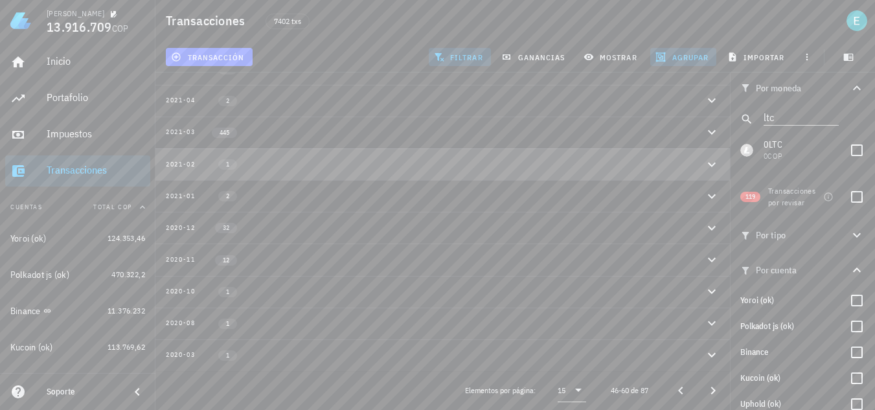
click at [706, 163] on icon "button" at bounding box center [712, 165] width 16 height 16
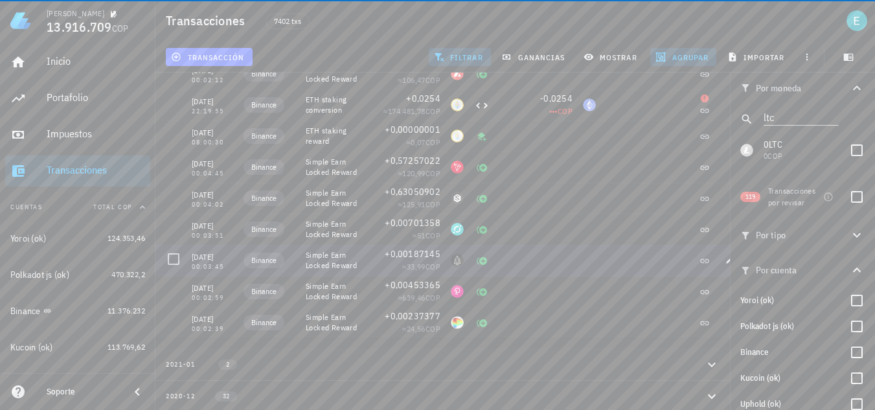
scroll to position [2983, 0]
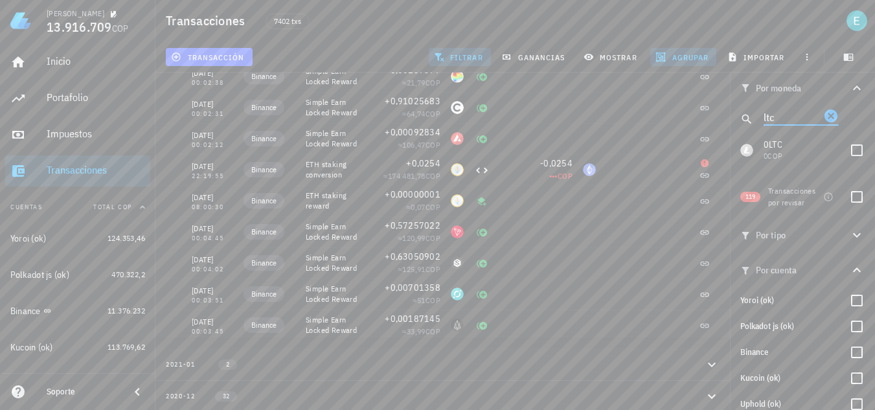
drag, startPoint x: 784, startPoint y: 115, endPoint x: 748, endPoint y: 113, distance: 36.3
click at [748, 113] on div "ltc" at bounding box center [802, 119] width 145 height 31
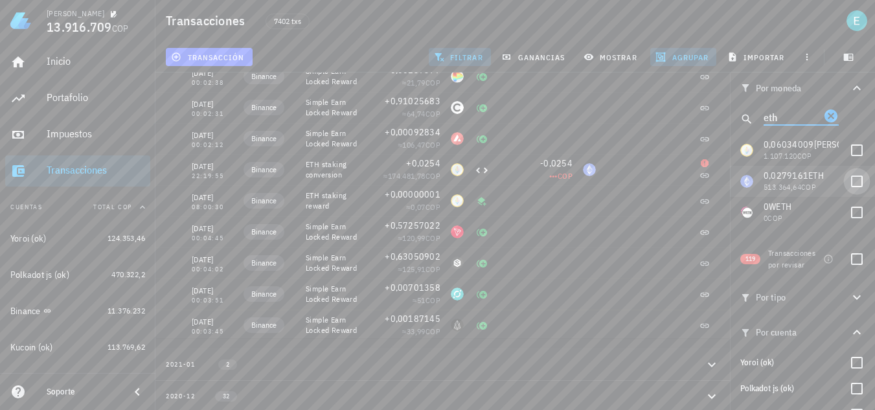
type input "eth"
click at [851, 176] on div at bounding box center [857, 181] width 22 height 22
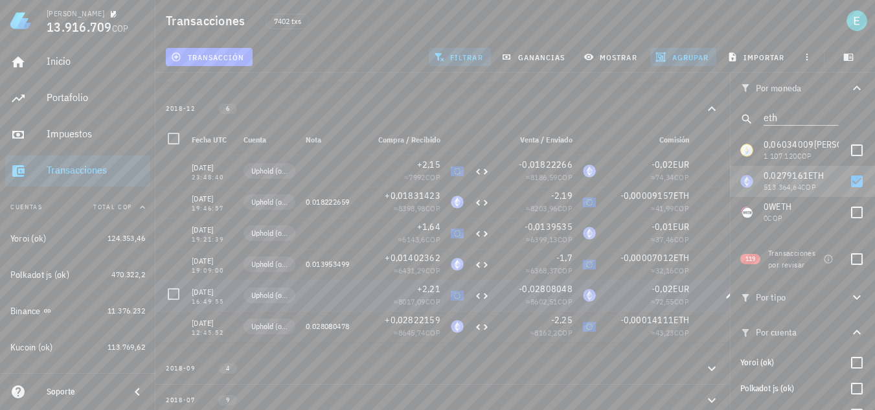
scroll to position [244, 0]
click at [674, 56] on span "agrupar" at bounding box center [683, 57] width 51 height 10
click at [665, 193] on div "Año" at bounding box center [689, 190] width 57 height 10
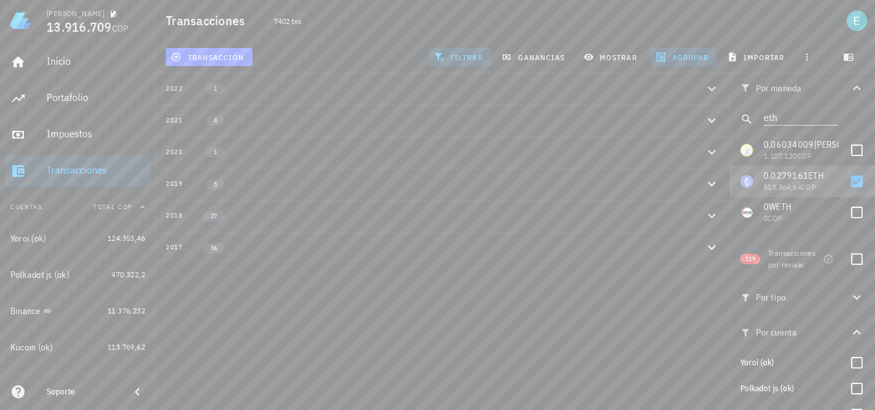
scroll to position [0, 0]
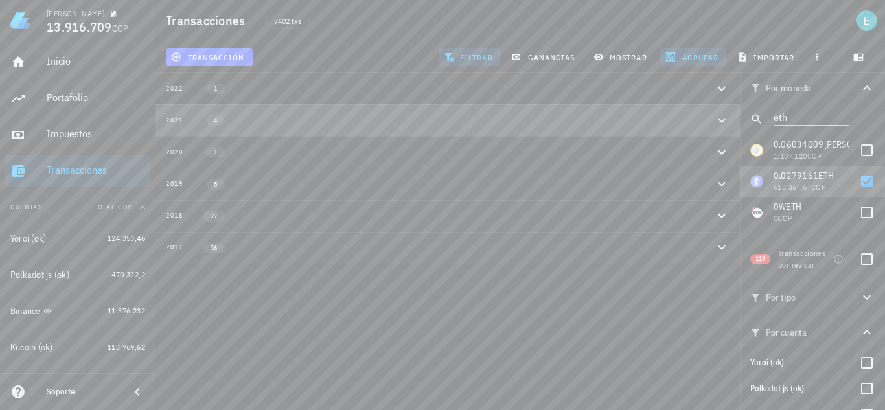
click at [334, 121] on div "2021 4" at bounding box center [440, 120] width 548 height 11
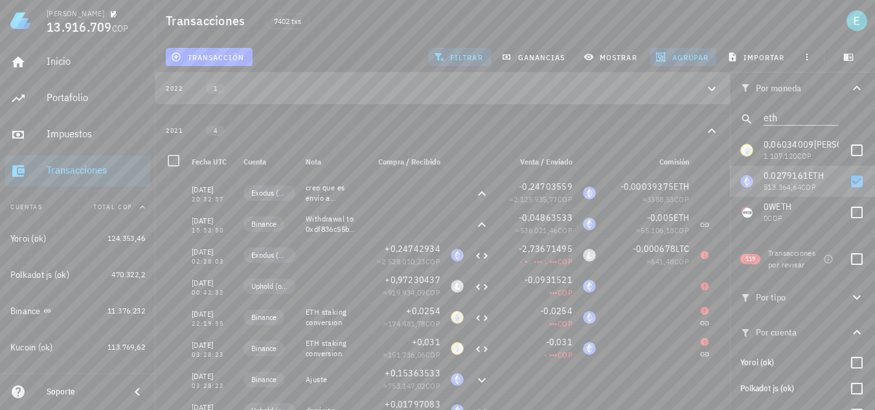
click at [715, 85] on icon "button" at bounding box center [712, 89] width 16 height 16
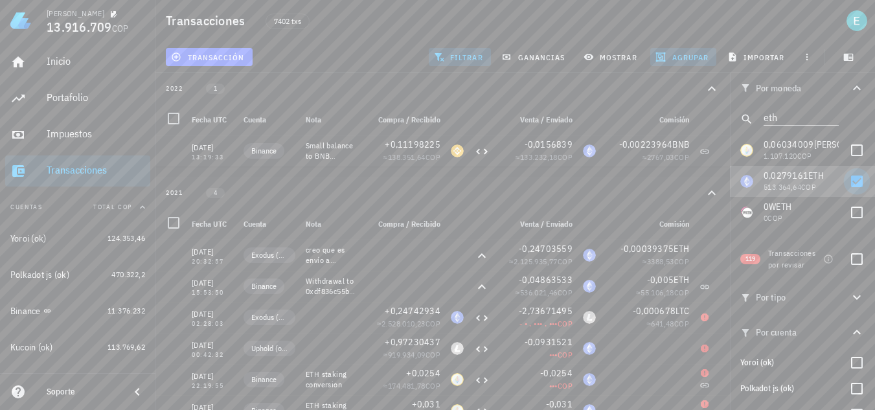
click at [849, 180] on div at bounding box center [857, 181] width 22 height 22
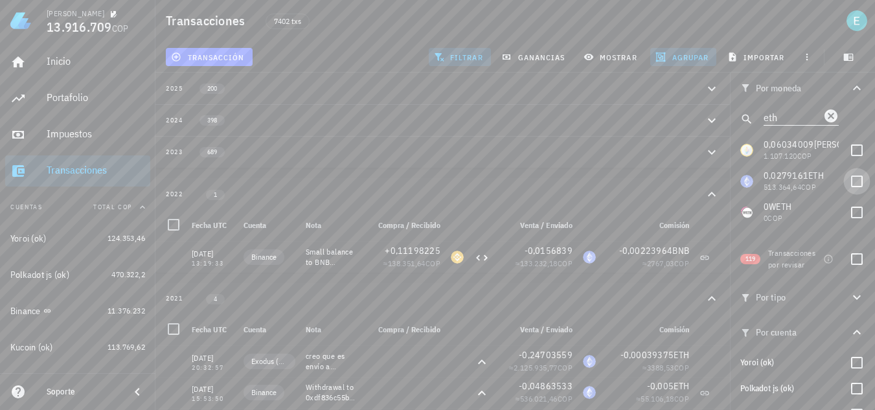
checkbox input "false"
drag, startPoint x: 792, startPoint y: 116, endPoint x: 739, endPoint y: 109, distance: 53.5
click at [739, 109] on div "eth" at bounding box center [802, 119] width 145 height 31
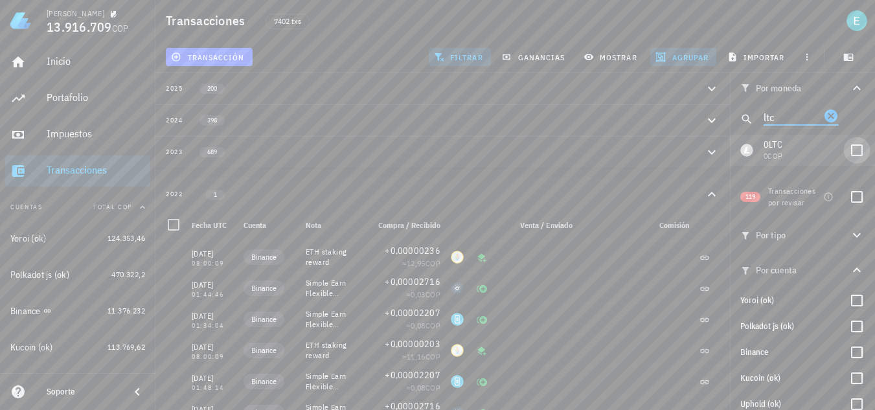
type input "ltc"
click at [855, 152] on div at bounding box center [857, 150] width 22 height 22
checkbox input "true"
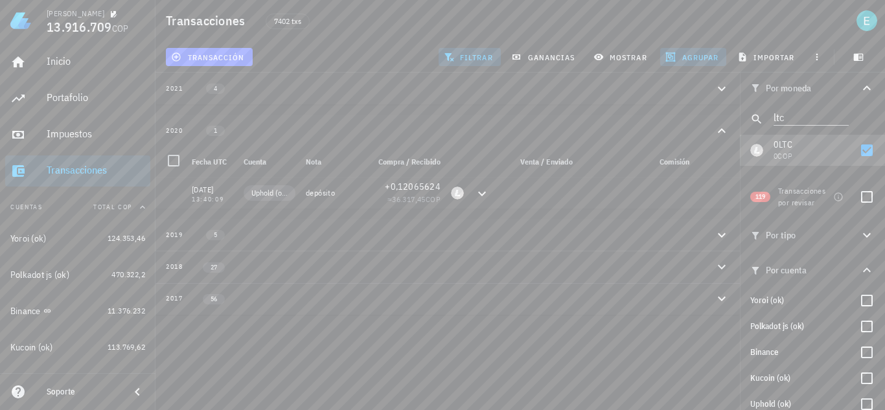
click at [658, 90] on div "2021 4" at bounding box center [440, 88] width 548 height 11
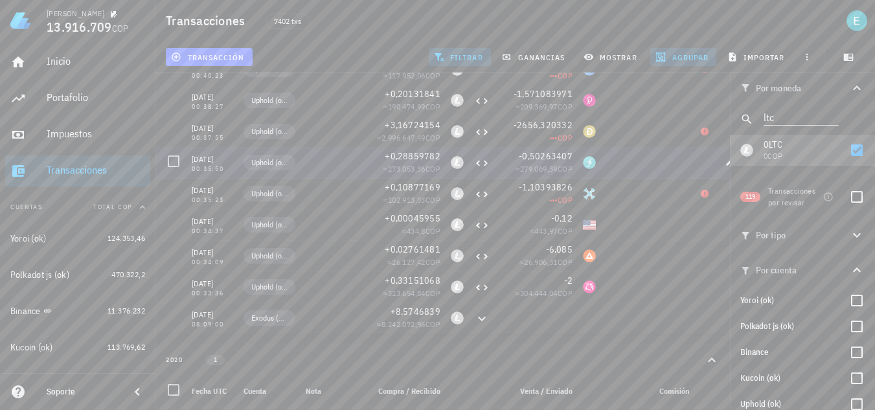
scroll to position [130, 0]
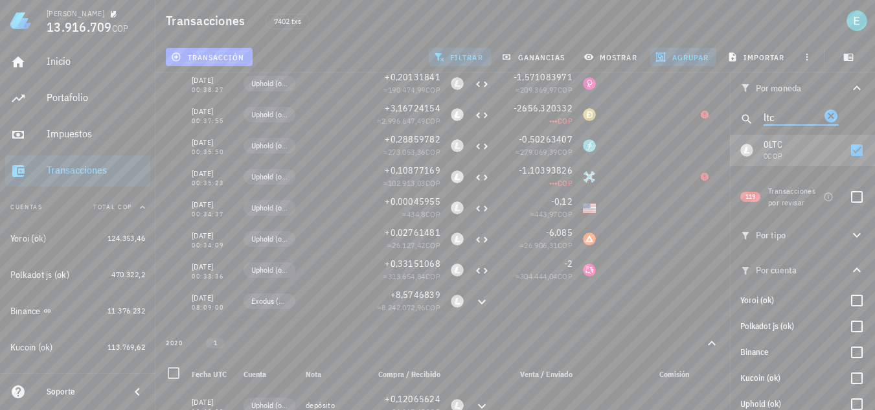
drag, startPoint x: 781, startPoint y: 116, endPoint x: 746, endPoint y: 111, distance: 34.7
click at [746, 111] on div "ltc" at bounding box center [802, 119] width 145 height 31
type input "xag"
click at [855, 147] on div at bounding box center [857, 150] width 22 height 22
checkbox input "true"
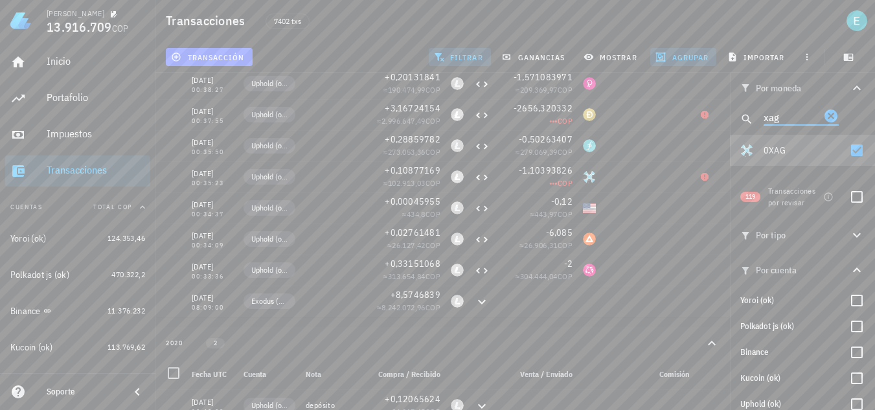
drag, startPoint x: 788, startPoint y: 122, endPoint x: 733, endPoint y: 116, distance: 55.4
click at [733, 116] on div "xag" at bounding box center [802, 119] width 145 height 31
type input "ltc"
drag, startPoint x: 848, startPoint y: 155, endPoint x: 612, endPoint y: 231, distance: 248.3
click at [848, 155] on div at bounding box center [857, 150] width 22 height 22
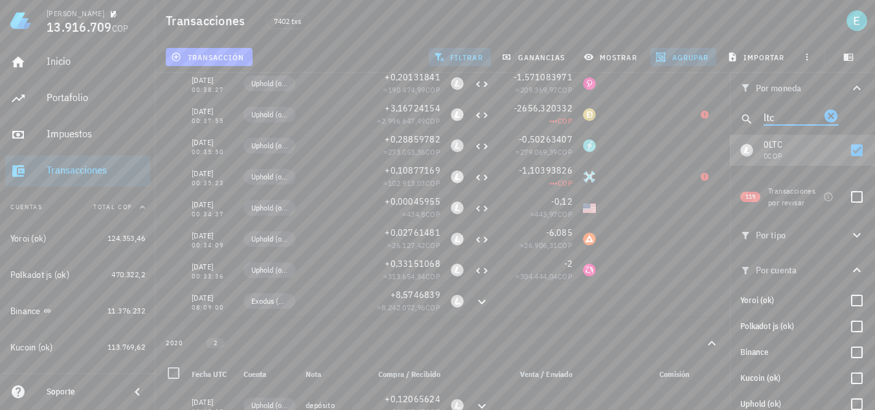
checkbox input "false"
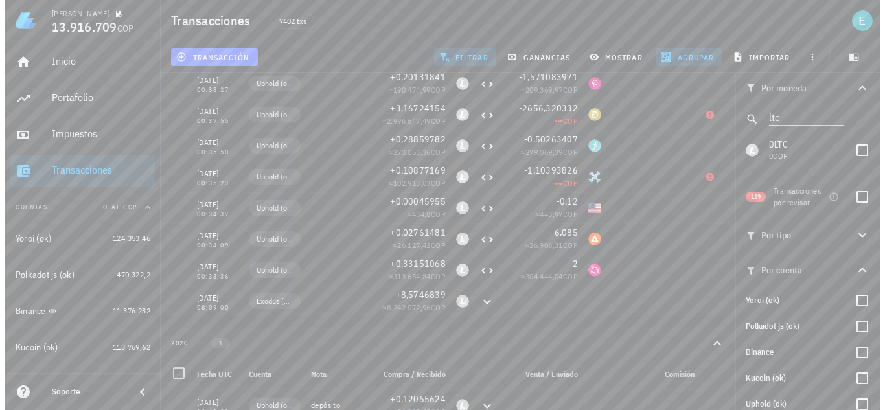
scroll to position [0, 0]
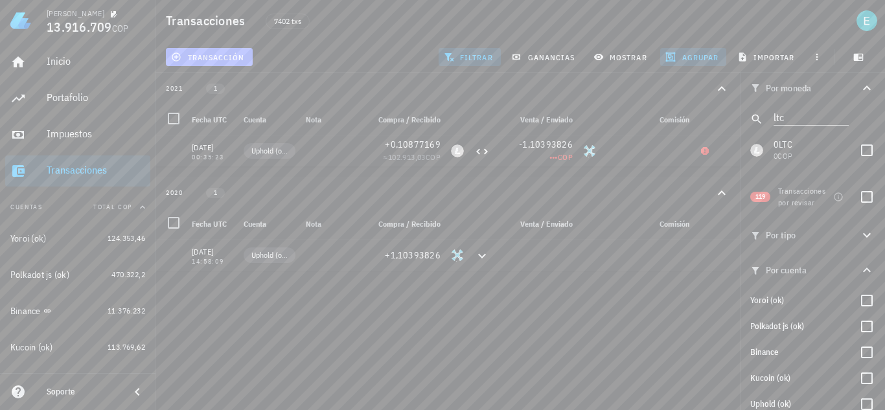
click at [218, 62] on button "transacción" at bounding box center [209, 57] width 87 height 18
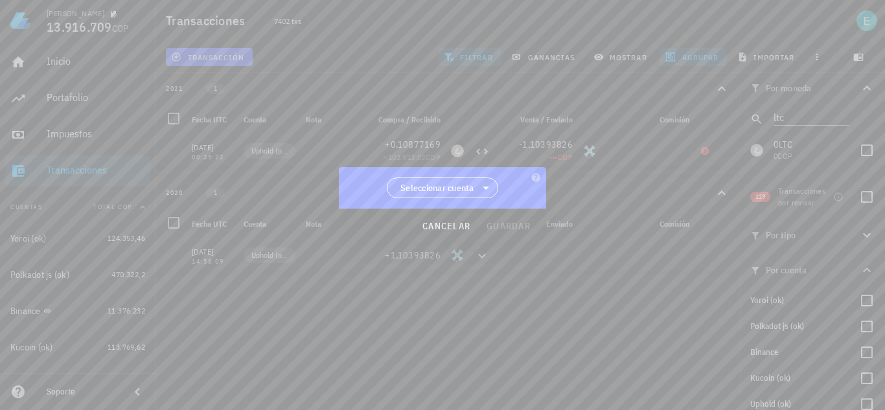
click at [444, 181] on span "Seleccionar cuenta" at bounding box center [442, 187] width 95 height 19
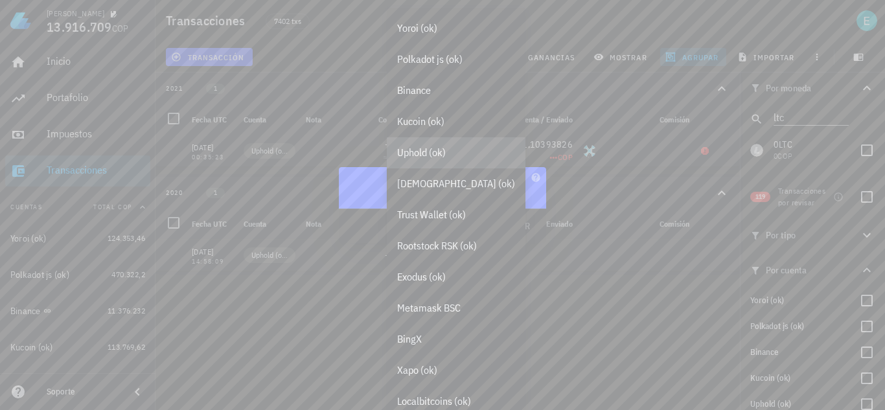
click at [447, 159] on div "Uphold (ok)" at bounding box center [456, 152] width 118 height 12
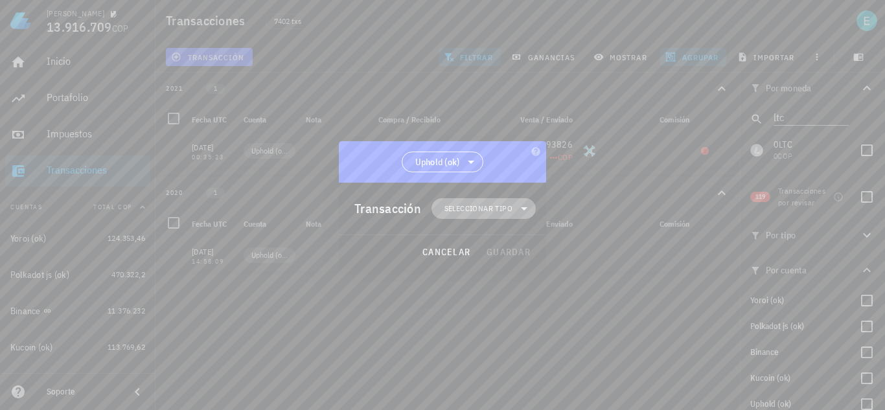
click at [481, 210] on span "Seleccionar tipo" at bounding box center [478, 208] width 68 height 13
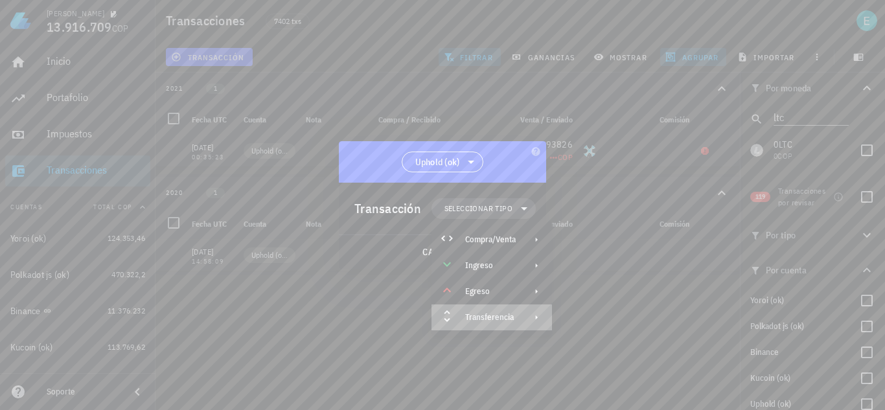
click at [522, 308] on div "Transferencia" at bounding box center [491, 317] width 121 height 26
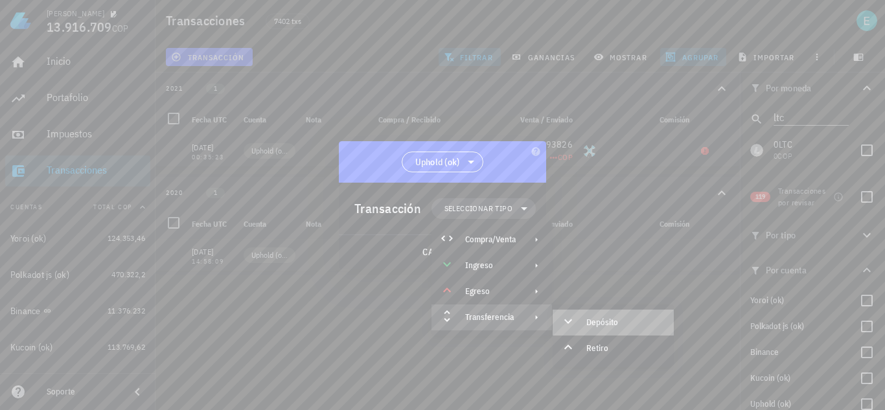
click at [572, 316] on icon at bounding box center [568, 322] width 16 height 16
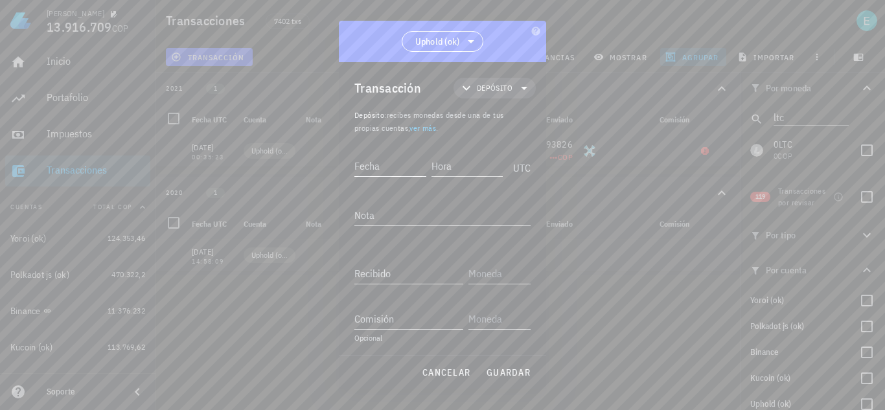
click at [384, 165] on input "Fecha" at bounding box center [390, 165] width 72 height 21
type input "2020-10-27"
type input "14:58:08"
type input "30"
click at [542, 84] on div "USD" at bounding box center [529, 82] width 74 height 13
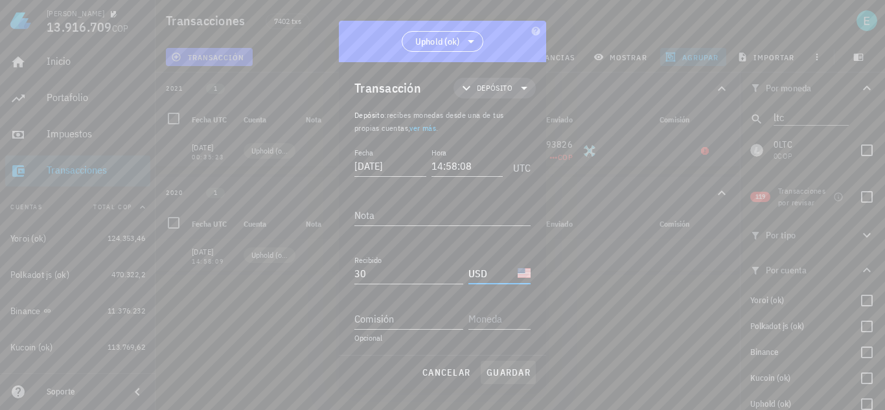
type input "USD"
click at [502, 371] on span "guardar" at bounding box center [508, 373] width 45 height 12
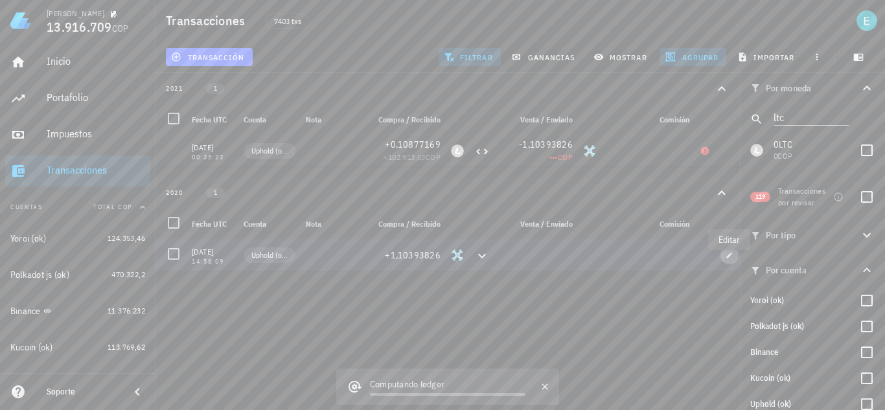
click at [731, 264] on button "button" at bounding box center [729, 255] width 18 height 18
type input "2020-10-27"
type input "14:58:09"
type input "1,10393826"
type input "XAG"
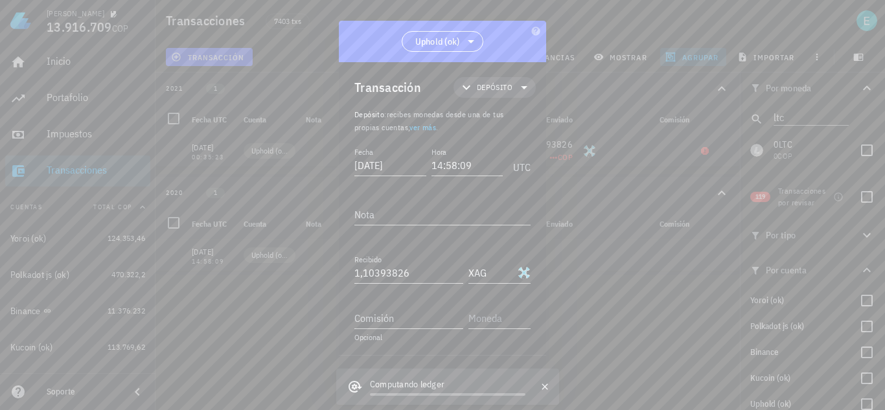
scroll to position [26, 0]
click at [494, 89] on span "Depósito" at bounding box center [495, 87] width 36 height 13
click at [513, 119] on div "Compra/Venta" at bounding box center [504, 118] width 51 height 10
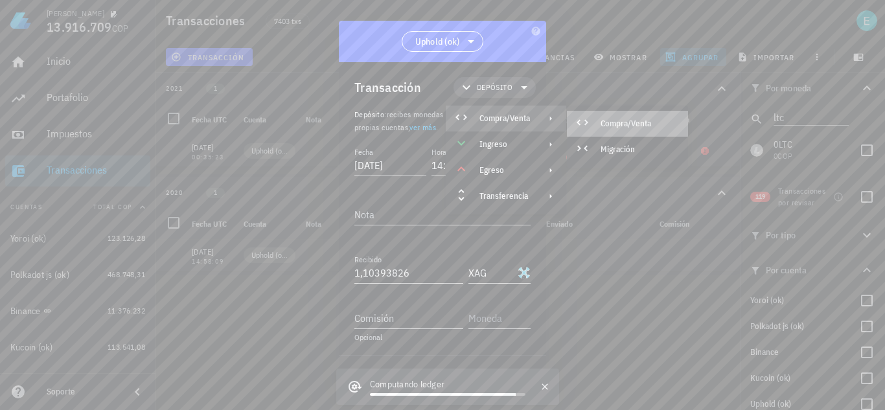
click at [601, 119] on div "Compra/Venta" at bounding box center [639, 124] width 77 height 10
click at [615, 126] on div "Compra/Venta" at bounding box center [639, 124] width 77 height 10
click at [492, 115] on div "Compra/Venta" at bounding box center [504, 118] width 51 height 10
click at [601, 116] on div "Compra/Venta" at bounding box center [627, 124] width 121 height 26
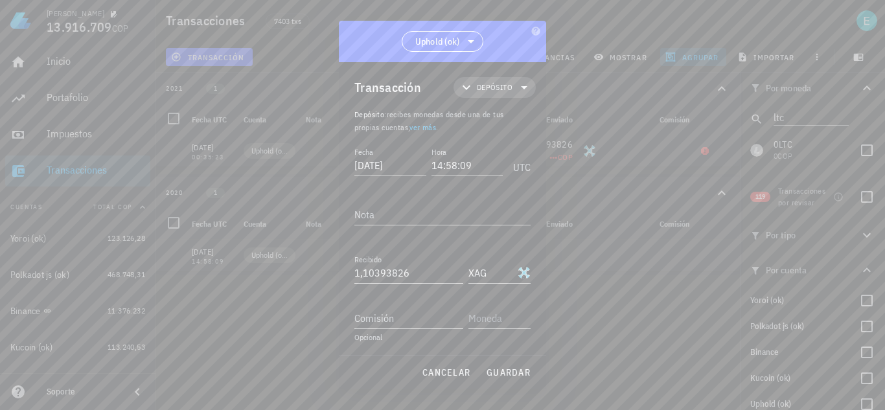
click at [496, 91] on span "Depósito" at bounding box center [495, 87] width 36 height 13
click at [514, 117] on div "Compra/Venta" at bounding box center [504, 118] width 51 height 10
click at [609, 122] on div "Compra/Venta" at bounding box center [639, 124] width 77 height 10
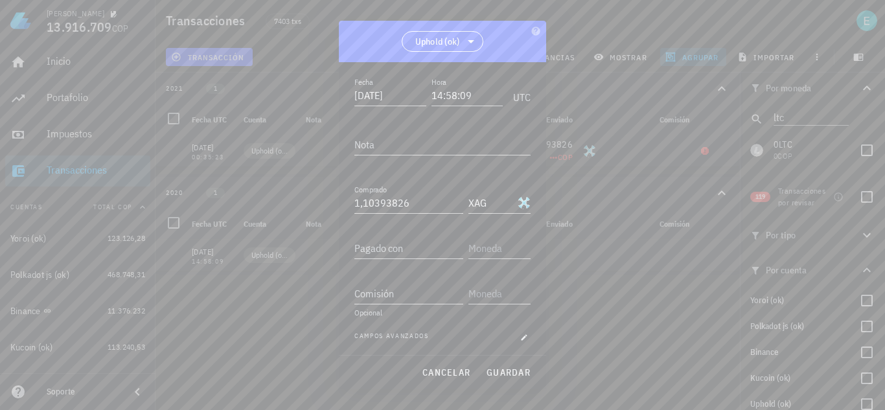
scroll to position [72, 0]
click at [420, 246] on input "Pagado con" at bounding box center [408, 246] width 109 height 21
type input "30"
click at [477, 257] on div "usd" at bounding box center [499, 246] width 62 height 21
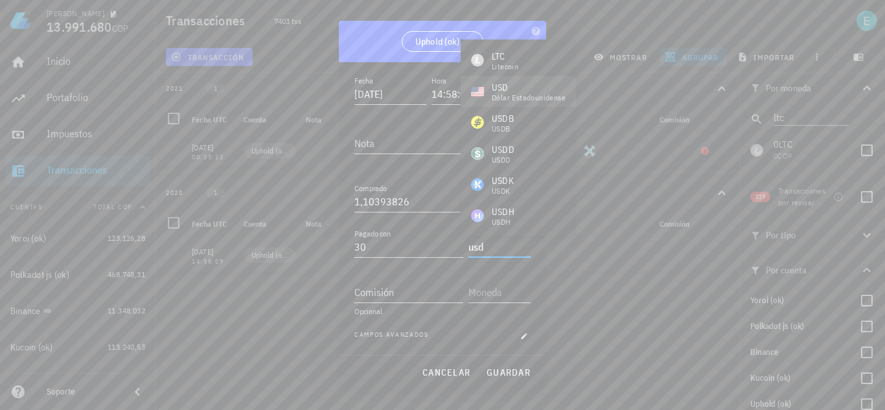
click at [524, 94] on div "dólar estadounidense" at bounding box center [529, 98] width 74 height 8
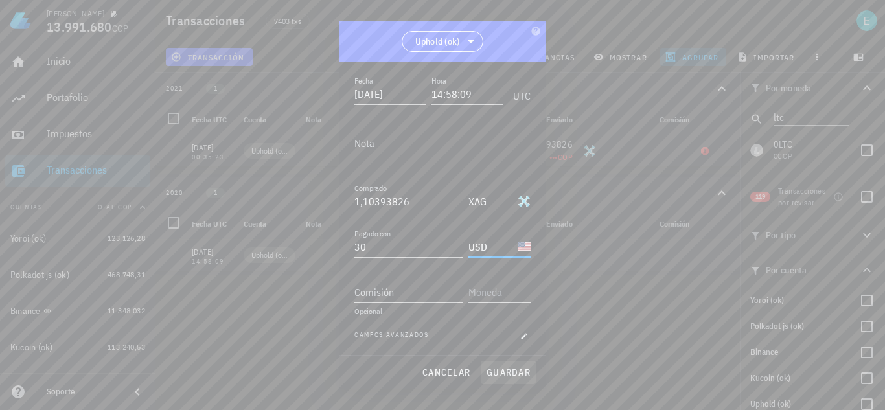
type input "USD"
click at [506, 367] on span "guardar" at bounding box center [508, 373] width 45 height 12
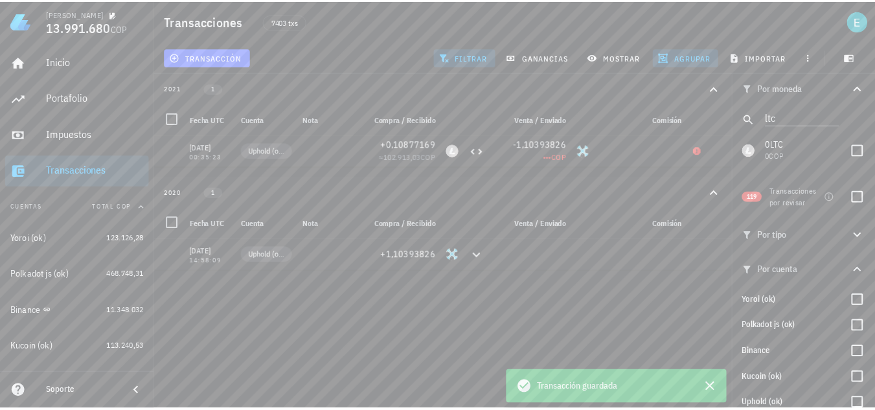
scroll to position [1, 0]
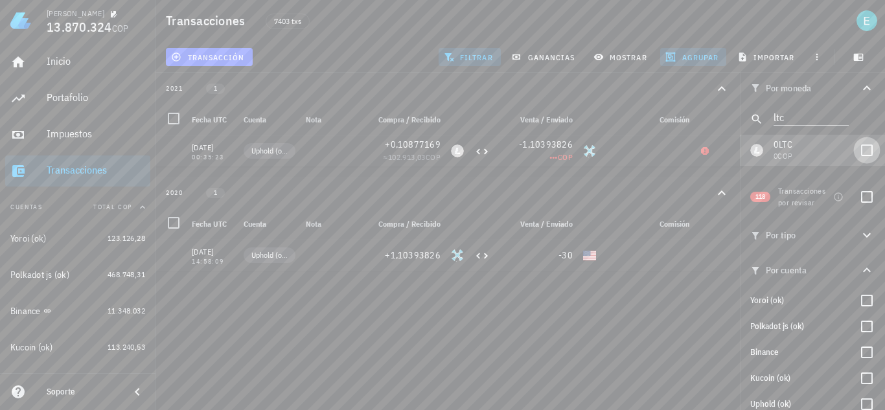
click at [860, 147] on div at bounding box center [867, 150] width 22 height 22
checkbox input "true"
drag, startPoint x: 800, startPoint y: 116, endPoint x: 743, endPoint y: 110, distance: 57.3
click at [743, 110] on div "ltc" at bounding box center [812, 119] width 145 height 31
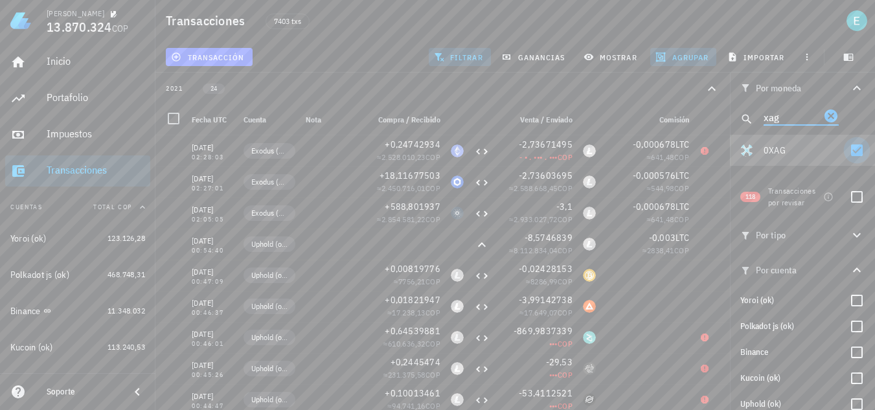
type input "xag"
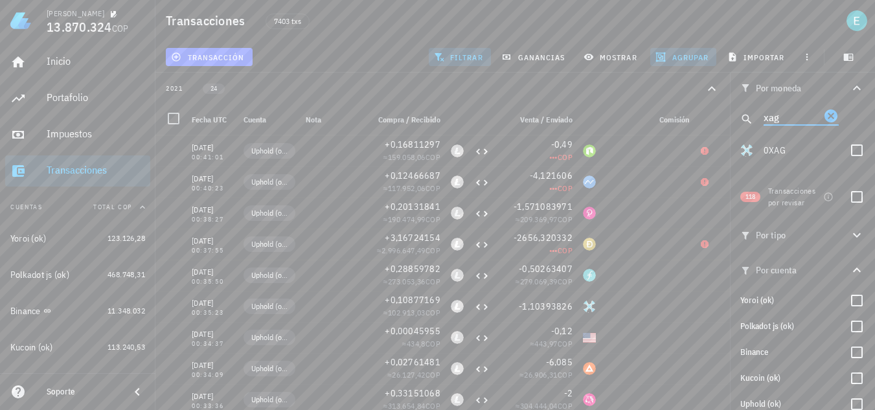
drag, startPoint x: 788, startPoint y: 115, endPoint x: 746, endPoint y: 110, distance: 43.1
click at [746, 110] on div "xag" at bounding box center [802, 119] width 145 height 31
type input "doge"
click at [853, 144] on div at bounding box center [857, 150] width 22 height 22
checkbox input "true"
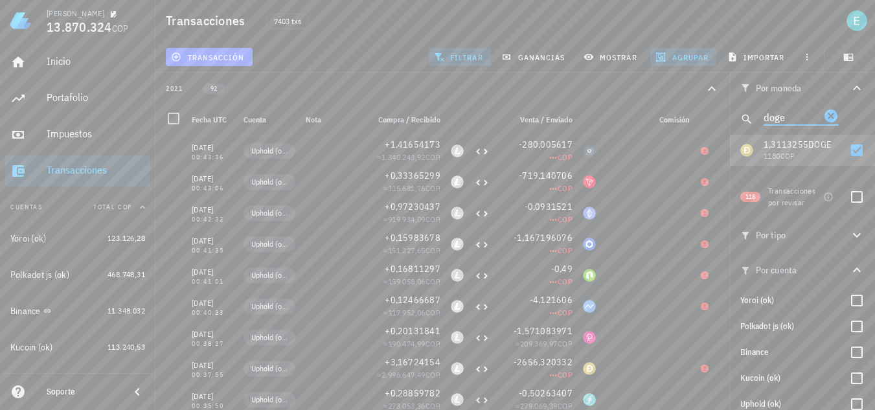
drag, startPoint x: 799, startPoint y: 114, endPoint x: 724, endPoint y: 126, distance: 76.1
click at [724, 126] on div "Transacciones 7403 txs transacción filtrar ganancias mostrar [GEOGRAPHIC_DATA] …" at bounding box center [437, 344] width 875 height 688
type input "ltc"
click at [853, 152] on div at bounding box center [857, 150] width 22 height 22
checkbox input "false"
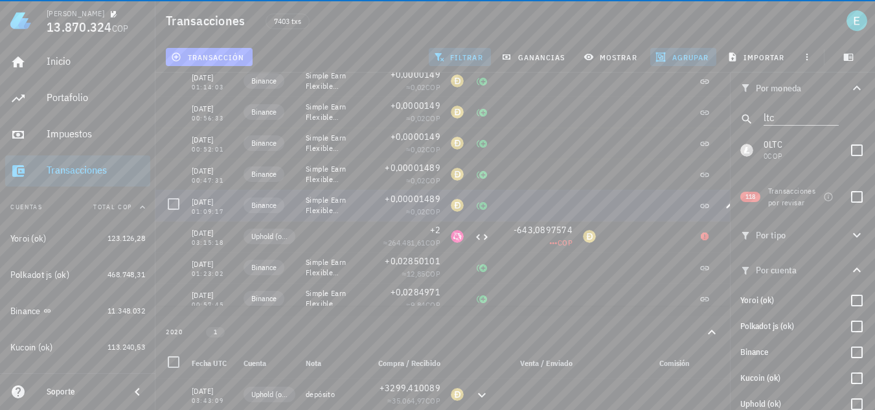
scroll to position [345, 0]
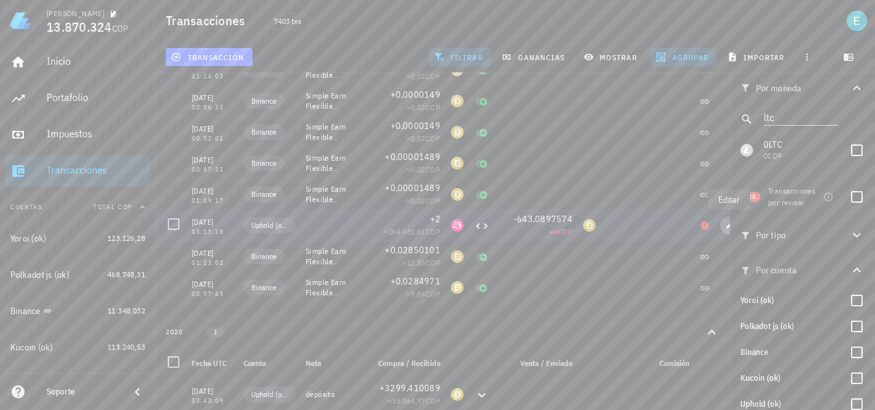
drag, startPoint x: 725, startPoint y: 205, endPoint x: 631, endPoint y: 302, distance: 135.2
click at [725, 222] on span "button" at bounding box center [729, 226] width 18 height 8
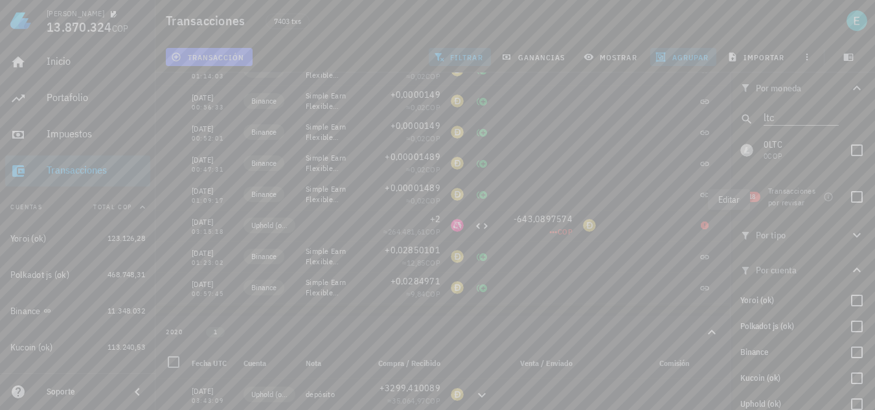
type input "[DATE]"
type input "03:15:18"
type input "2"
type input "UNI"
type input "643,0897574"
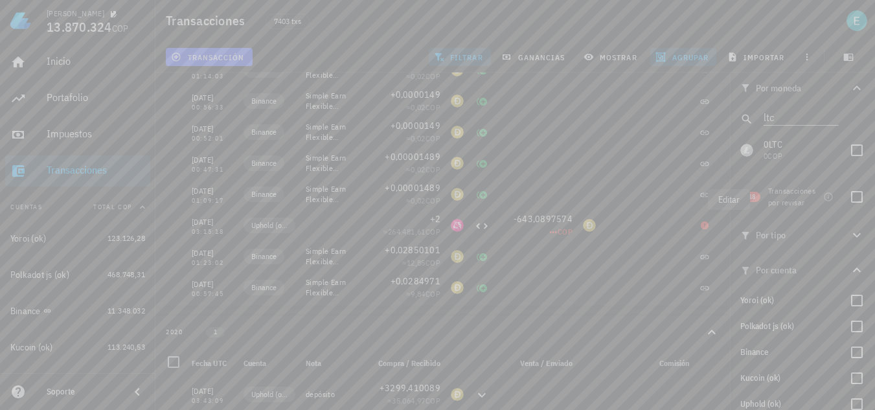
type input "DOGE"
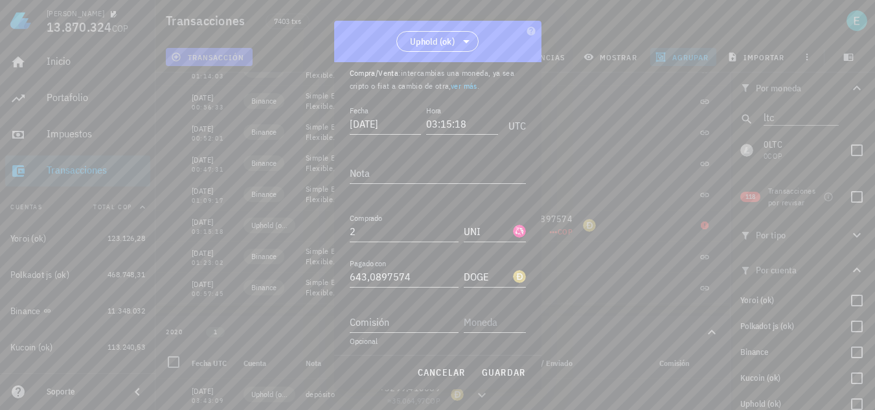
scroll to position [72, 0]
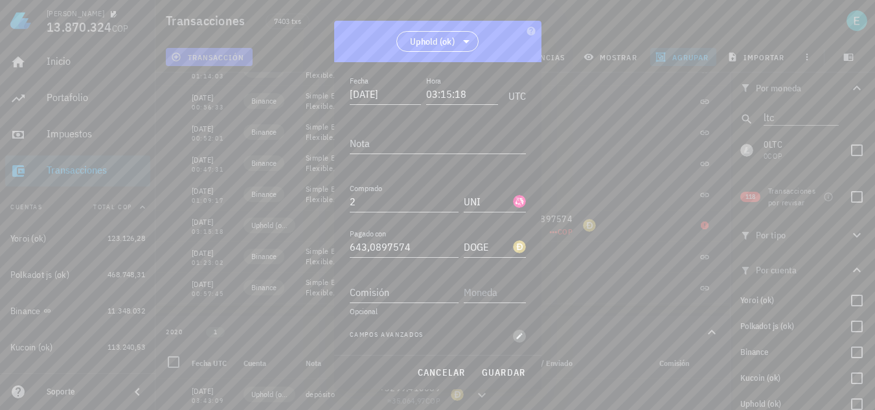
click at [516, 338] on icon "button" at bounding box center [520, 336] width 8 height 8
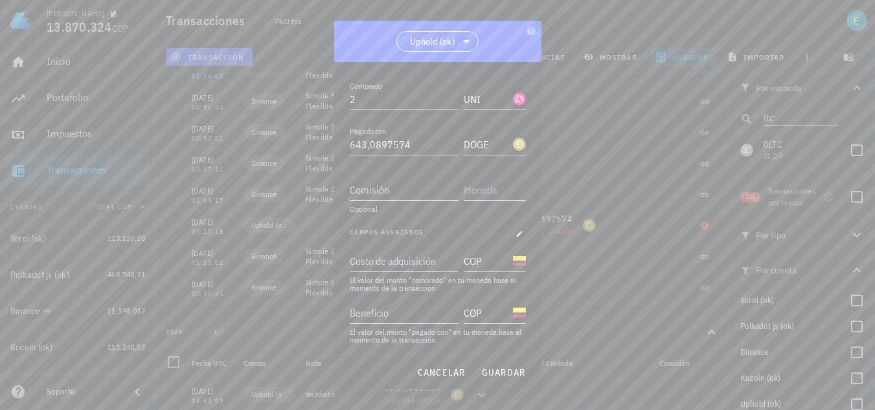
scroll to position [176, 0]
click at [375, 262] on input "Costo de adquisición" at bounding box center [403, 259] width 106 height 21
click at [371, 254] on input "6854,53" at bounding box center [395, 259] width 91 height 21
click at [365, 257] on input "6854,53" at bounding box center [395, 259] width 91 height 21
type input "6.834,53"
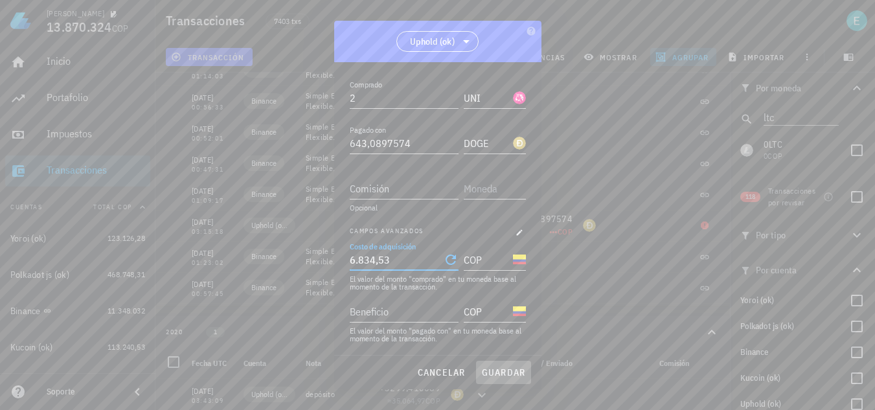
click at [495, 370] on span "guardar" at bounding box center [503, 373] width 45 height 12
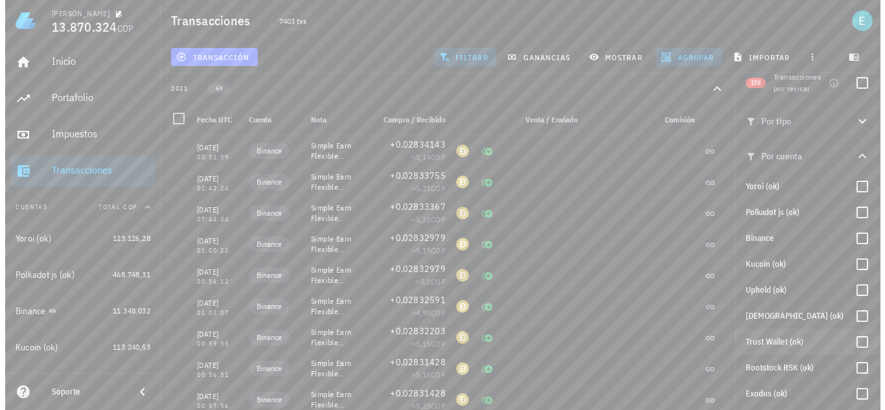
scroll to position [130, 0]
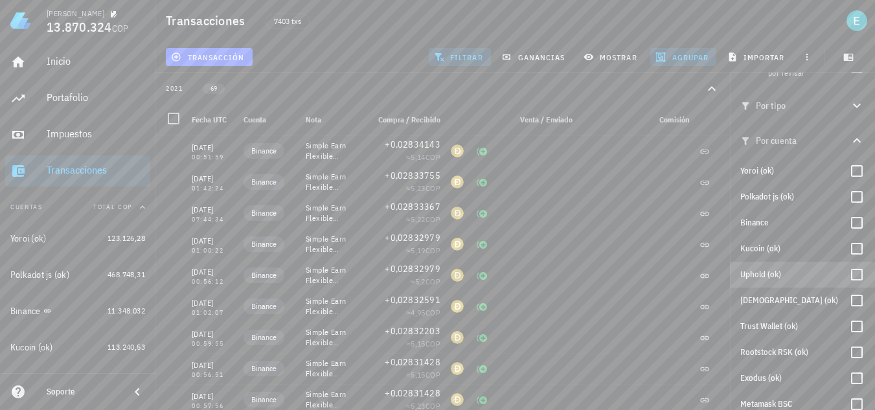
drag, startPoint x: 845, startPoint y: 277, endPoint x: 596, endPoint y: 286, distance: 248.9
click at [846, 275] on div at bounding box center [857, 275] width 22 height 22
checkbox input "true"
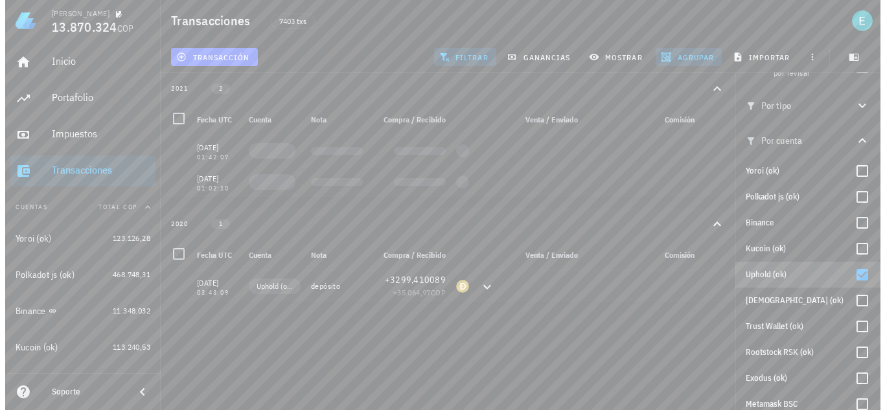
scroll to position [0, 0]
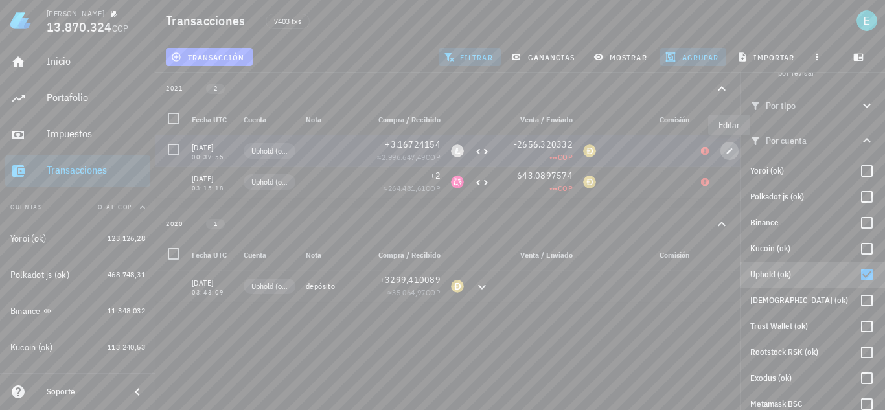
drag, startPoint x: 733, startPoint y: 148, endPoint x: 654, endPoint y: 247, distance: 126.9
click at [733, 148] on icon "button" at bounding box center [730, 151] width 8 height 8
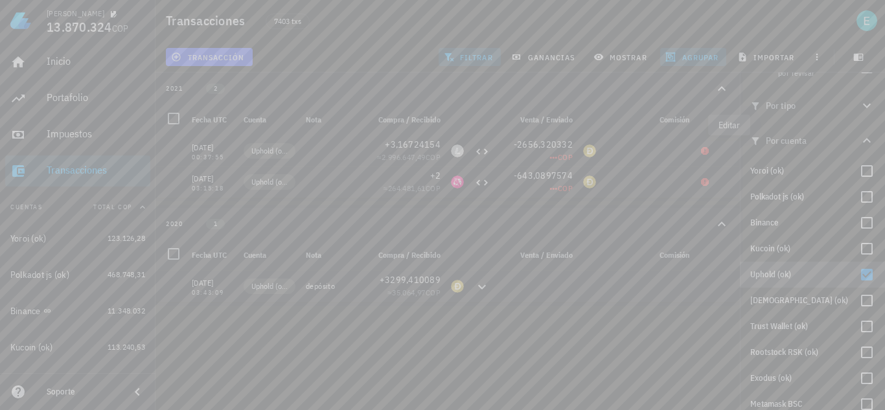
type input "[DATE]"
type input "00:37:55"
type input "3,16724154"
type input "LTC"
type input "2.656,3203316"
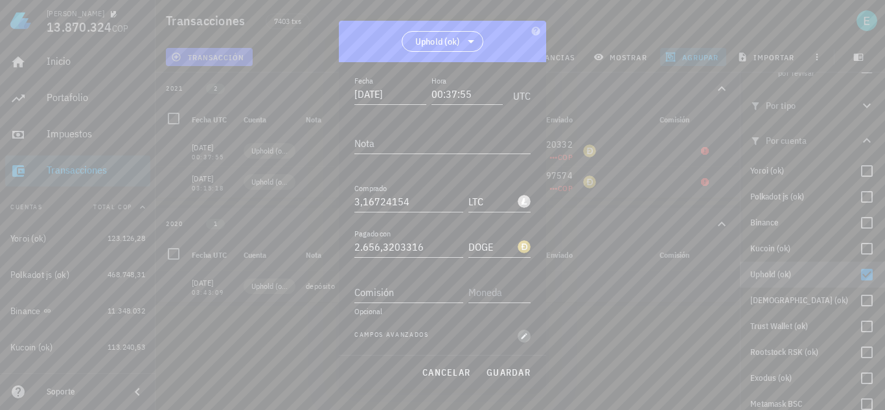
click at [520, 339] on icon "button" at bounding box center [524, 336] width 8 height 8
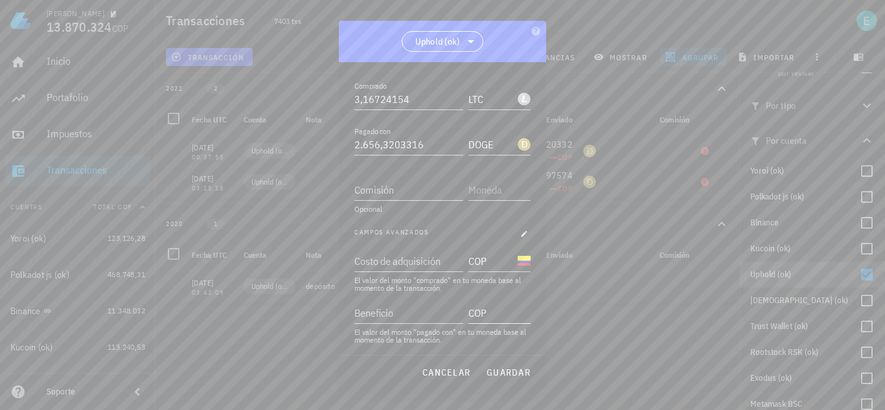
scroll to position [176, 0]
click at [420, 259] on div "Costo de adquisición" at bounding box center [407, 259] width 106 height 21
type input "28.230,43"
click at [511, 367] on span "guardar" at bounding box center [508, 373] width 45 height 12
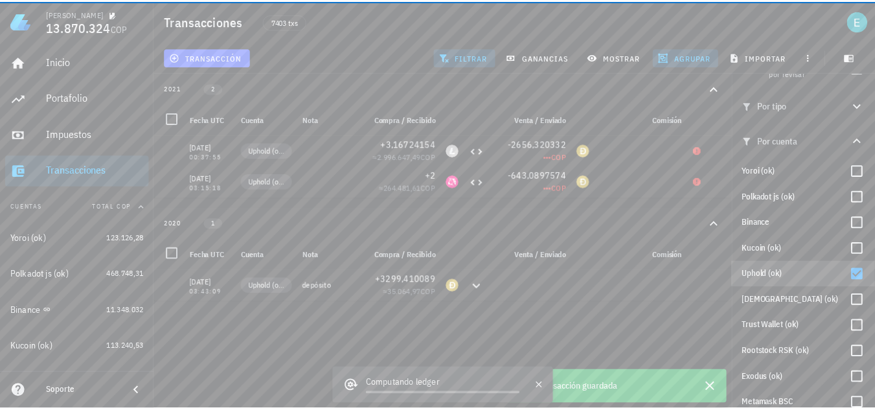
scroll to position [0, 0]
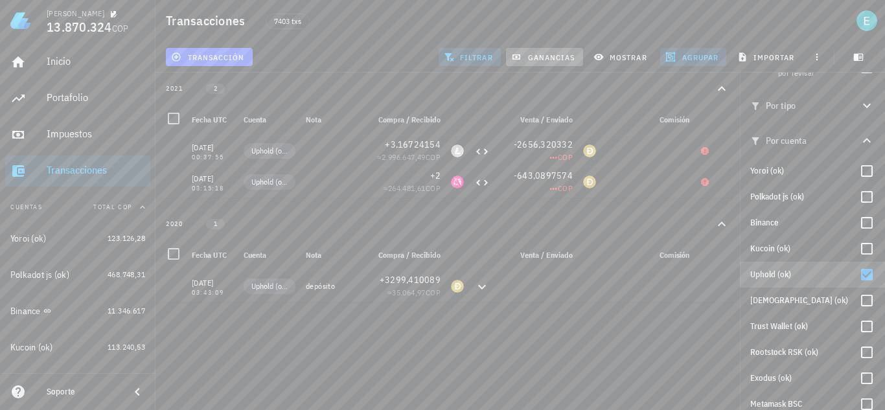
click at [549, 59] on span "ganancias" at bounding box center [544, 57] width 61 height 10
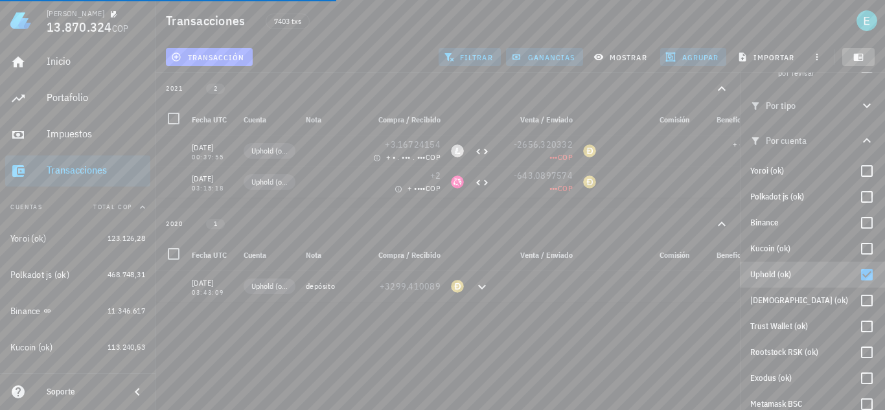
click at [854, 56] on icon "button" at bounding box center [859, 57] width 10 height 7
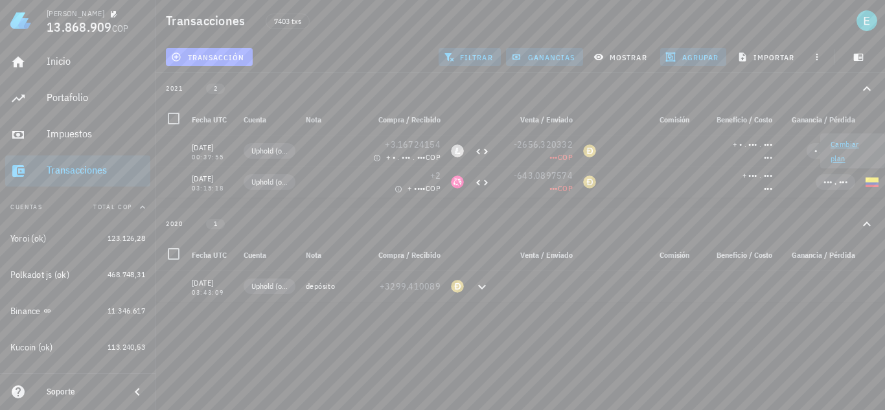
click at [847, 145] on link "Cambiar plan" at bounding box center [845, 151] width 29 height 24
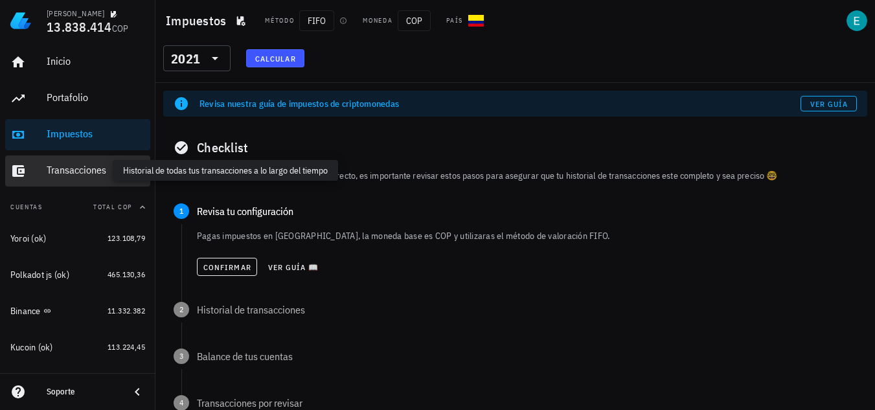
click at [77, 168] on div "Transacciones" at bounding box center [96, 170] width 98 height 12
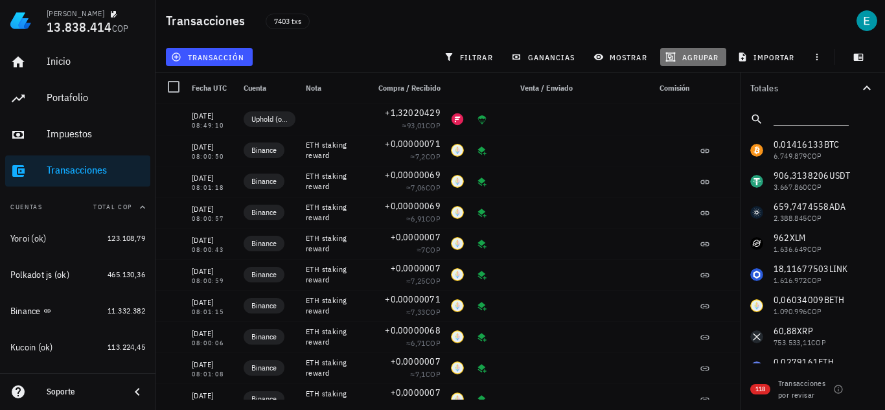
click at [682, 58] on span "agrupar" at bounding box center [693, 57] width 51 height 10
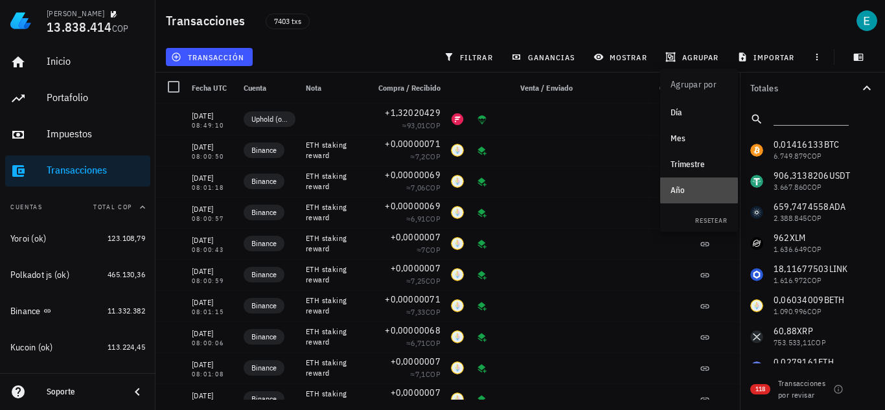
click at [696, 185] on div "Año" at bounding box center [699, 190] width 57 height 21
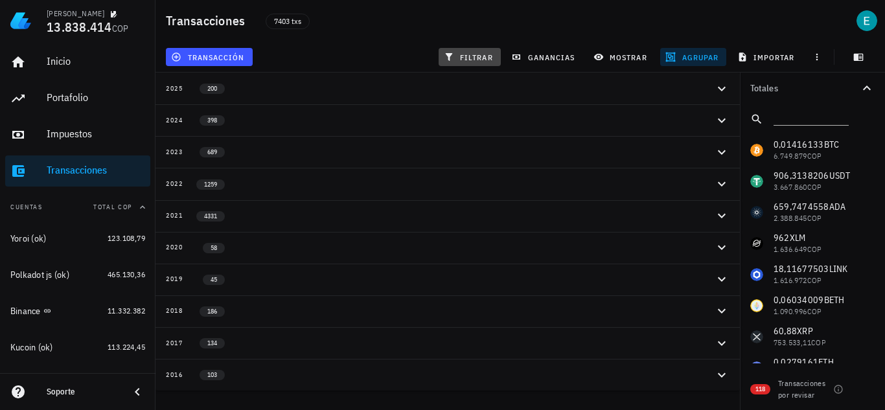
click at [487, 51] on button "filtrar" at bounding box center [470, 57] width 62 height 18
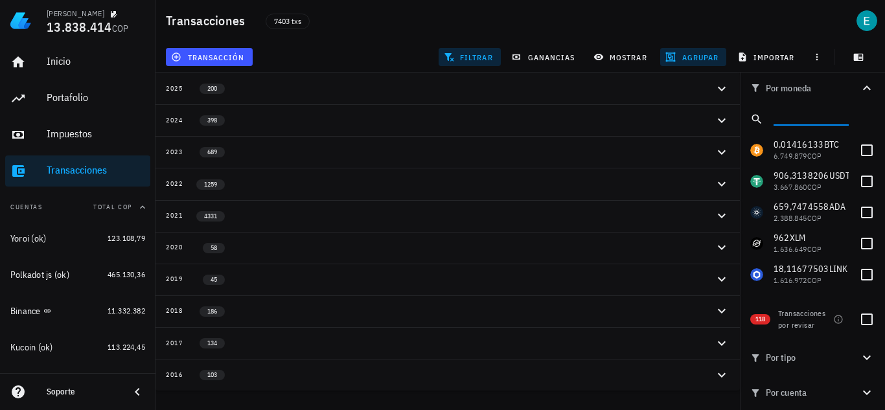
click at [810, 121] on input "text" at bounding box center [810, 116] width 73 height 17
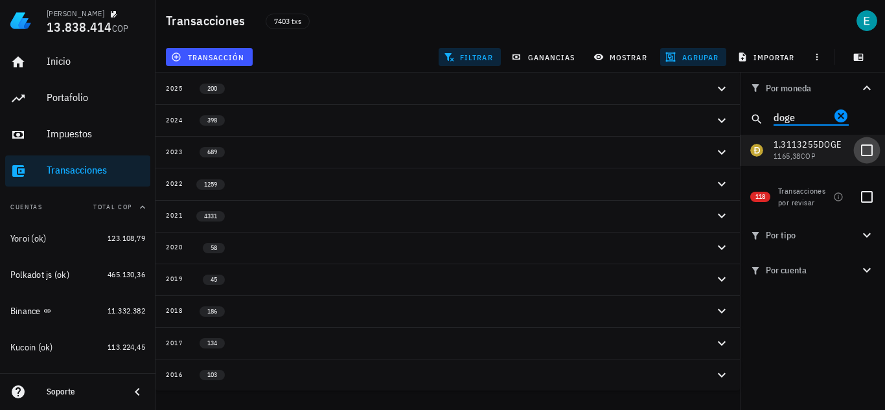
type input "doge"
click at [876, 152] on div at bounding box center [867, 150] width 22 height 22
checkbox input "true"
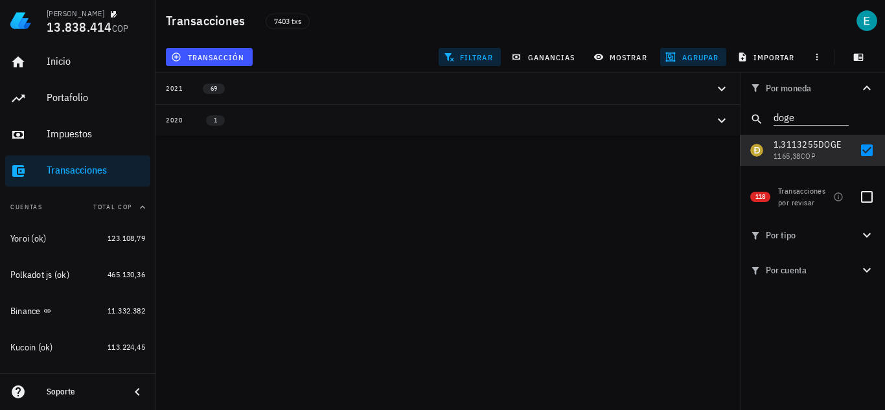
click at [465, 119] on div "2020 1" at bounding box center [440, 120] width 548 height 11
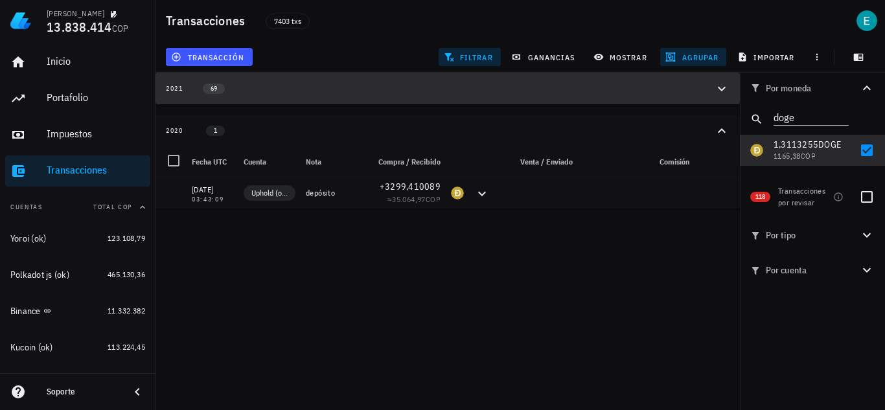
click at [475, 84] on div "2021 69" at bounding box center [440, 88] width 548 height 11
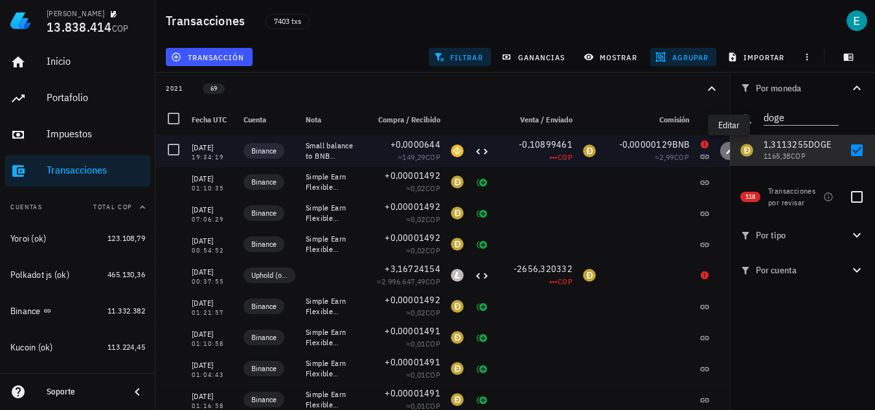
click at [728, 153] on icon "button" at bounding box center [730, 151] width 6 height 6
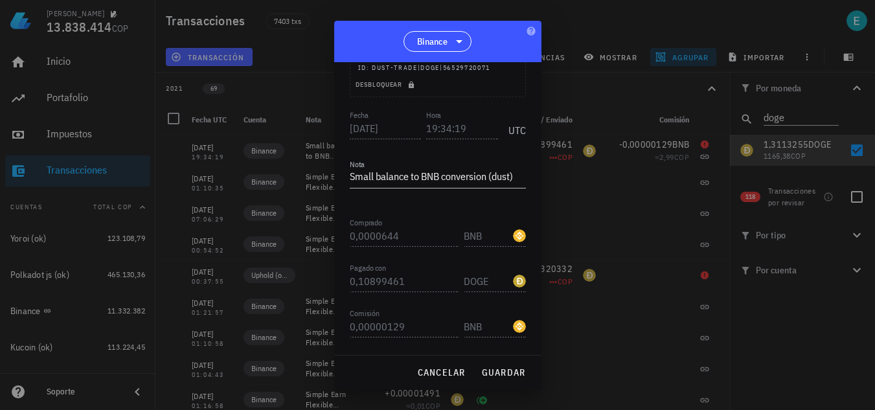
scroll to position [32, 0]
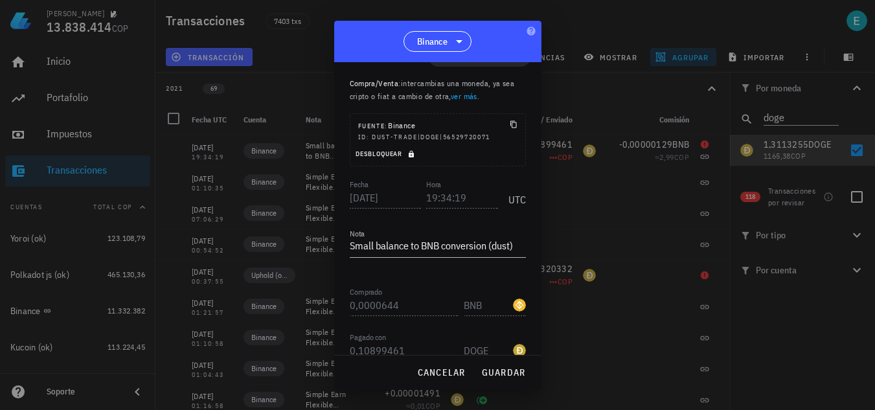
click at [411, 157] on icon "button" at bounding box center [411, 153] width 5 height 7
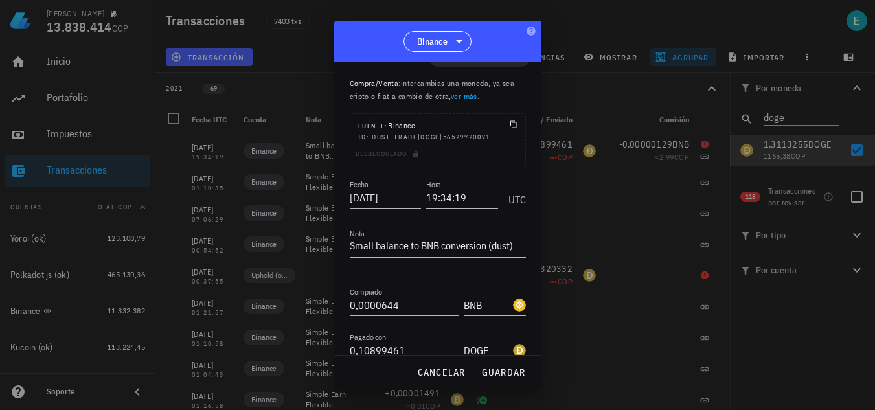
scroll to position [161, 0]
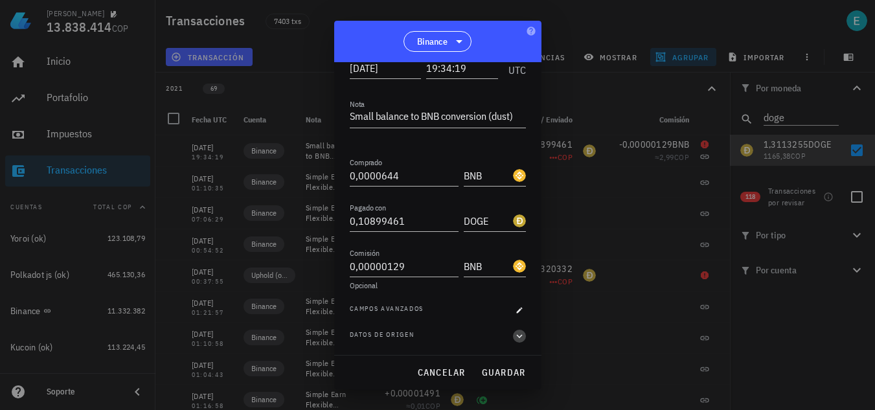
click at [514, 338] on icon "button" at bounding box center [520, 336] width 12 height 16
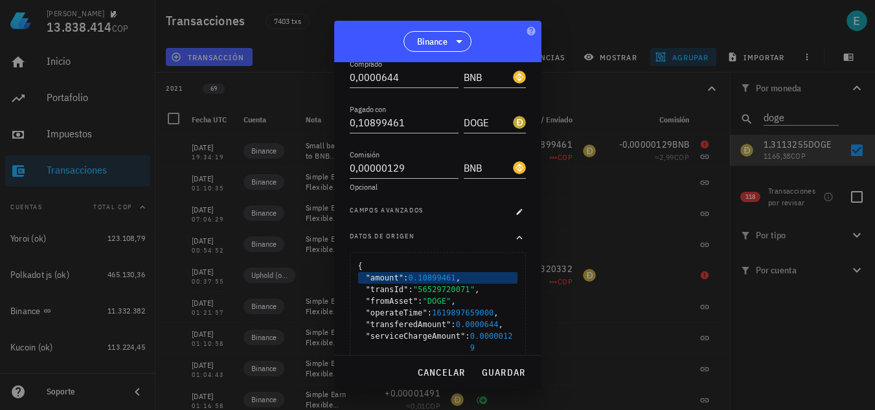
scroll to position [279, 0]
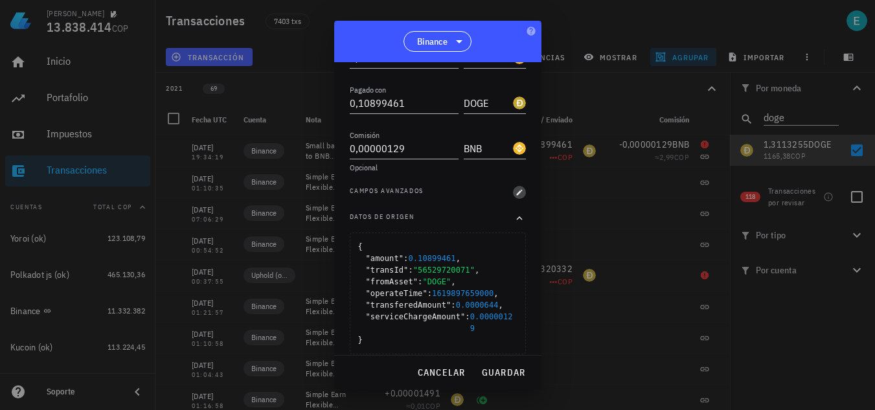
click at [516, 194] on icon "button" at bounding box center [519, 192] width 6 height 6
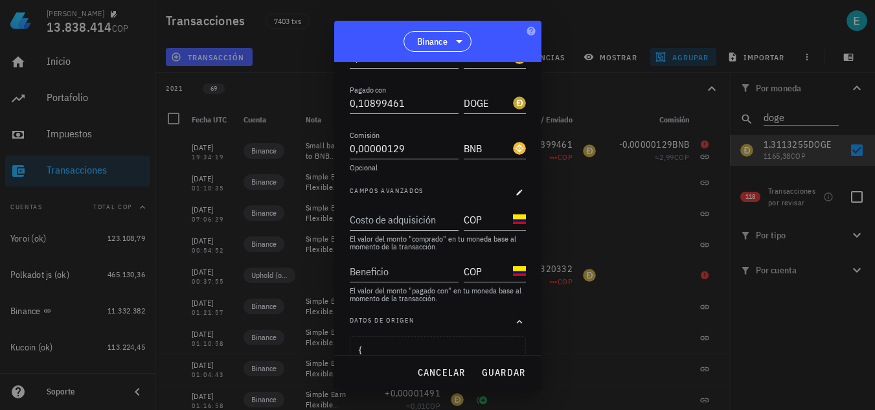
click at [417, 219] on div "Costo de adquisición" at bounding box center [403, 219] width 106 height 21
type input "149"
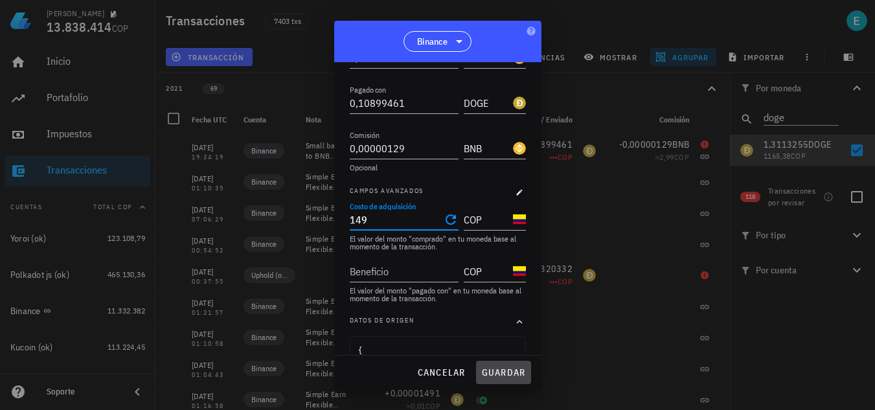
click at [492, 368] on span "guardar" at bounding box center [503, 373] width 45 height 12
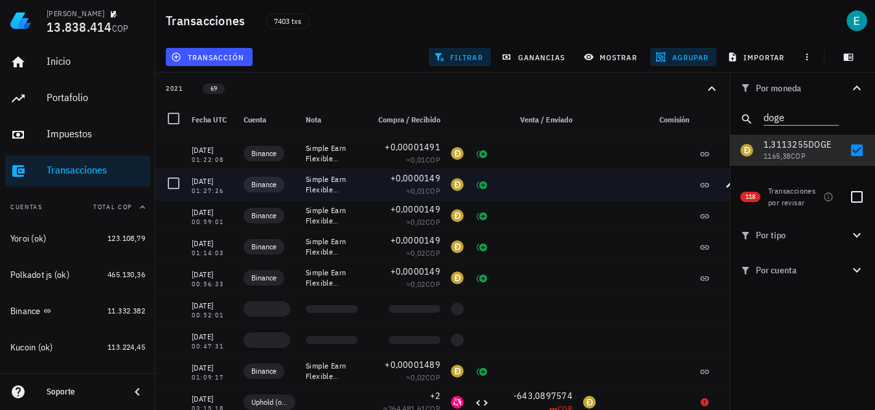
scroll to position [389, 0]
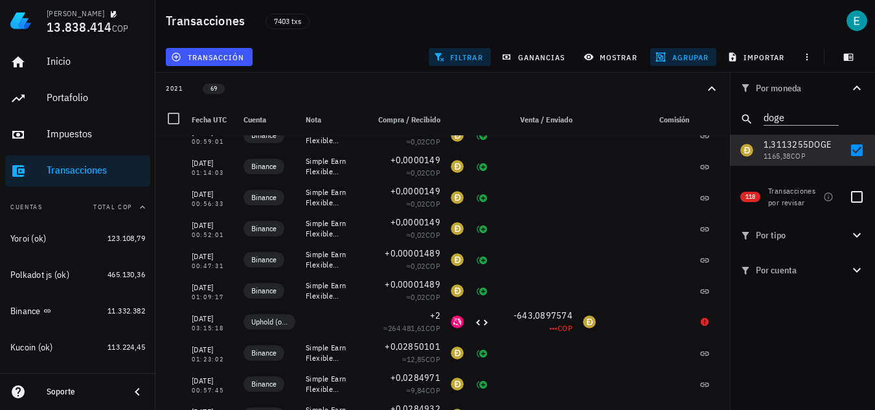
click at [95, 387] on div "Soporte" at bounding box center [83, 392] width 73 height 10
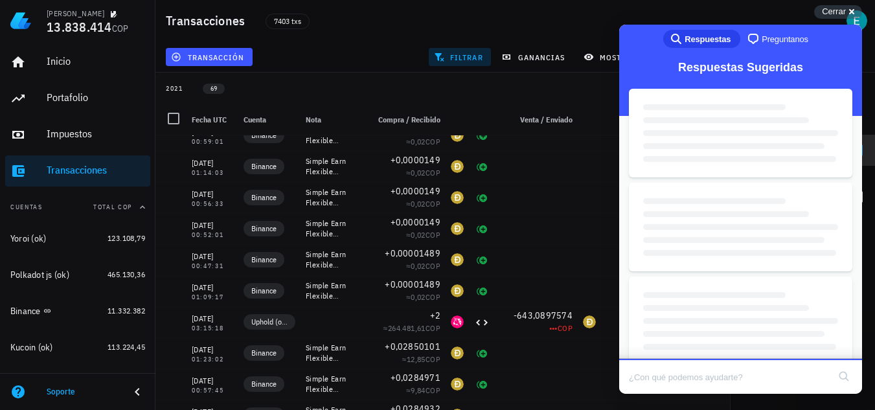
scroll to position [0, 0]
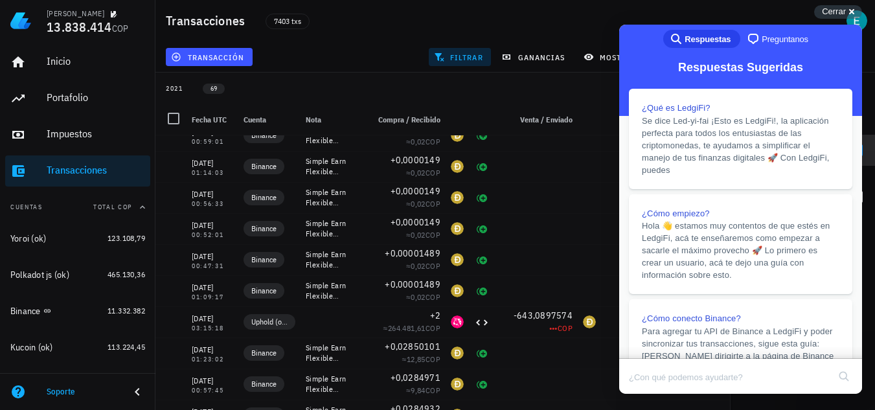
click at [767, 40] on span "Preguntanos" at bounding box center [785, 39] width 47 height 13
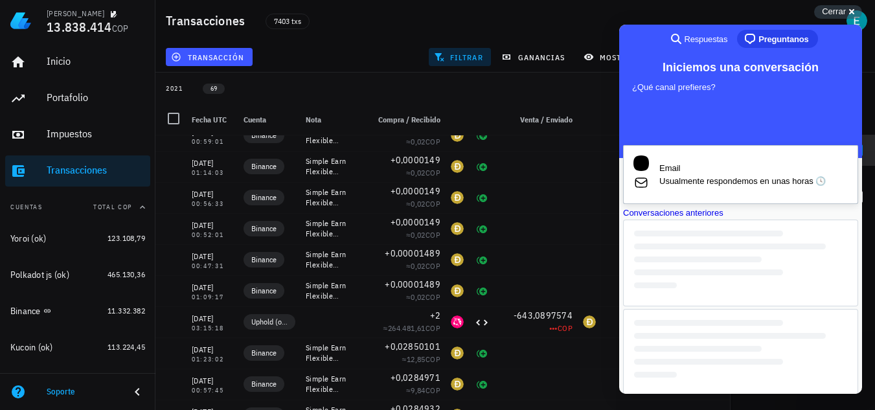
click at [776, 175] on span "Usualmente respondemos en unas horas 🕓" at bounding box center [754, 181] width 189 height 13
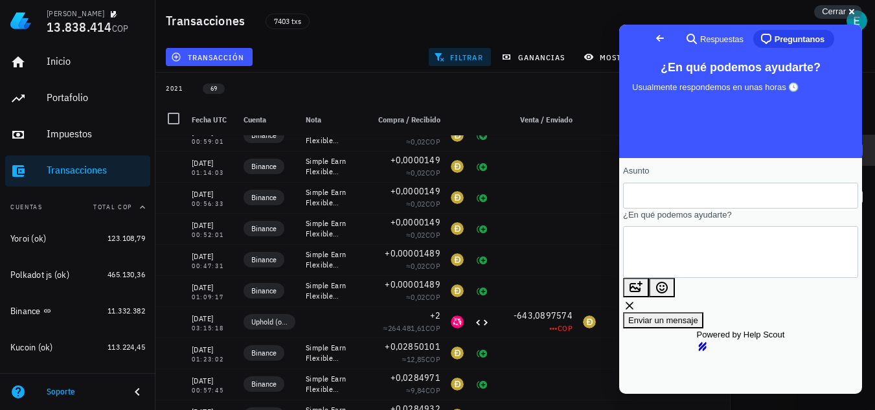
scroll to position [8, 0]
click at [652, 36] on span "Go back" at bounding box center [660, 38] width 16 height 16
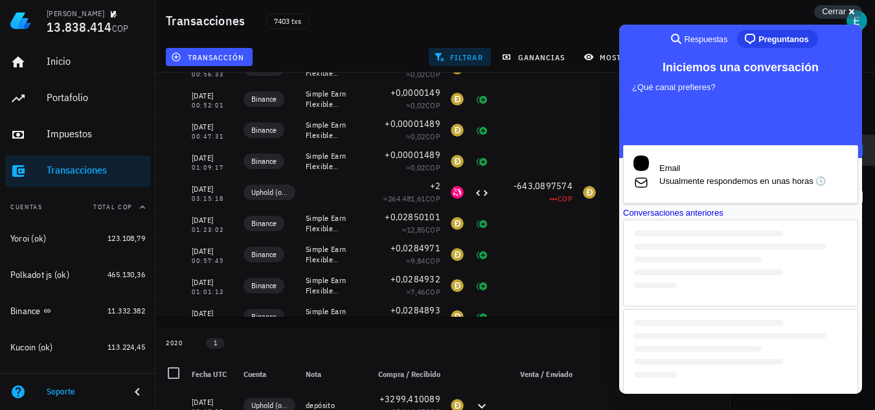
scroll to position [161, 0]
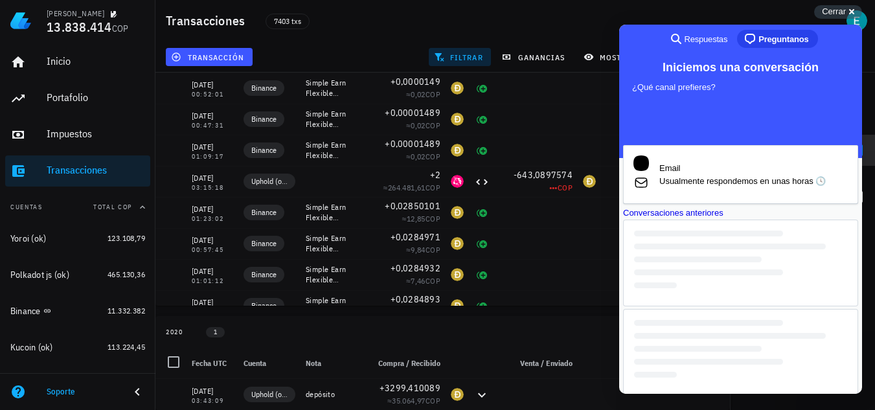
click at [786, 340] on div "Conversaciones anteriores" at bounding box center [740, 301] width 235 height 189
click at [783, 220] on div "Conversaciones anteriores" at bounding box center [740, 213] width 235 height 13
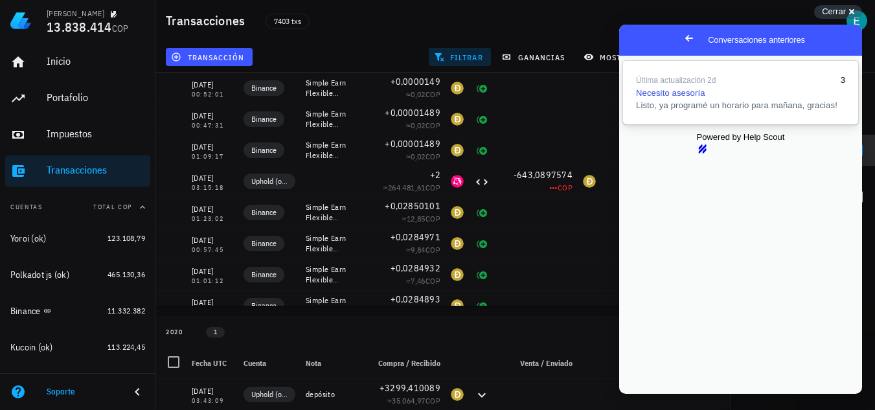
click at [756, 110] on span "Listo, ya programé un horario para mañana, gracias!" at bounding box center [736, 105] width 201 height 10
click at [643, 395] on button "Close" at bounding box center [631, 403] width 23 height 17
click at [841, 13] on span "Cerrar" at bounding box center [834, 11] width 24 height 10
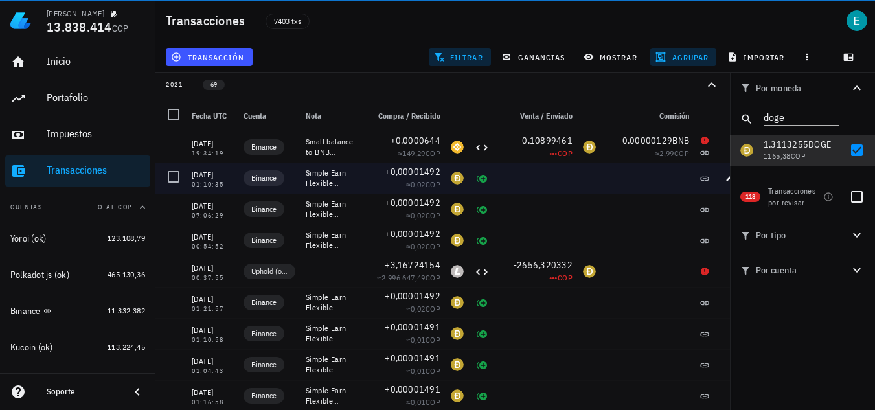
scroll to position [0, 0]
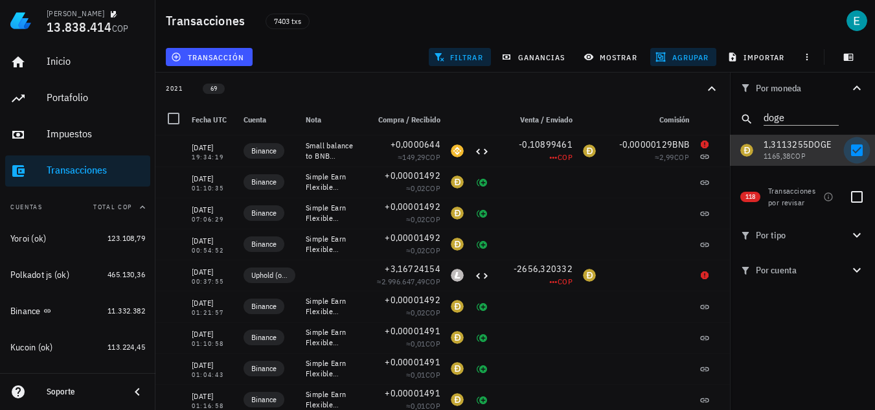
click at [853, 152] on div at bounding box center [857, 150] width 22 height 22
checkbox input "false"
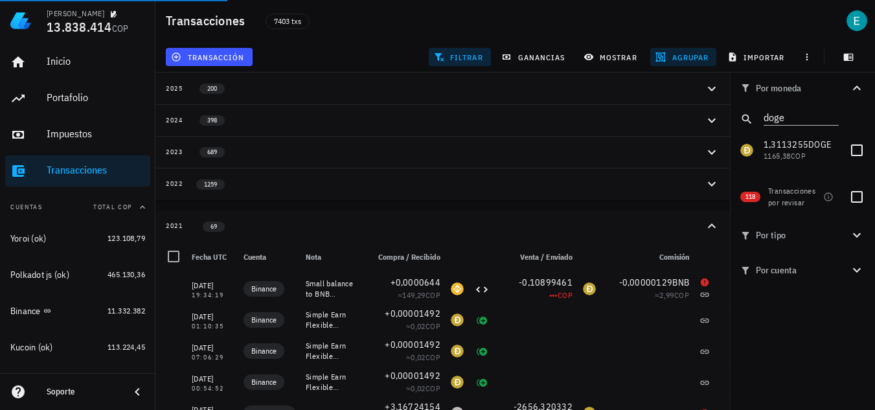
click at [683, 54] on span "agrupar" at bounding box center [683, 57] width 51 height 10
click at [674, 134] on div "Mes" at bounding box center [689, 138] width 57 height 10
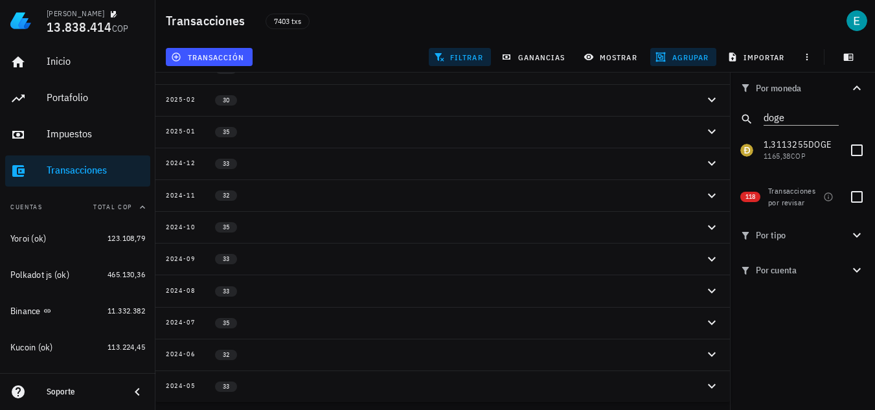
scroll to position [179, 0]
click at [709, 391] on icon "Página siguiente" at bounding box center [714, 391] width 16 height 16
click at [311, 194] on div "2021-01 14" at bounding box center [435, 195] width 538 height 11
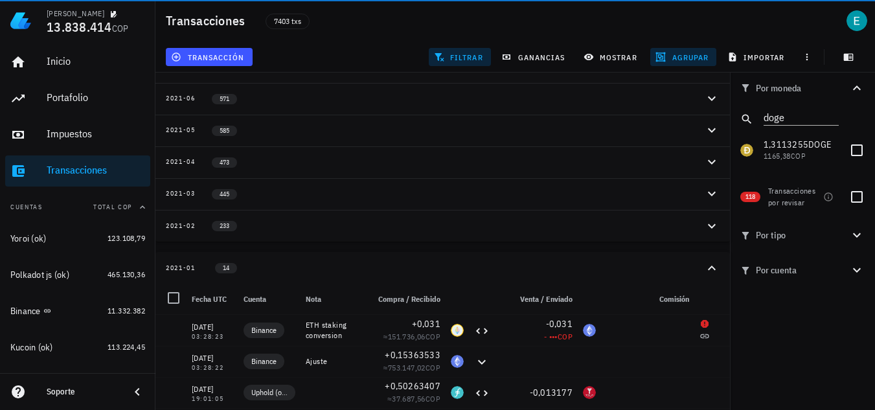
scroll to position [114, 0]
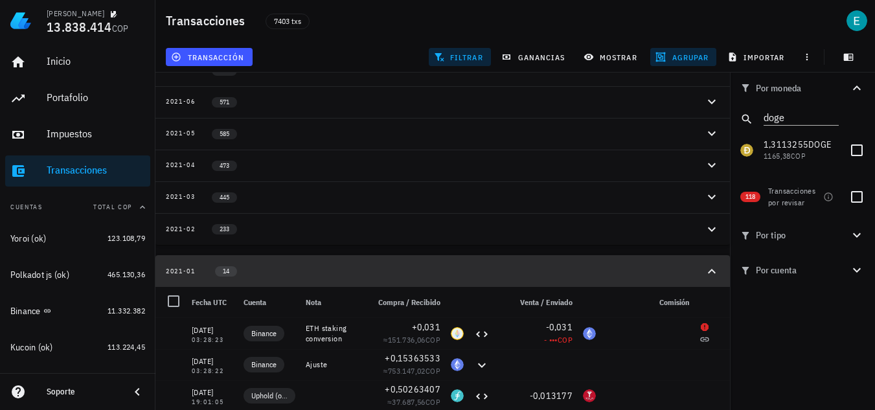
click at [714, 275] on icon "button" at bounding box center [712, 272] width 16 height 16
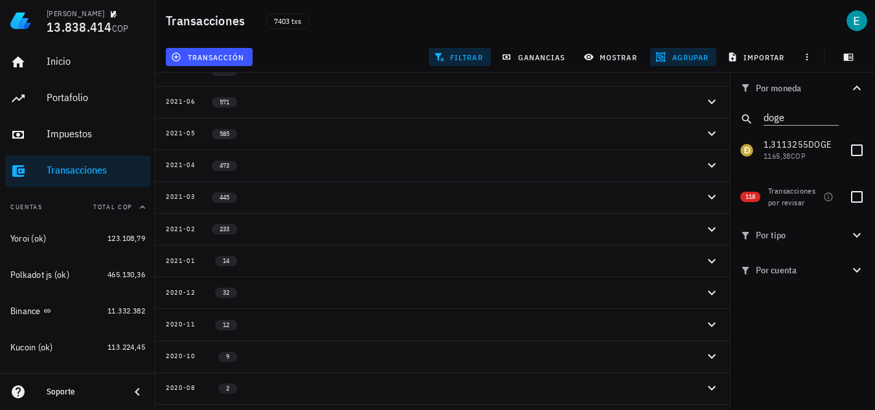
click at [715, 229] on icon "button" at bounding box center [712, 229] width 8 height 5
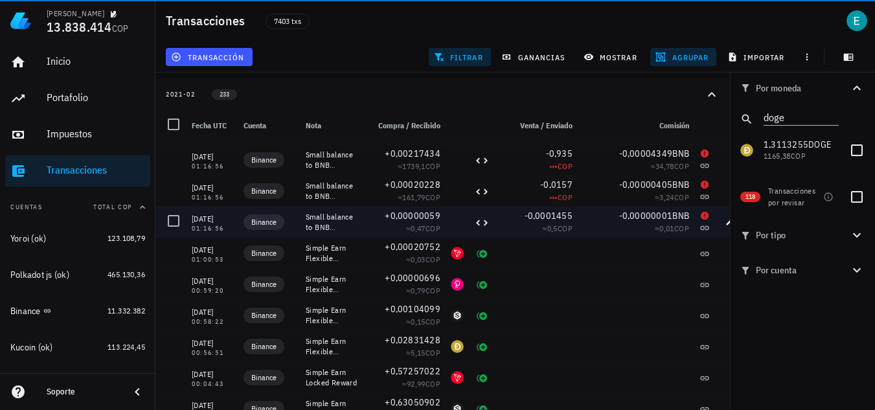
scroll to position [1298, 0]
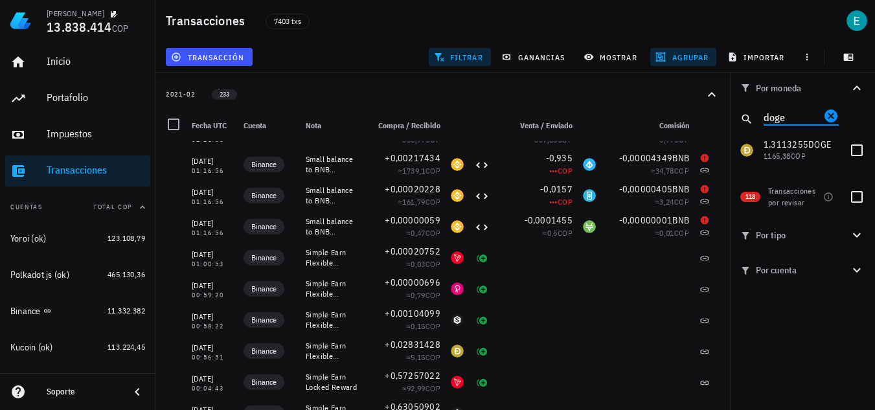
drag, startPoint x: 791, startPoint y: 116, endPoint x: 746, endPoint y: 123, distance: 45.9
click at [746, 123] on div "doge" at bounding box center [802, 119] width 145 height 31
type input "vai"
click at [239, 58] on span "transacción" at bounding box center [209, 57] width 71 height 10
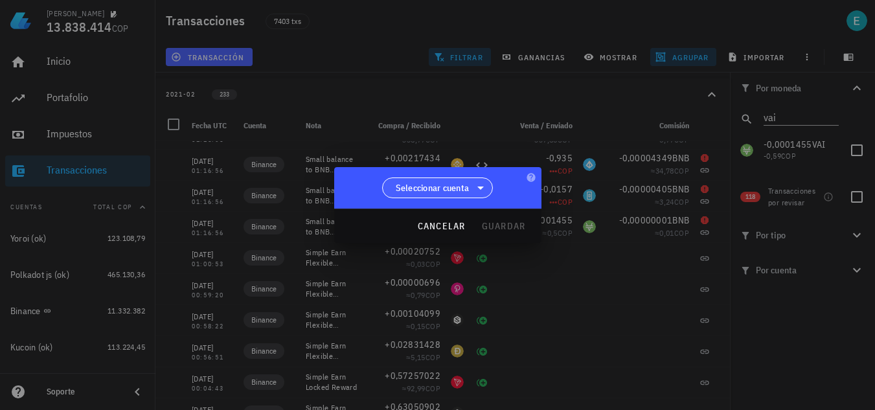
click at [424, 185] on span "Seleccionar cuenta" at bounding box center [433, 187] width 74 height 13
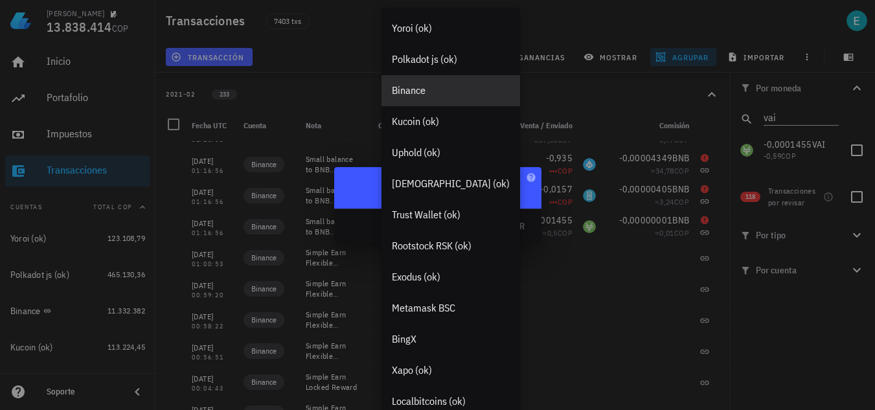
click at [426, 87] on div "Binance" at bounding box center [451, 90] width 118 height 12
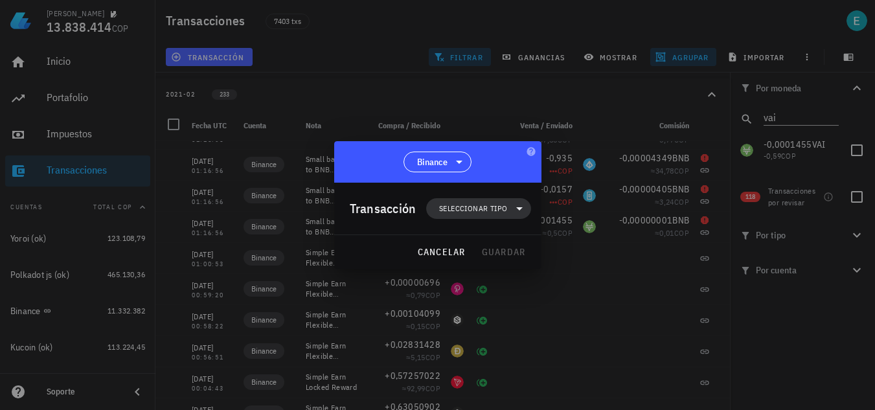
click at [477, 205] on span "Seleccionar tipo" at bounding box center [473, 208] width 68 height 13
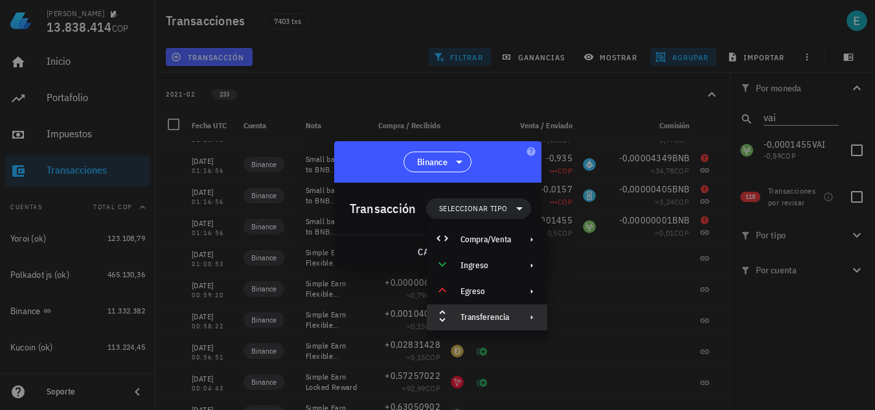
click at [492, 323] on div "Transferencia" at bounding box center [487, 317] width 121 height 26
click at [588, 321] on div "Depósito" at bounding box center [620, 322] width 77 height 10
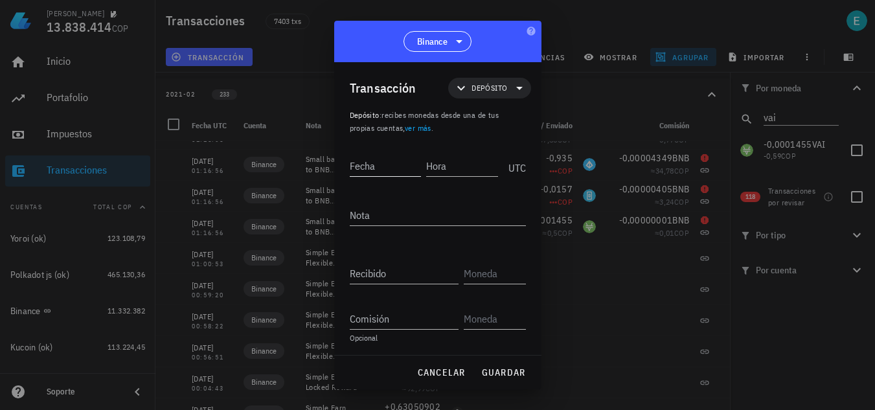
click at [379, 161] on input "Fecha" at bounding box center [386, 165] width 72 height 21
type input "[DATE]"
type input "01:16:55"
type textarea "Ajuste"
type input "0,0001455"
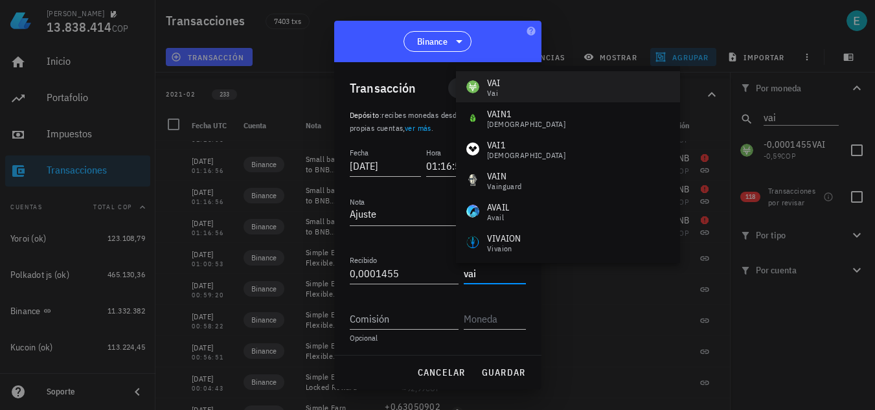
click at [514, 93] on div "VAI [PERSON_NAME]" at bounding box center [568, 86] width 224 height 31
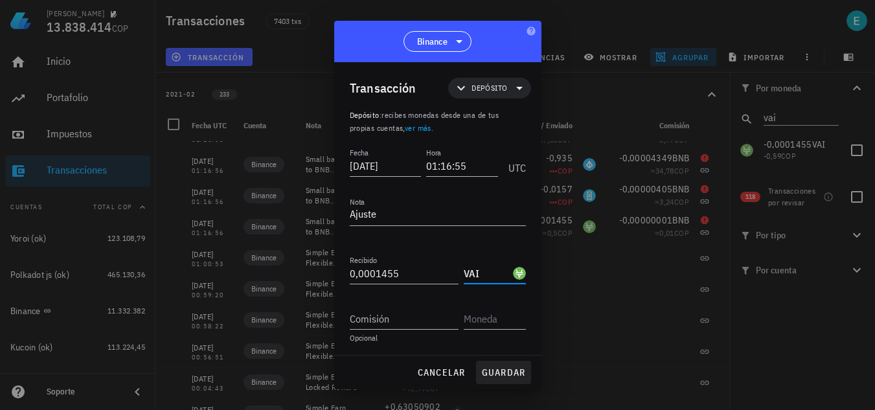
type input "VAI"
click at [514, 369] on span "guardar" at bounding box center [503, 373] width 45 height 12
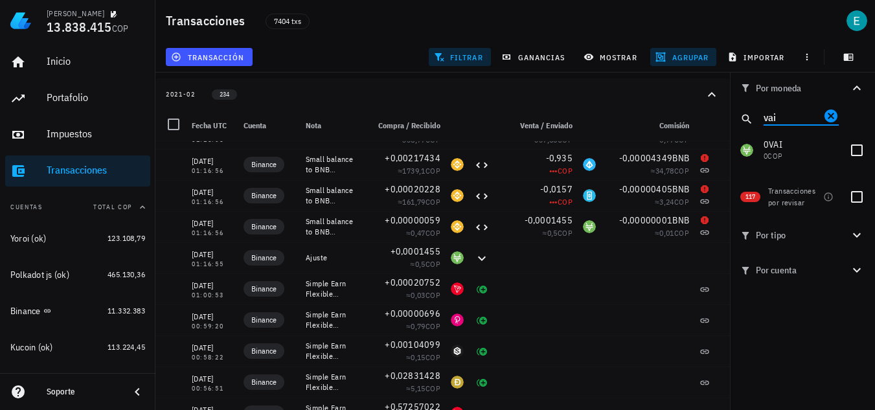
drag, startPoint x: 783, startPoint y: 117, endPoint x: 739, endPoint y: 114, distance: 44.1
click at [739, 114] on div "vai" at bounding box center [802, 119] width 145 height 31
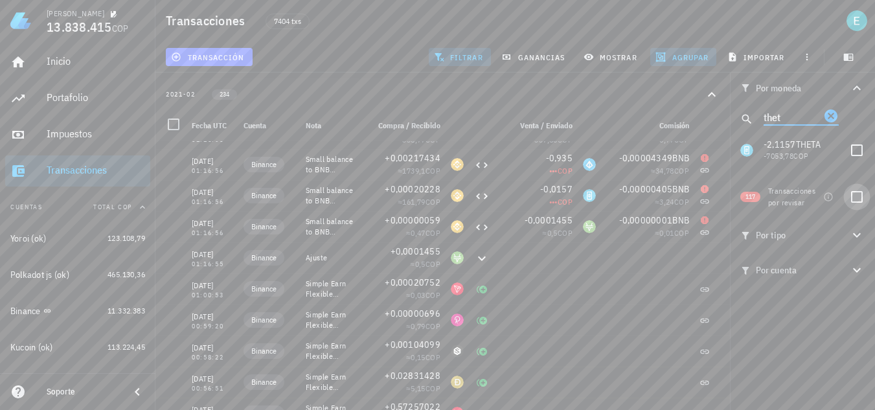
type input "thet"
click at [858, 150] on div at bounding box center [857, 150] width 22 height 22
checkbox input "true"
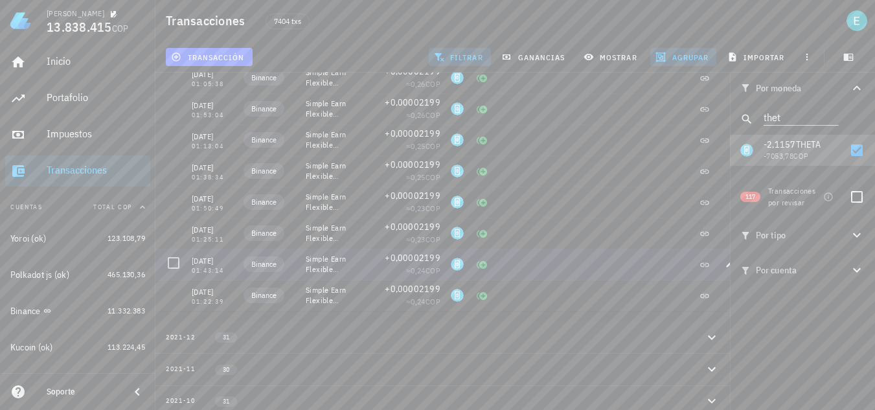
scroll to position [165, 0]
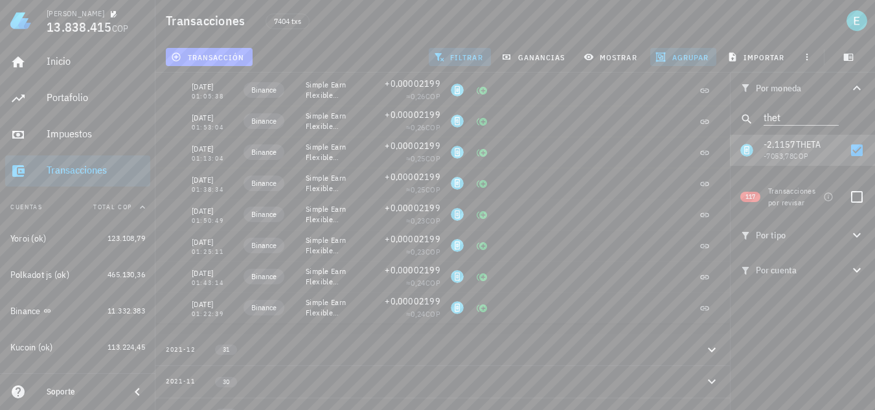
click at [665, 60] on icon "button" at bounding box center [661, 57] width 10 height 10
click at [676, 190] on div "Año" at bounding box center [689, 190] width 57 height 10
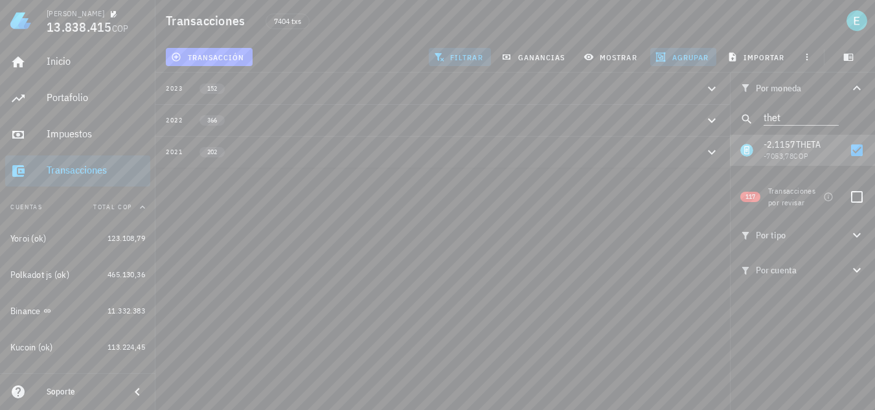
scroll to position [0, 0]
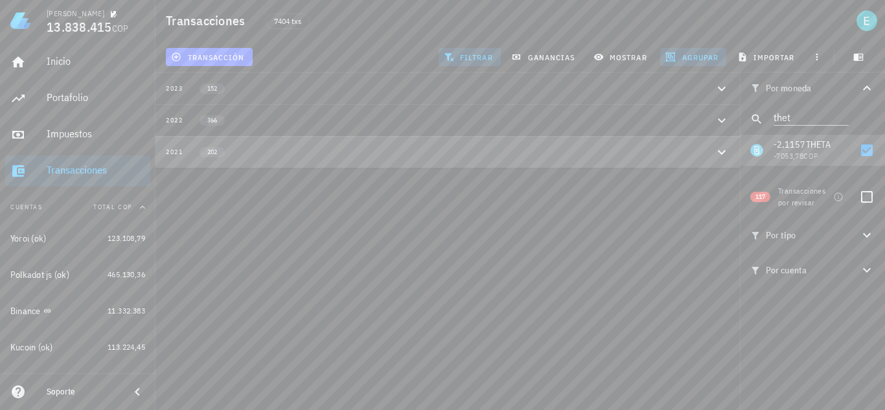
click at [349, 148] on div "2021 202" at bounding box center [440, 151] width 548 height 11
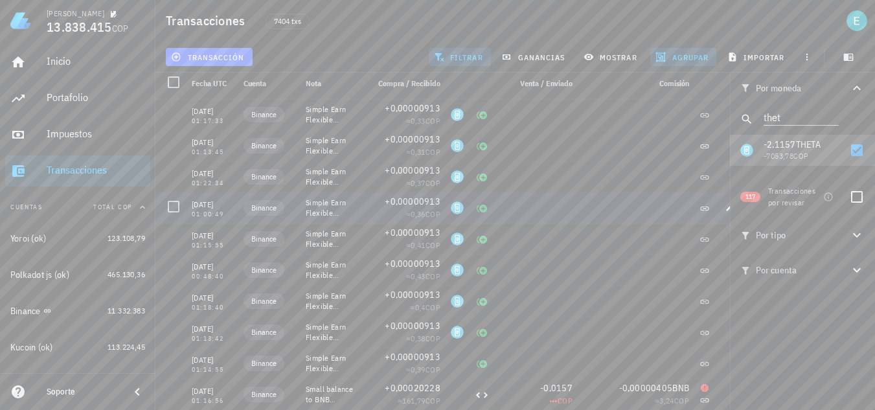
scroll to position [121, 0]
click at [201, 63] on button "transacción" at bounding box center [209, 57] width 87 height 18
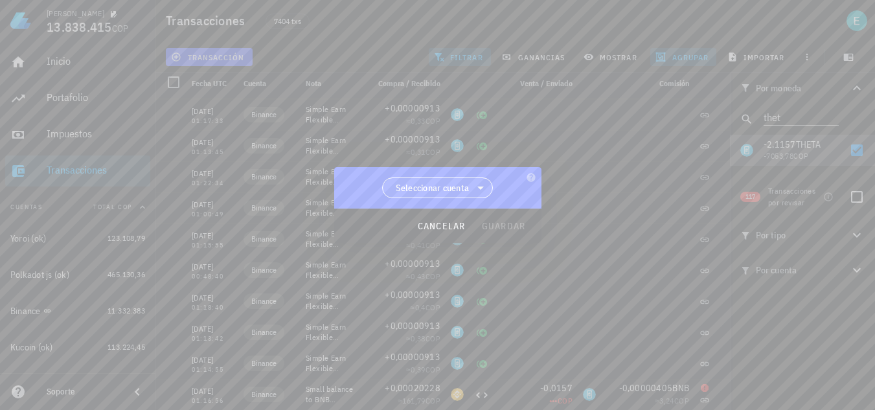
click at [435, 190] on span "Seleccionar cuenta" at bounding box center [433, 187] width 74 height 13
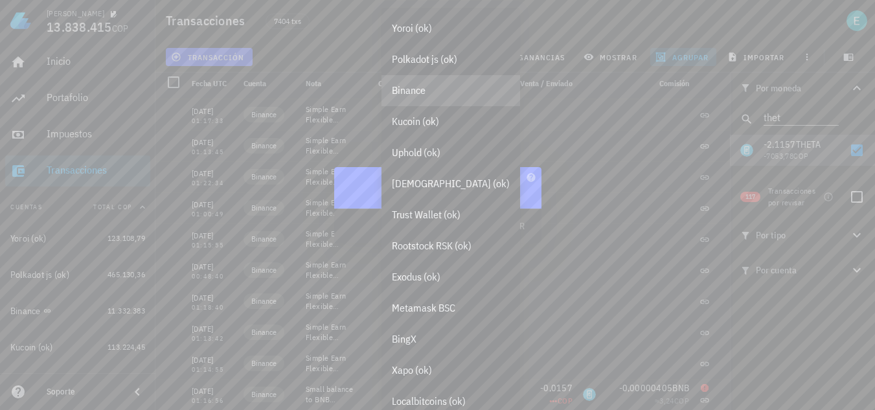
click at [423, 100] on div "Binance" at bounding box center [451, 90] width 139 height 31
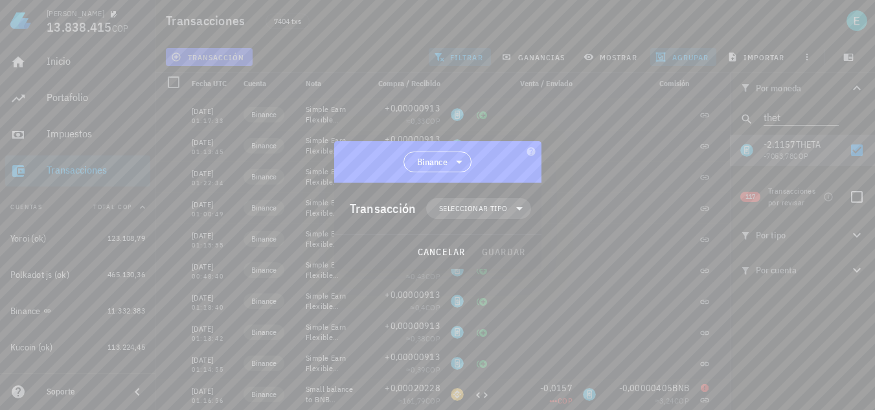
click at [497, 203] on span "Seleccionar tipo" at bounding box center [473, 208] width 68 height 13
click at [503, 246] on div "Compra/Venta" at bounding box center [487, 240] width 121 height 26
click at [505, 321] on div "Transferencia" at bounding box center [486, 317] width 51 height 10
click at [571, 321] on icon at bounding box center [564, 322] width 16 height 16
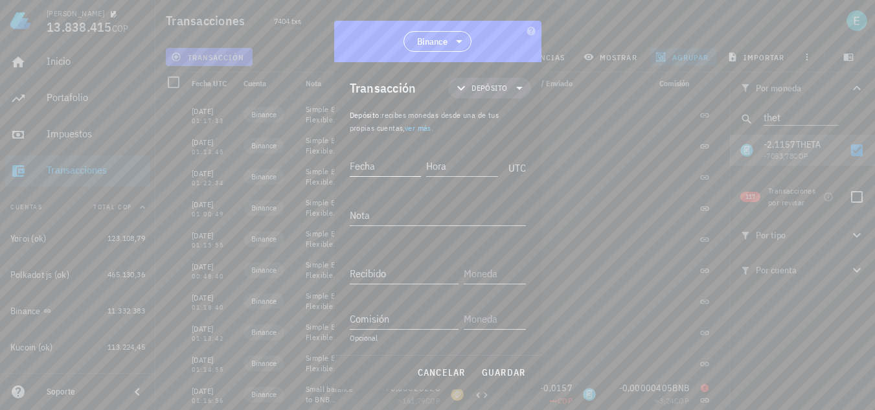
click at [376, 168] on input "Fecha" at bounding box center [386, 165] width 72 height 21
type input "2021-02-26"
type input "01:16:55"
type textarea "Ajuste"
type input "0,0157"
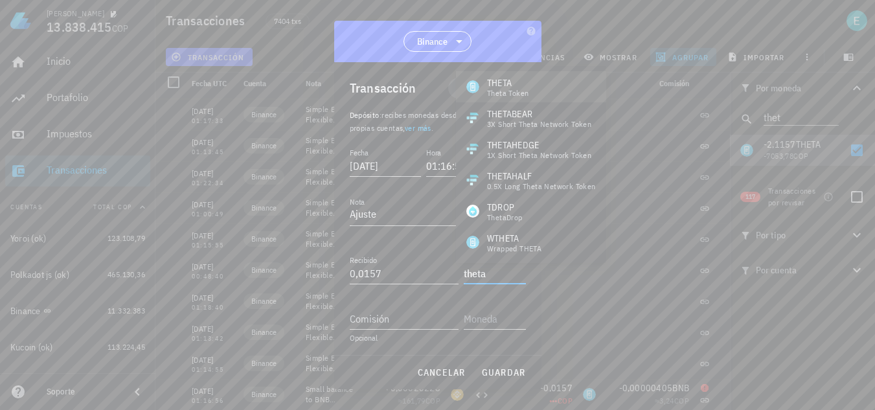
click at [534, 89] on div "THETA Theta Token" at bounding box center [531, 86] width 150 height 31
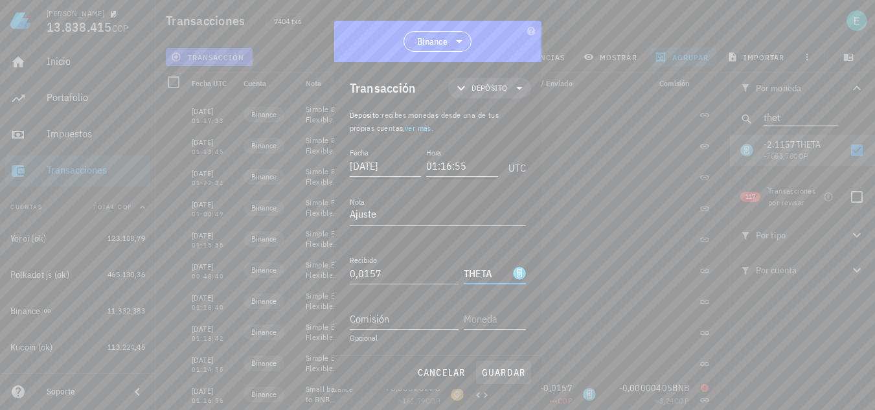
type input "THETA"
click at [505, 363] on button "guardar" at bounding box center [503, 372] width 55 height 23
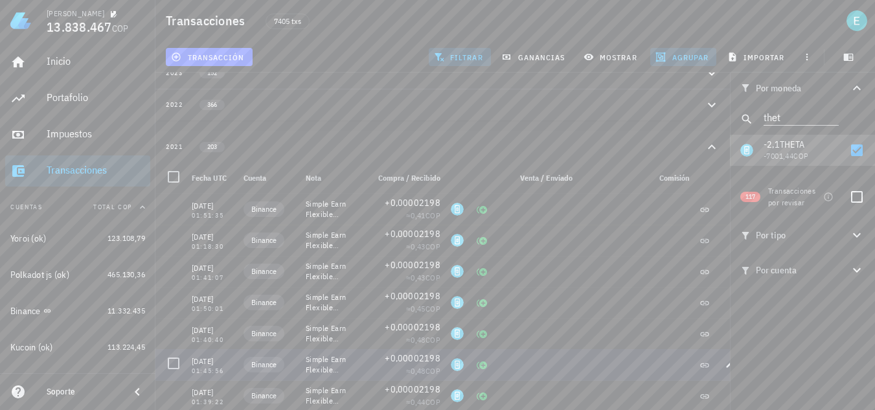
scroll to position [0, 0]
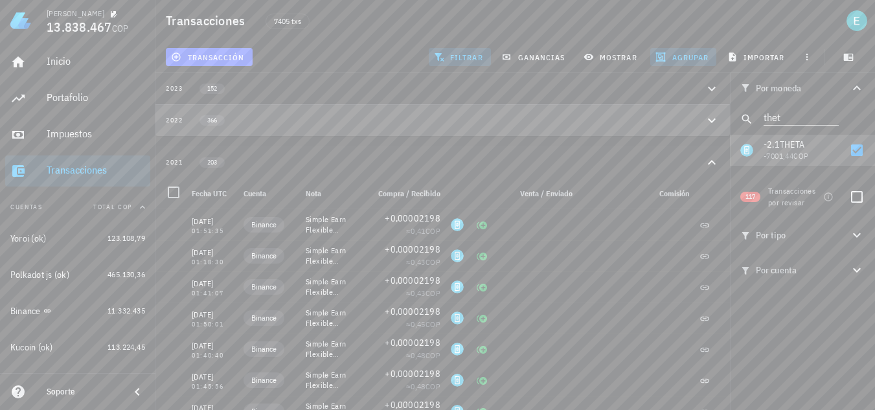
click at [715, 121] on icon "button" at bounding box center [712, 121] width 16 height 16
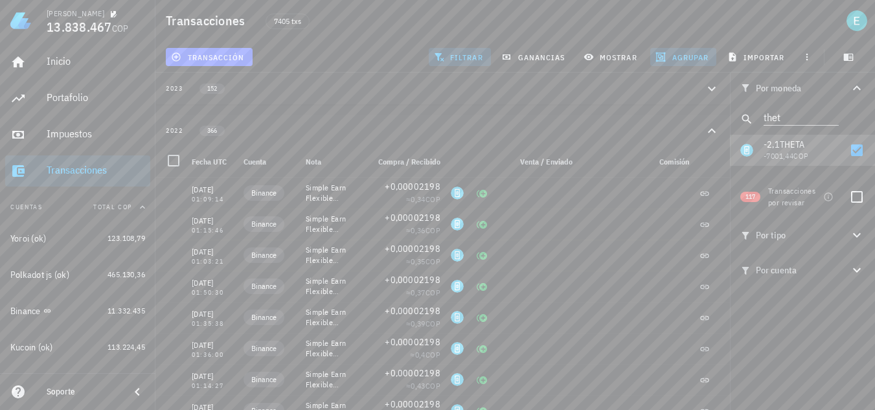
click at [711, 82] on icon "button" at bounding box center [712, 89] width 16 height 16
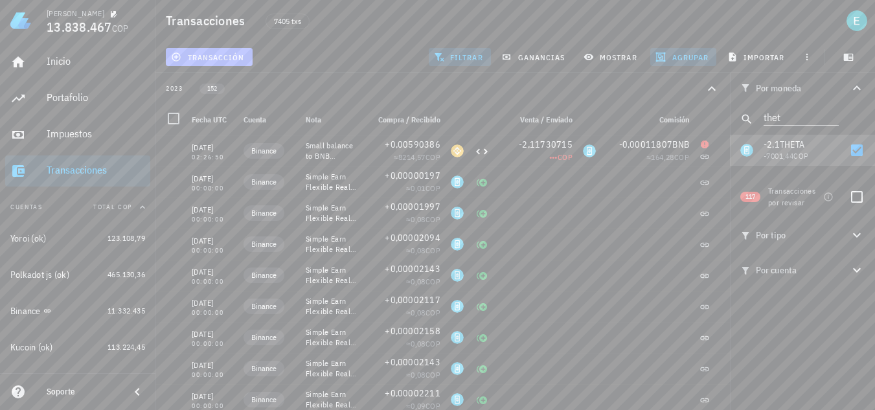
click at [216, 56] on span "transacción" at bounding box center [209, 57] width 71 height 10
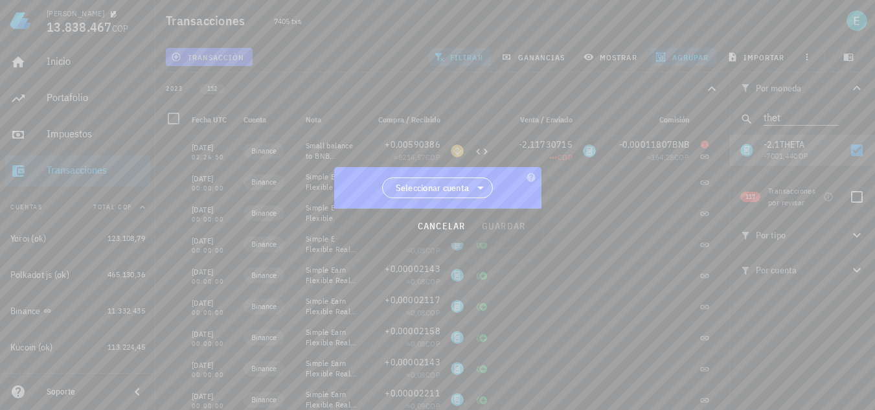
click at [457, 182] on span "Seleccionar cuenta" at bounding box center [433, 187] width 74 height 13
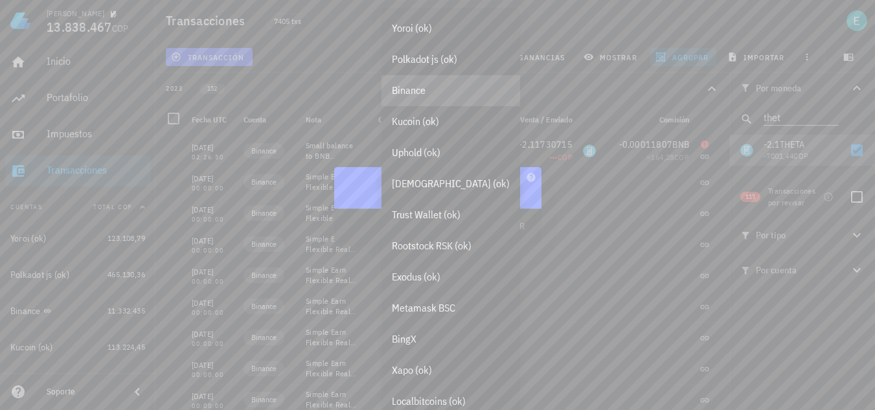
click at [442, 97] on div "Binance" at bounding box center [451, 90] width 118 height 12
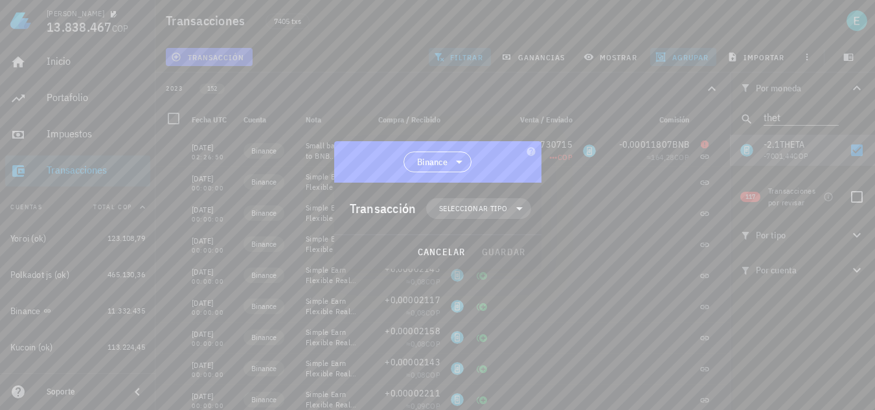
click at [483, 214] on span "Seleccionar tipo" at bounding box center [478, 208] width 89 height 21
click at [522, 315] on div at bounding box center [530, 317] width 16 height 10
click at [580, 324] on div "Depósito" at bounding box center [608, 323] width 121 height 26
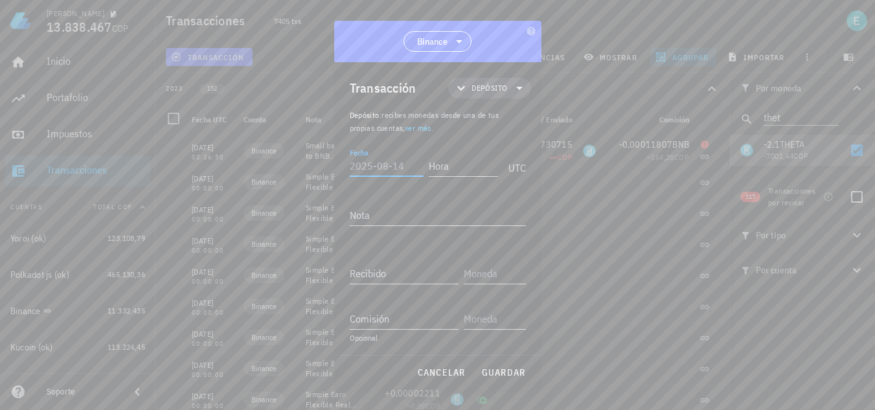
click at [385, 167] on input "Fecha" at bounding box center [387, 165] width 74 height 21
type input "2023-05-30"
type input "02:26:49"
type textarea "Ajuste"
type input "2,1"
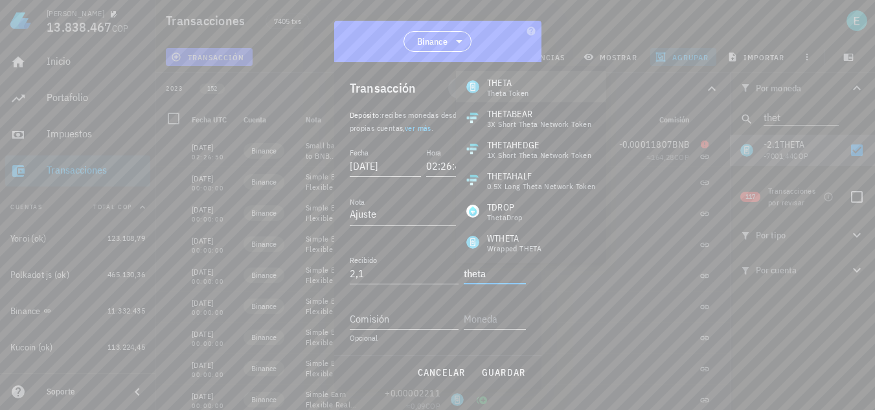
click at [523, 80] on div "THETA" at bounding box center [507, 82] width 41 height 13
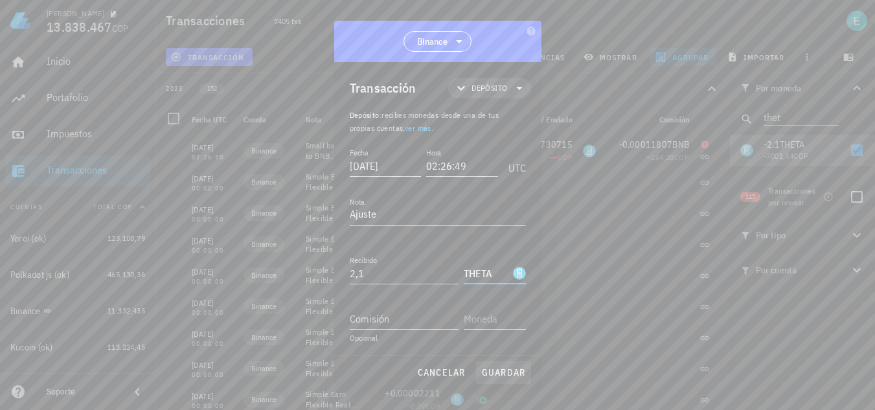
type input "THETA"
click at [492, 370] on span "guardar" at bounding box center [503, 373] width 45 height 12
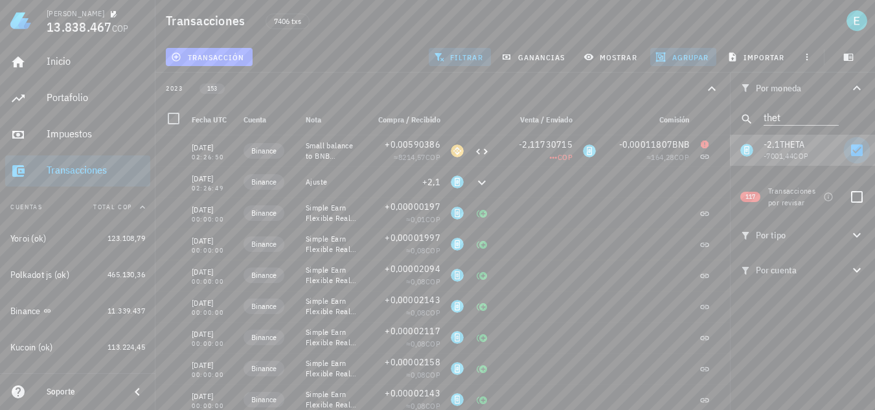
click at [862, 157] on div at bounding box center [857, 150] width 22 height 22
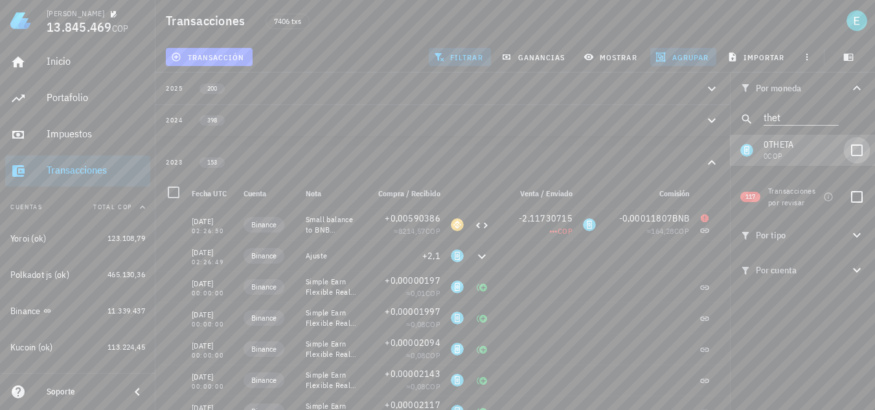
click at [855, 152] on div at bounding box center [857, 150] width 22 height 22
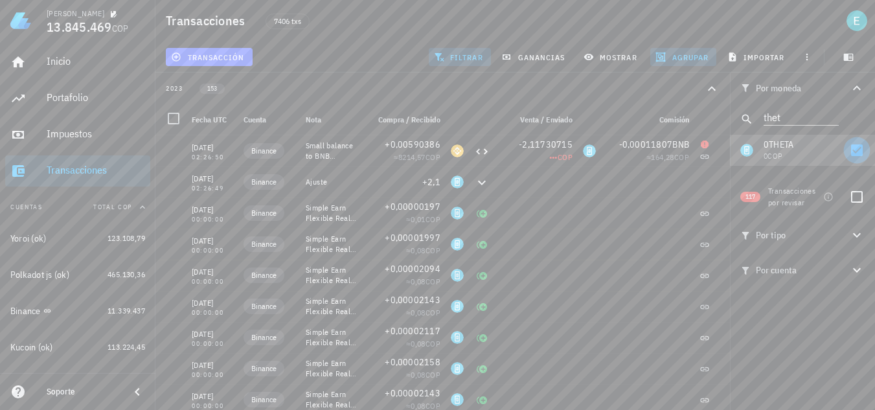
checkbox input "true"
click at [851, 148] on div at bounding box center [857, 150] width 22 height 22
checkbox input "false"
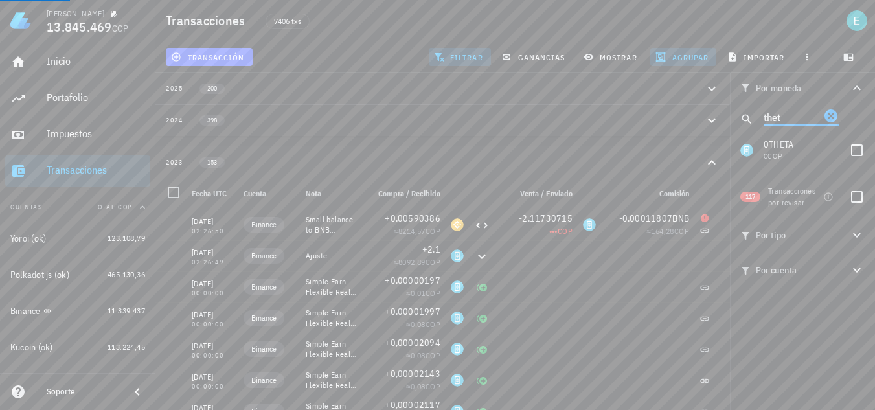
drag, startPoint x: 794, startPoint y: 115, endPoint x: 738, endPoint y: 116, distance: 55.7
click at [738, 116] on div "thet" at bounding box center [802, 119] width 145 height 31
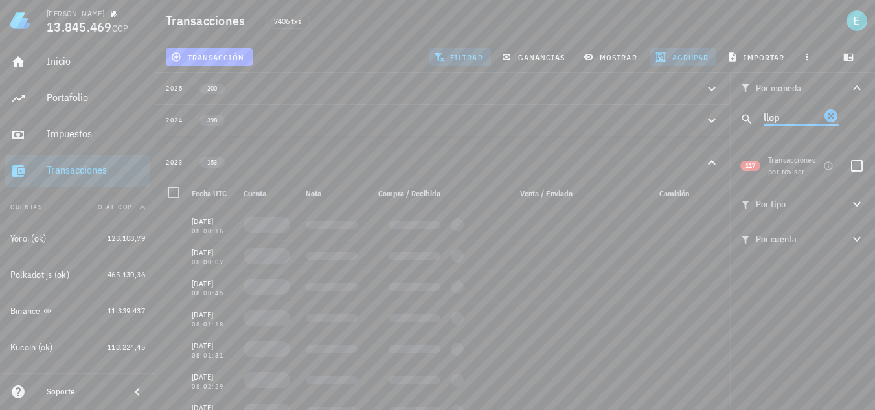
click at [770, 117] on input "llop" at bounding box center [792, 116] width 57 height 17
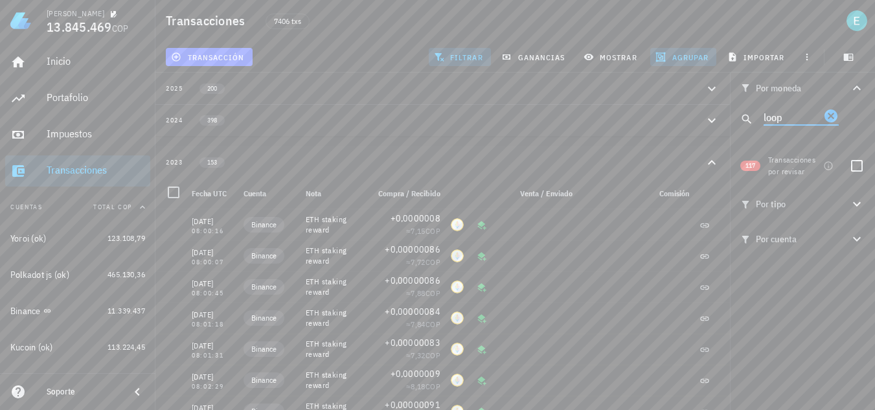
click at [802, 116] on input "loop" at bounding box center [792, 116] width 57 height 17
drag, startPoint x: 802, startPoint y: 116, endPoint x: 720, endPoint y: 106, distance: 82.9
type input "ltc"
click at [857, 143] on div at bounding box center [857, 150] width 22 height 22
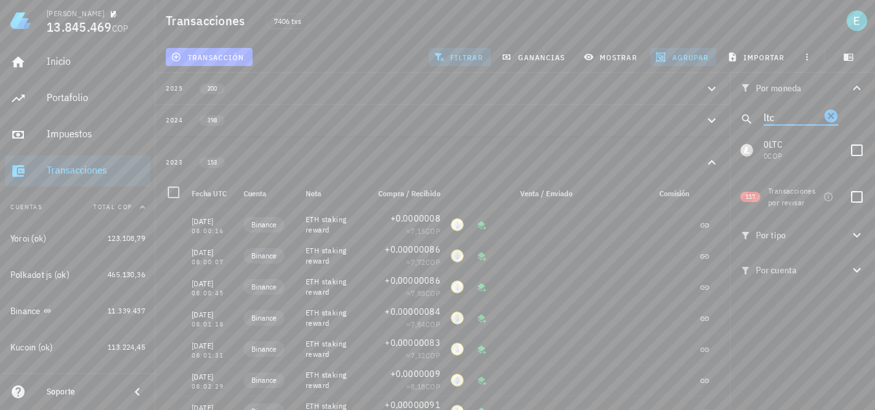
checkbox input "true"
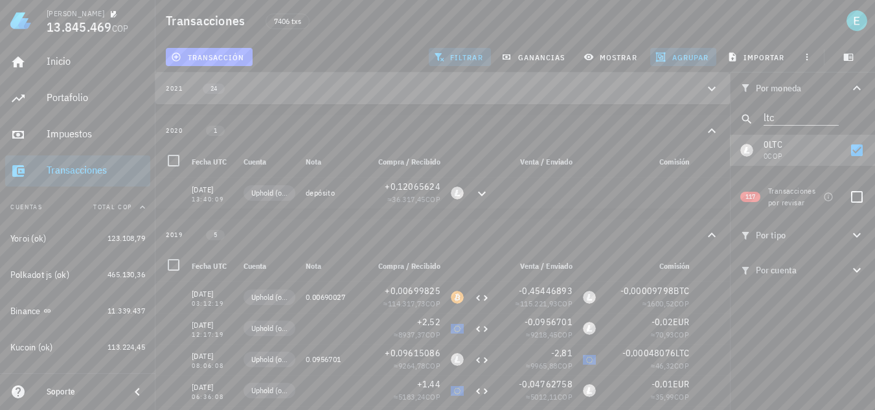
click at [610, 91] on div "2021 24" at bounding box center [435, 88] width 538 height 11
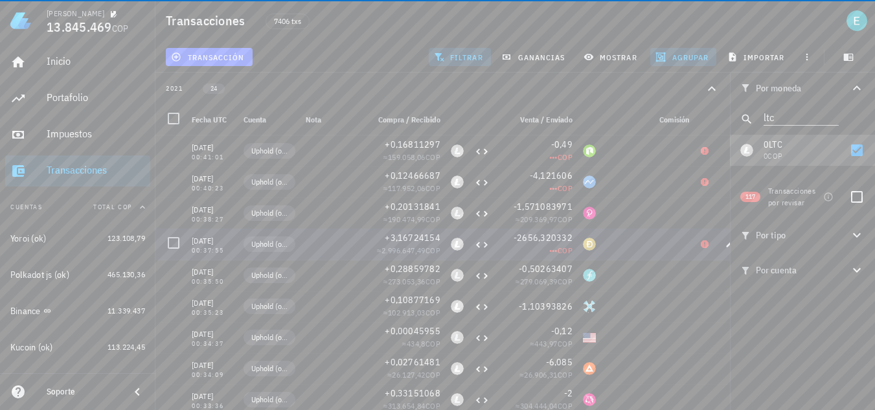
scroll to position [371, 0]
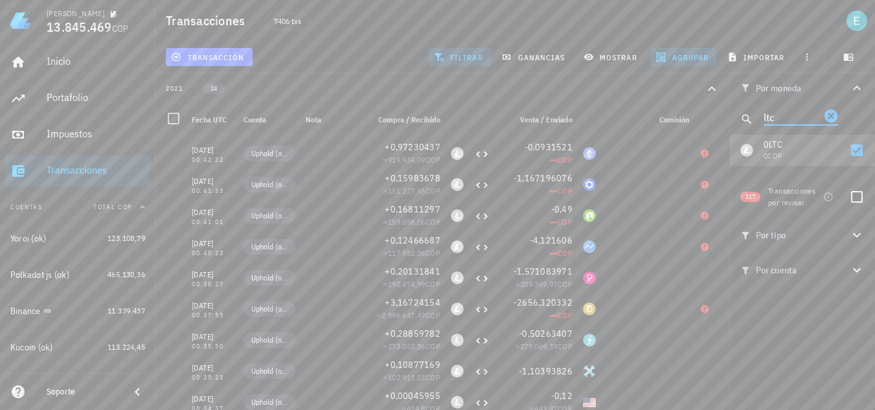
drag, startPoint x: 781, startPoint y: 119, endPoint x: 733, endPoint y: 115, distance: 47.5
click at [737, 117] on div "ltc" at bounding box center [802, 119] width 145 height 31
type input "nano"
click at [855, 152] on div at bounding box center [857, 150] width 22 height 22
click at [853, 148] on div at bounding box center [857, 150] width 22 height 22
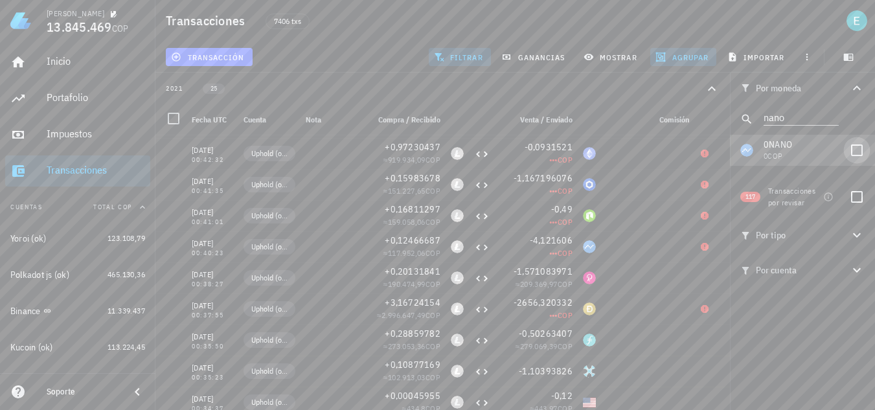
click at [859, 148] on div at bounding box center [857, 150] width 22 height 22
checkbox input "true"
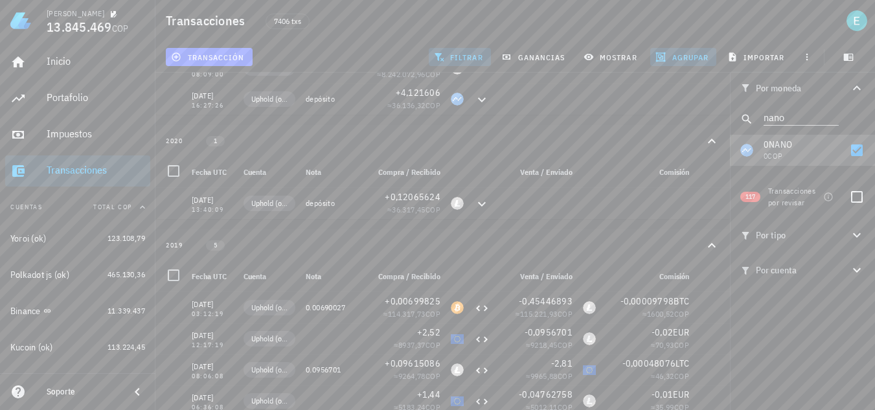
scroll to position [281, 0]
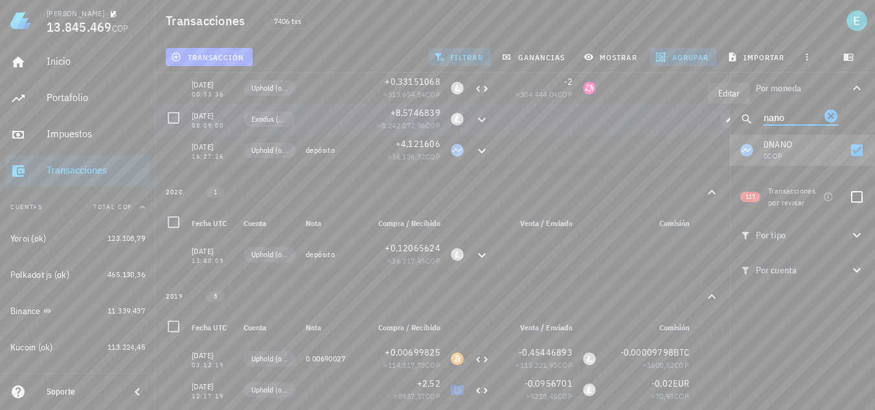
drag, startPoint x: 792, startPoint y: 117, endPoint x: 729, endPoint y: 113, distance: 62.9
click at [729, 113] on div "Transacciones 7406 txs transacción filtrar ganancias mostrar [GEOGRAPHIC_DATA] …" at bounding box center [437, 146] width 875 height 854
type input "ltc"
click at [860, 152] on div at bounding box center [857, 150] width 22 height 22
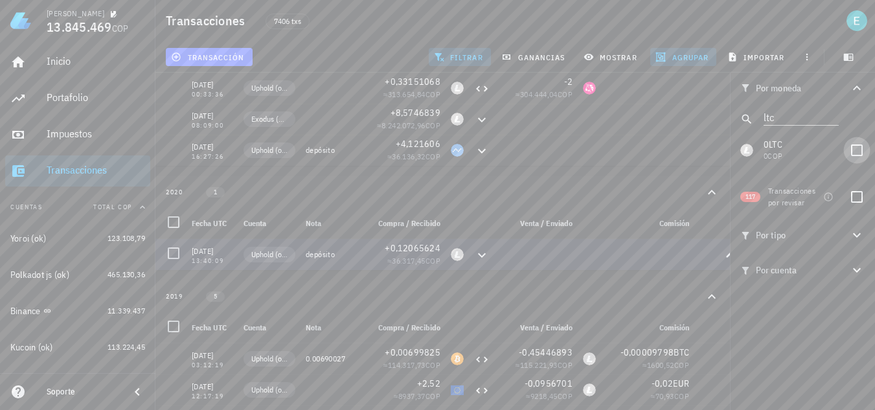
checkbox input "false"
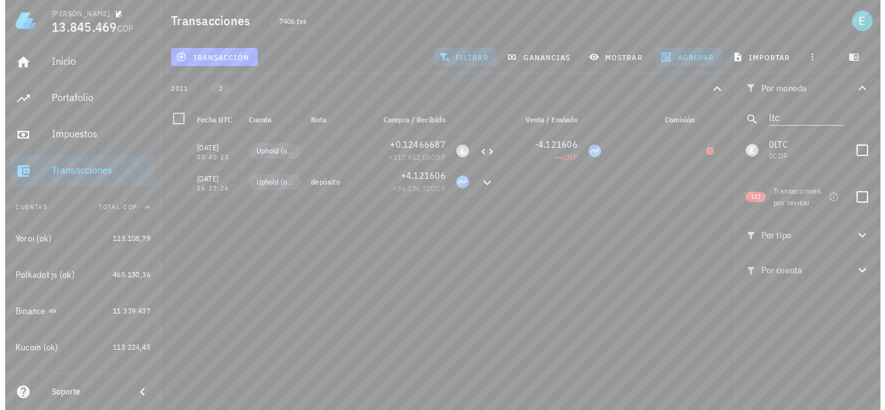
scroll to position [0, 0]
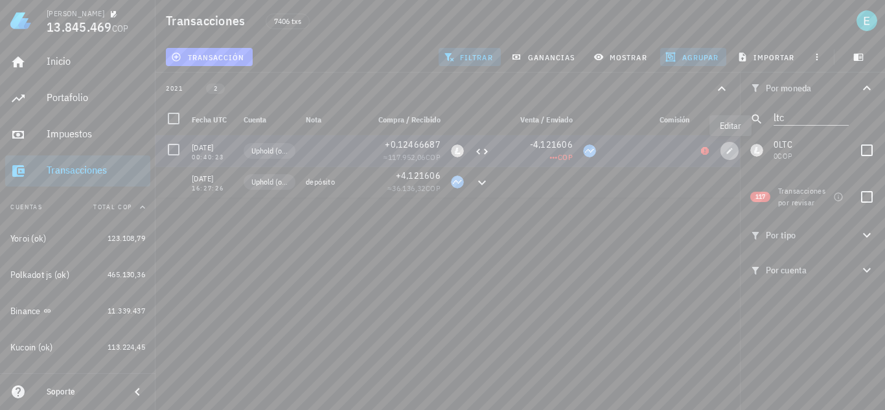
click at [732, 150] on icon "button" at bounding box center [730, 151] width 8 height 8
type input "[DATE]"
type input "00:40:23"
type input "0,12466687"
type input "LTC"
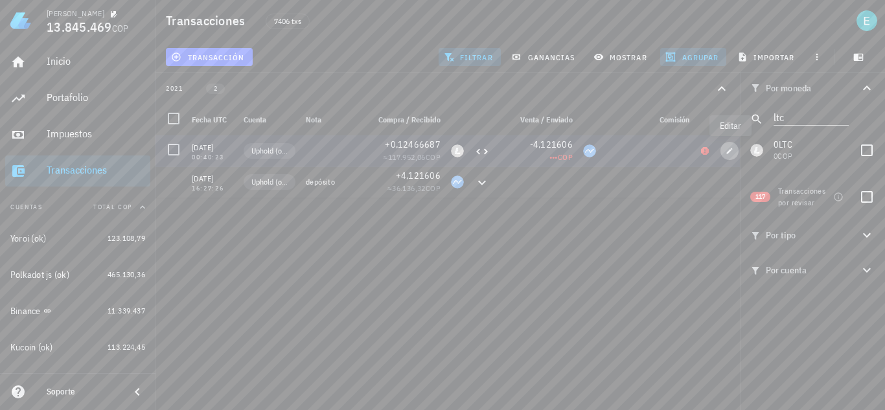
type input "4,121606"
type input "NANO"
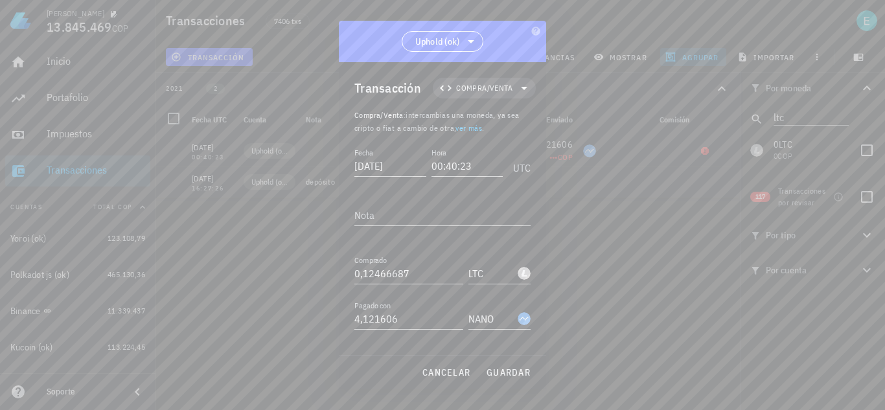
scroll to position [72, 0]
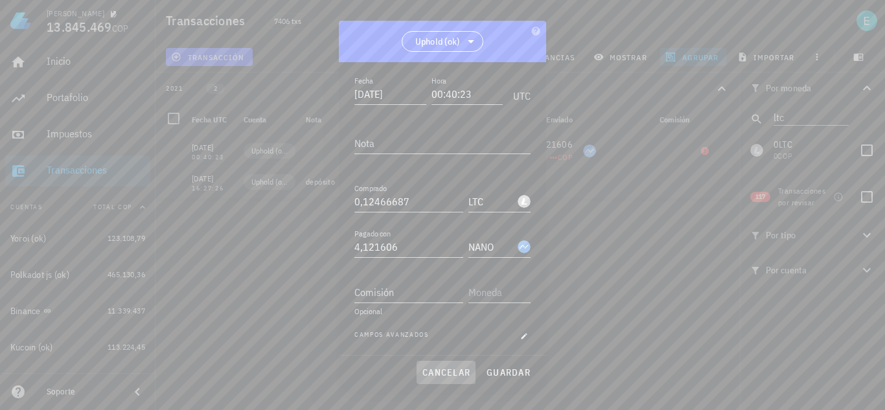
click at [461, 375] on span "cancelar" at bounding box center [446, 373] width 49 height 12
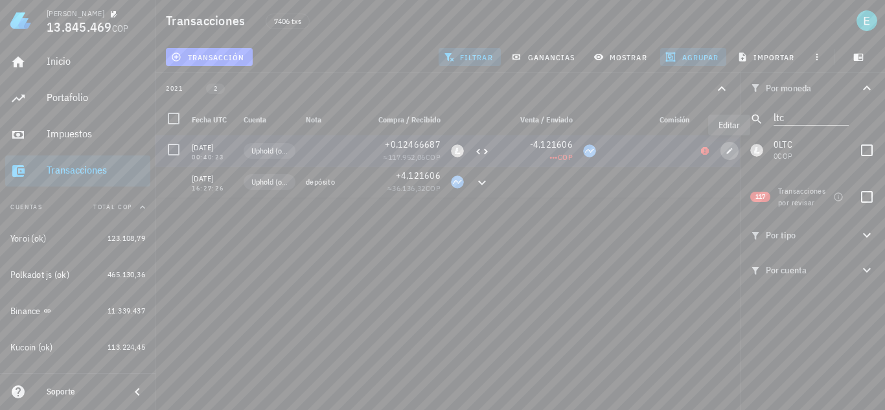
click at [731, 146] on button "button" at bounding box center [729, 151] width 18 height 18
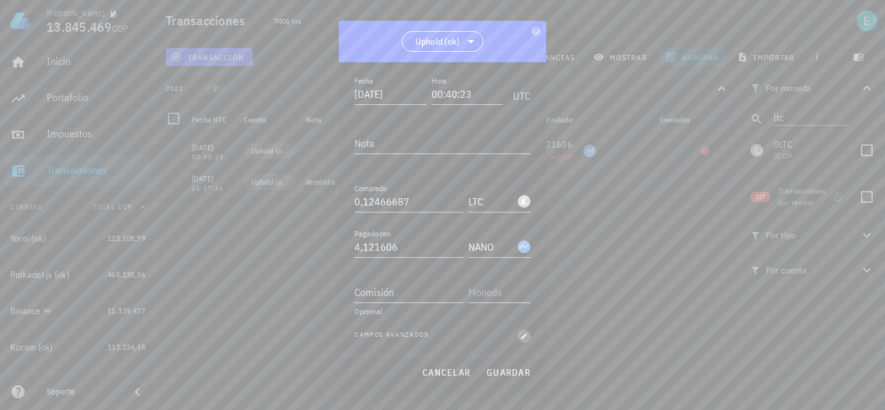
click at [518, 334] on span "button" at bounding box center [524, 336] width 13 height 8
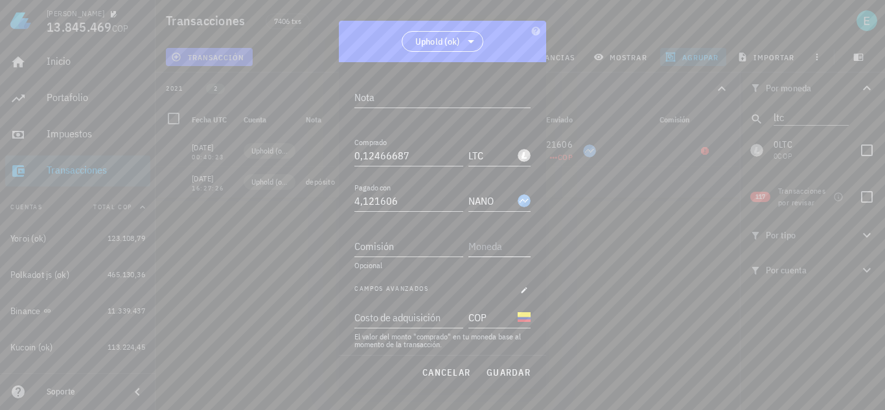
scroll to position [176, 0]
click at [420, 261] on input "Costo de adquisición" at bounding box center [407, 259] width 106 height 21
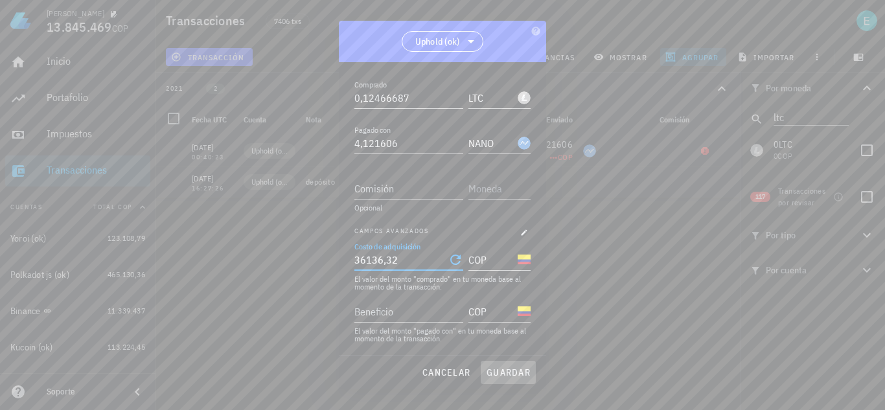
type input "36.136,32"
click at [516, 377] on span "guardar" at bounding box center [508, 373] width 45 height 12
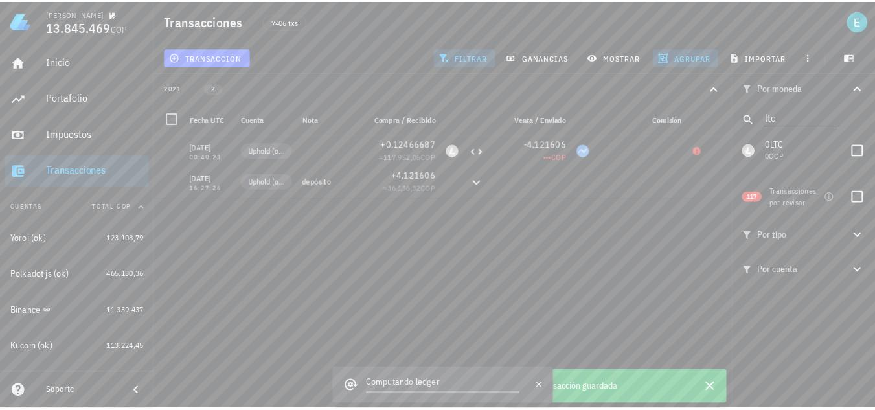
scroll to position [0, 0]
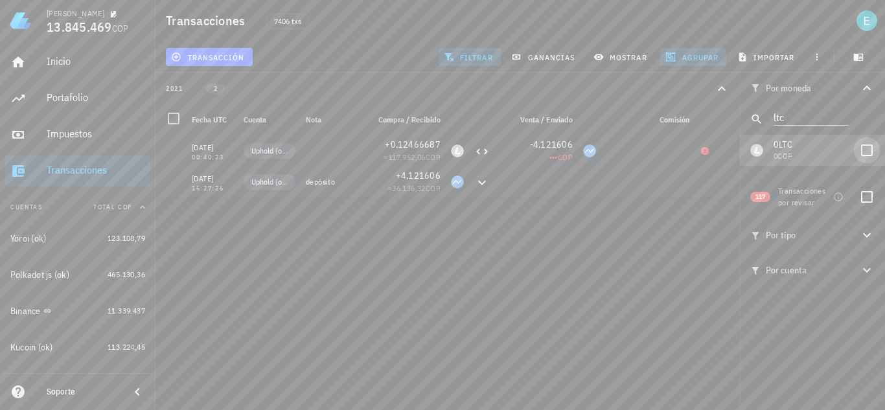
click at [867, 154] on div at bounding box center [867, 150] width 22 height 22
checkbox input "true"
